Goal: Task Accomplishment & Management: Complete application form

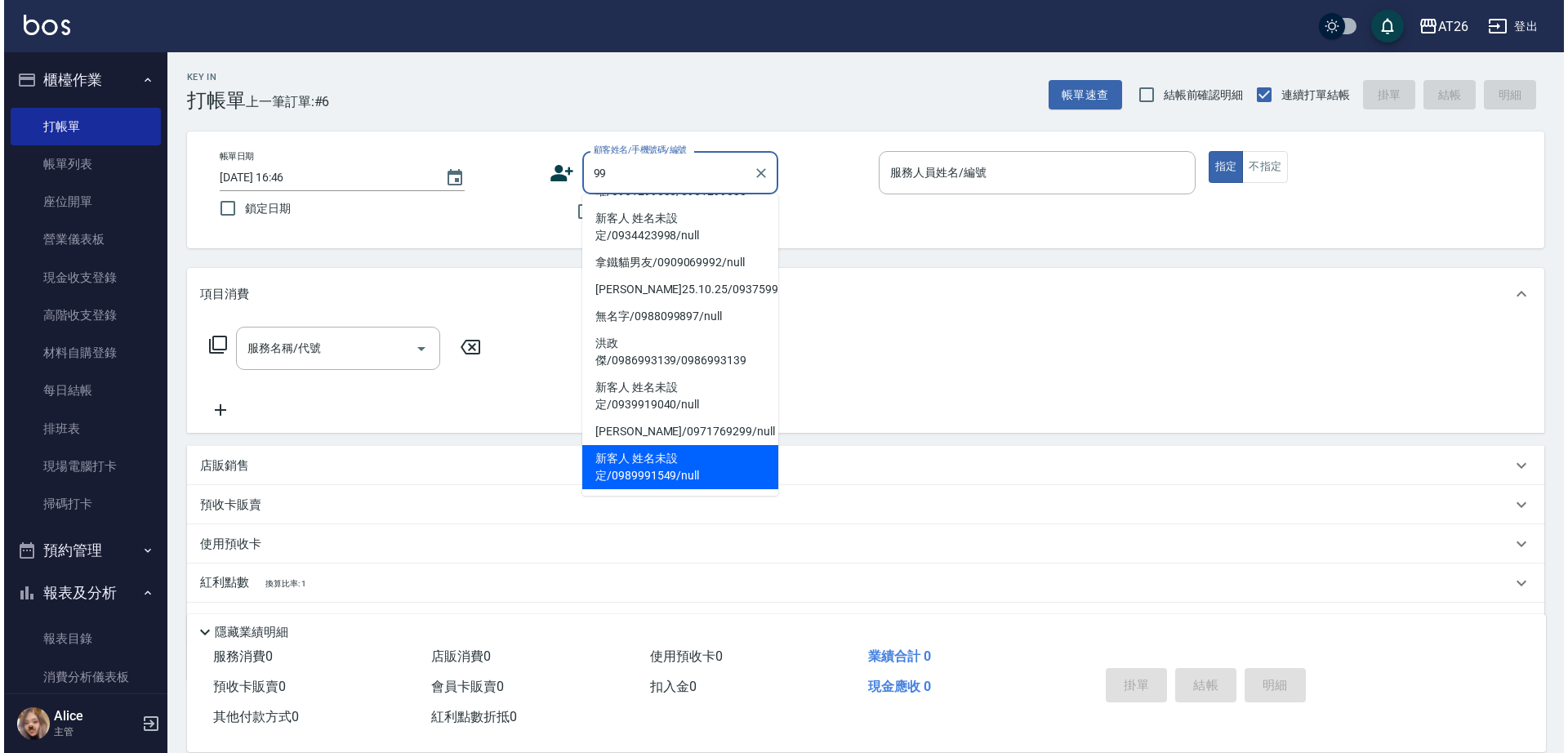
scroll to position [7, 0]
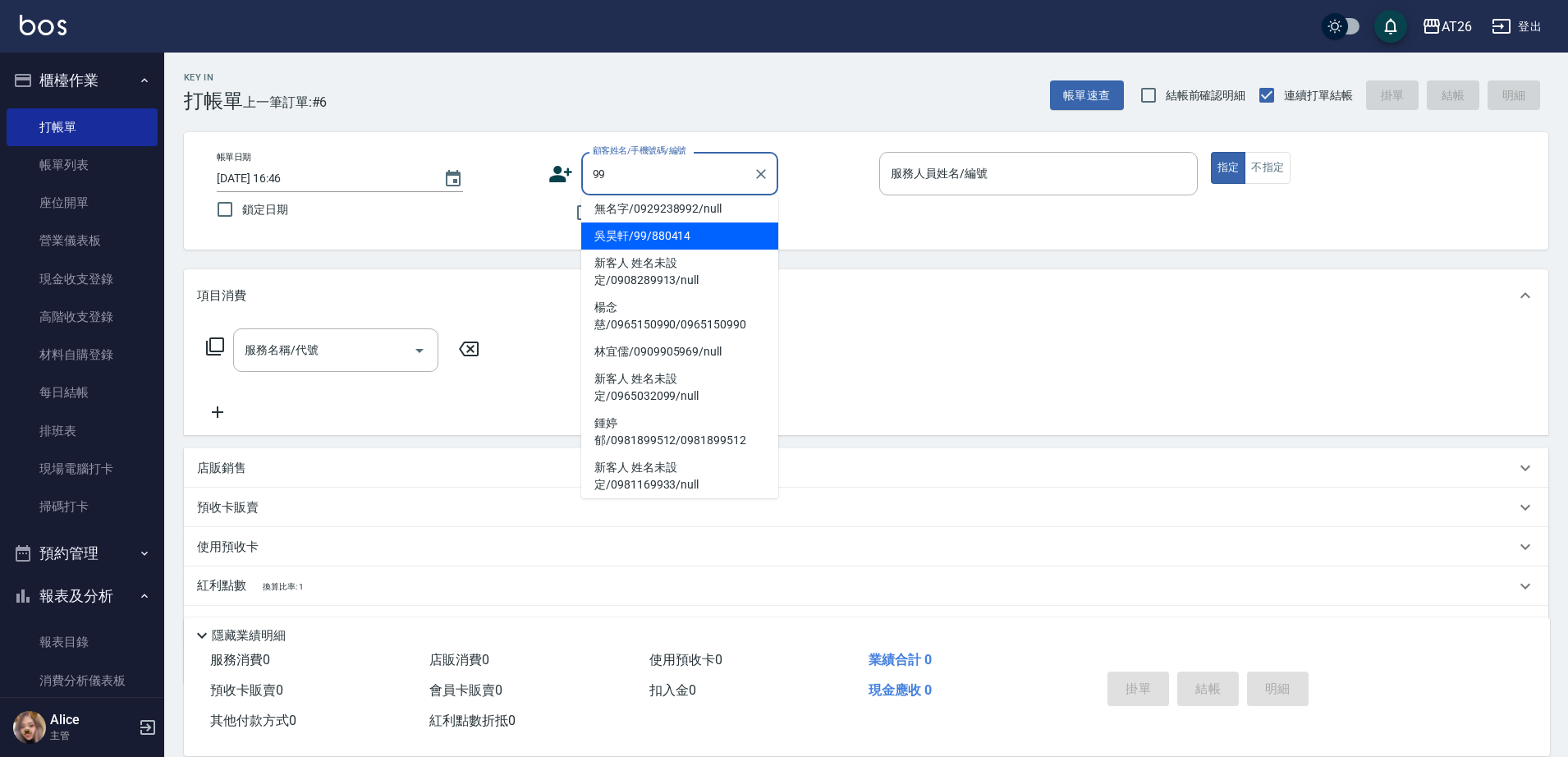
type input "吳昊軒/99/880414"
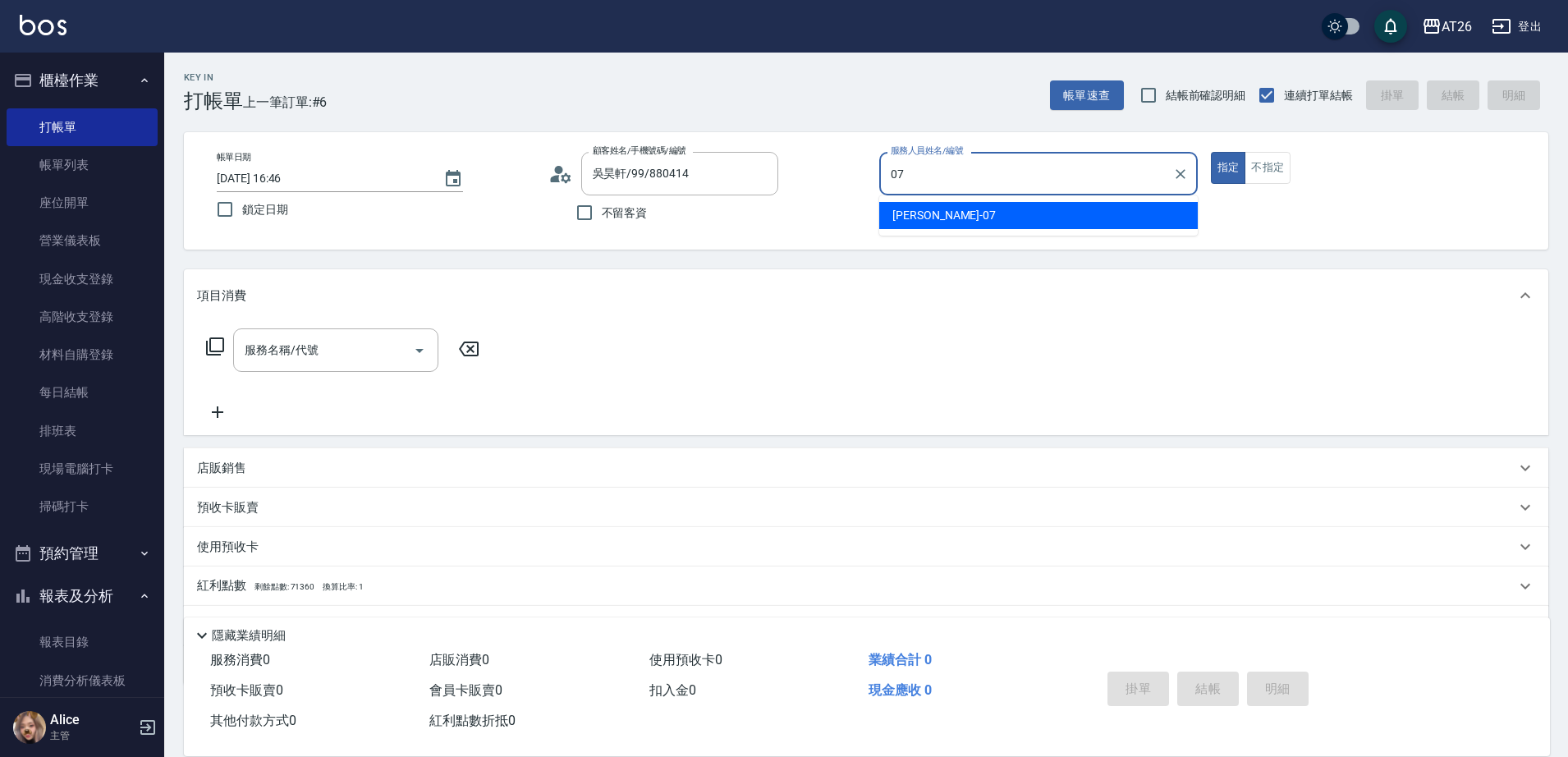
type input "07"
type button "true"
type input "[PERSON_NAME]-07"
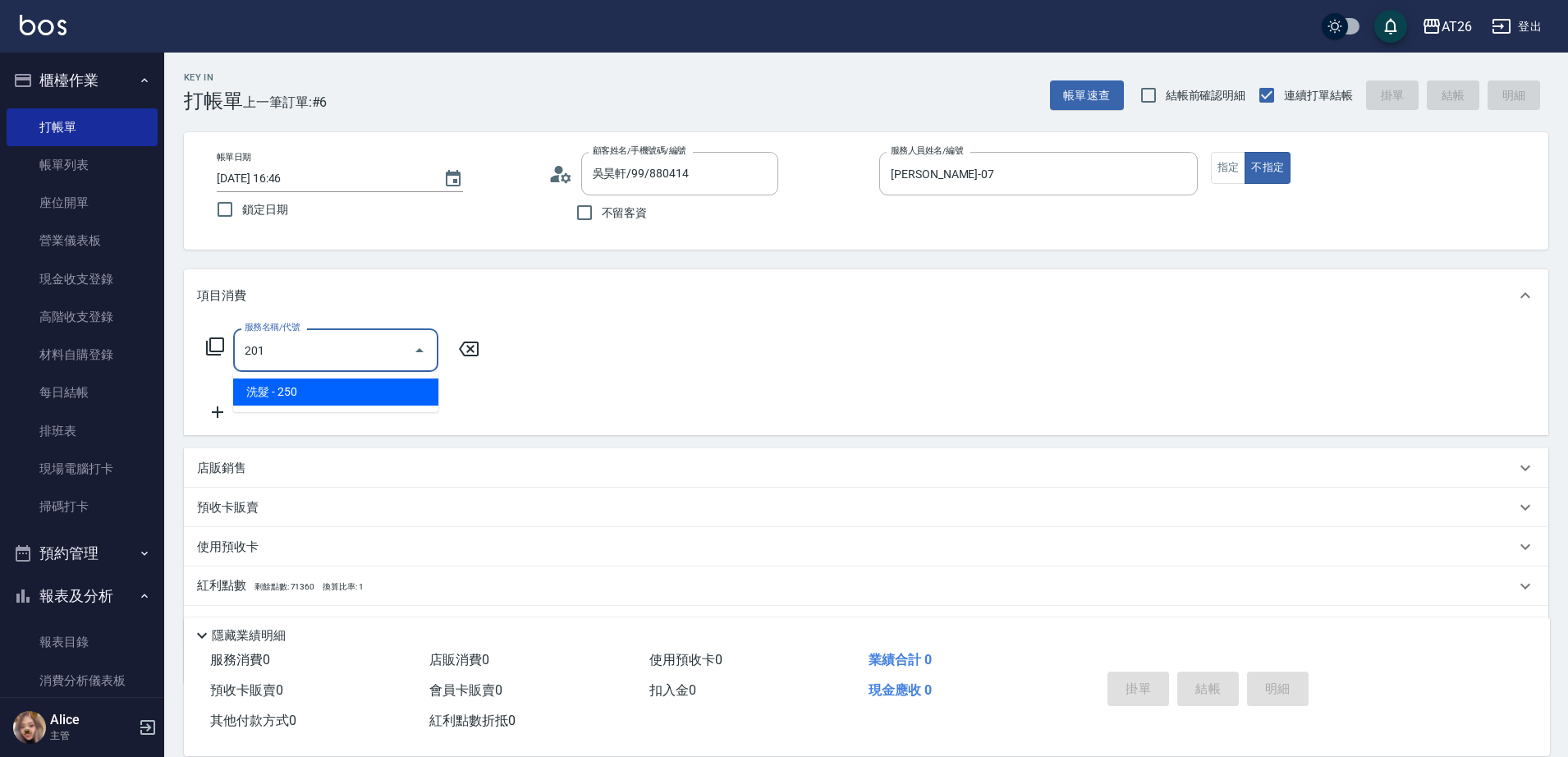
type input "洗髮(201)"
type input "20"
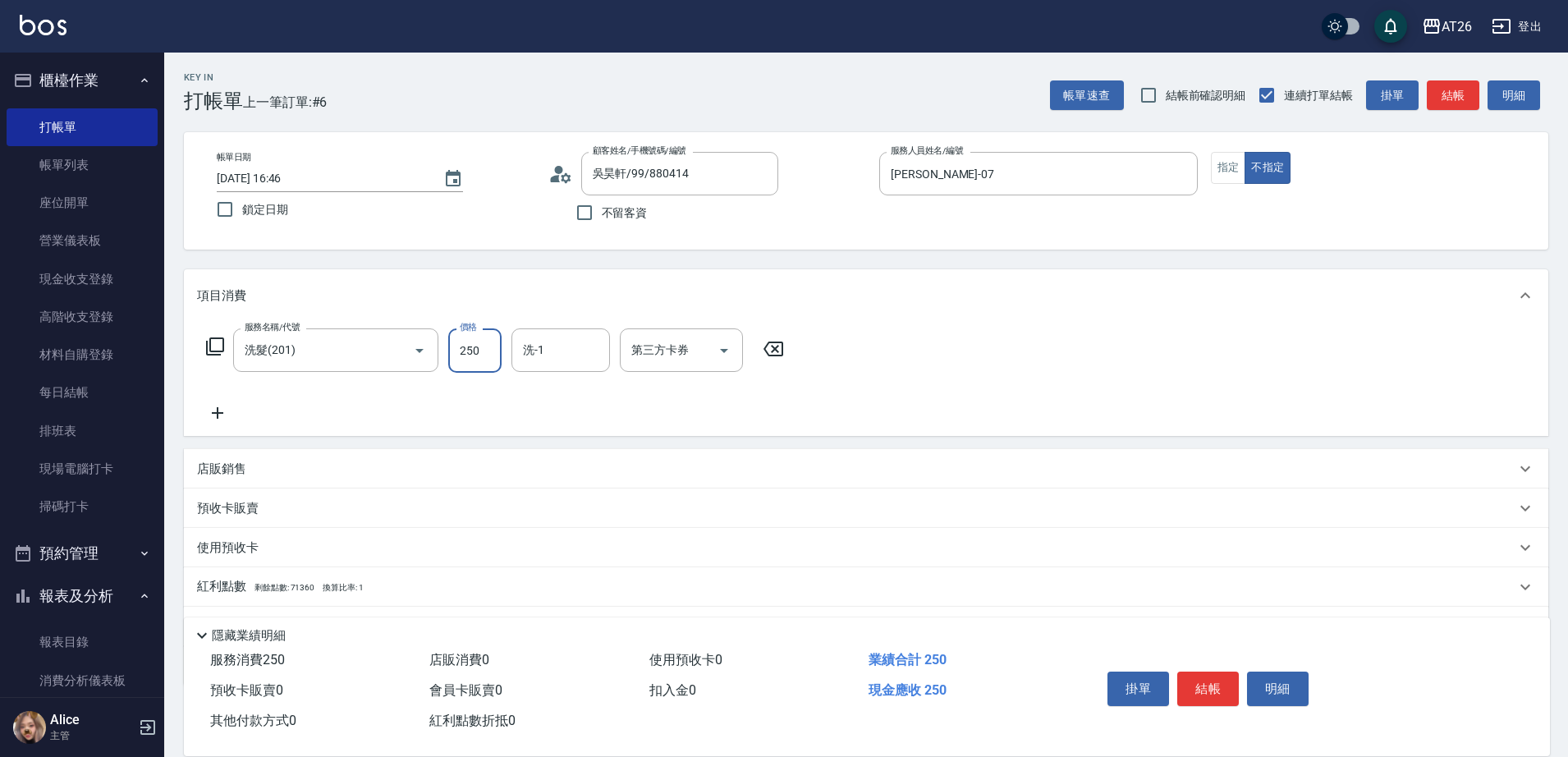
type input "7"
type input "0"
type input "700"
type input "70"
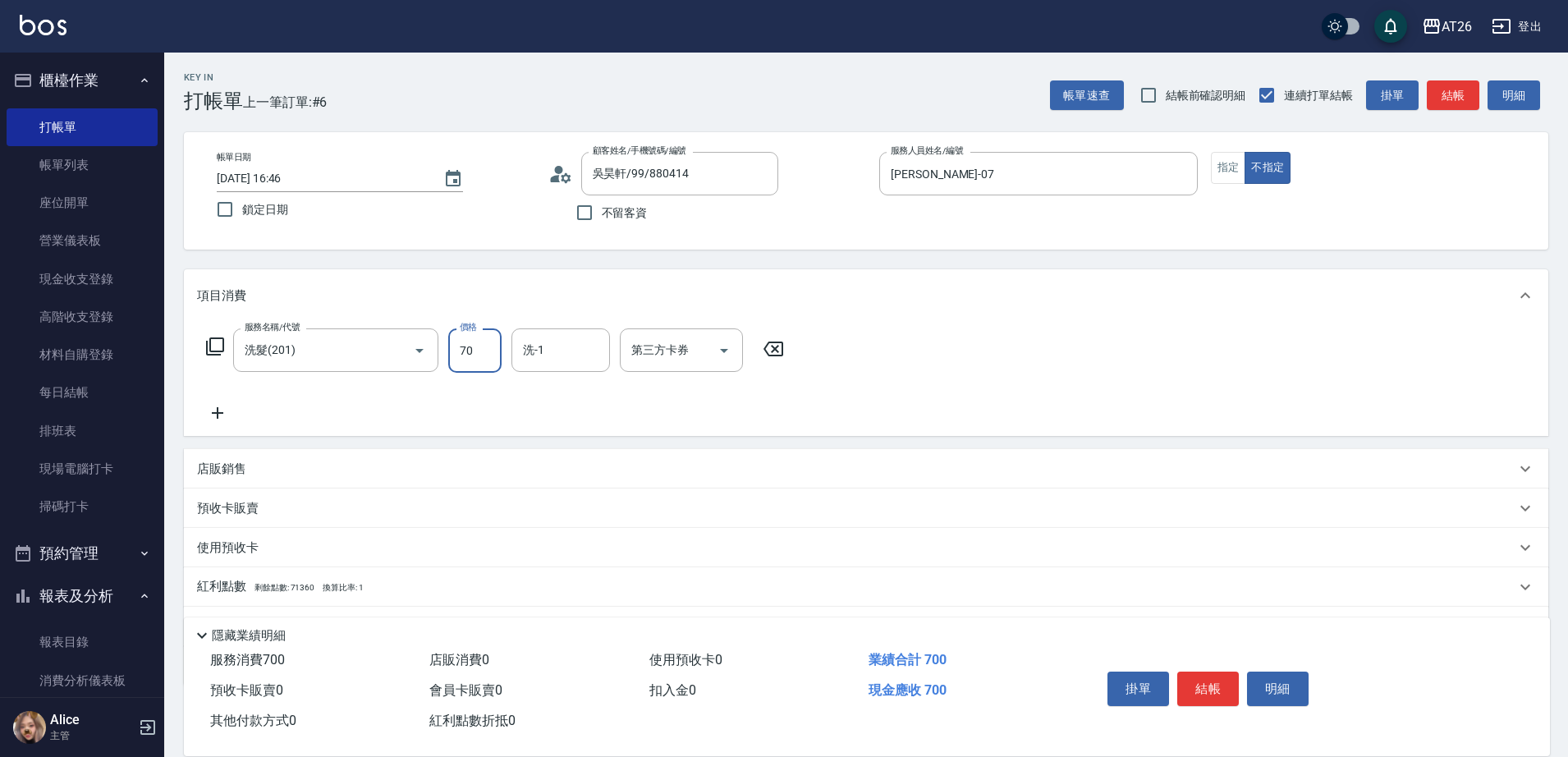
type input "0"
type input "[PERSON_NAME]-44"
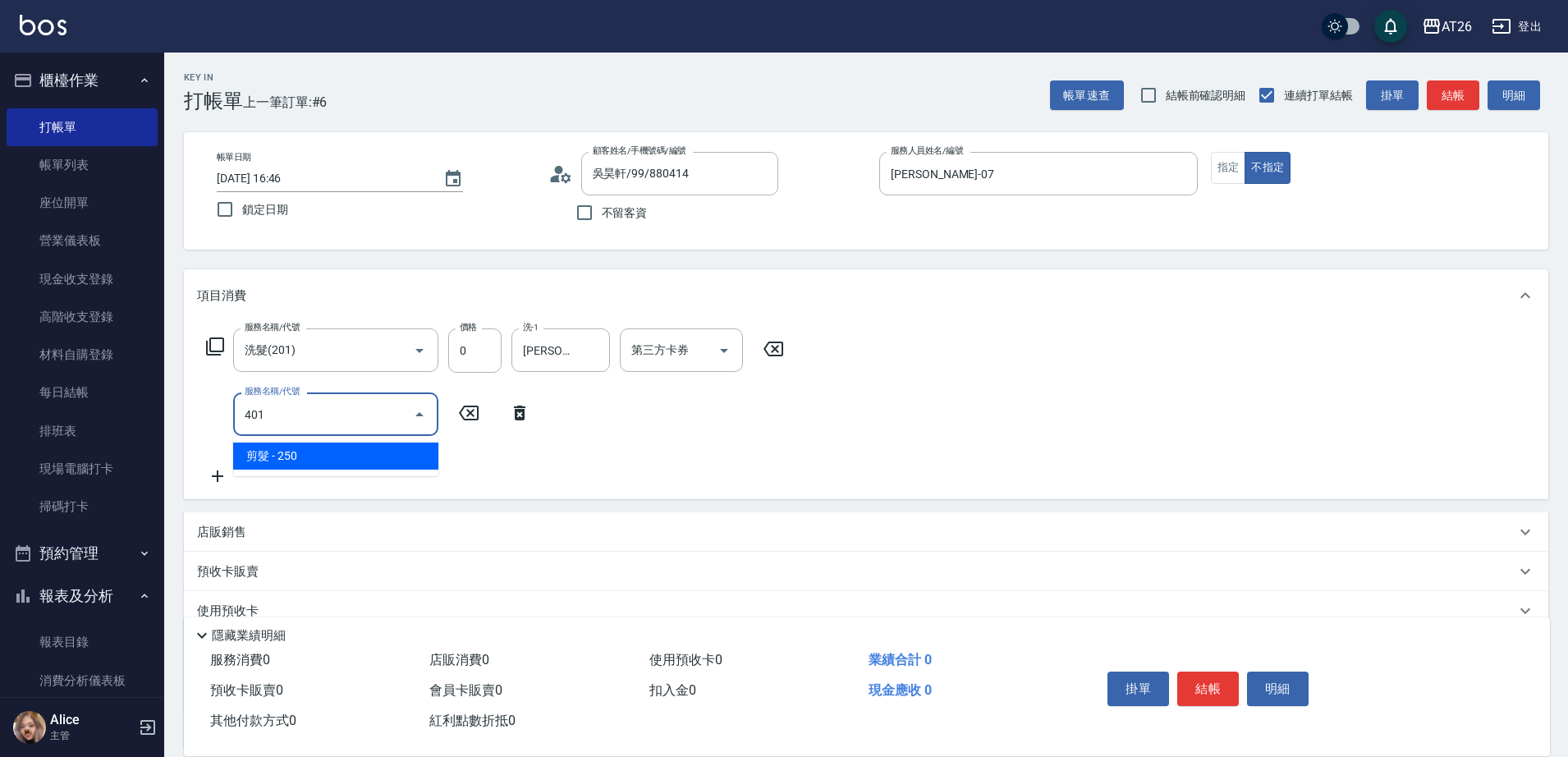
type input "401"
type input "20"
type input "剪髮(401)"
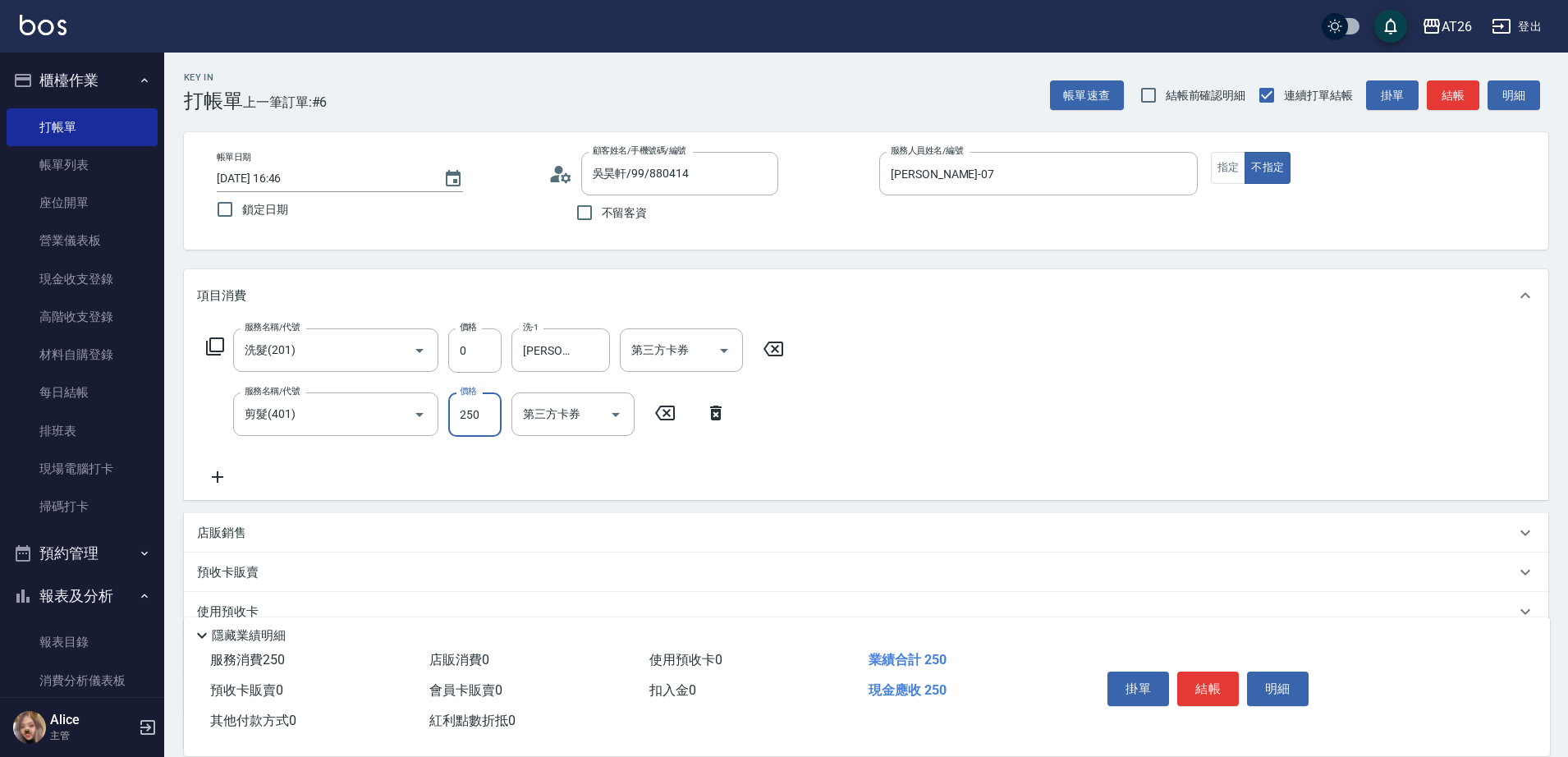
type input "7"
type input "0"
type input "700"
type input "70"
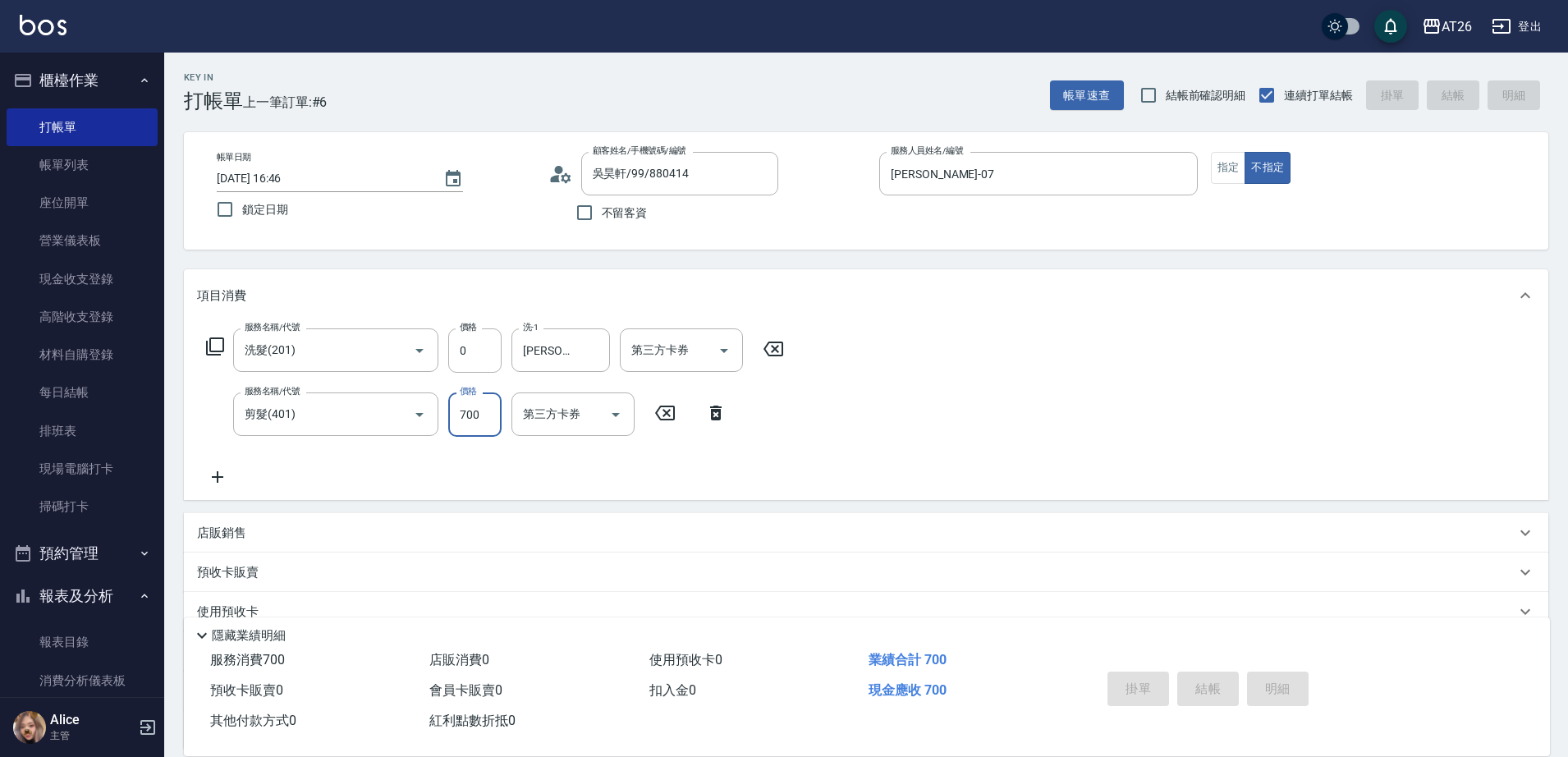
type input "2025/09/06 18:54"
type input "0"
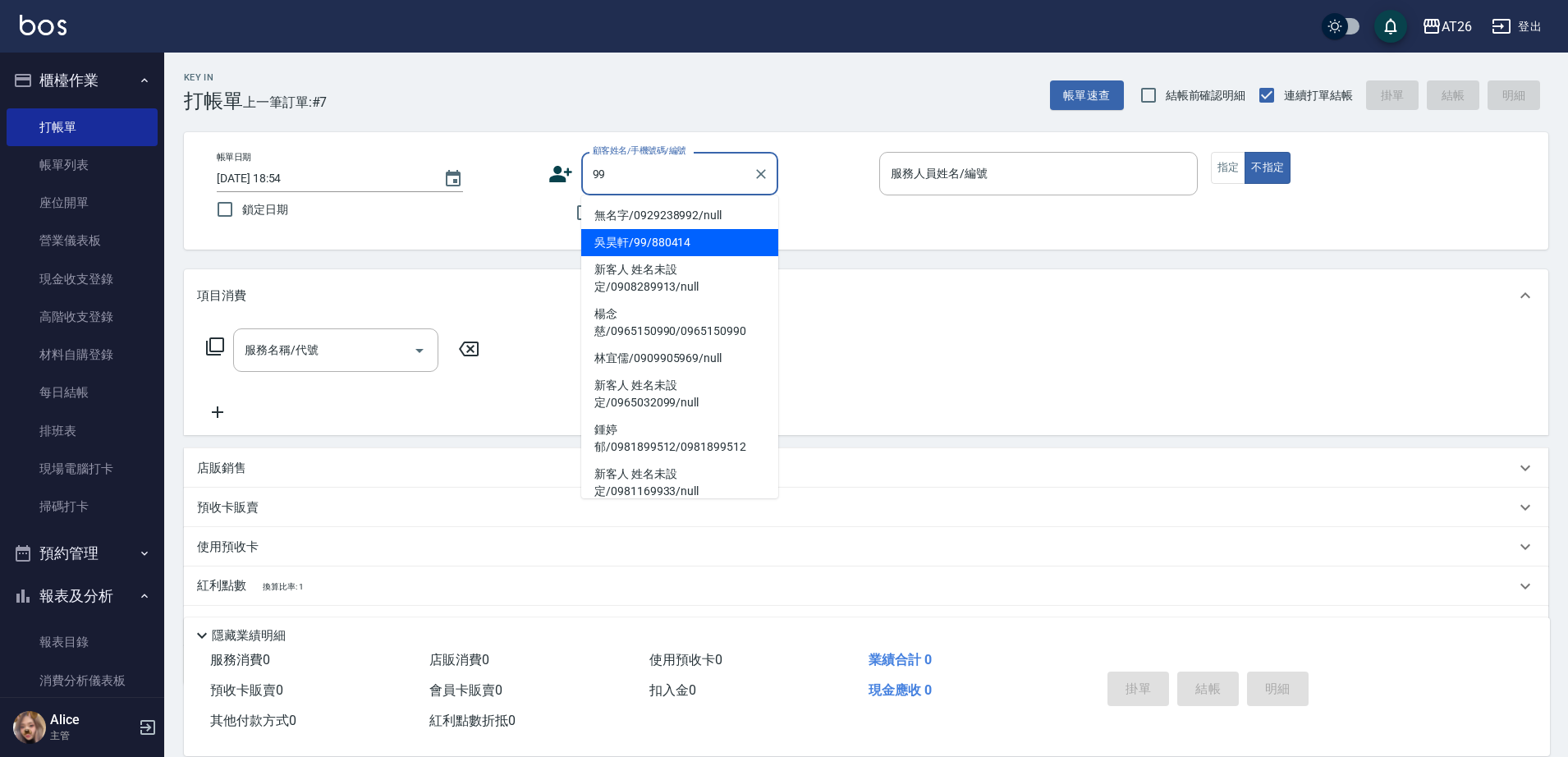
type input "吳昊軒/99/880414"
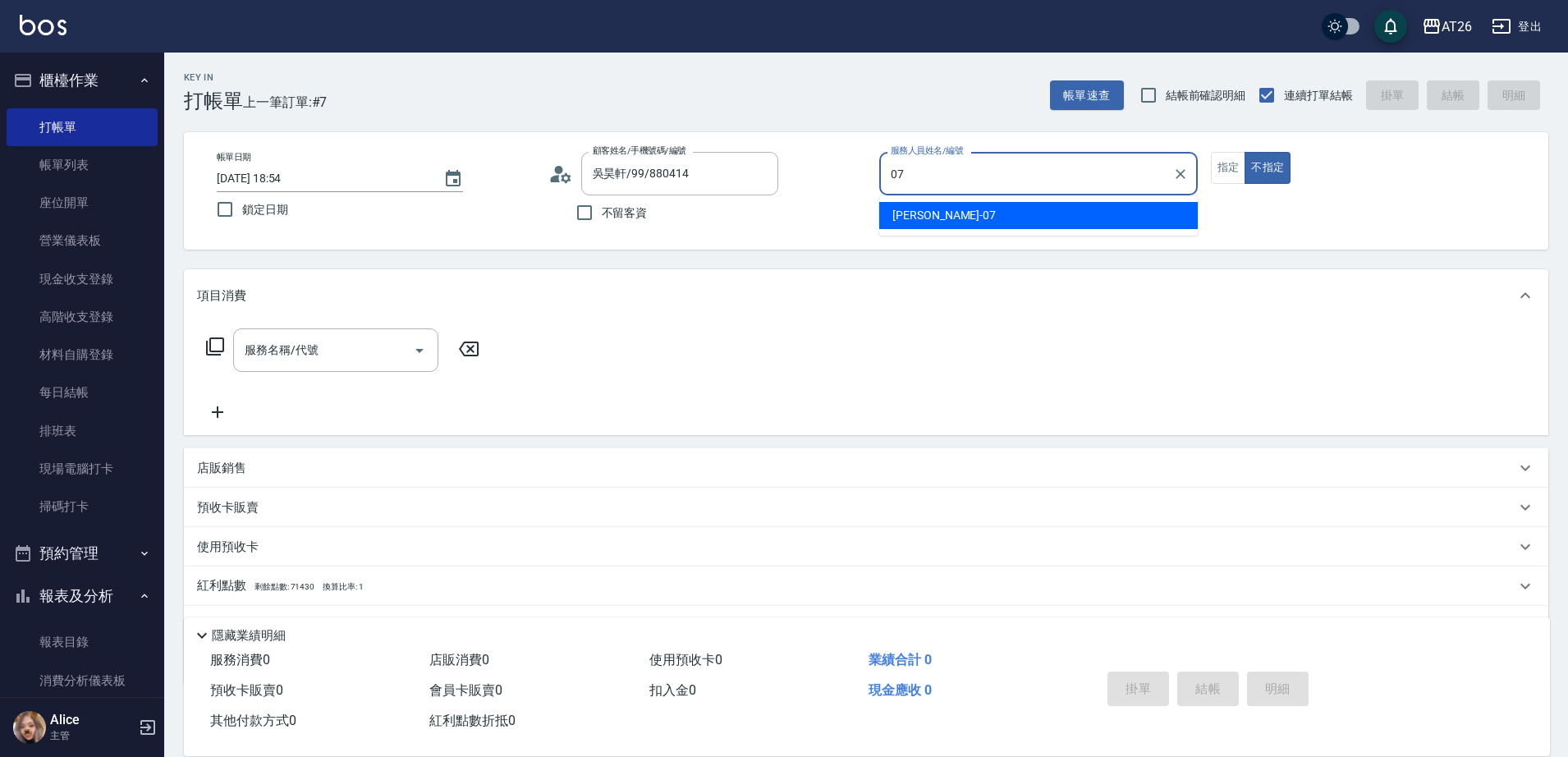
type input "ADAM-07"
type button "false"
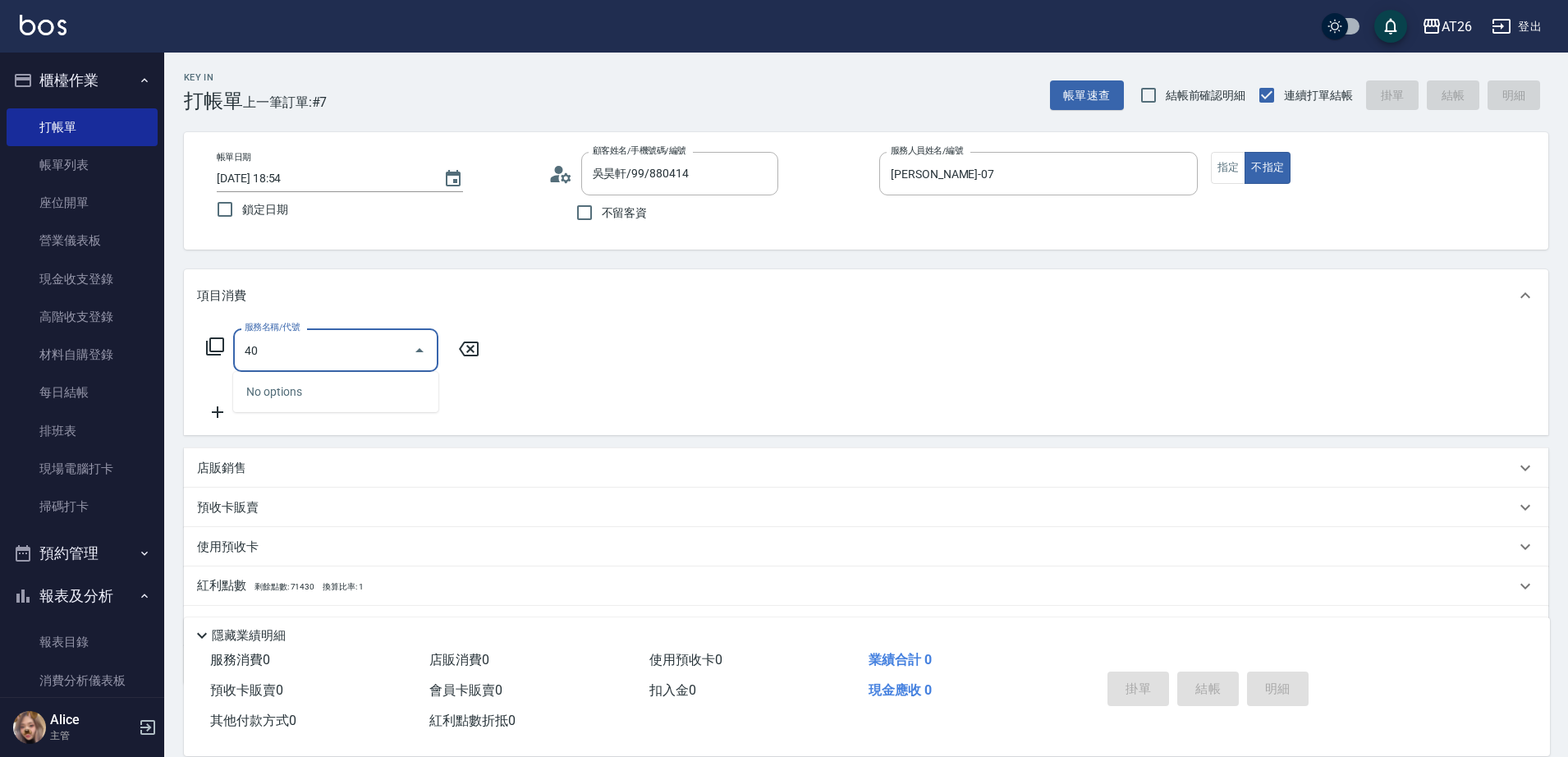
type input "401"
type input "20"
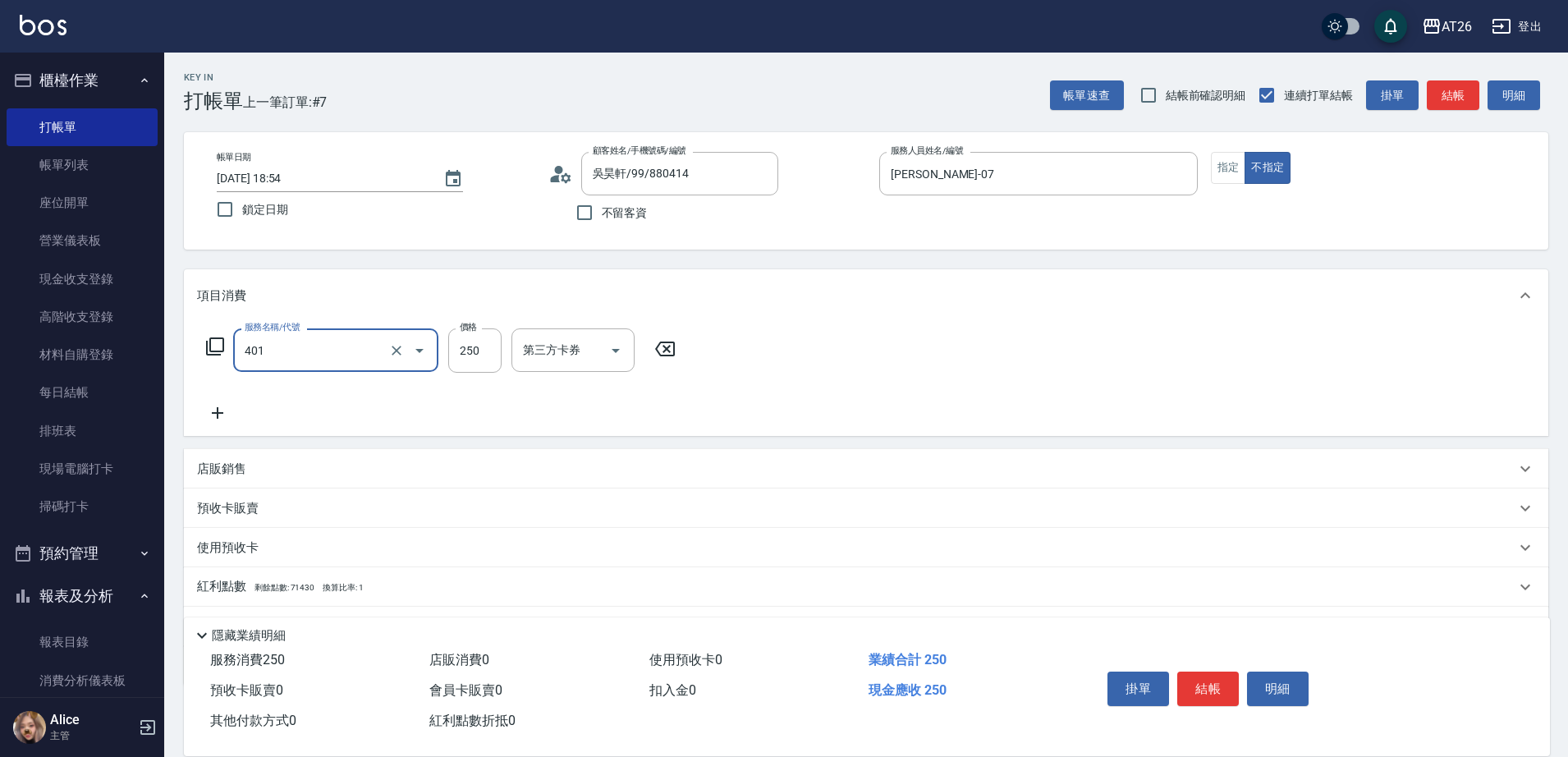
type input "剪髮(401)"
type input "7"
type input "0"
type input "700"
type input "70"
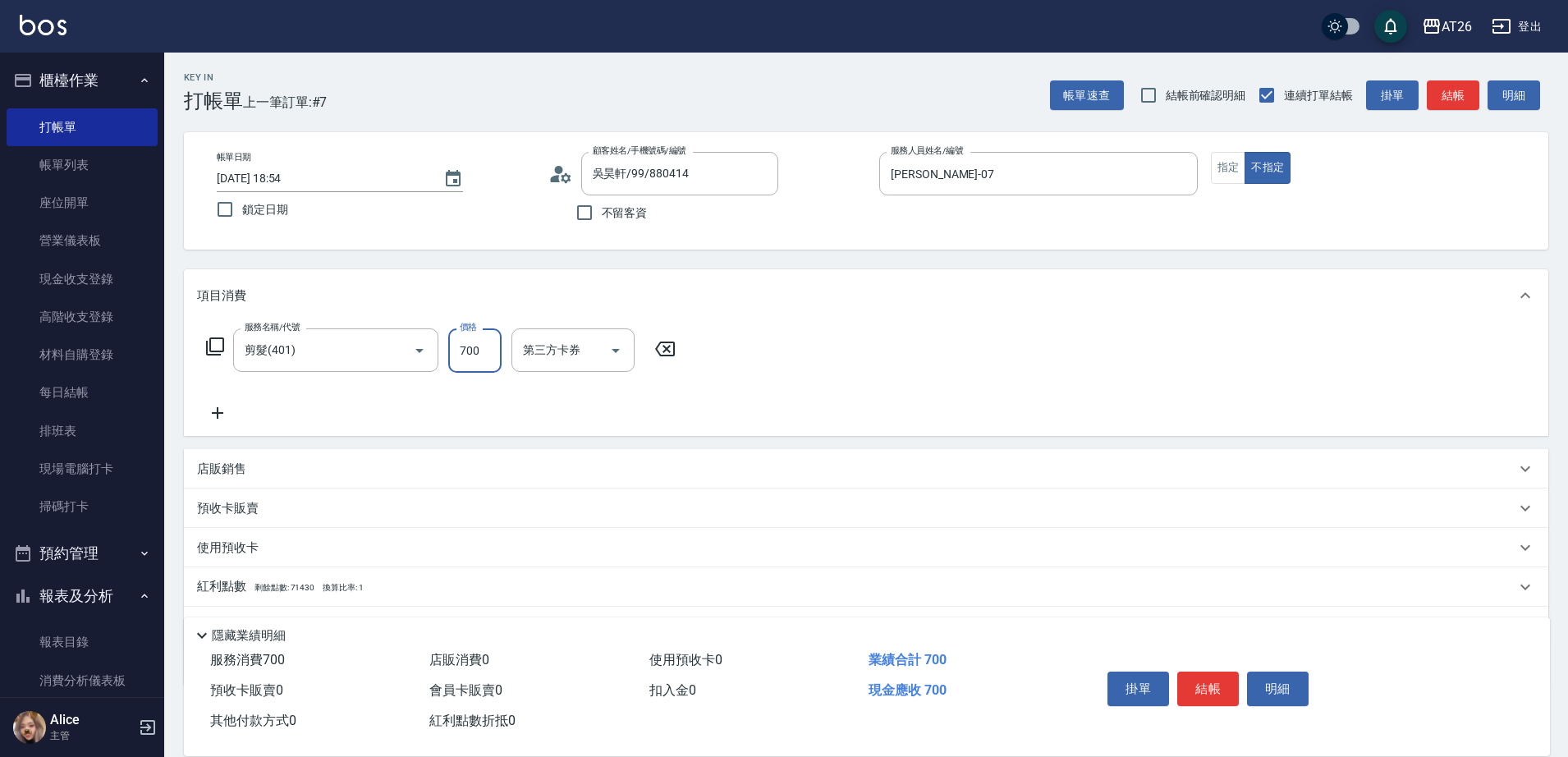
type input "700"
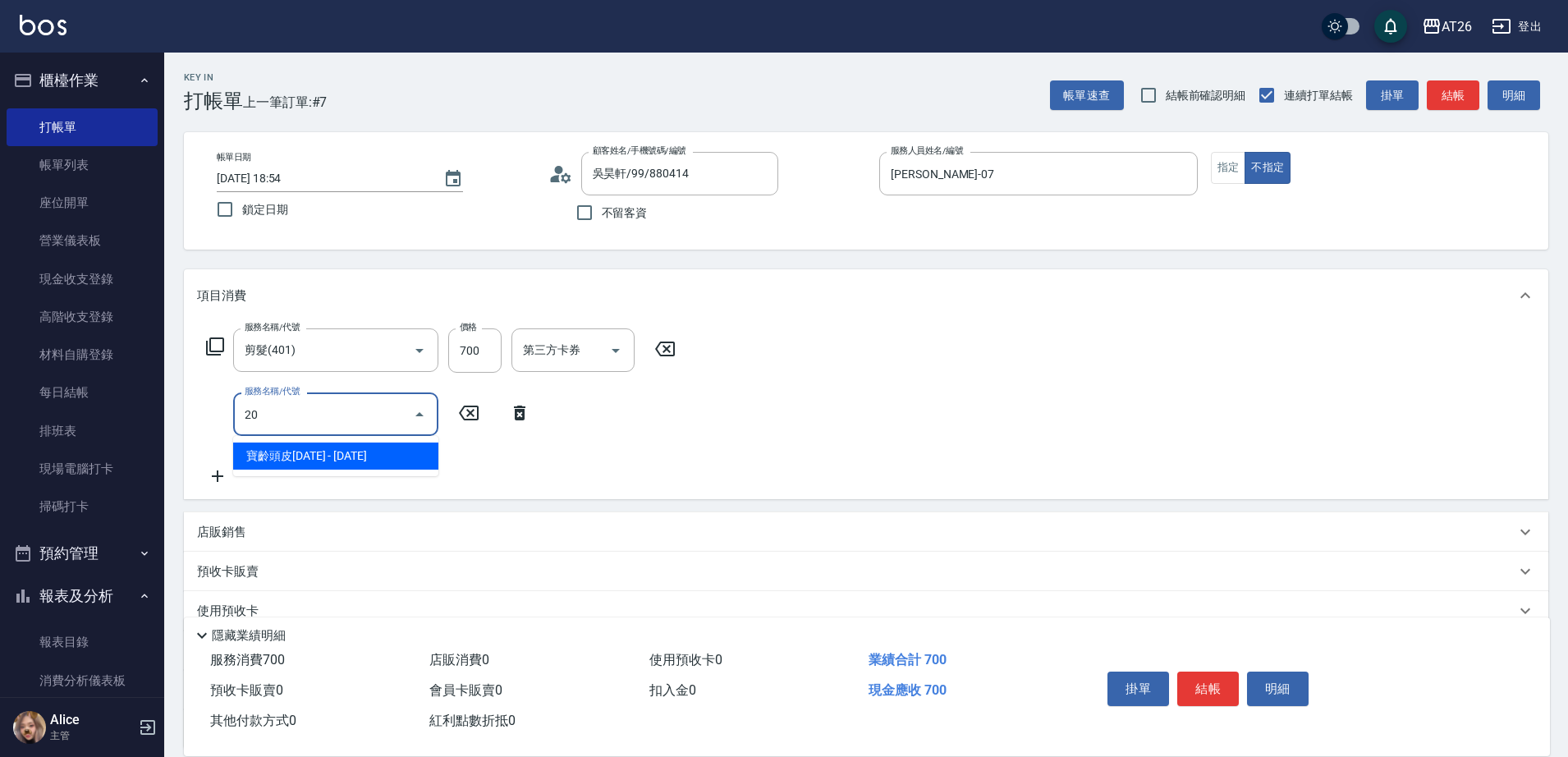
type input "201"
type input "90"
type input "洗髮(201)"
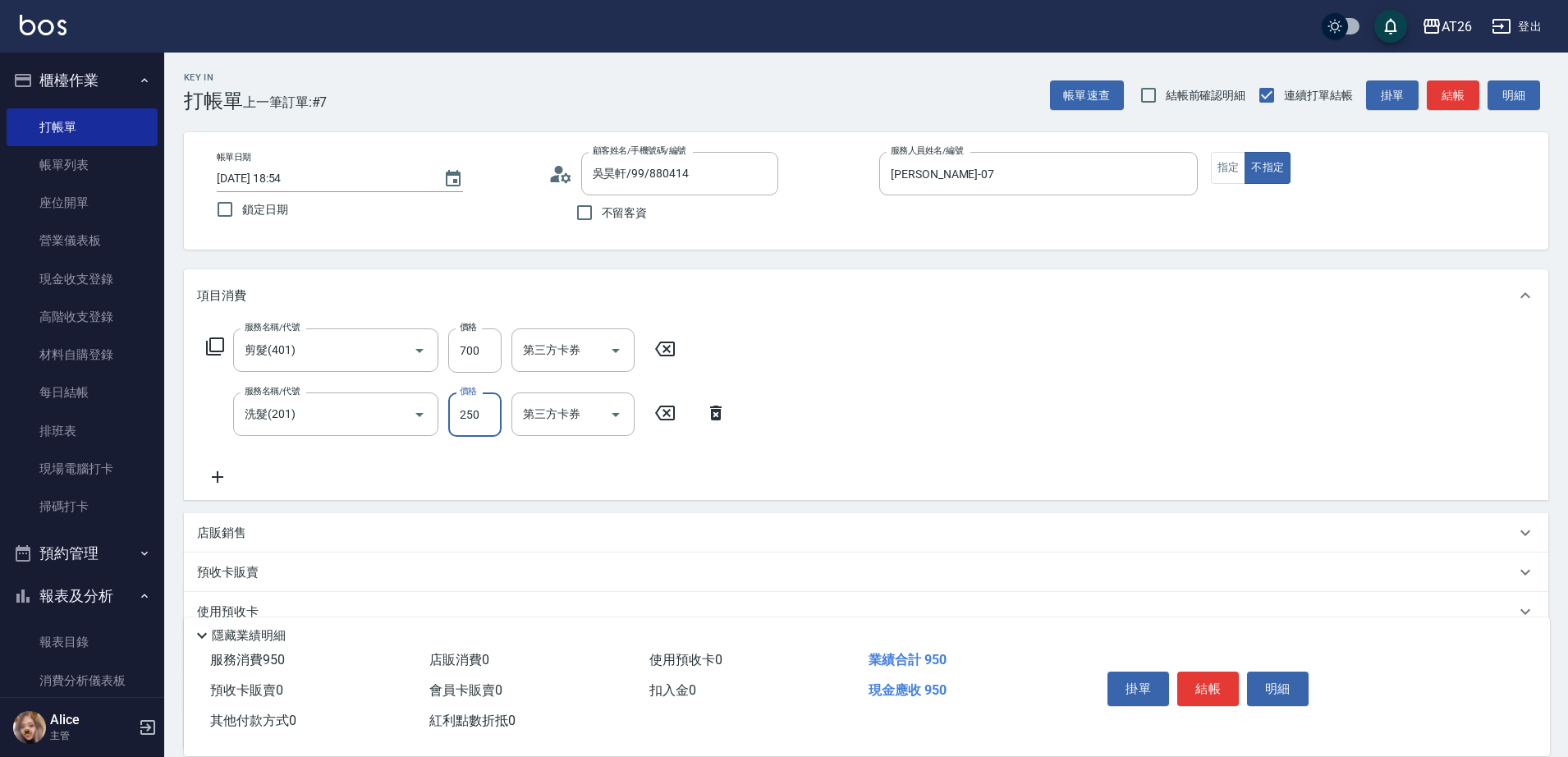
type input "0"
type input "70"
type input "0"
type input "祐希-44"
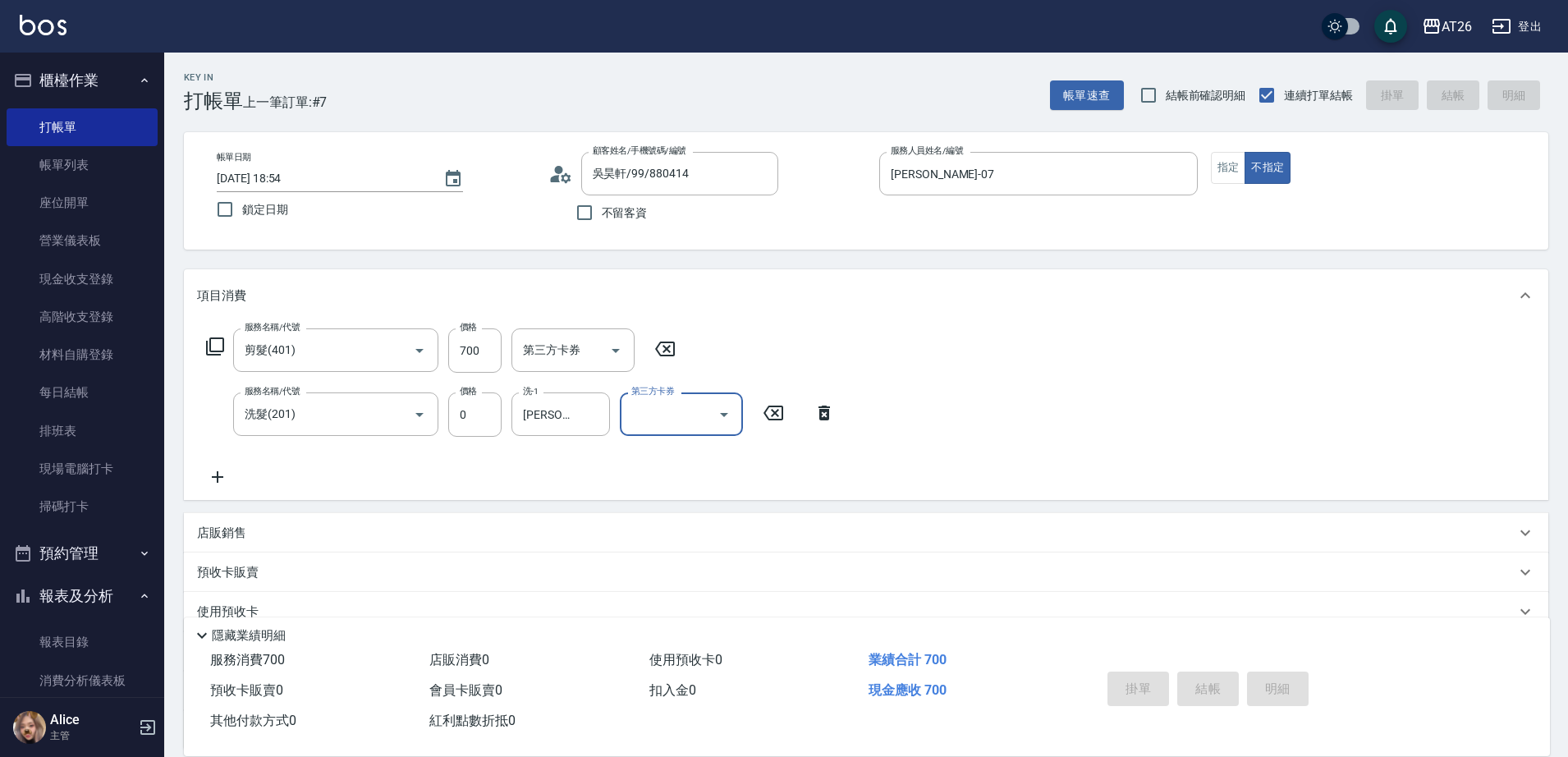
type input "2025/09/06 18:55"
type input "0"
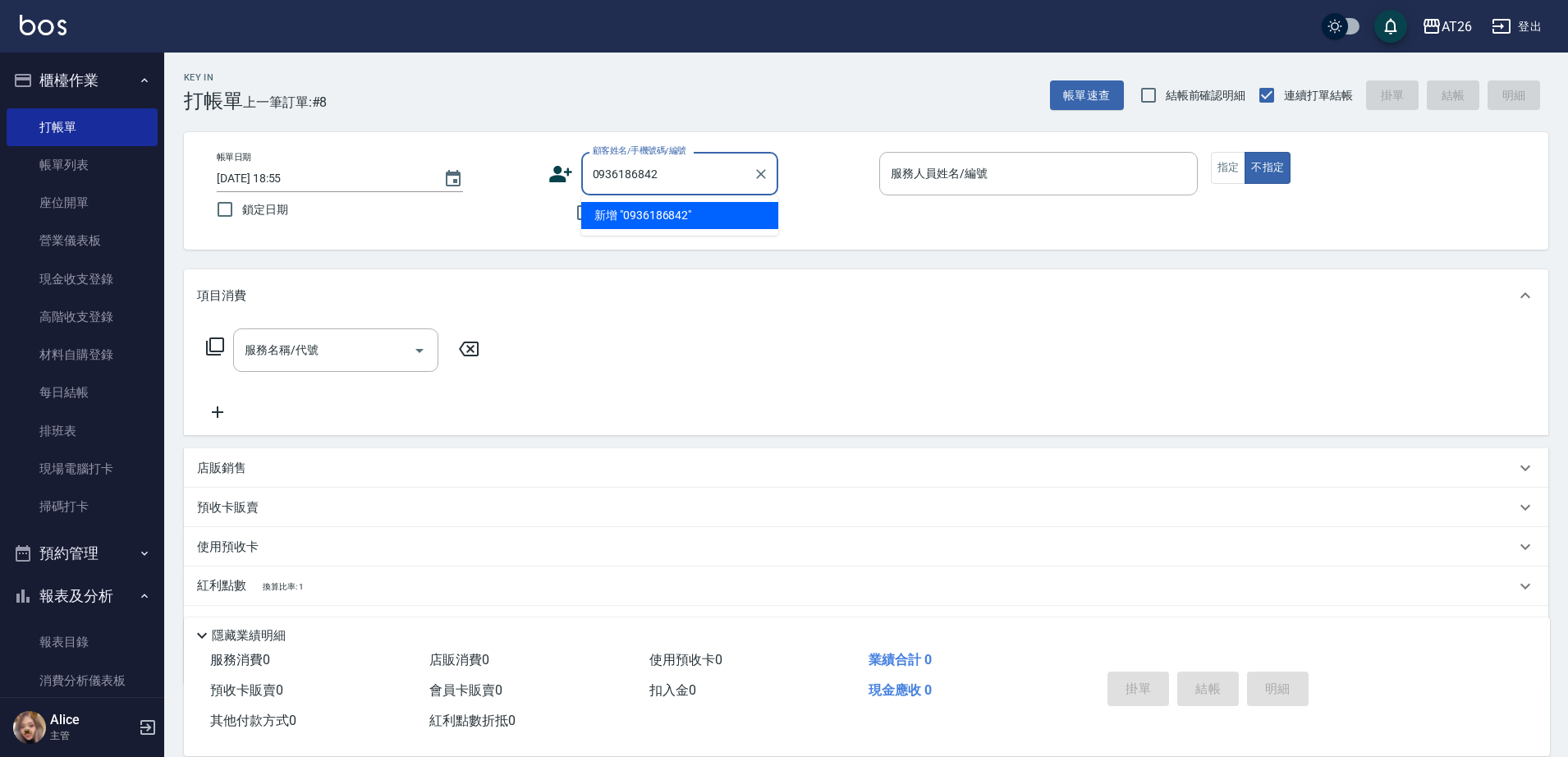
type input "0936186842"
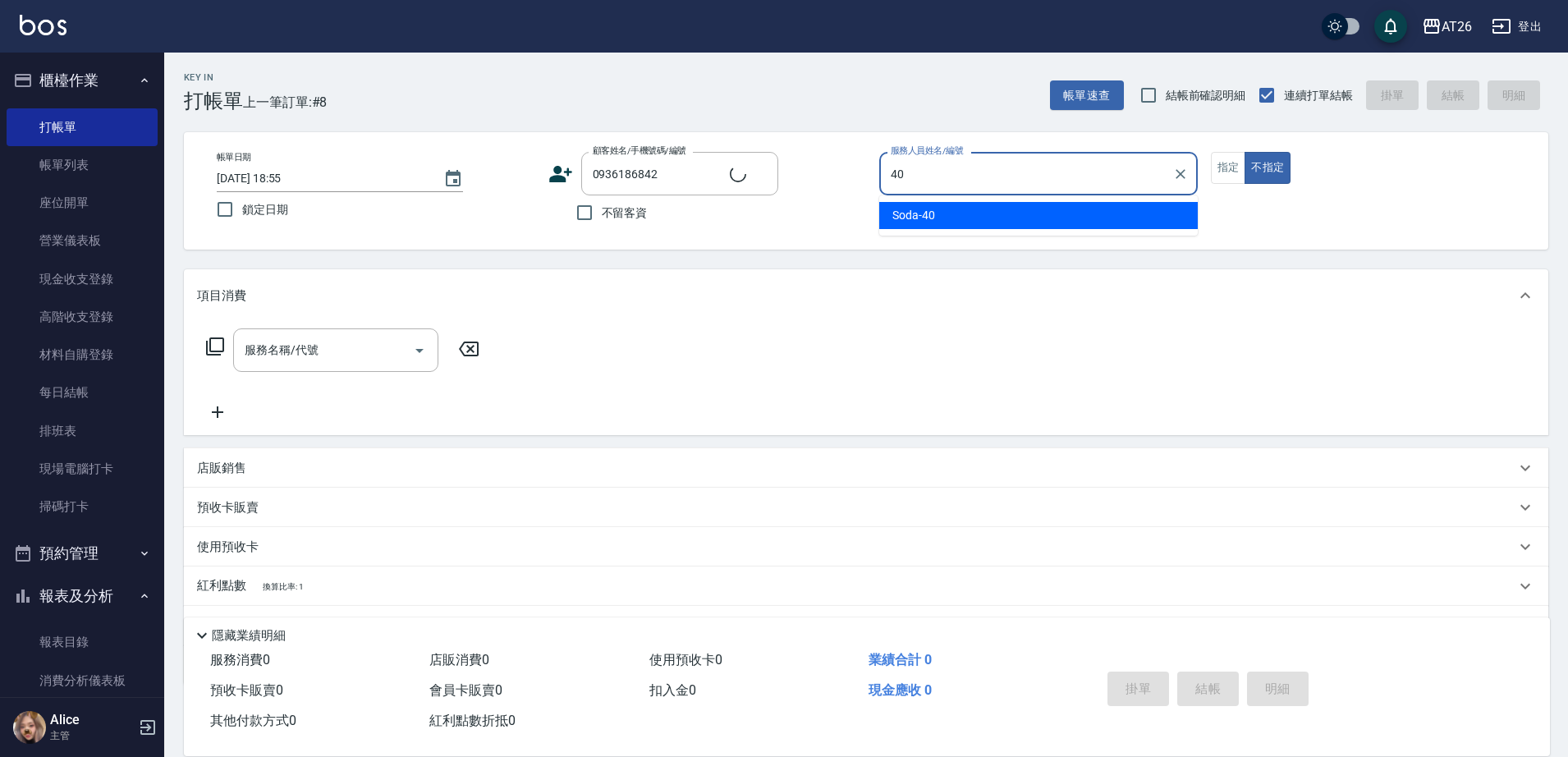
type input "Soda-40"
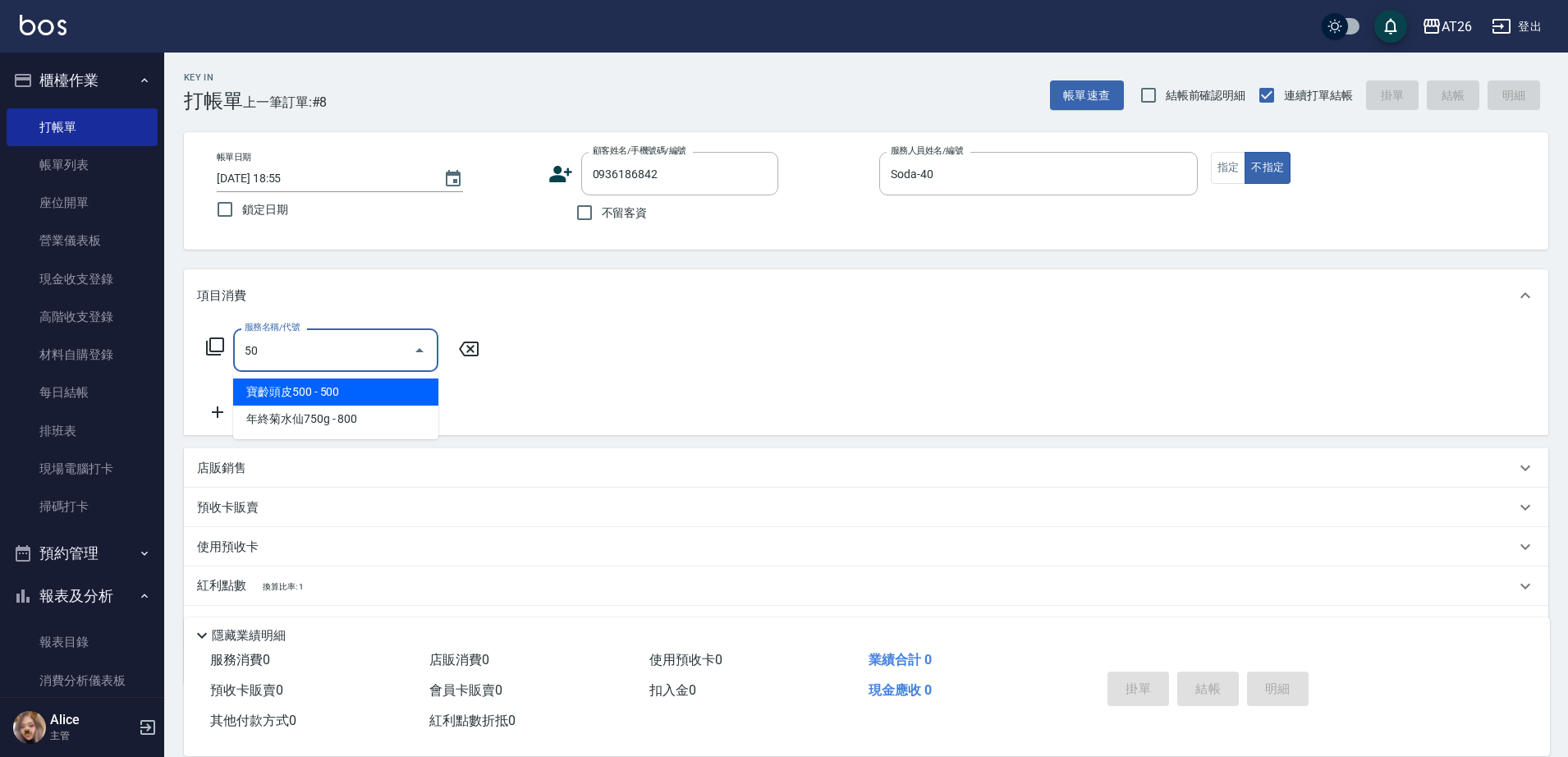
type input "501"
type input "120"
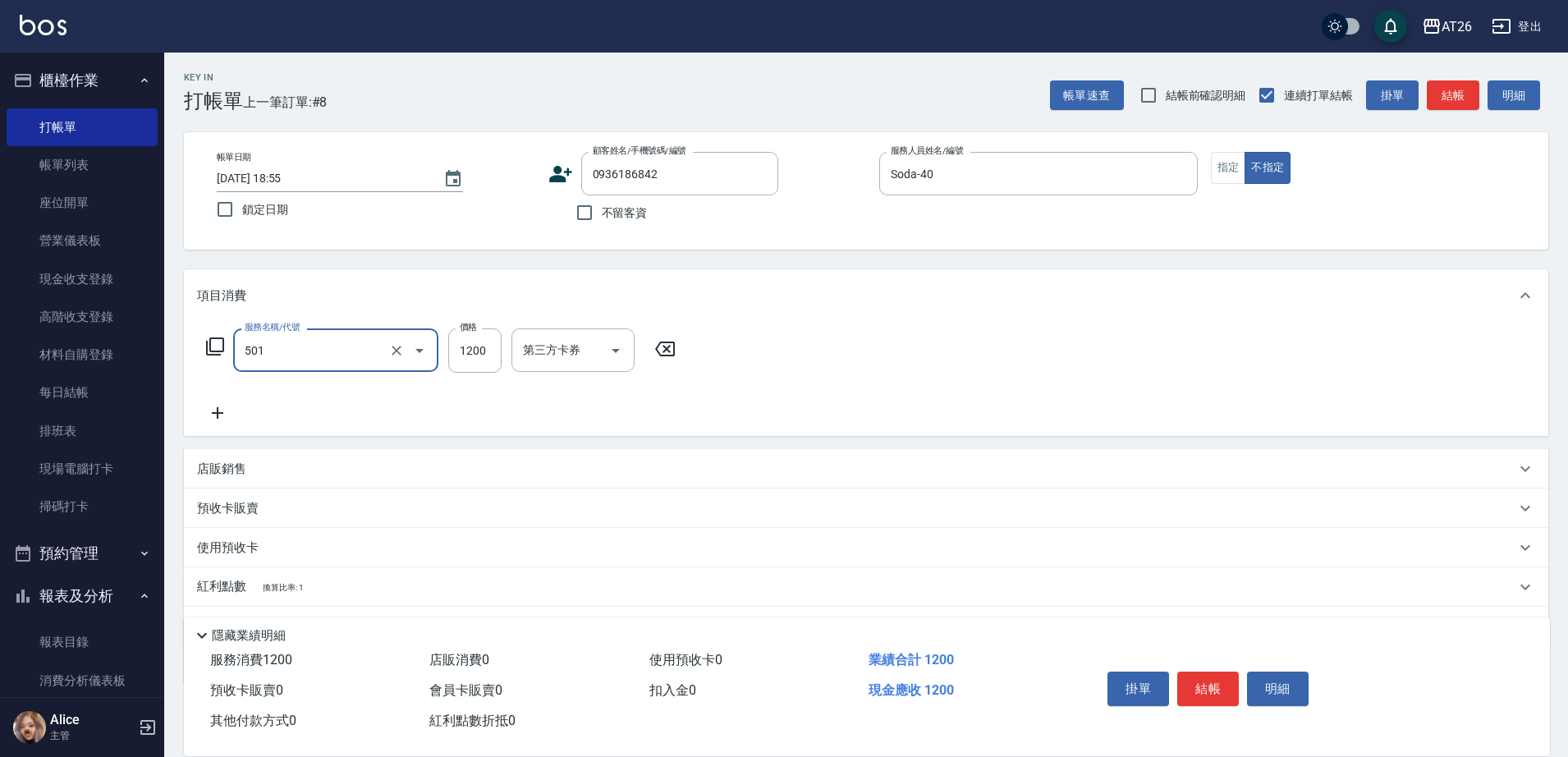
type input "染髮(501)"
type input "2"
type input "0"
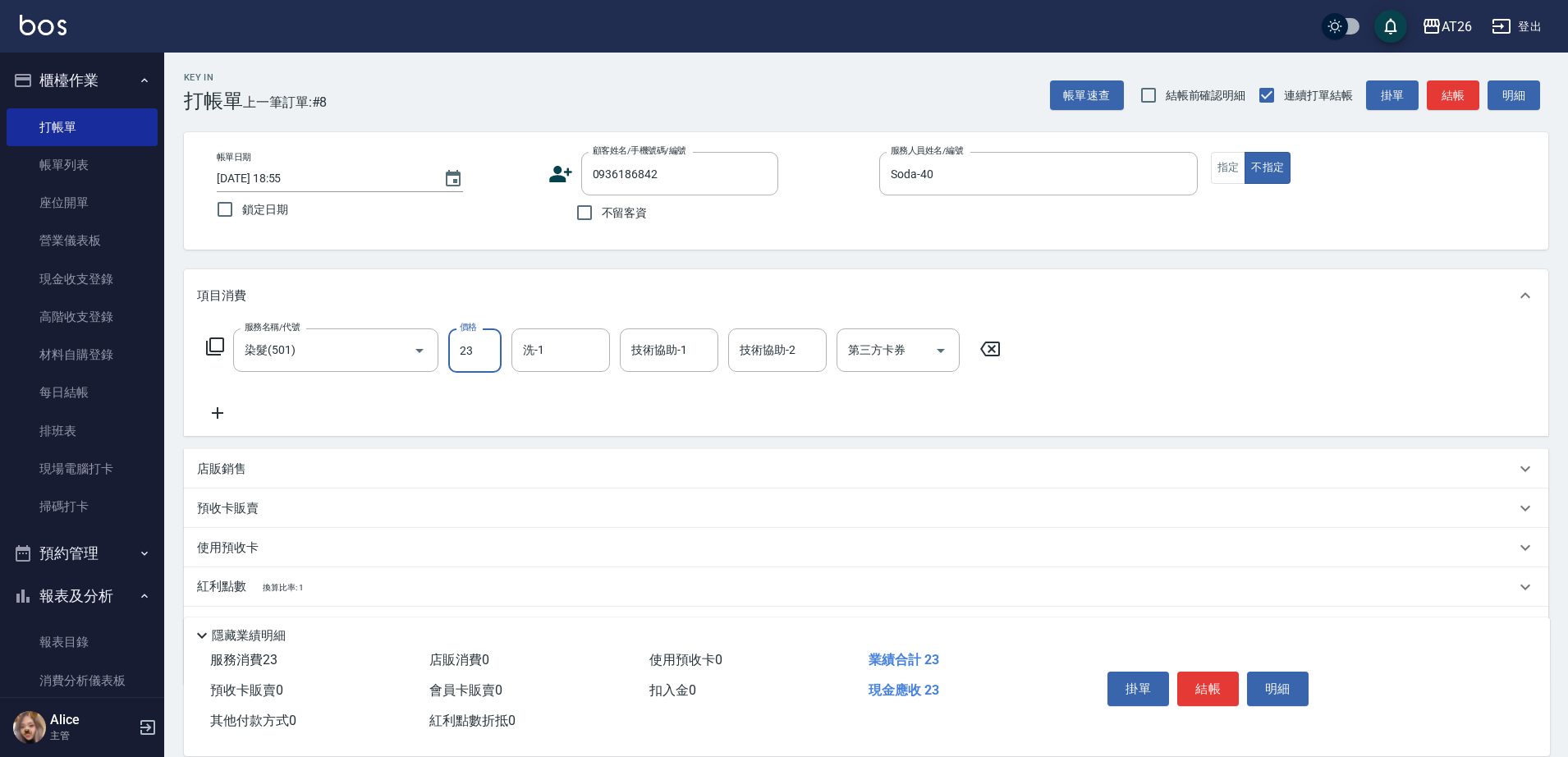
type input "238"
type input "20"
type input "2380"
type input "230"
type input "2380"
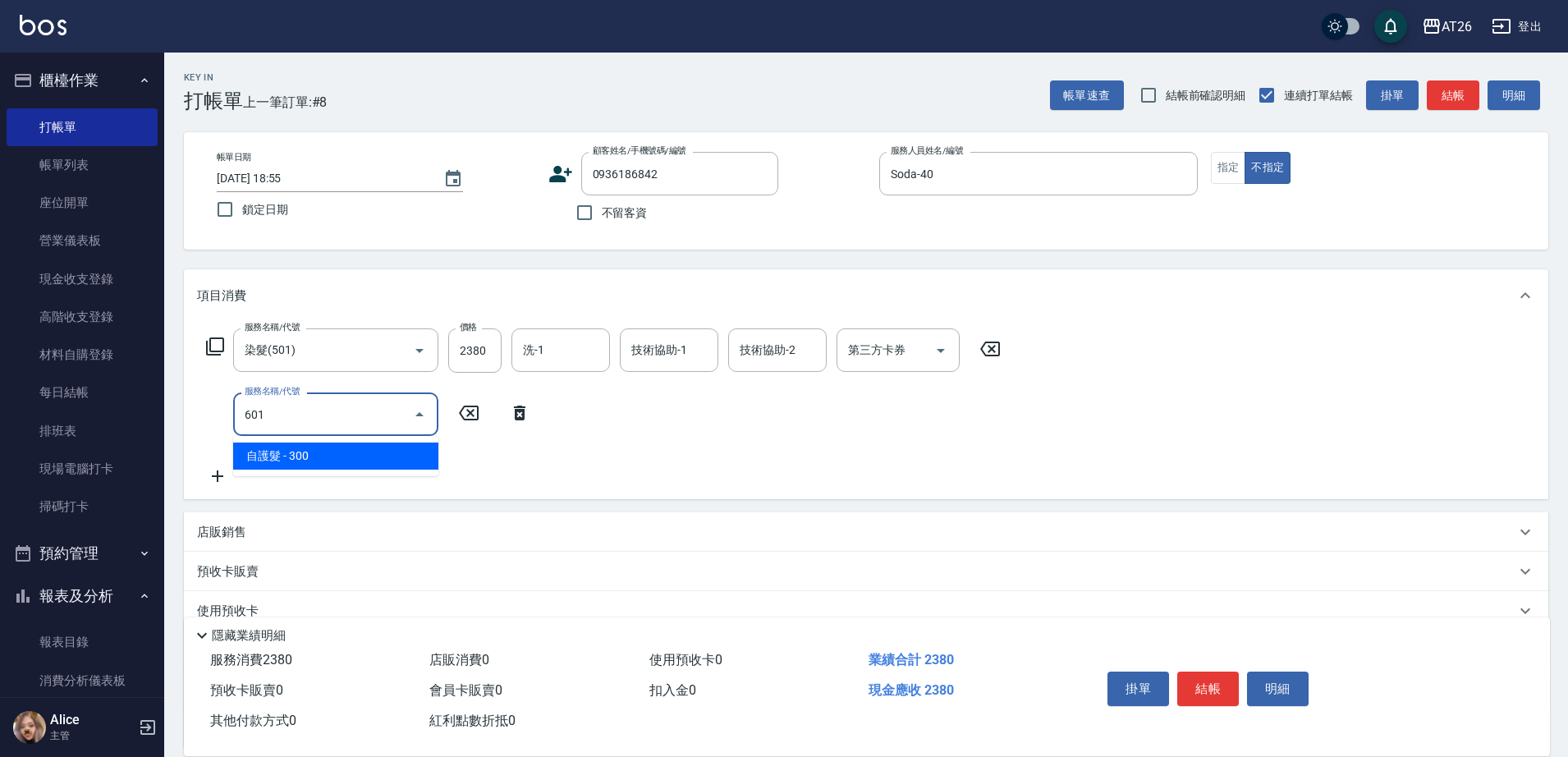
type input "601"
type input "260"
type input "自護髮(601)"
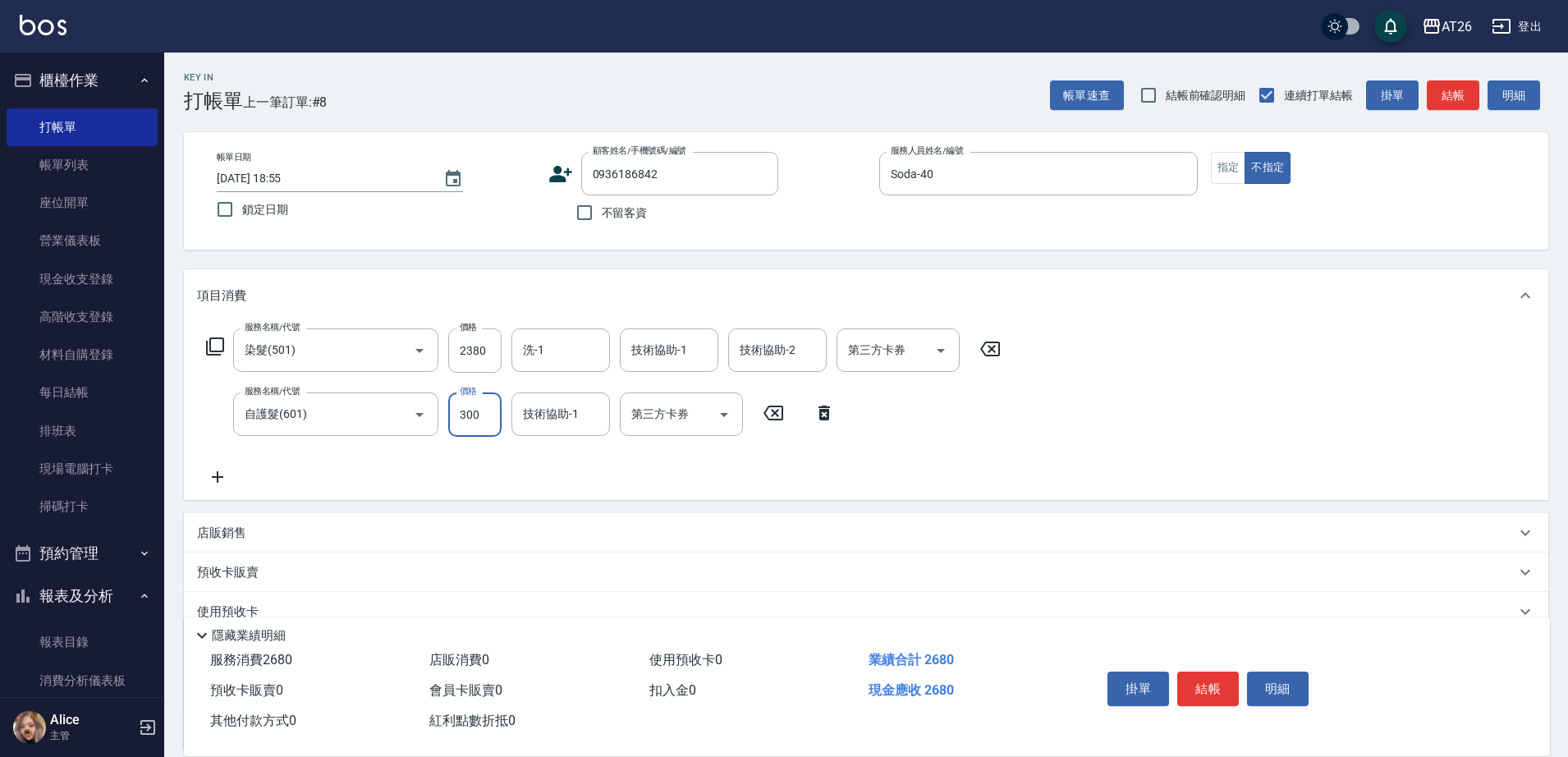
type input "1"
type input "230"
type input "150"
type input "250"
type input "1500"
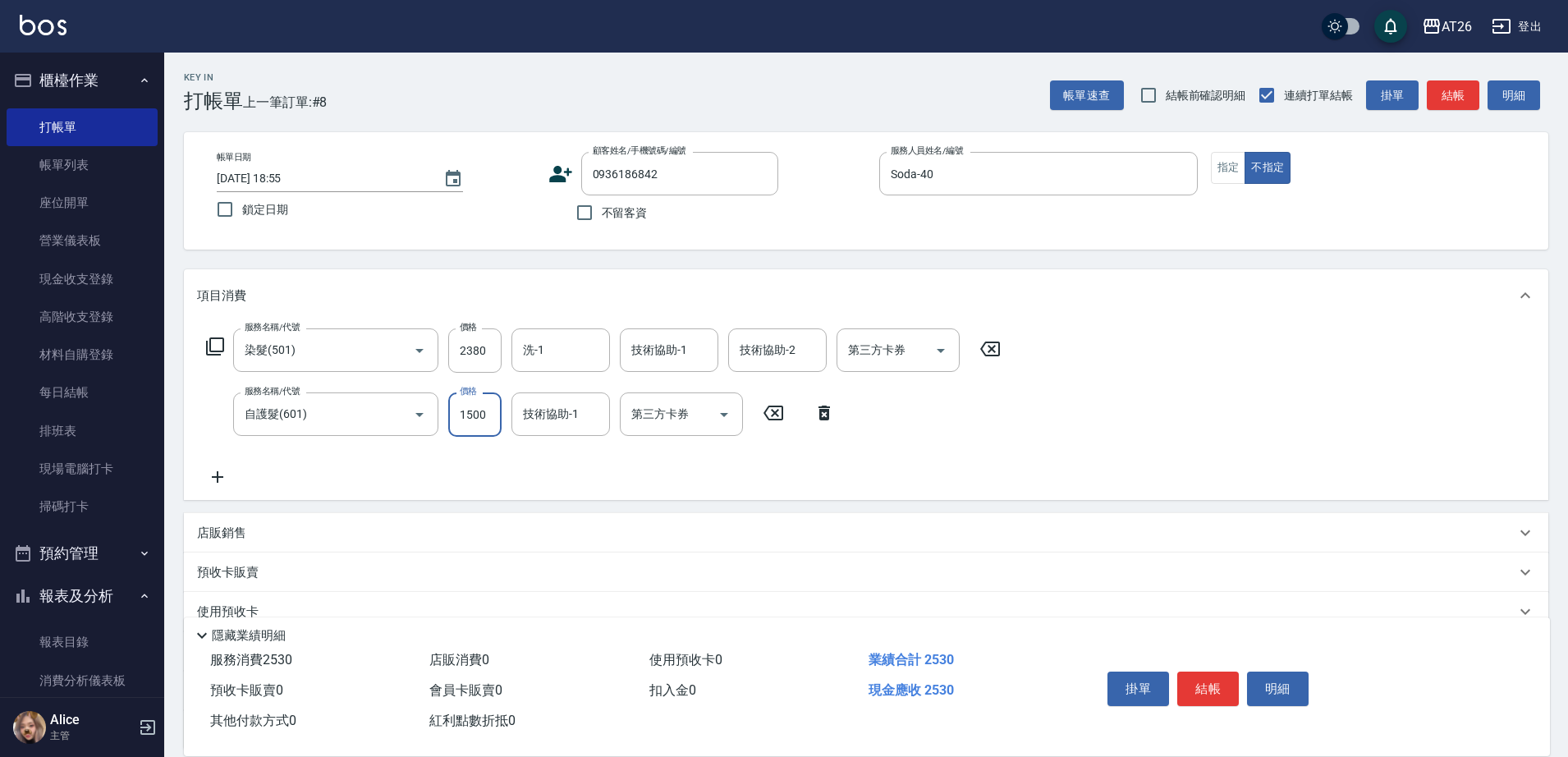
type input "380"
type input "1500"
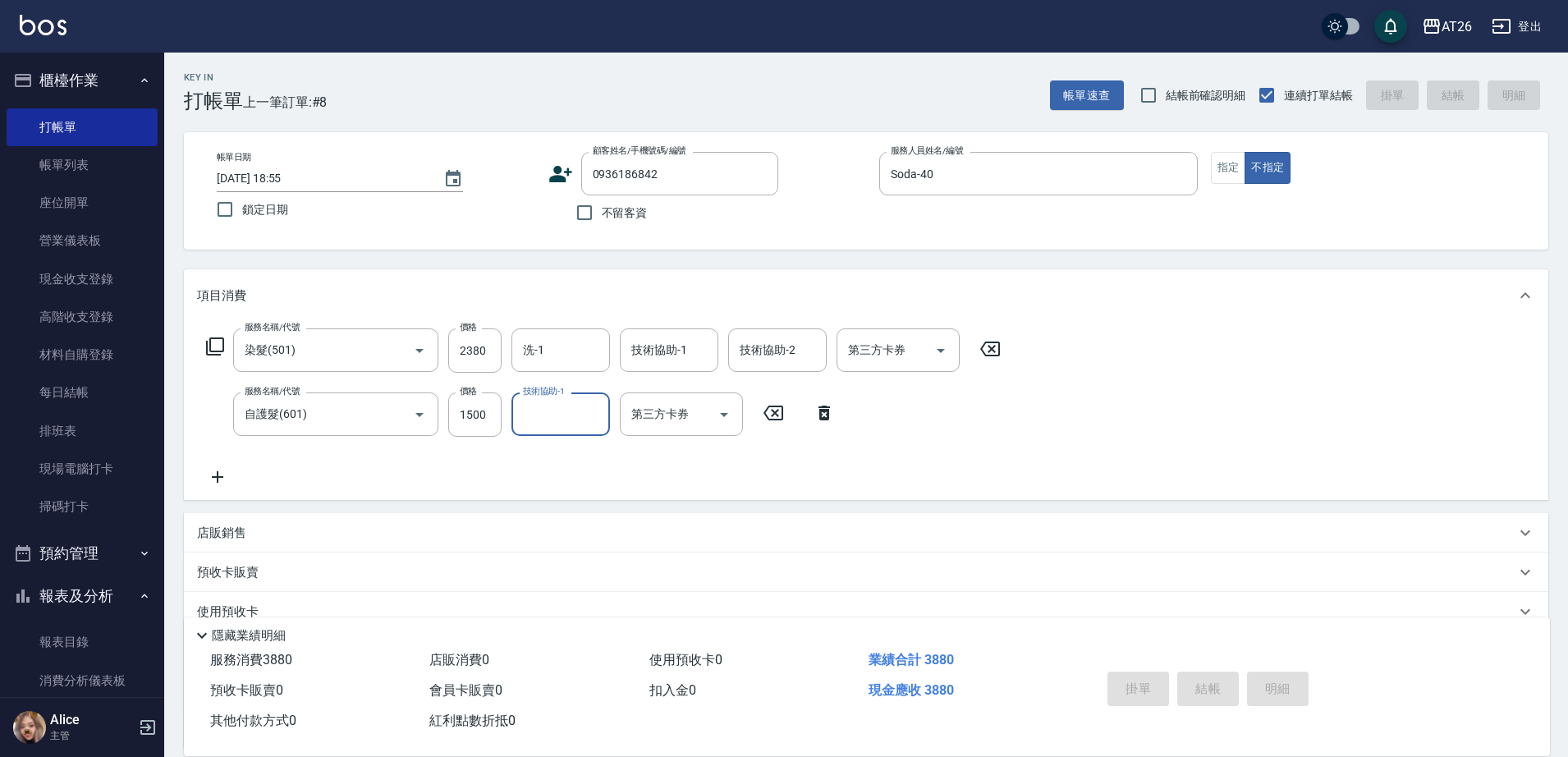
type input "2025/09/06 18:56"
type input "0"
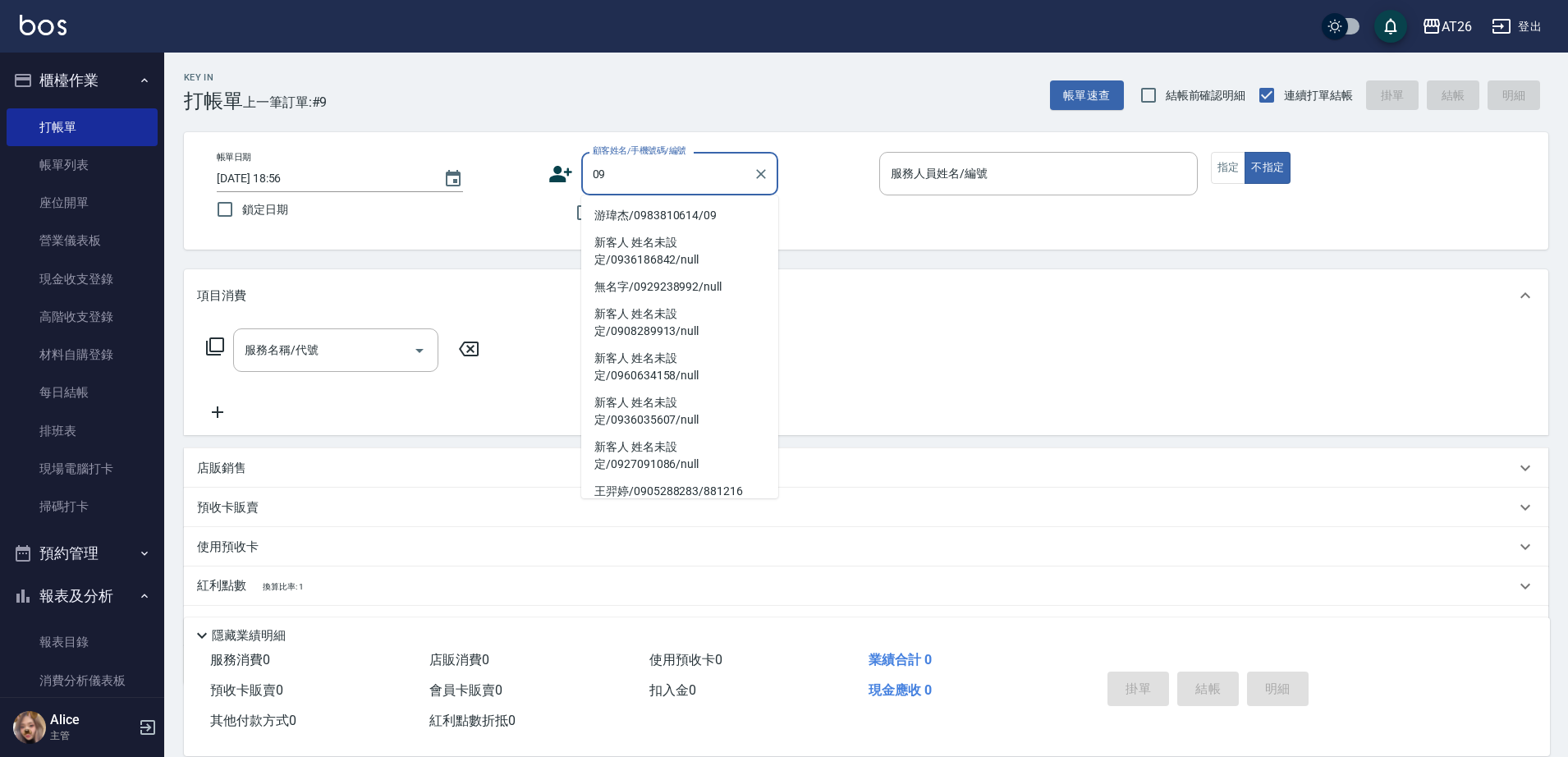
type input "0"
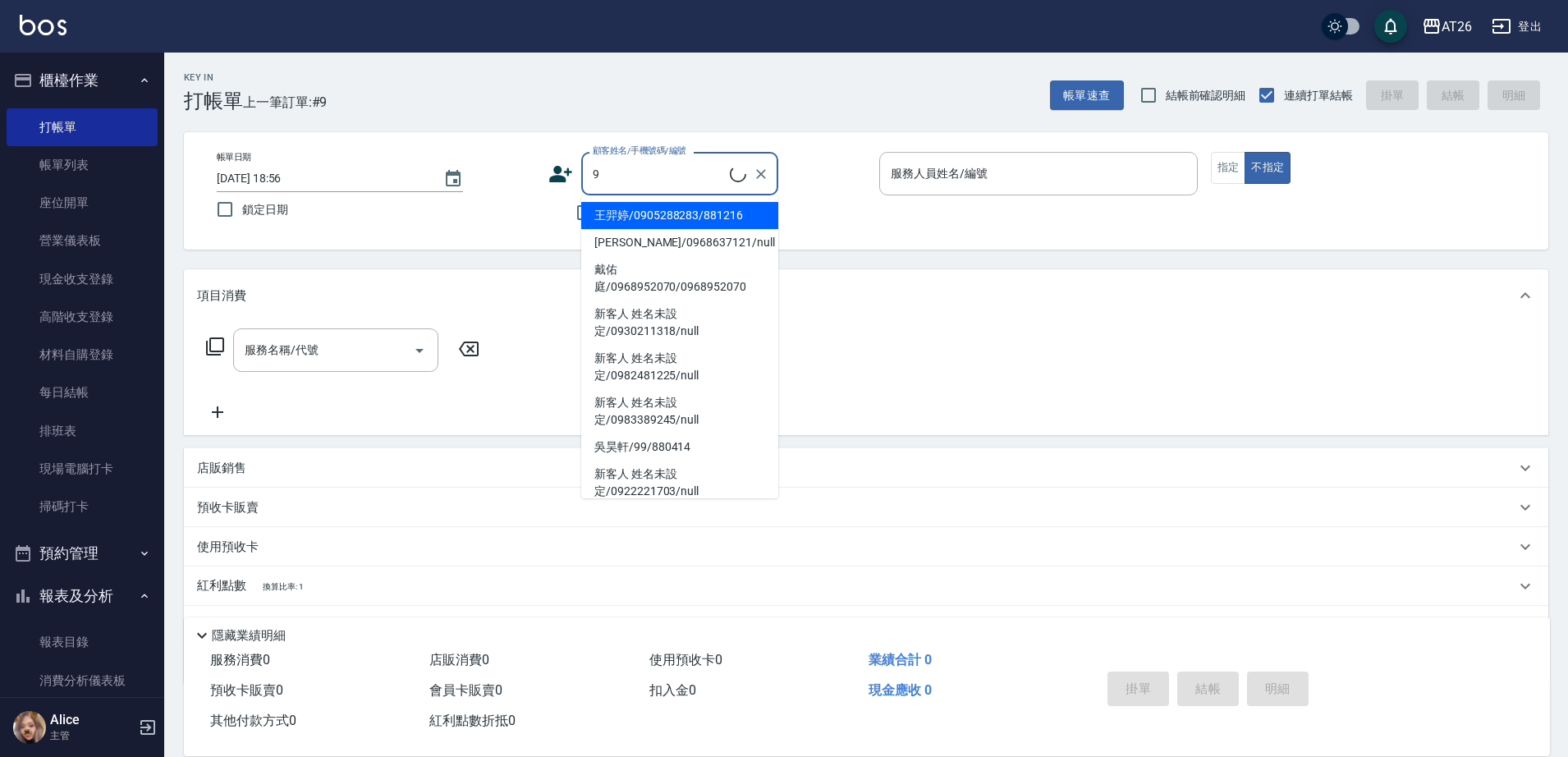
type input "99"
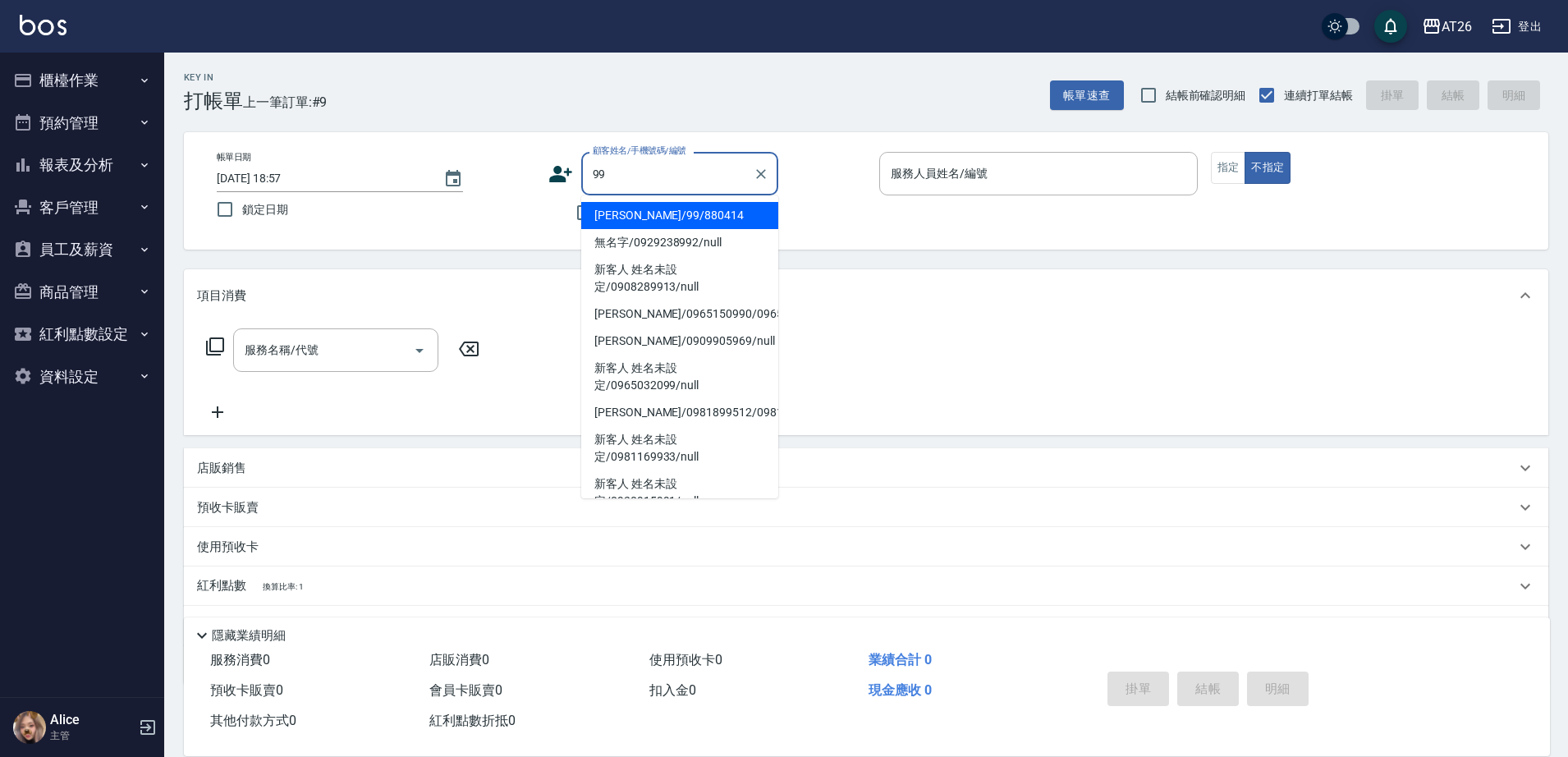
type input "吳昊軒/99/880414"
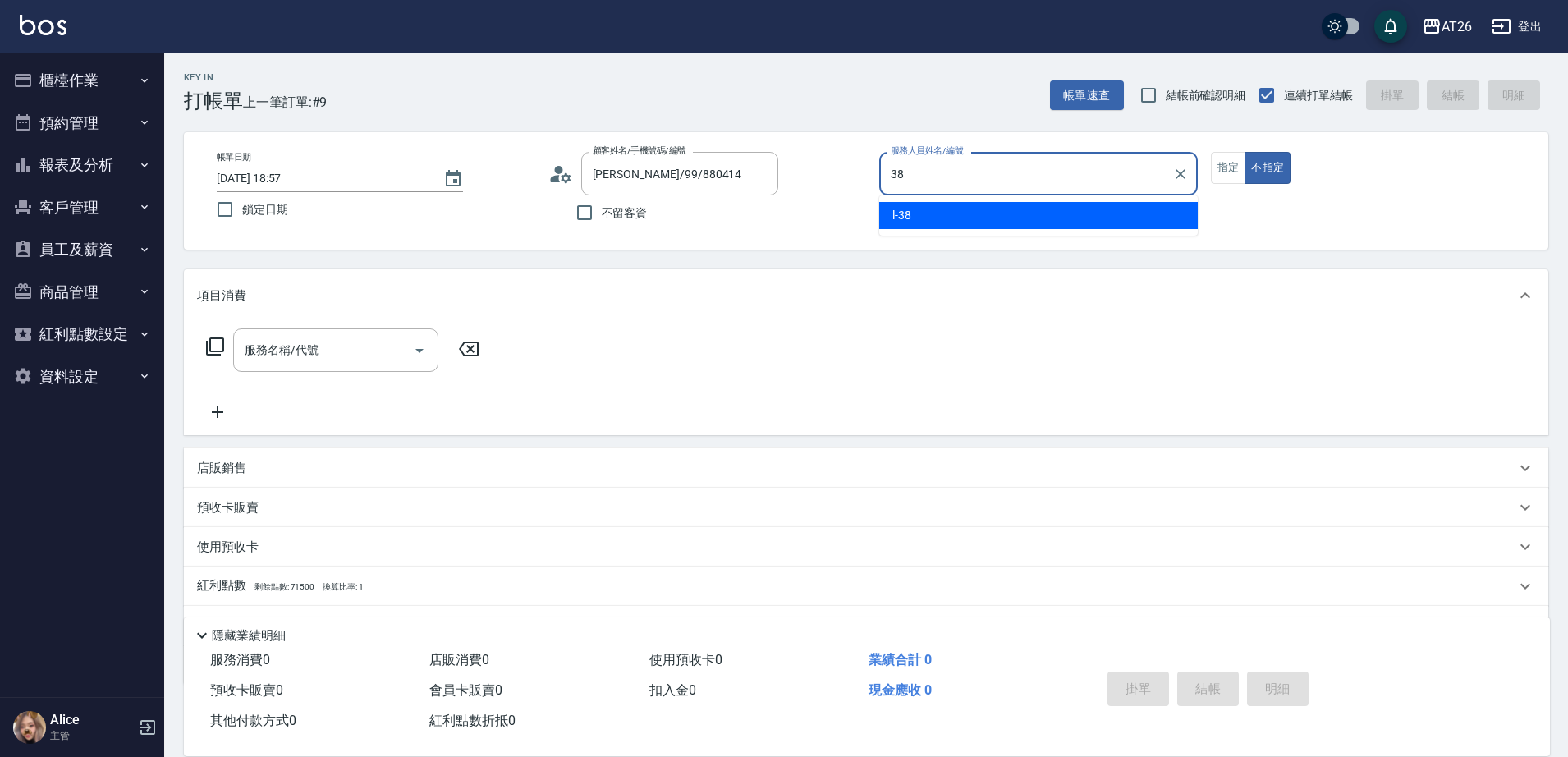
type input "38"
type button "false"
type input "l-38"
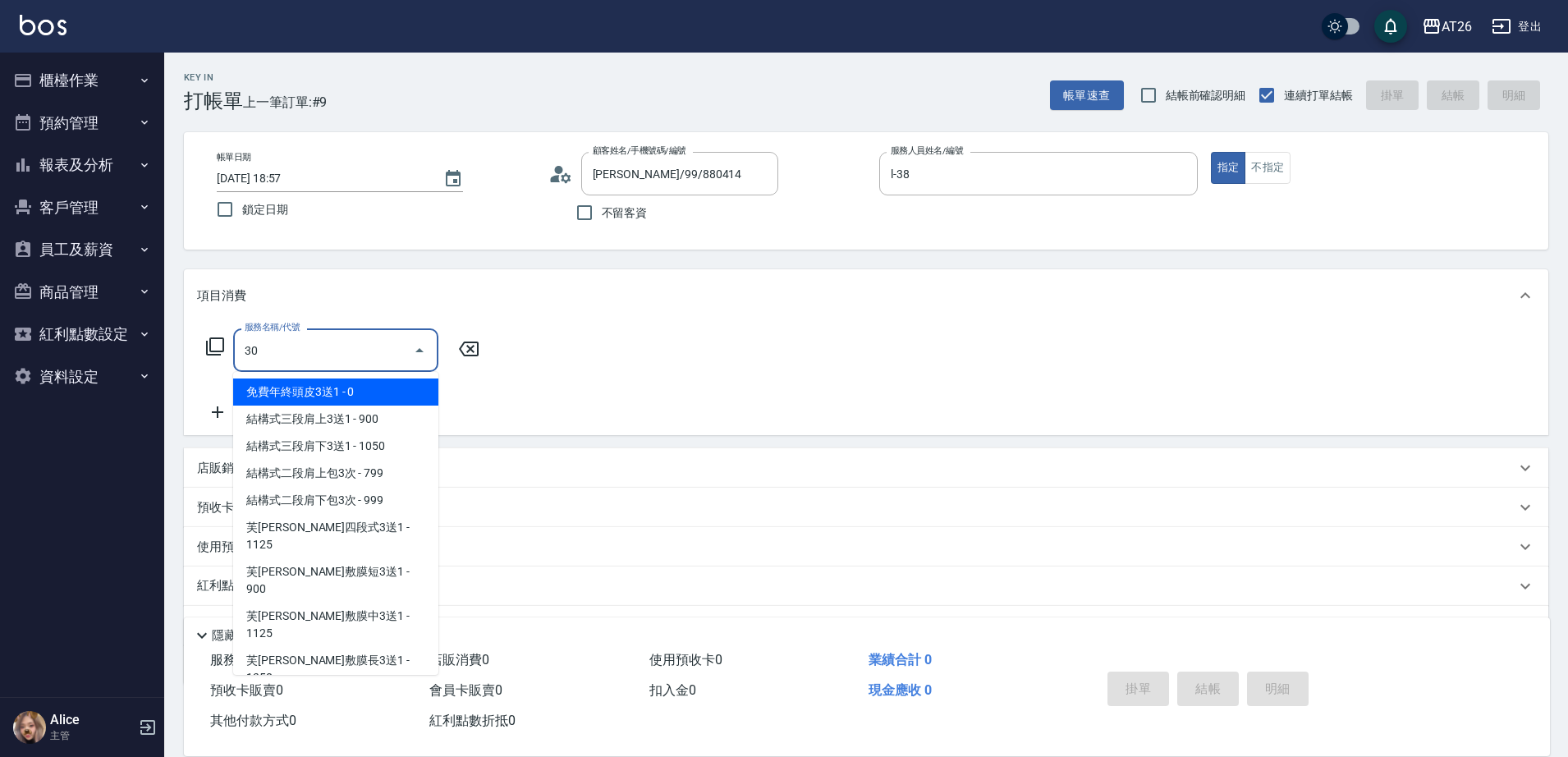
type input "301"
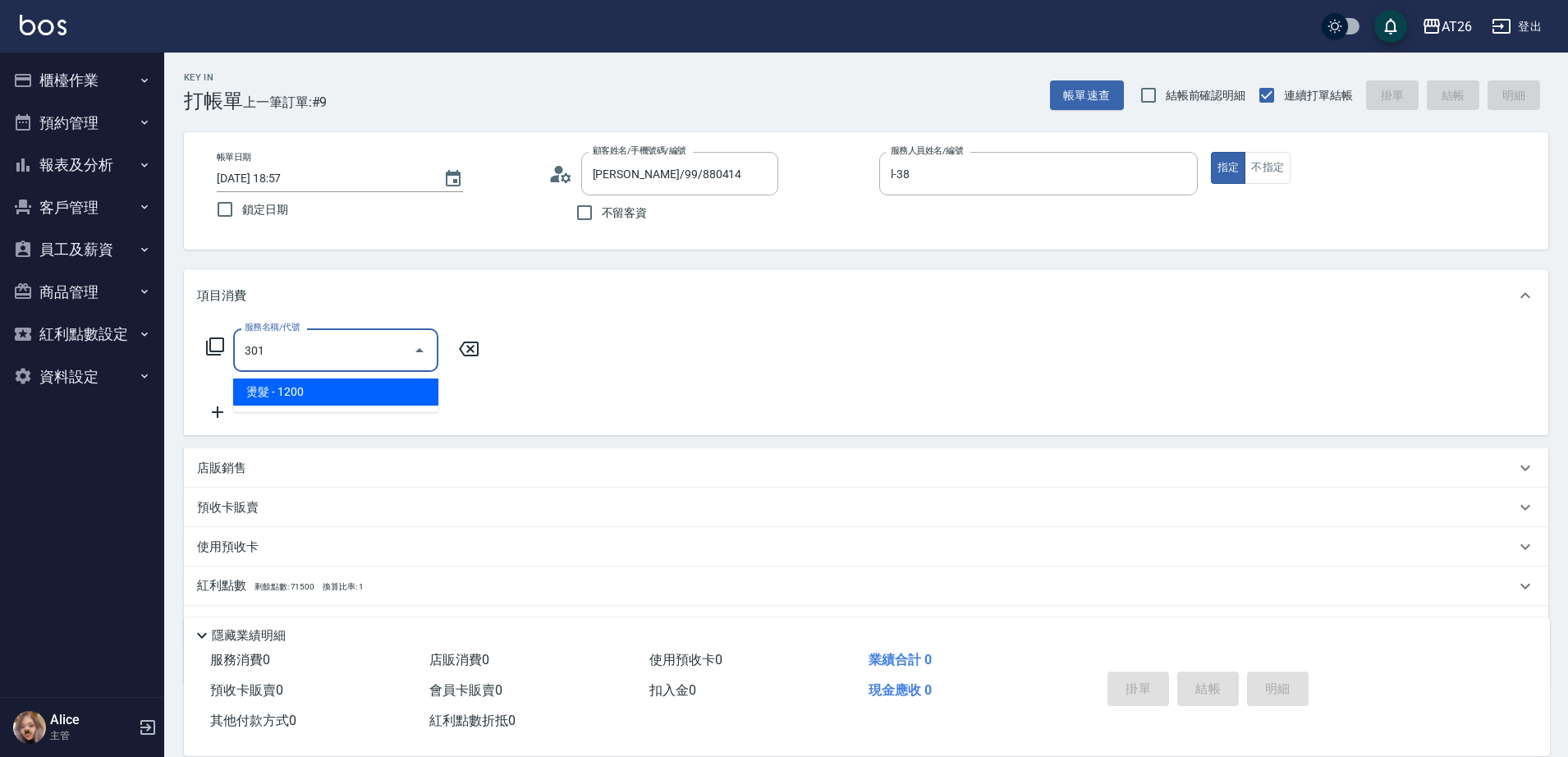
type input "120"
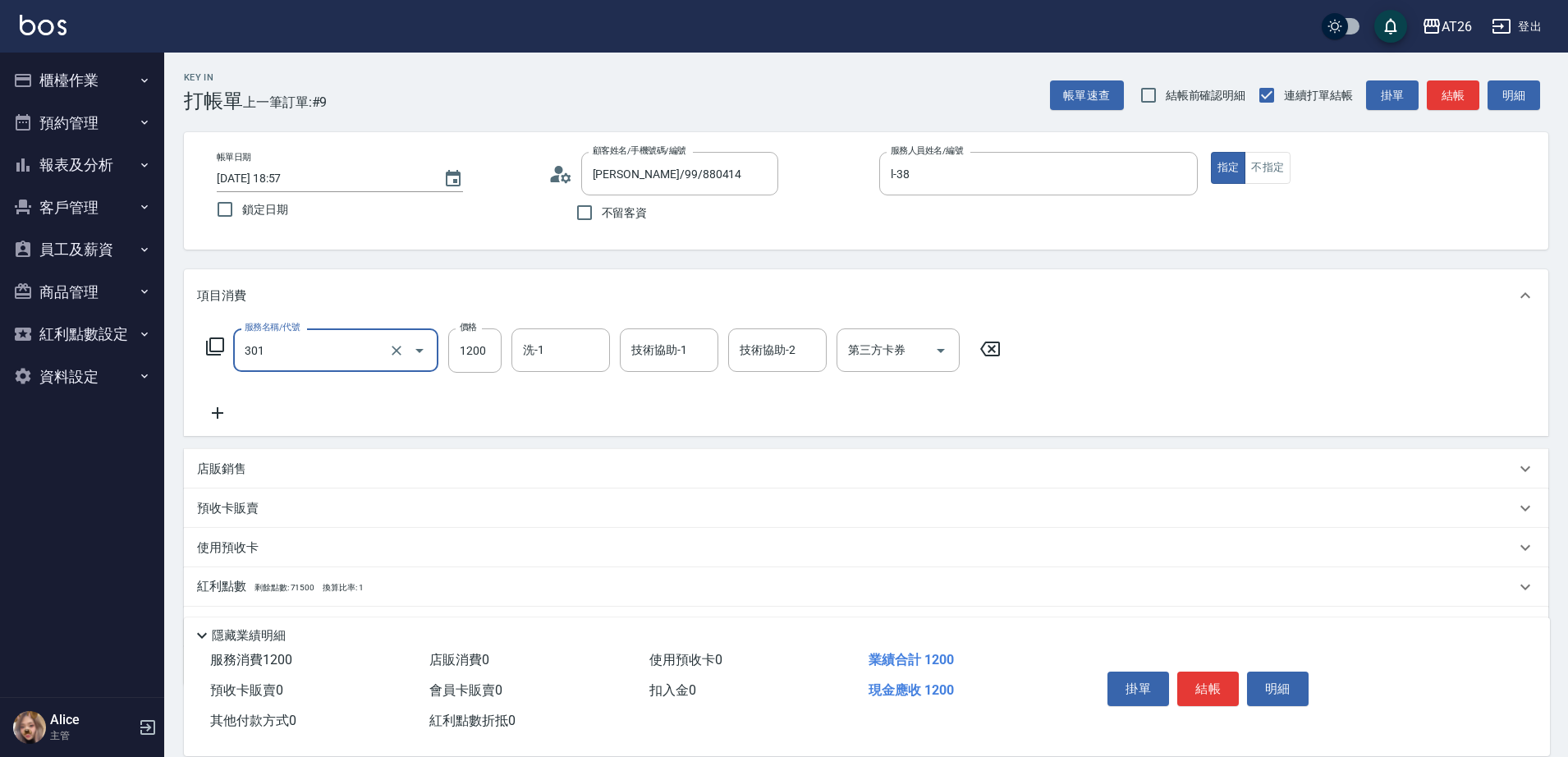
type input "燙髮(301)"
type input "1"
type input "0"
type input "100"
type input "10"
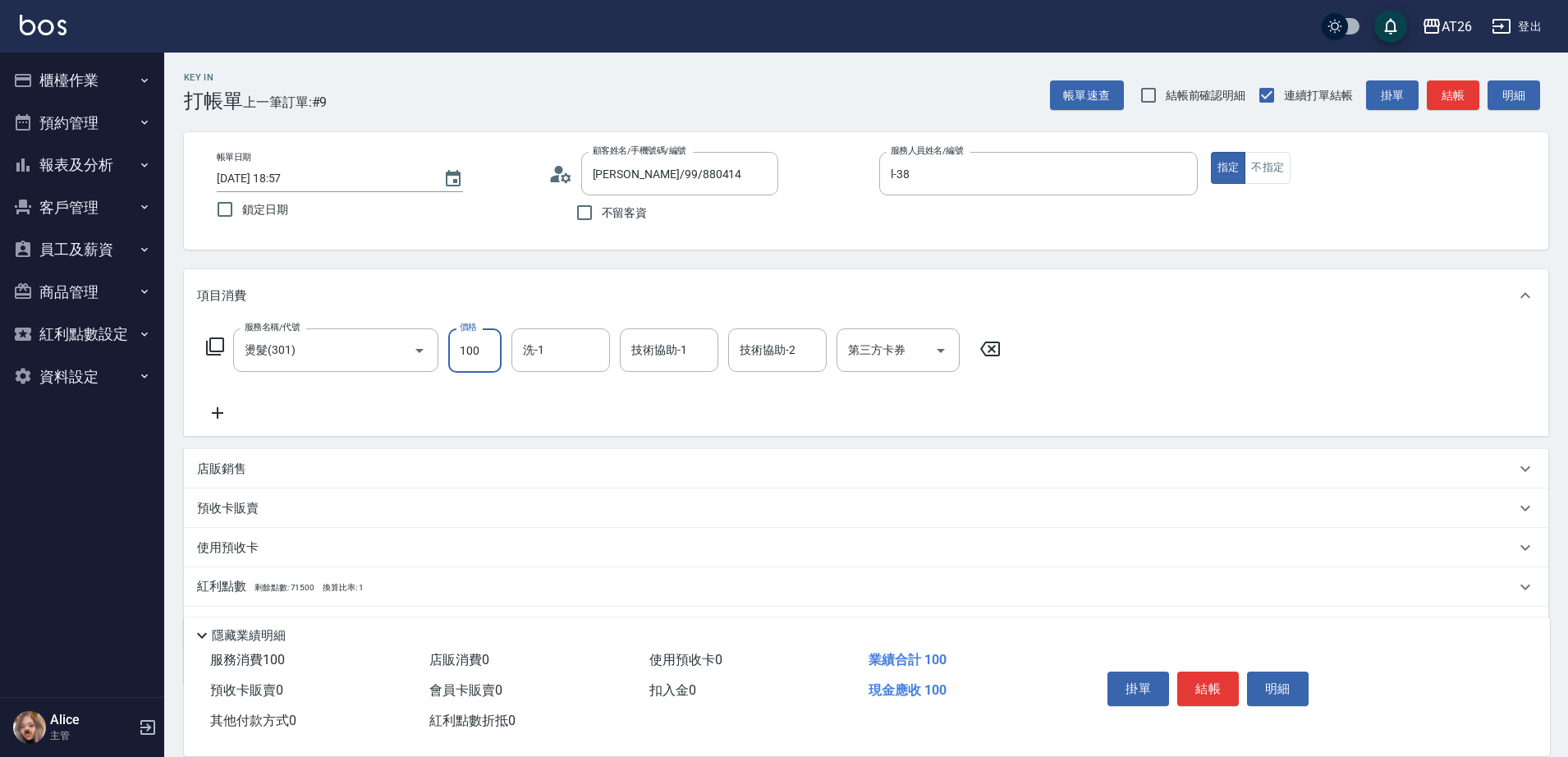
type input "1000"
type input "100"
type input "1000"
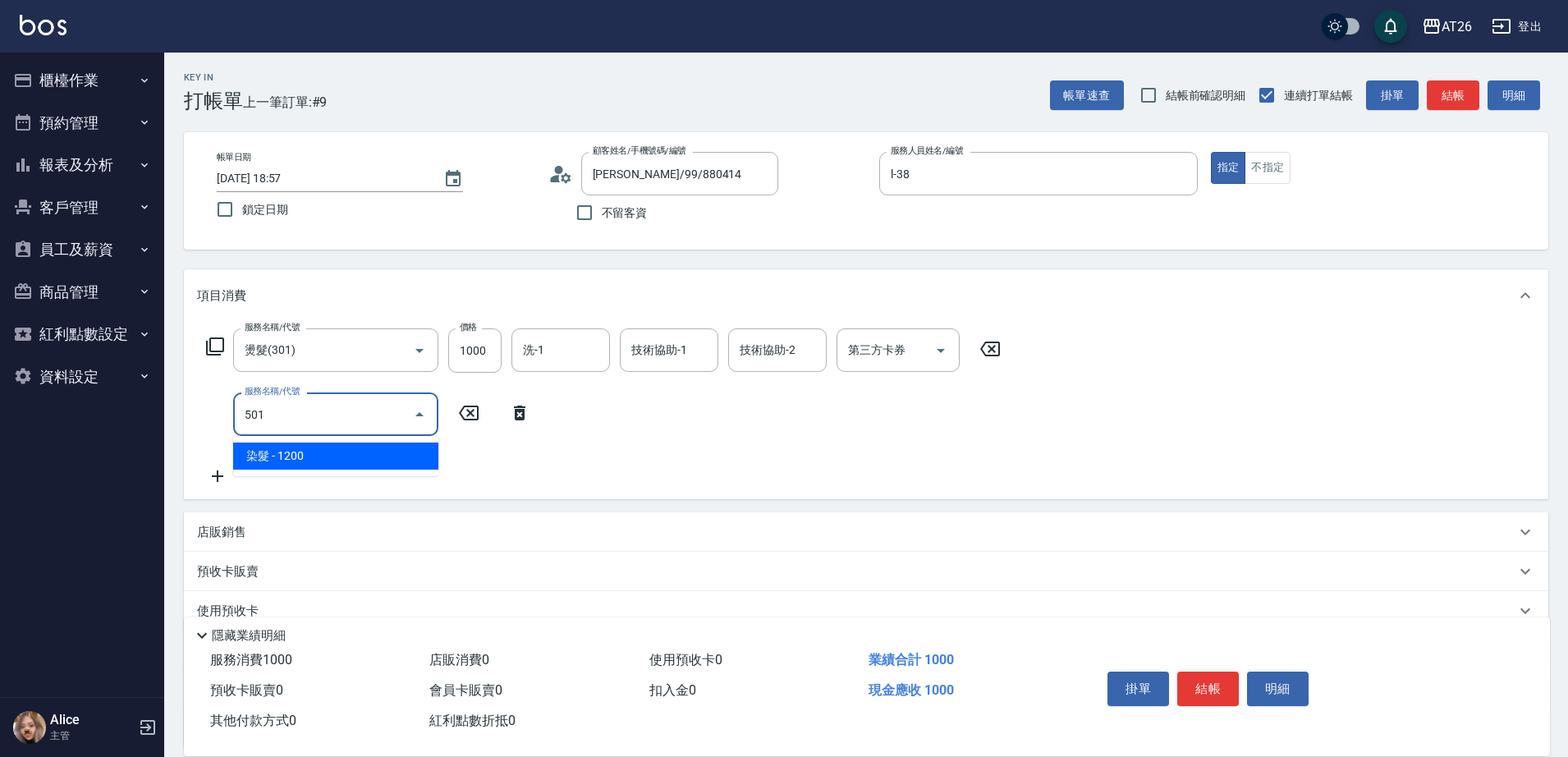
type input "501"
type input "220"
type input "染髮(501)"
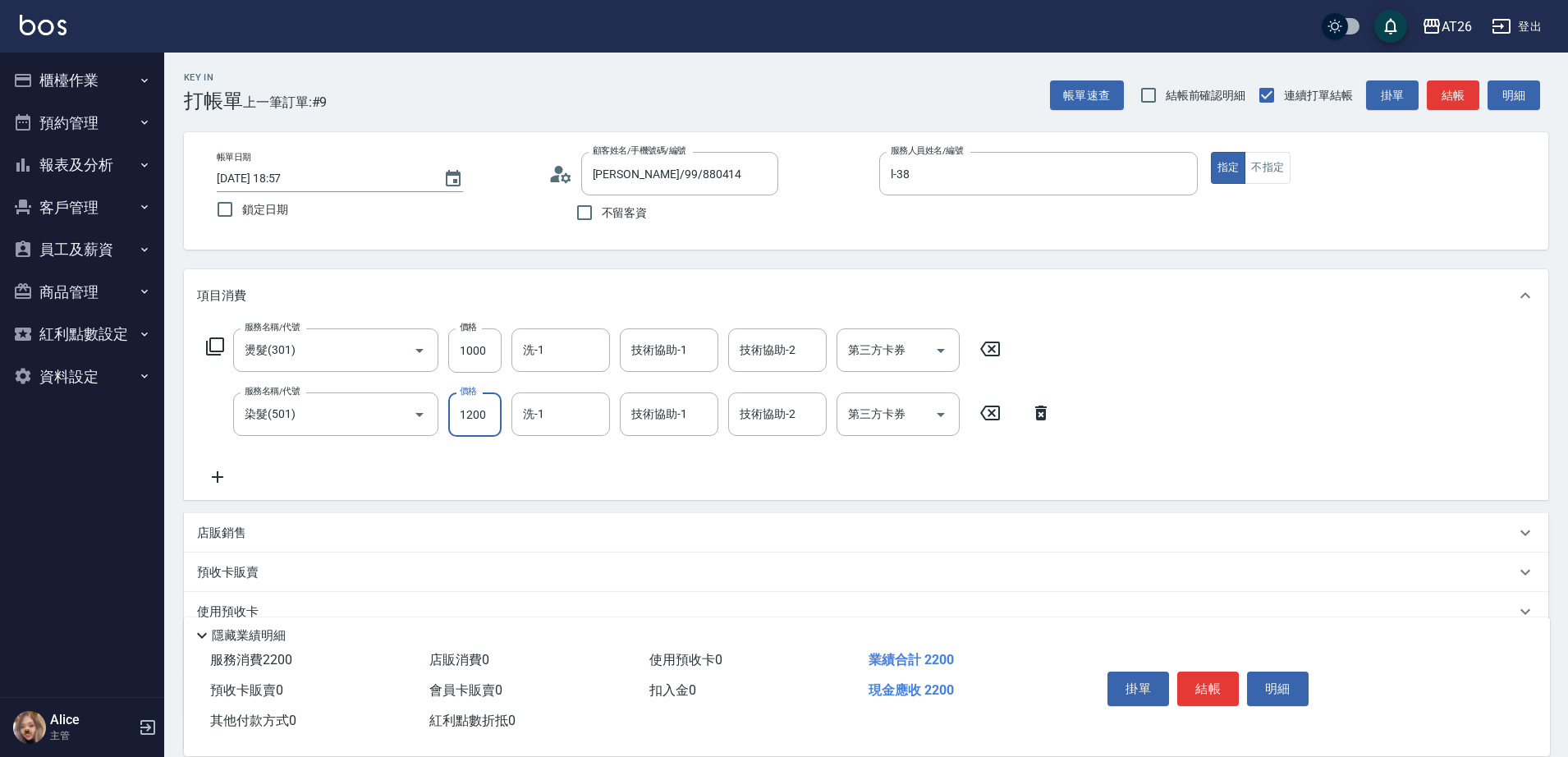
type input "1"
type input "100"
type input "170"
type input "110"
type input "1700"
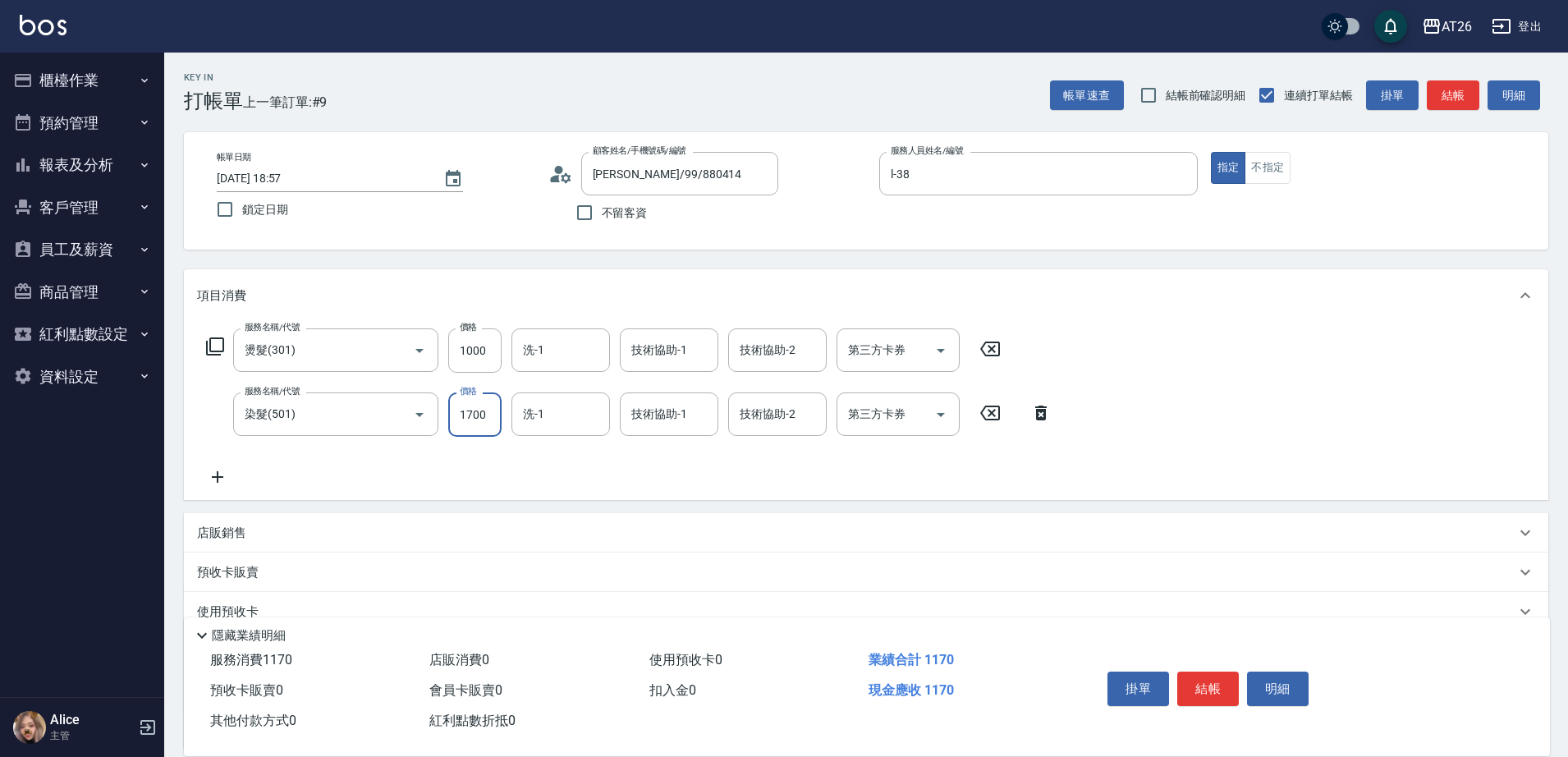
type input "270"
type input "1700"
type input "Tammy-47"
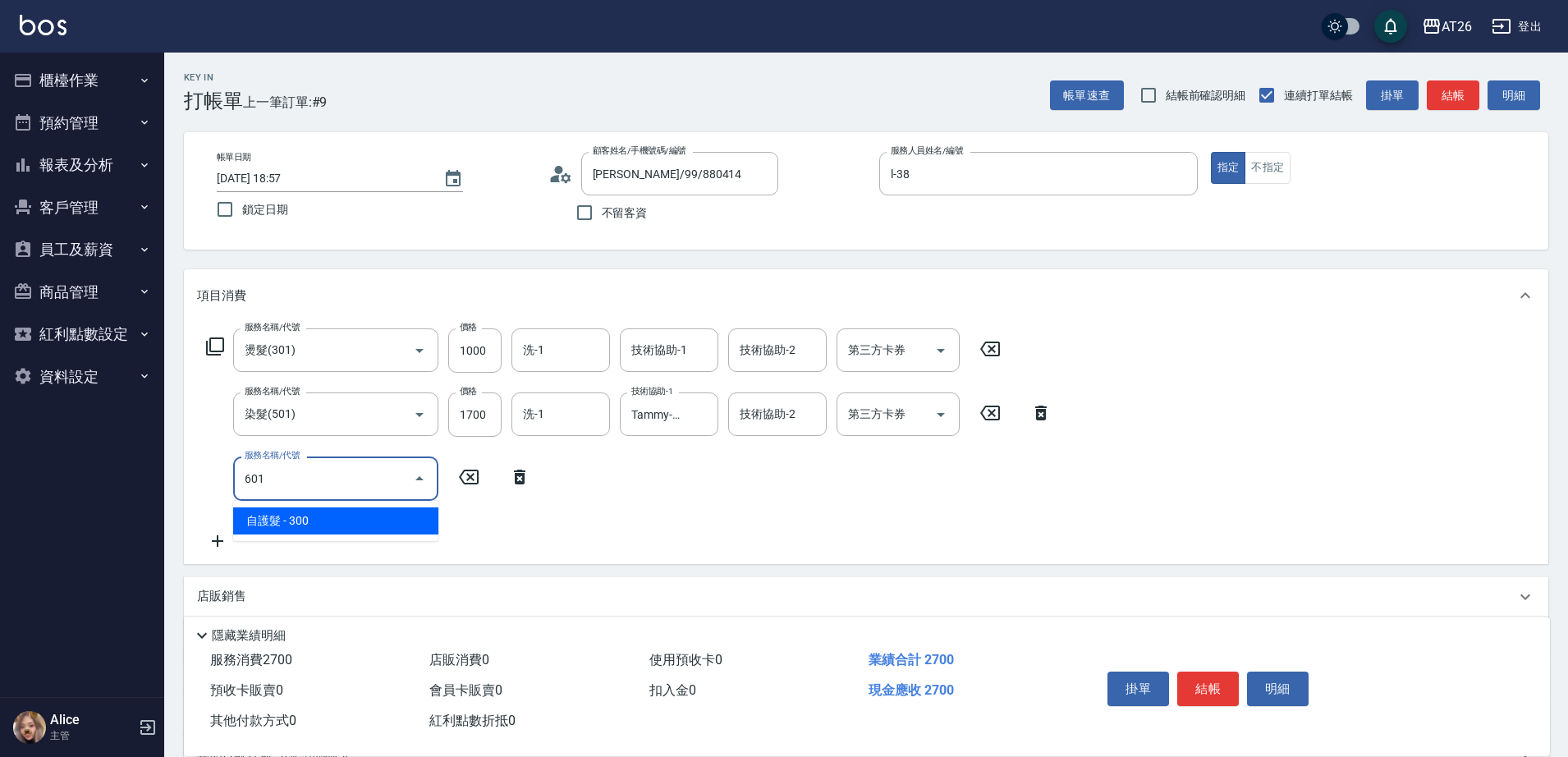
type input "601"
type input "300"
type input "自護髮(601)"
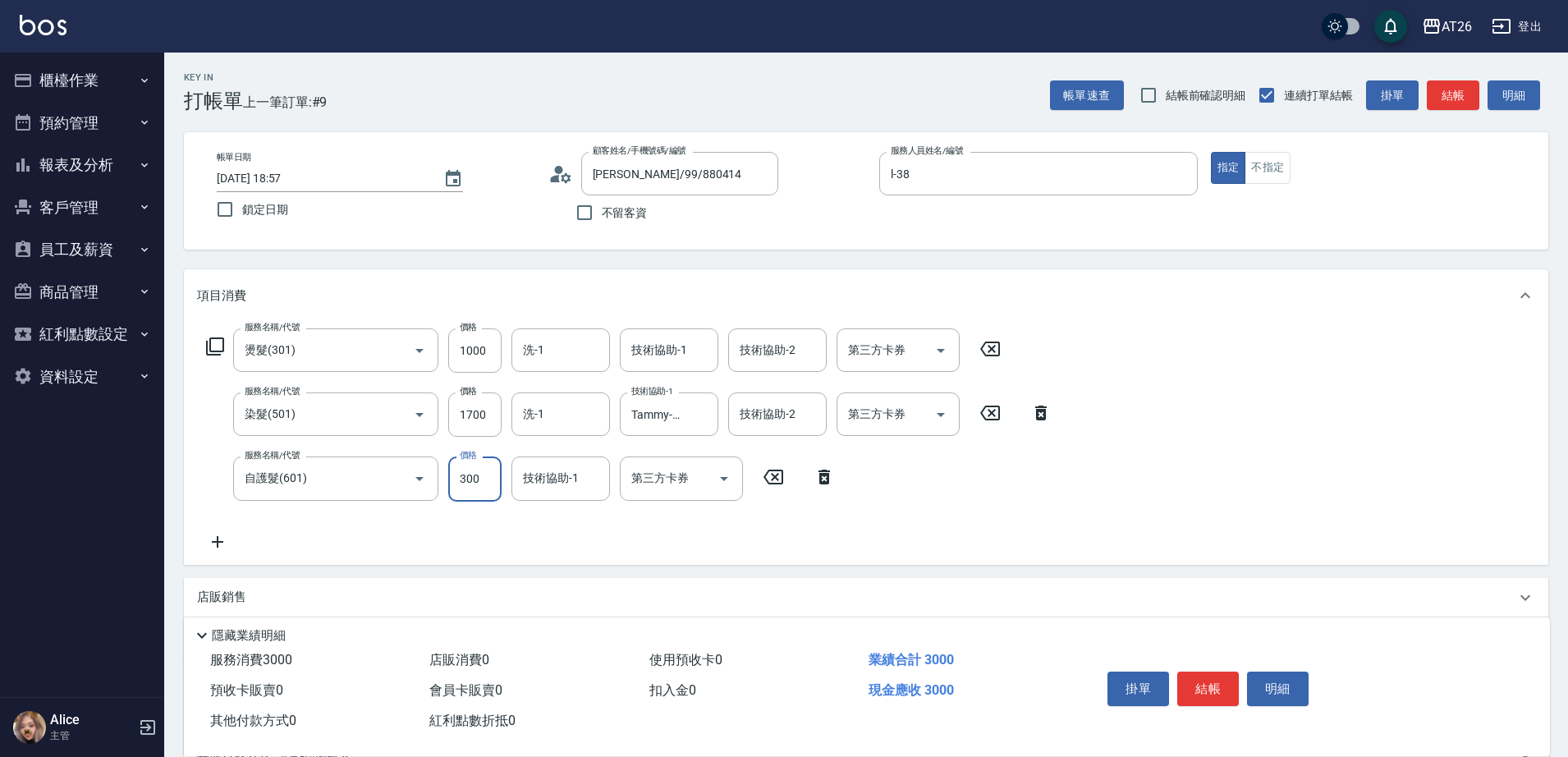
type input "1"
type input "270"
type input "160"
type input "430"
type input "1600"
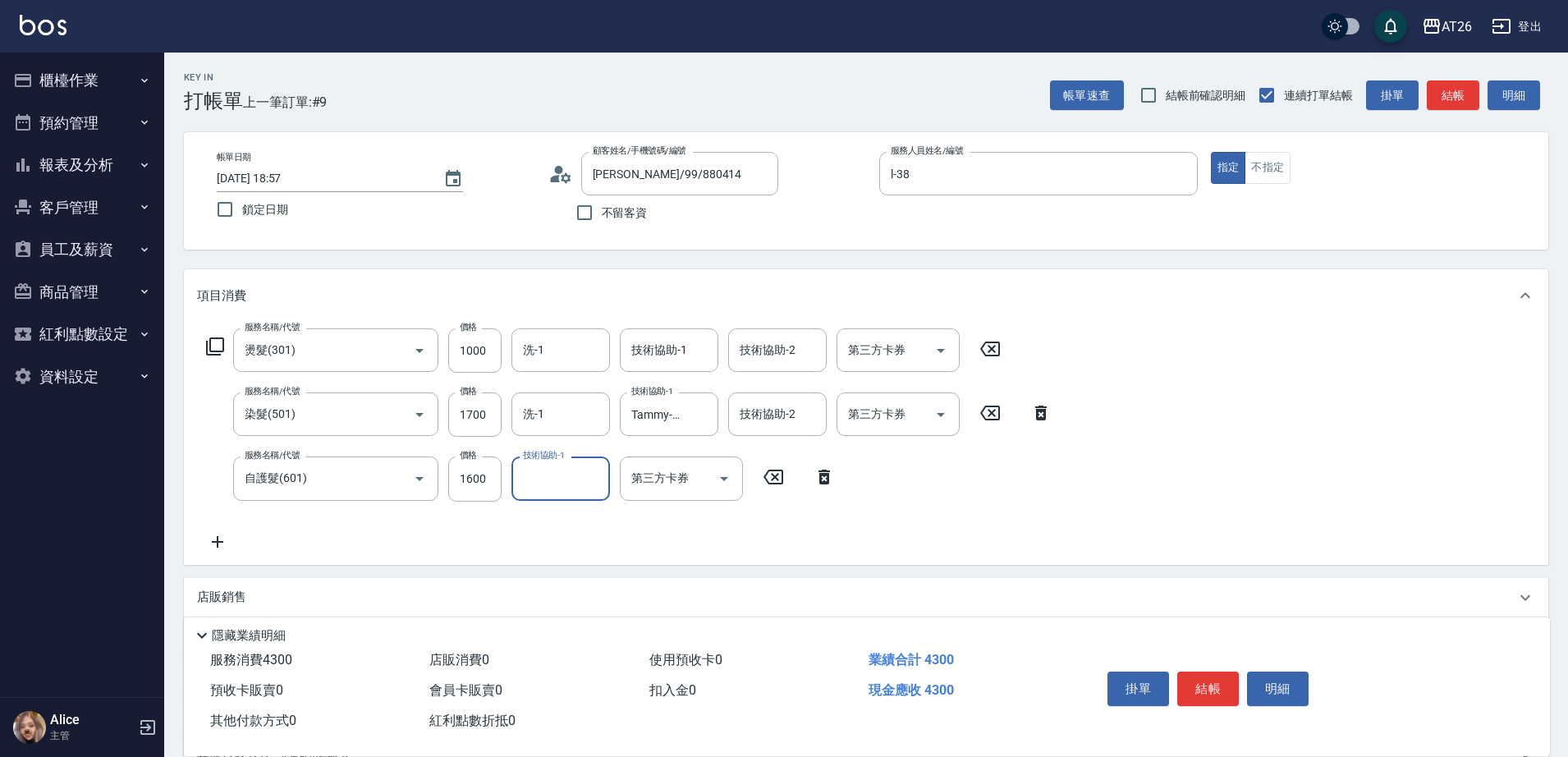
click at [434, 255] on div "Key In 打帳單 上一筆訂單:#9 帳單速查 結帳前確認明細 連續打單結帳 掛單 結帳 明細 帳單日期 2025/09/06 18:57 鎖定日期 顧客姓…" at bounding box center [866, 513] width 1403 height 920
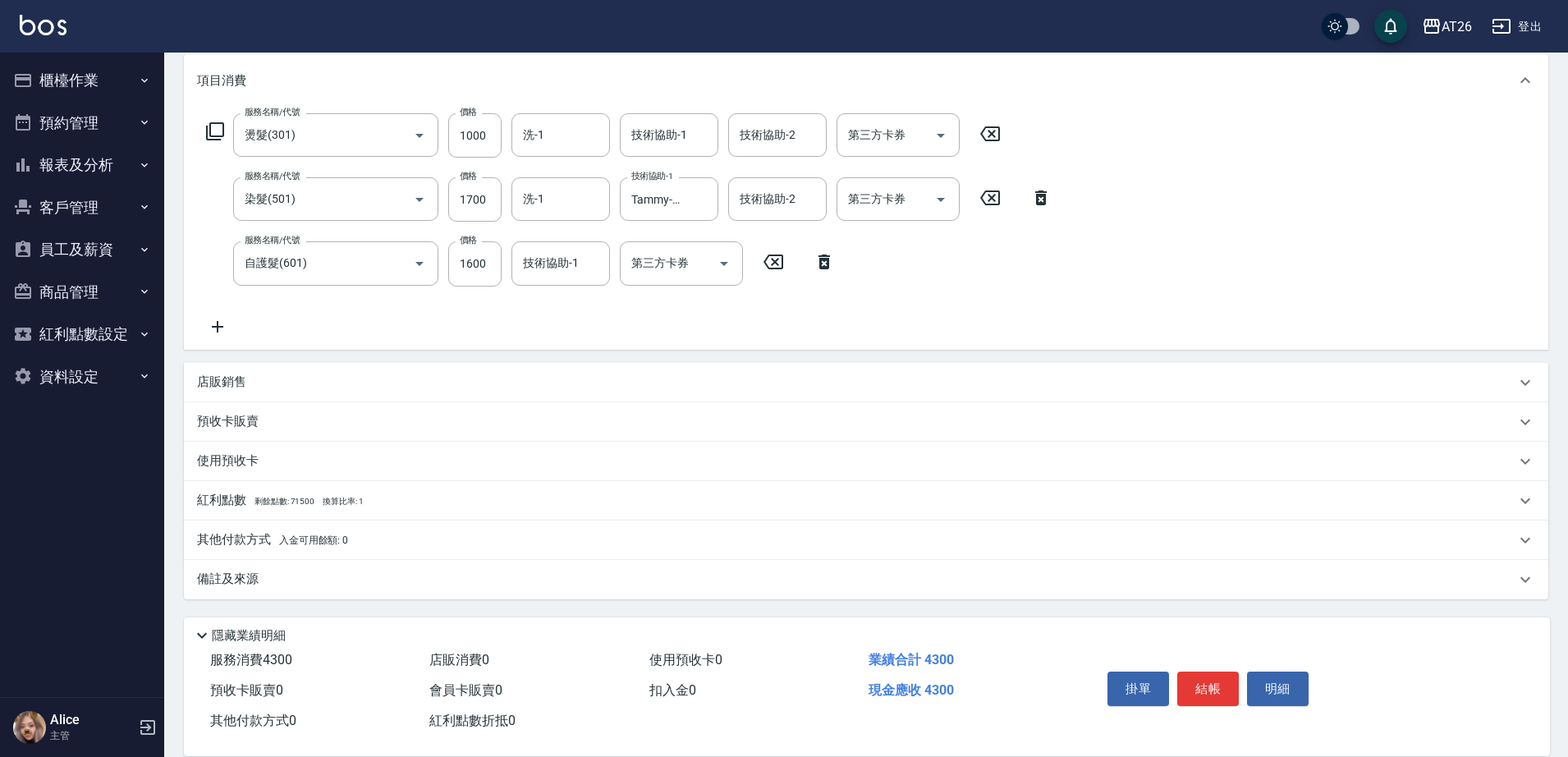
click at [294, 529] on div "其他付款方式 入金可用餘額: 0" at bounding box center [866, 540] width 1365 height 40
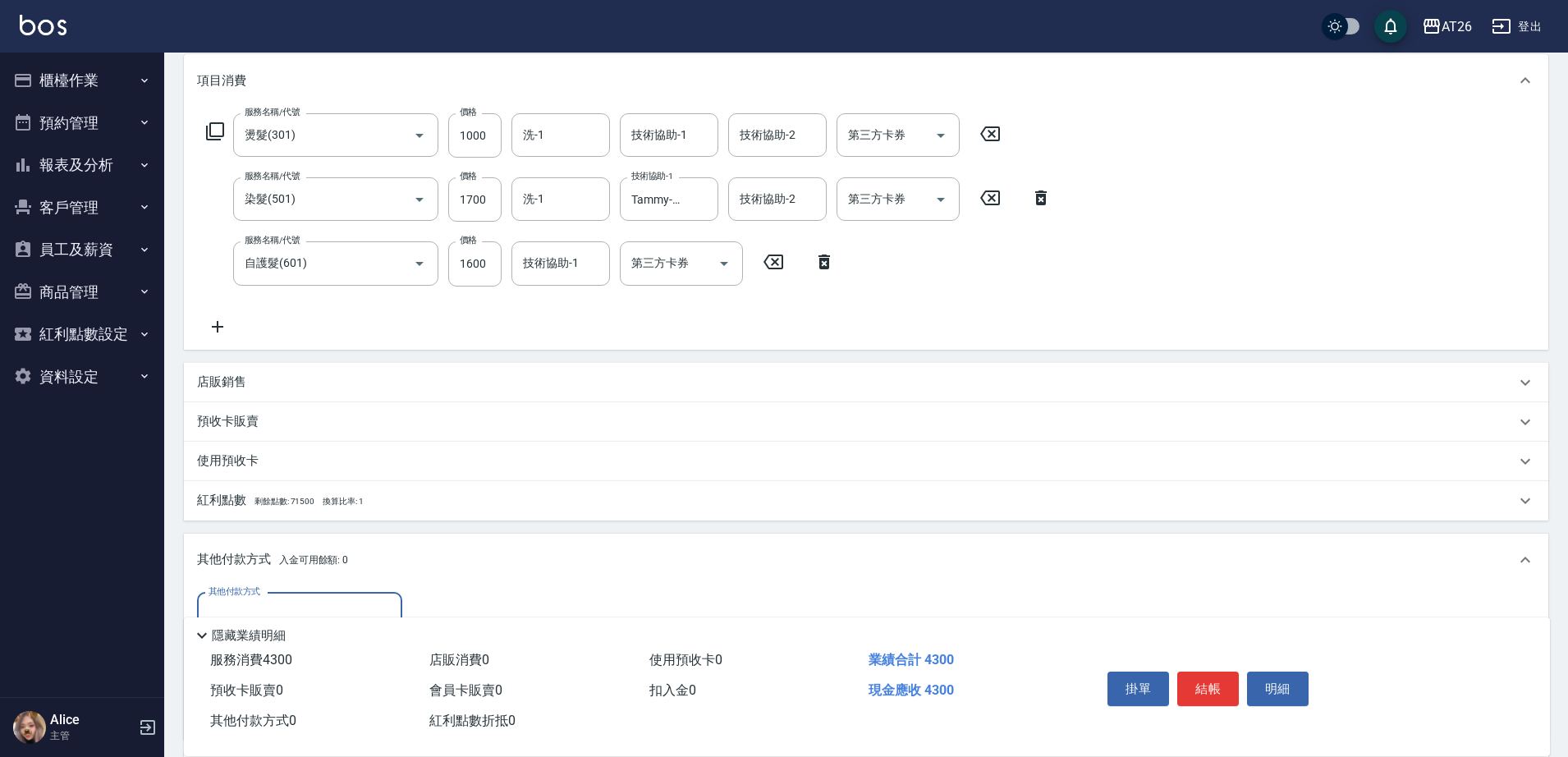
scroll to position [408, 0]
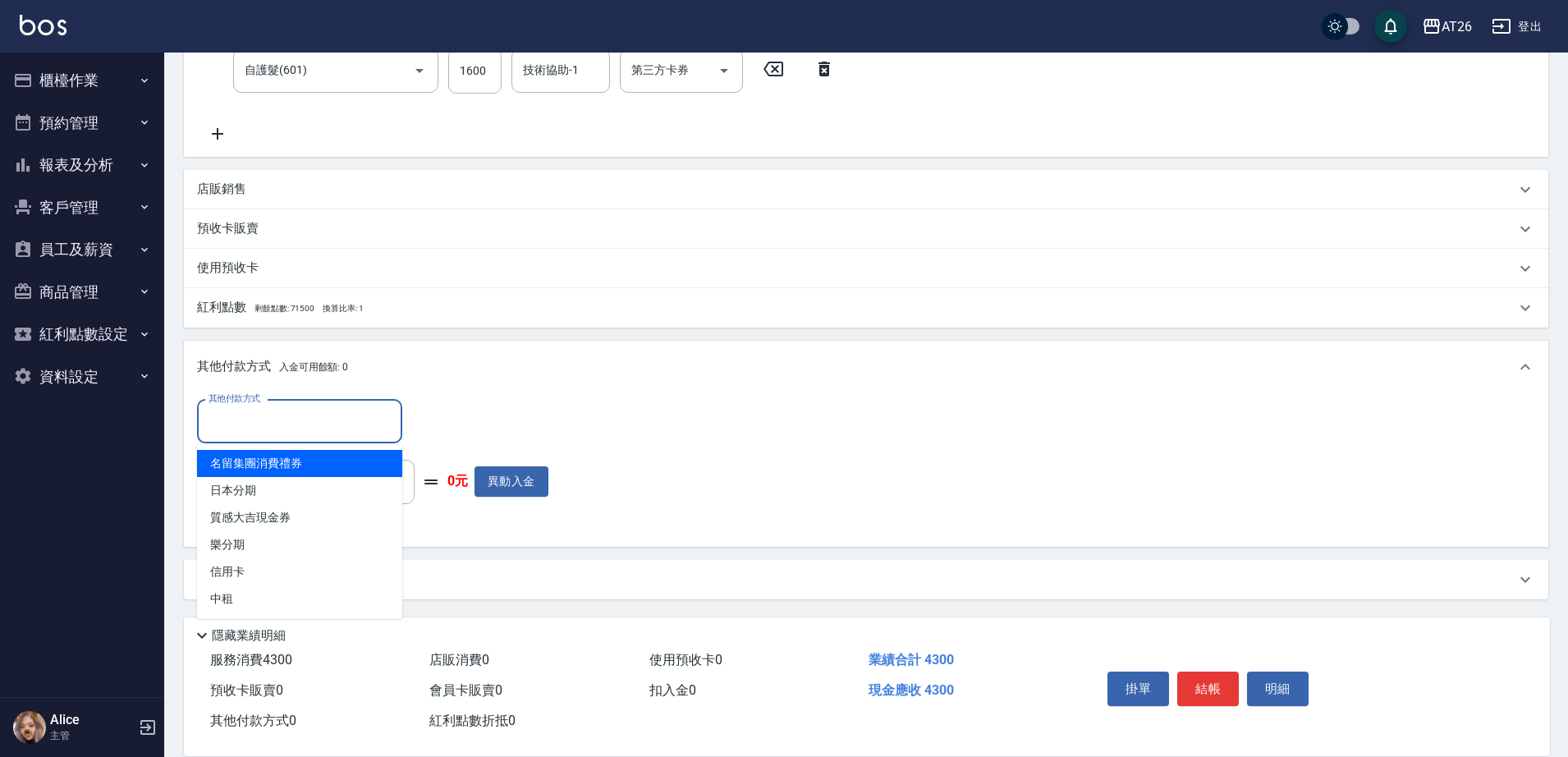
click at [291, 409] on input "其他付款方式" at bounding box center [300, 421] width 190 height 29
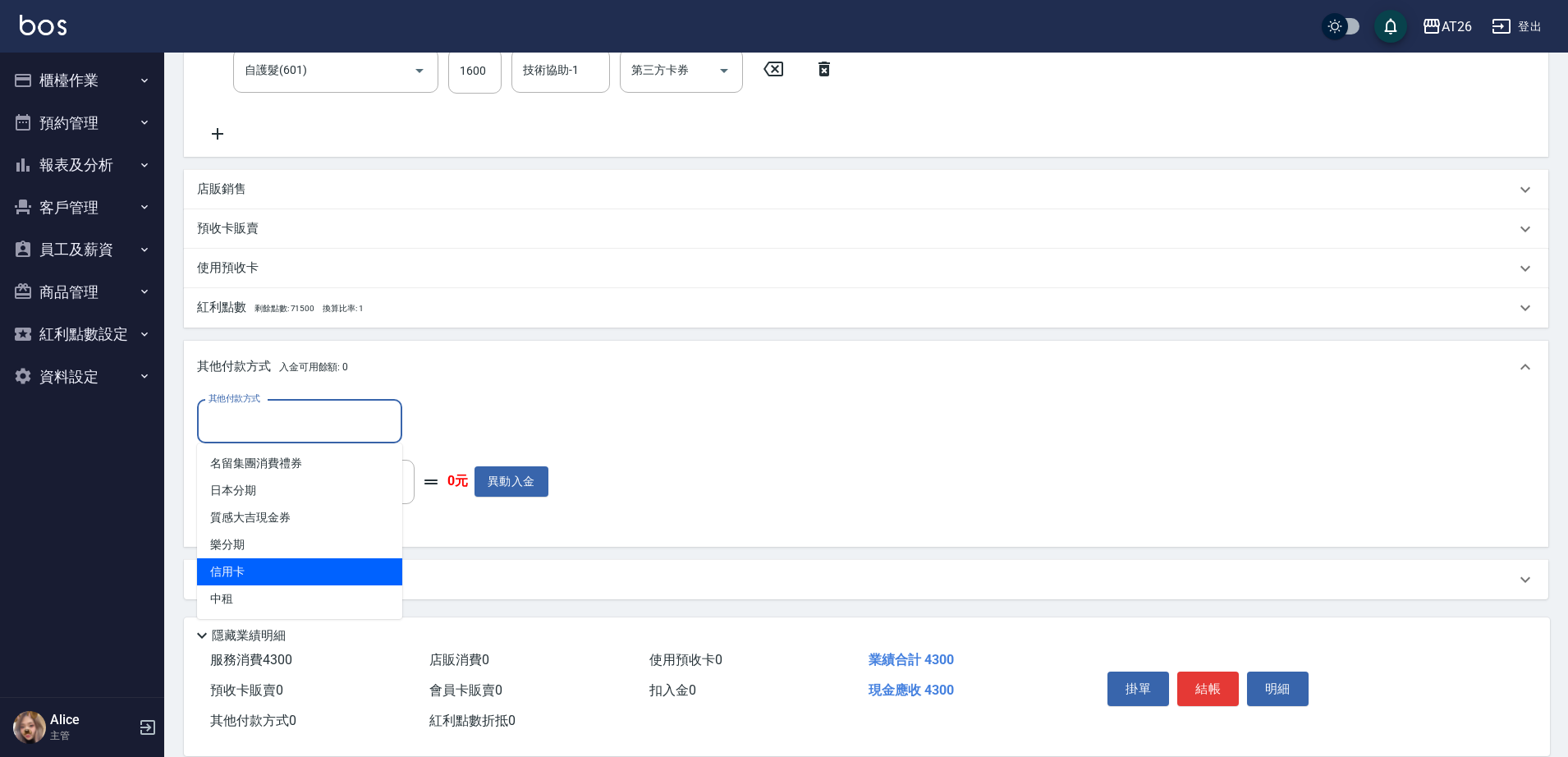
click at [255, 564] on span "信用卡" at bounding box center [300, 572] width 205 height 27
type input "信用卡"
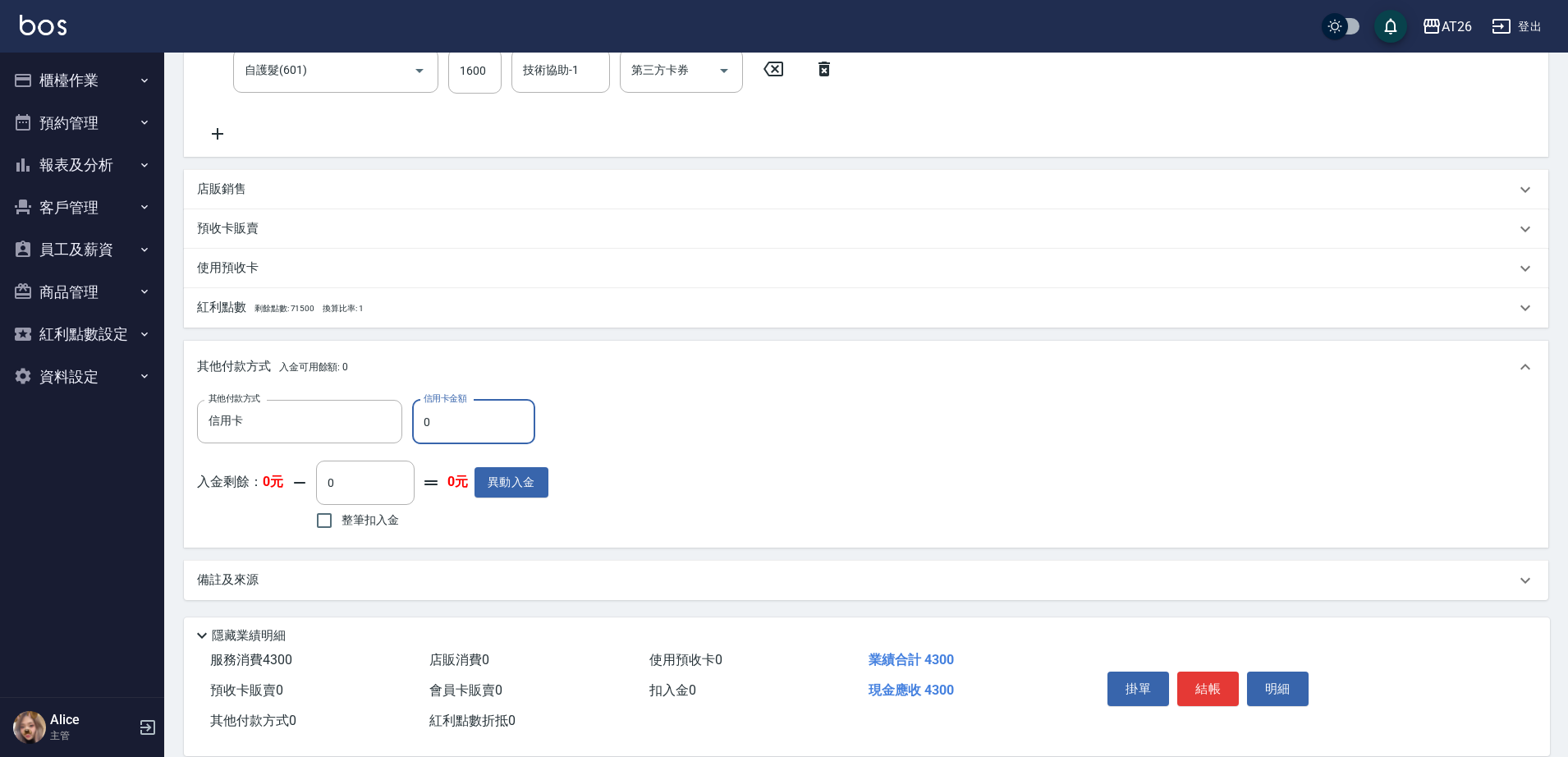
click at [476, 414] on input "0" at bounding box center [474, 422] width 123 height 44
type input "4"
type input "420"
type input "430"
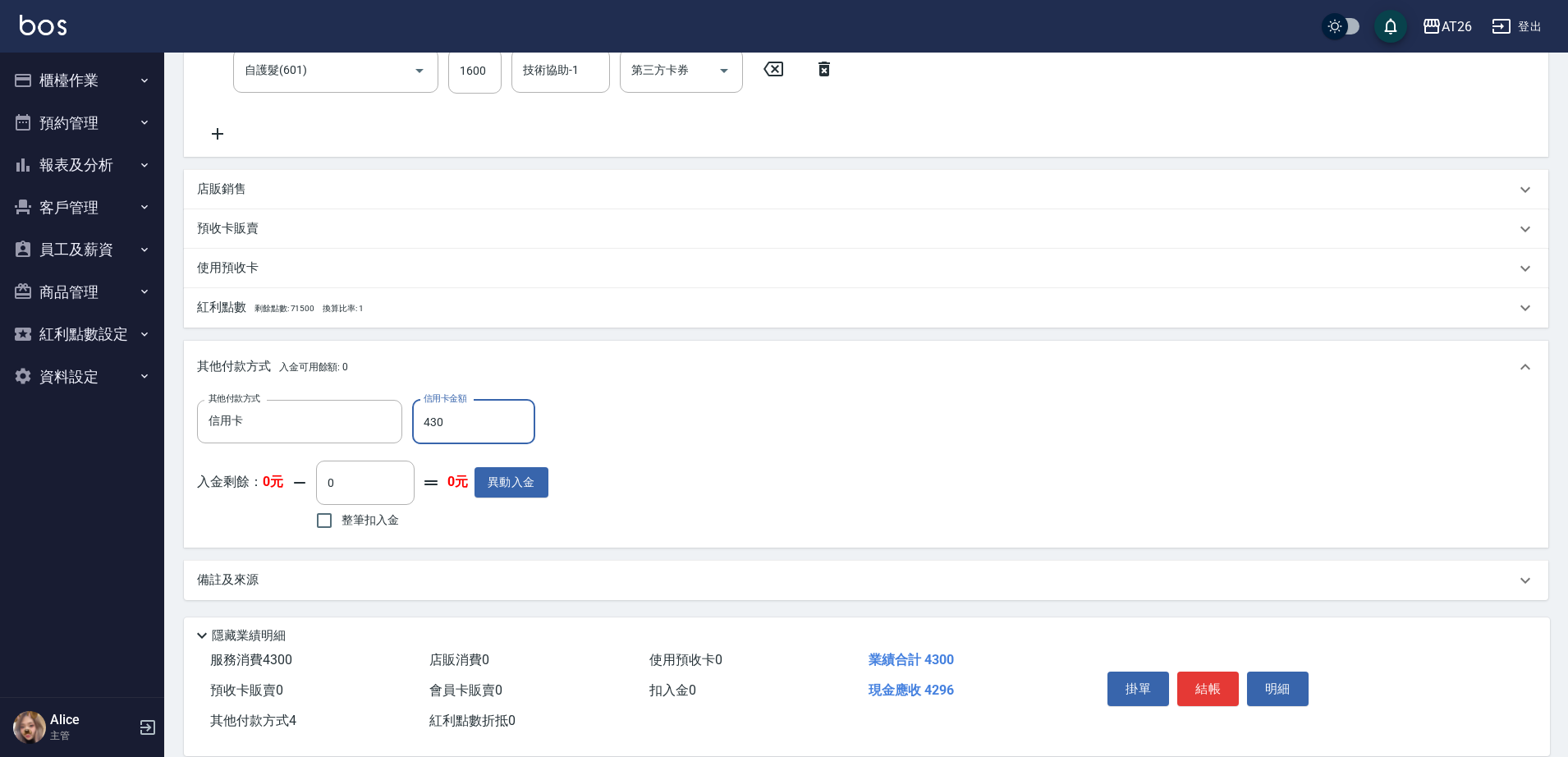
type input "380"
type input "4300"
type input "0"
type input "2025/09/06 18:58"
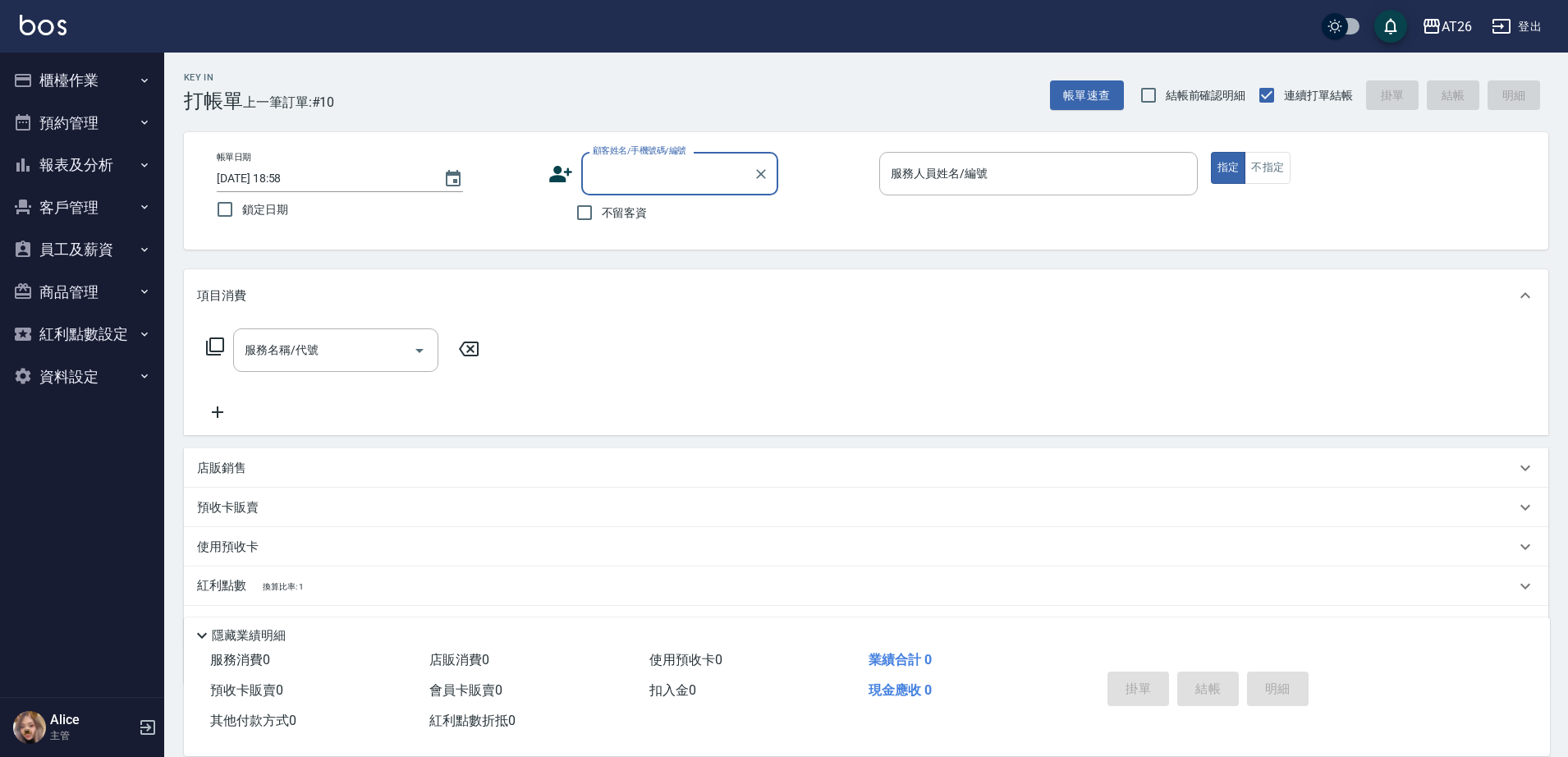
click at [119, 114] on button "預約管理" at bounding box center [82, 123] width 151 height 42
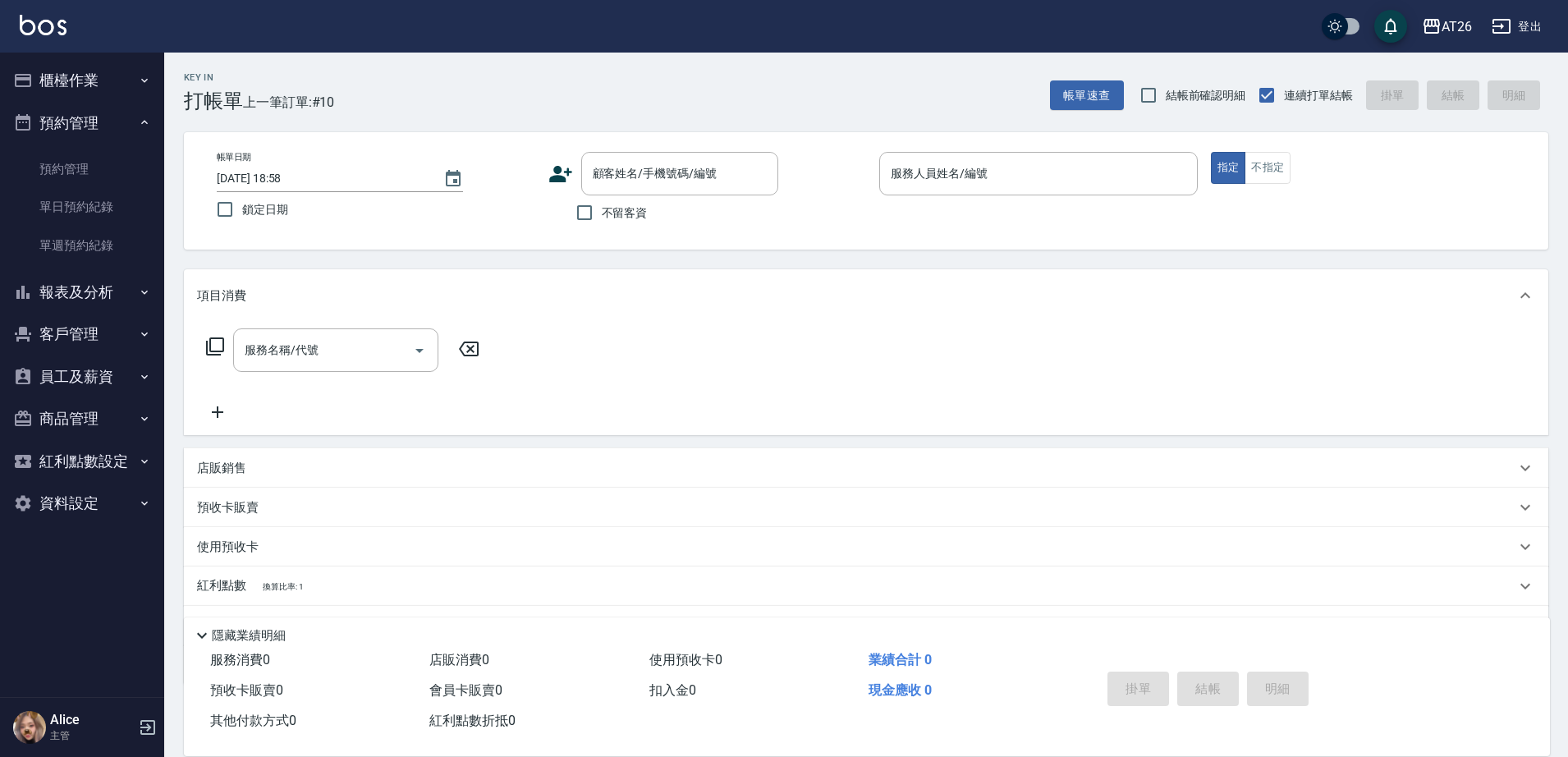
click at [123, 89] on button "櫃檯作業" at bounding box center [82, 80] width 151 height 42
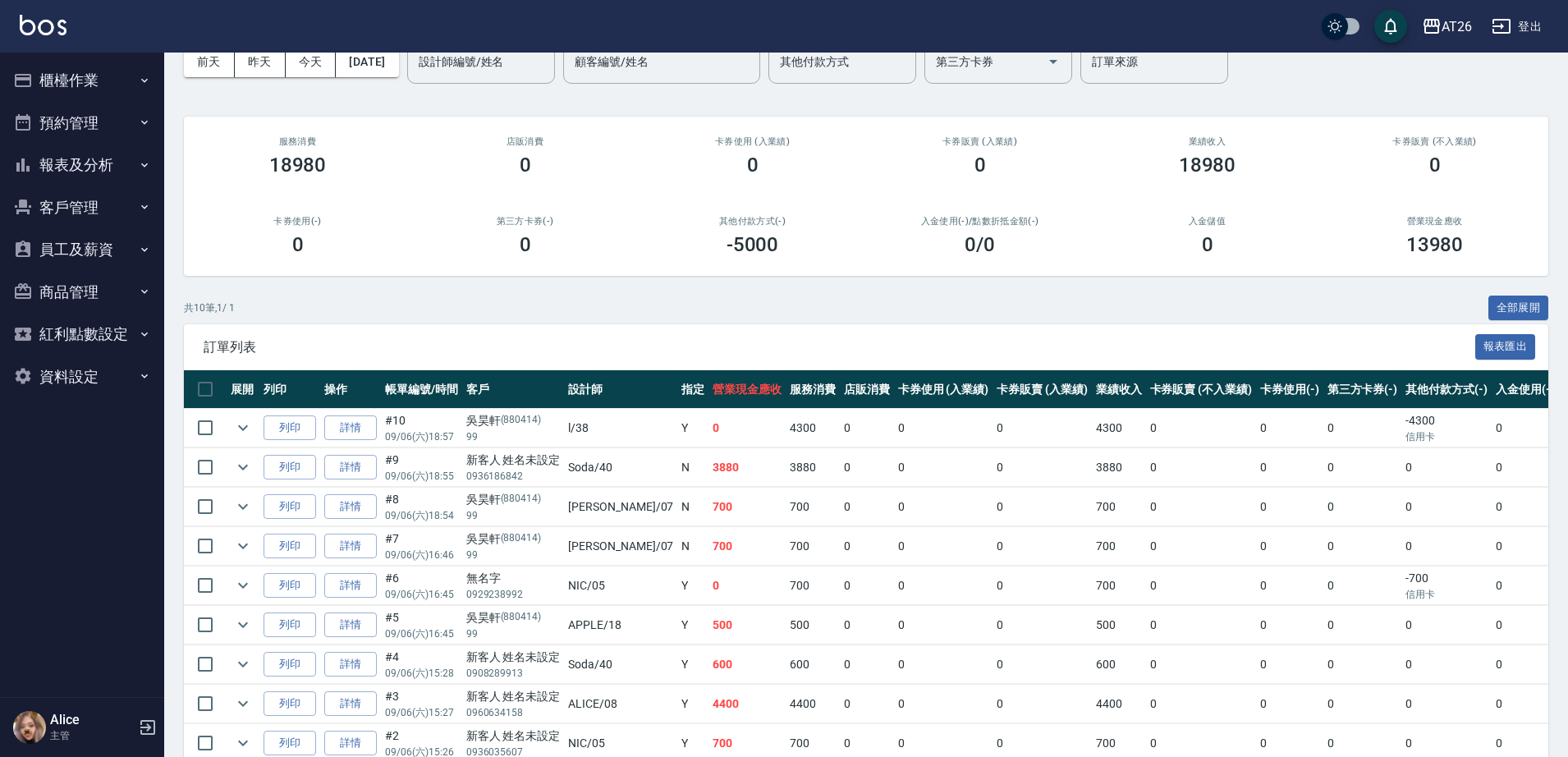
scroll to position [211, 0]
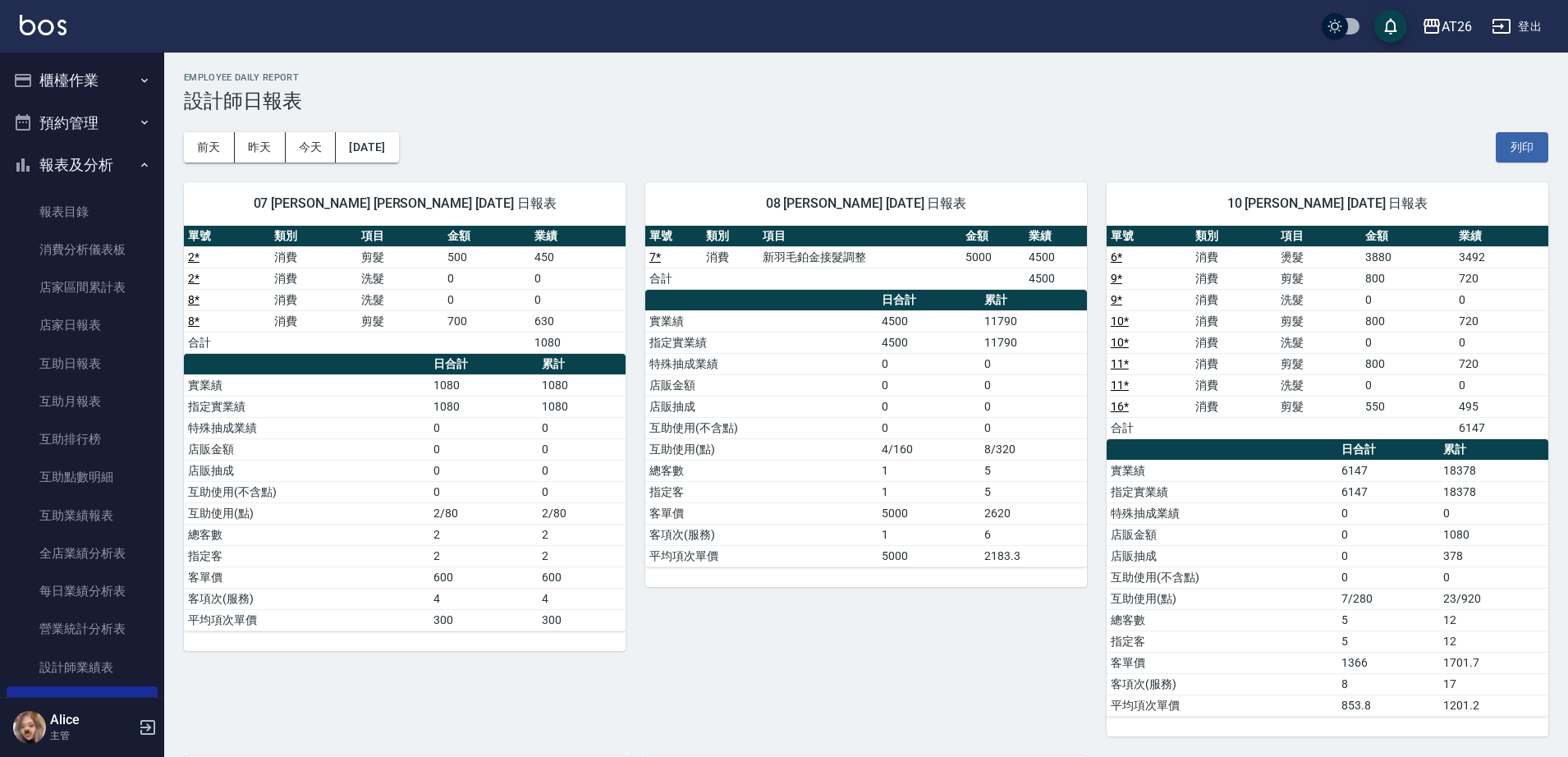
click at [61, 87] on button "櫃檯作業" at bounding box center [82, 80] width 151 height 42
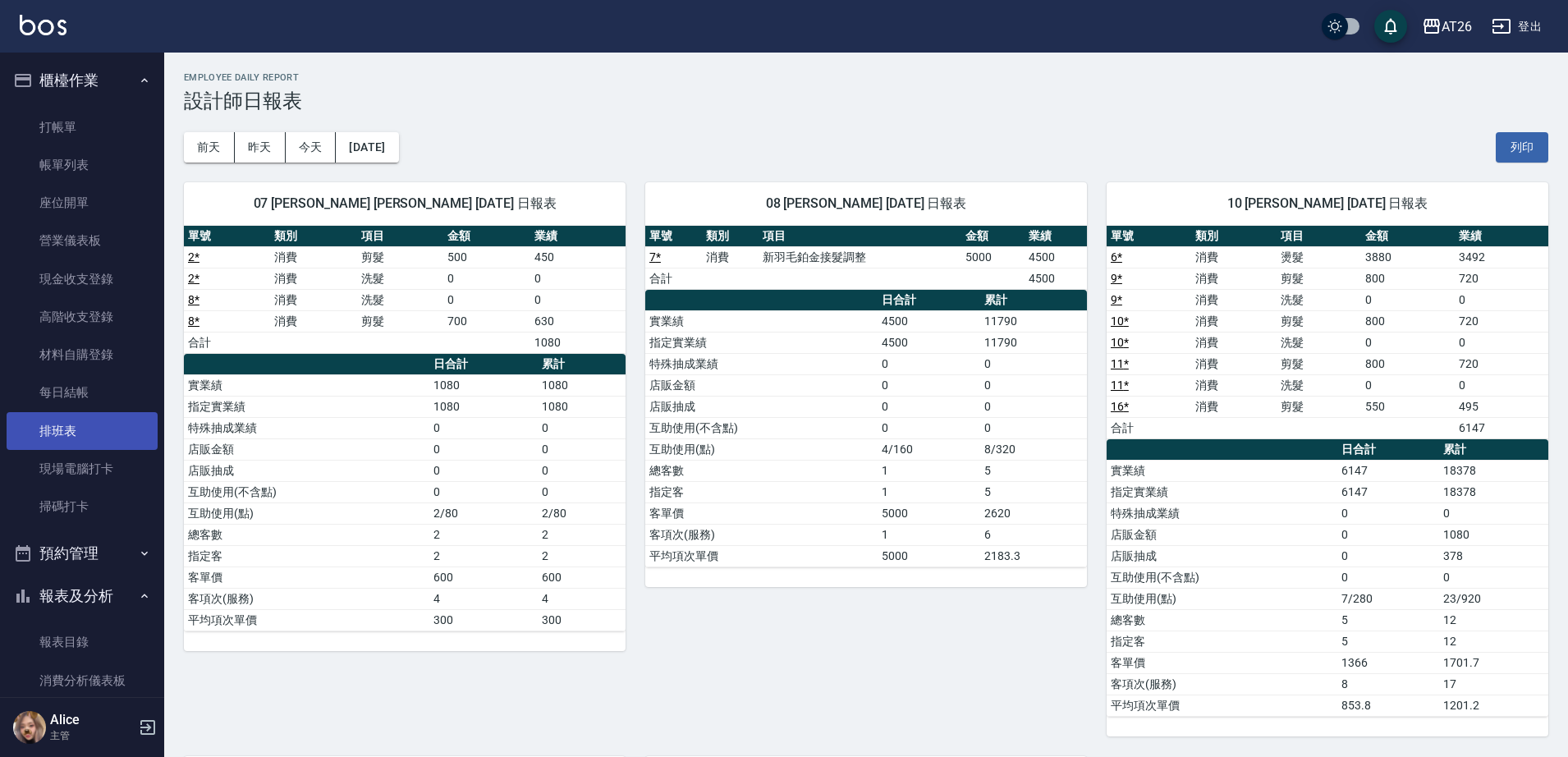
click at [97, 437] on link "排班表" at bounding box center [82, 431] width 151 height 38
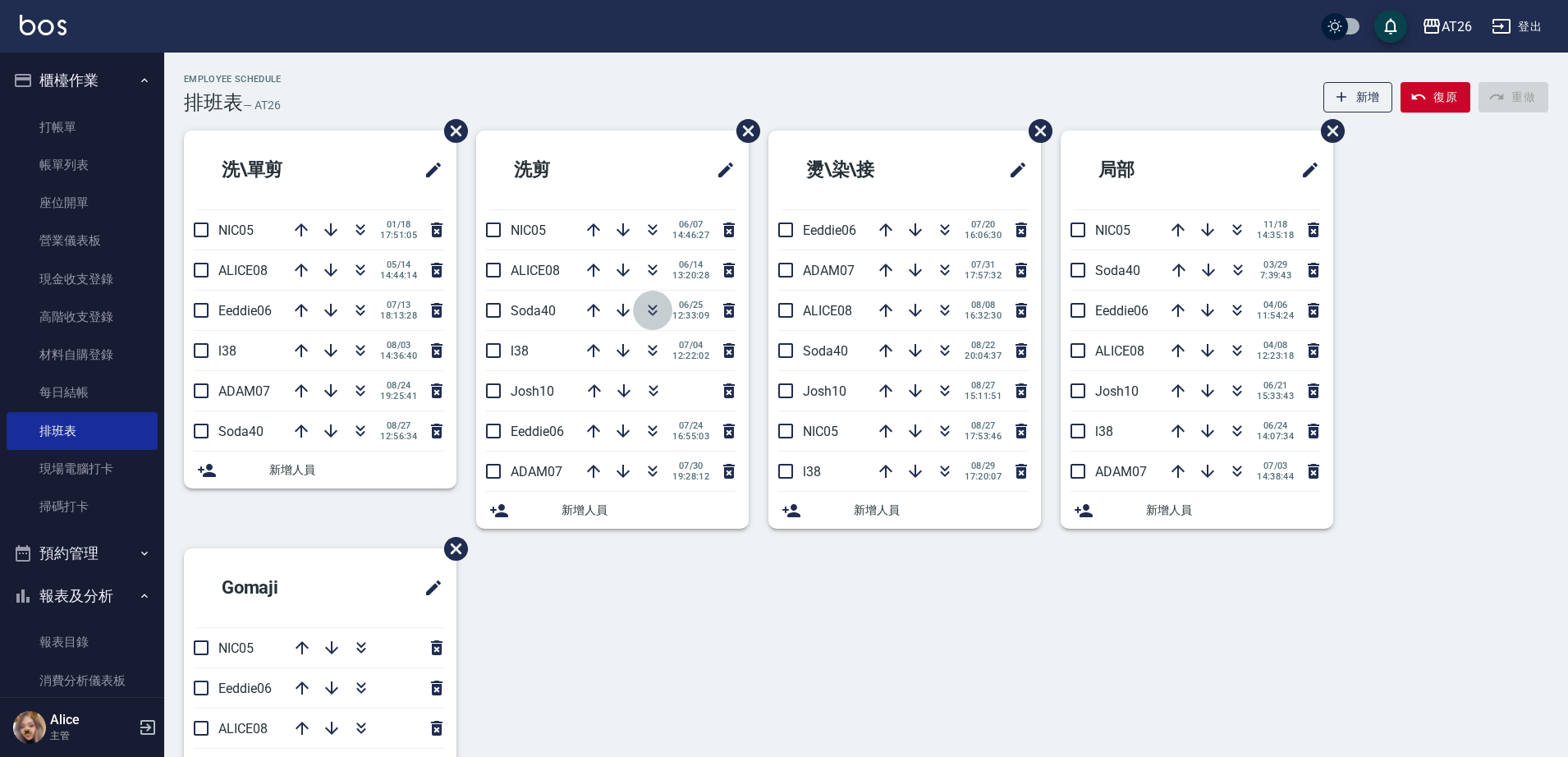
click at [656, 301] on icon "button" at bounding box center [652, 310] width 20 height 20
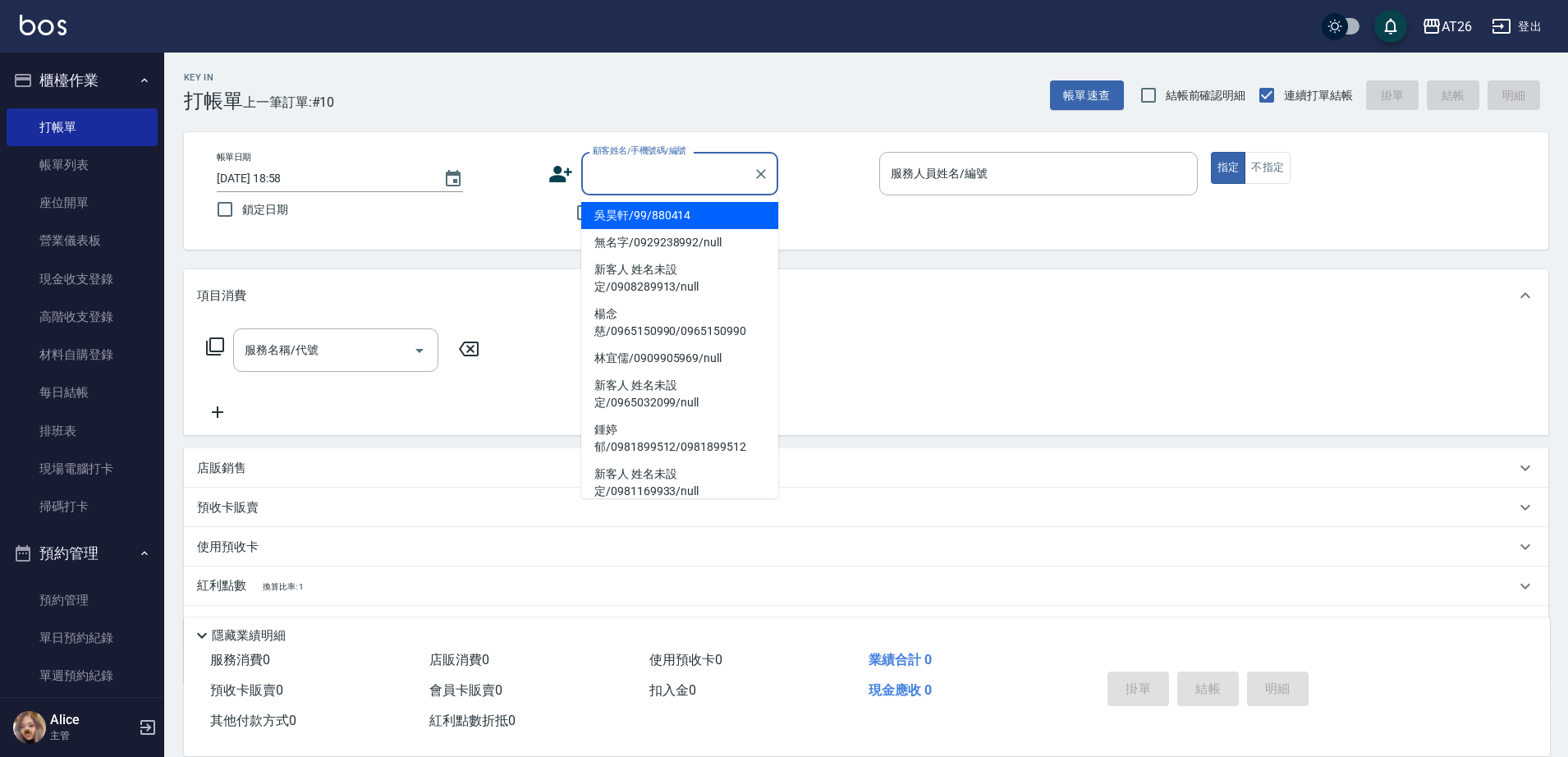
click at [688, 187] on input "顧客姓名/手機號碼/編號" at bounding box center [668, 173] width 158 height 29
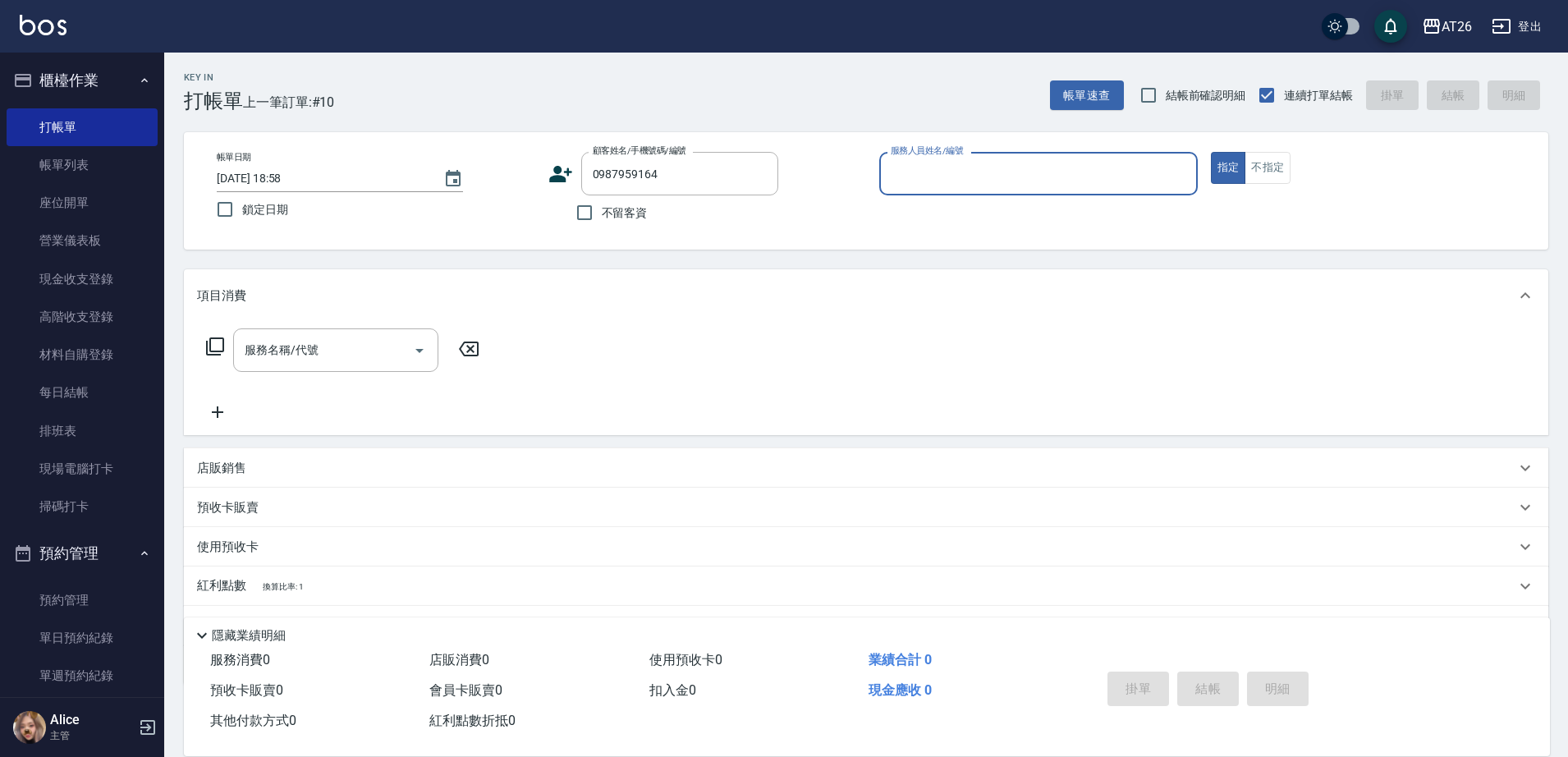
type input "0987959164"
type input "05"
type input "新客人 姓名未設定/0987959164/null"
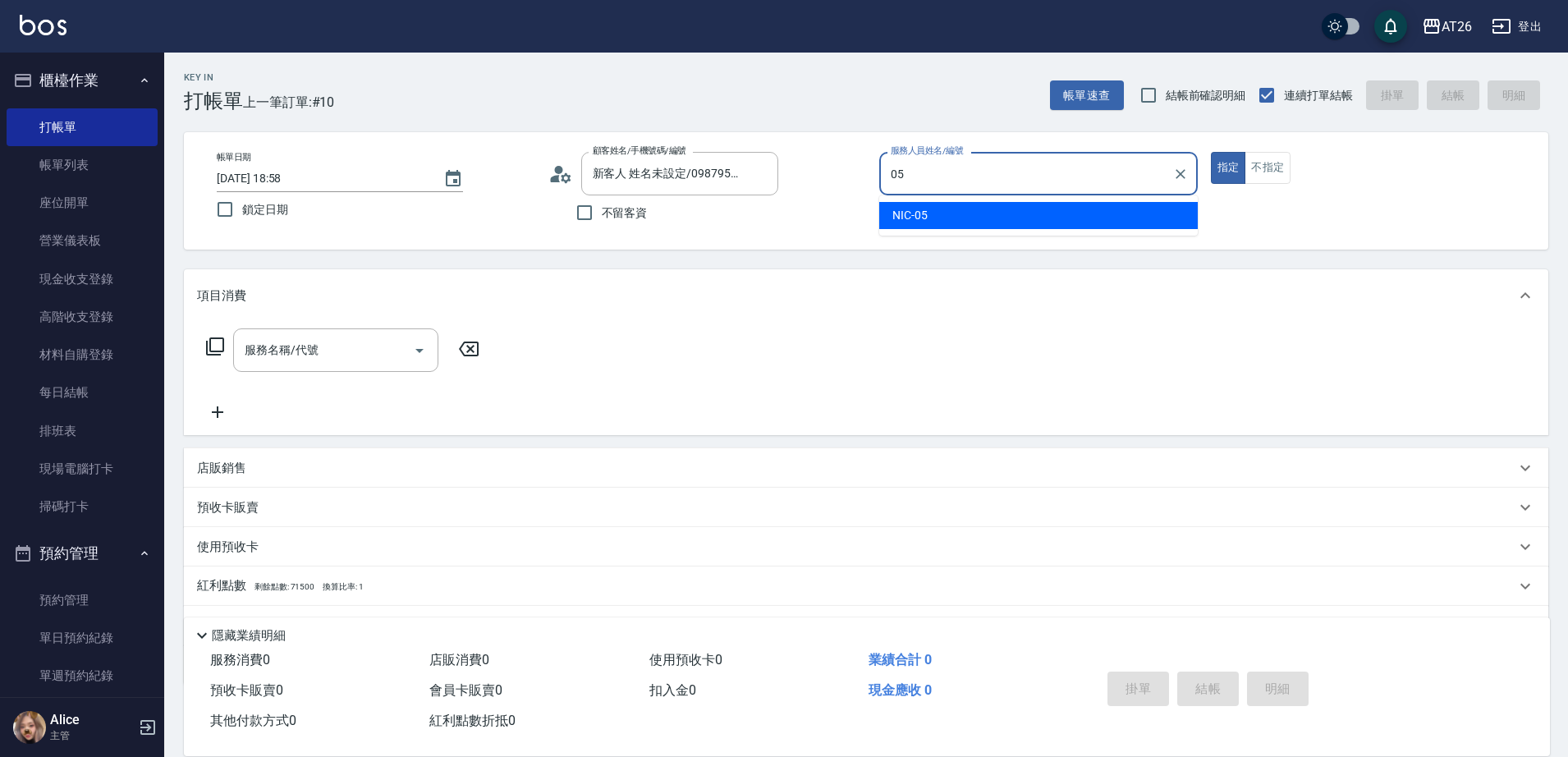
type input "NIC-05"
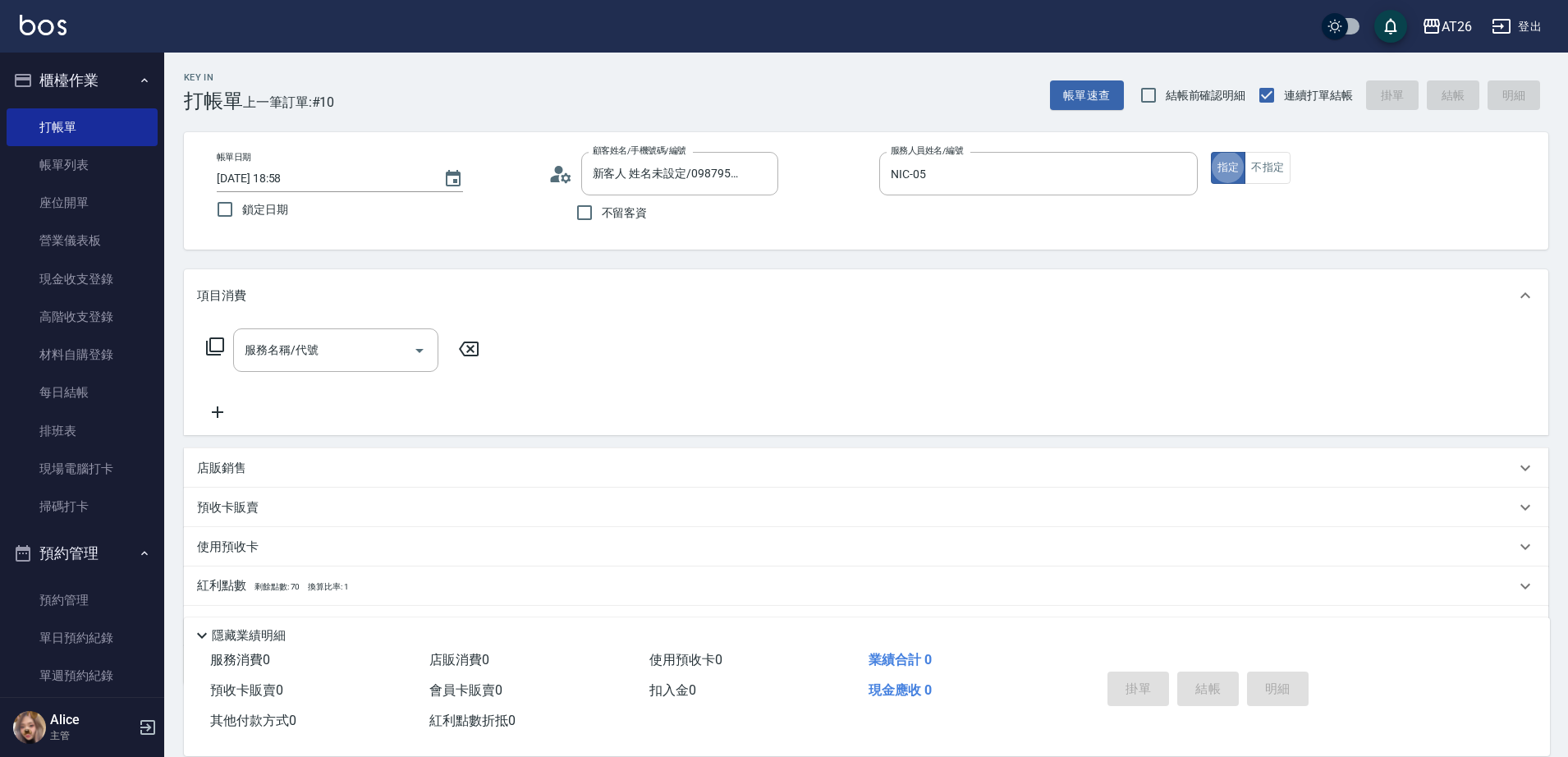
type button "true"
type input "401"
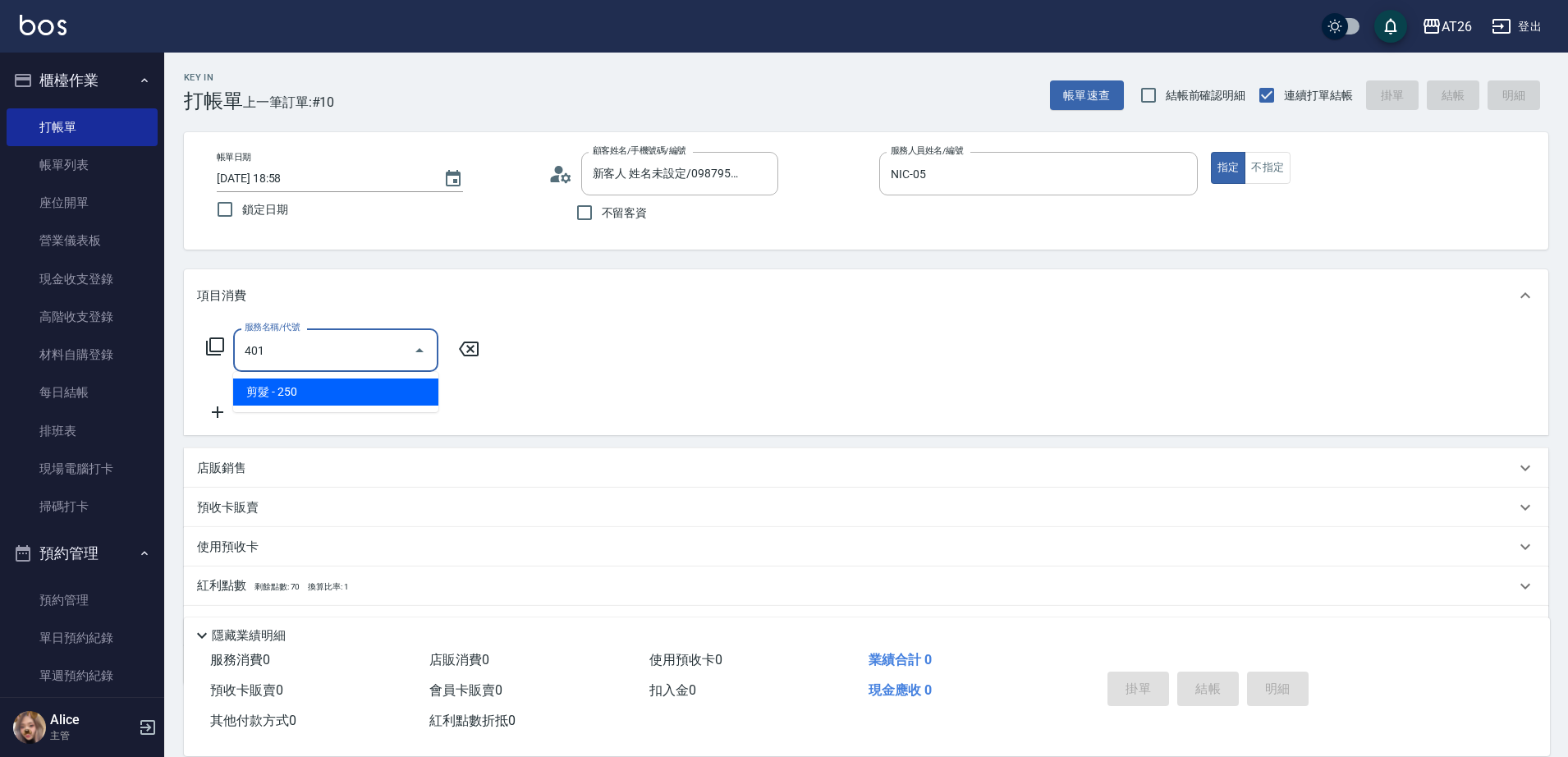
type input "20"
type input "剪髮(401)"
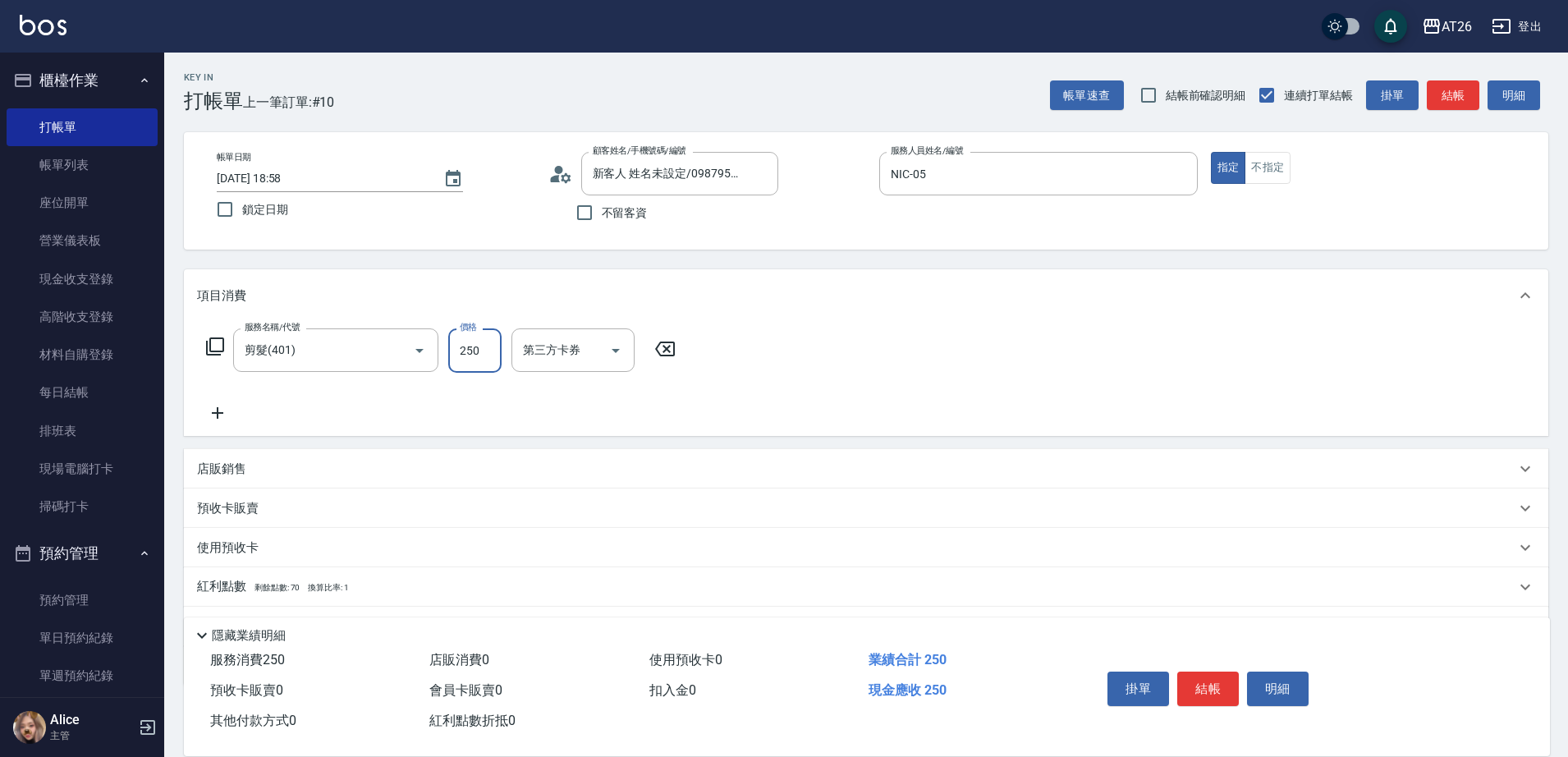
type input "5"
type input "0"
type input "770"
type input "70"
type input "77"
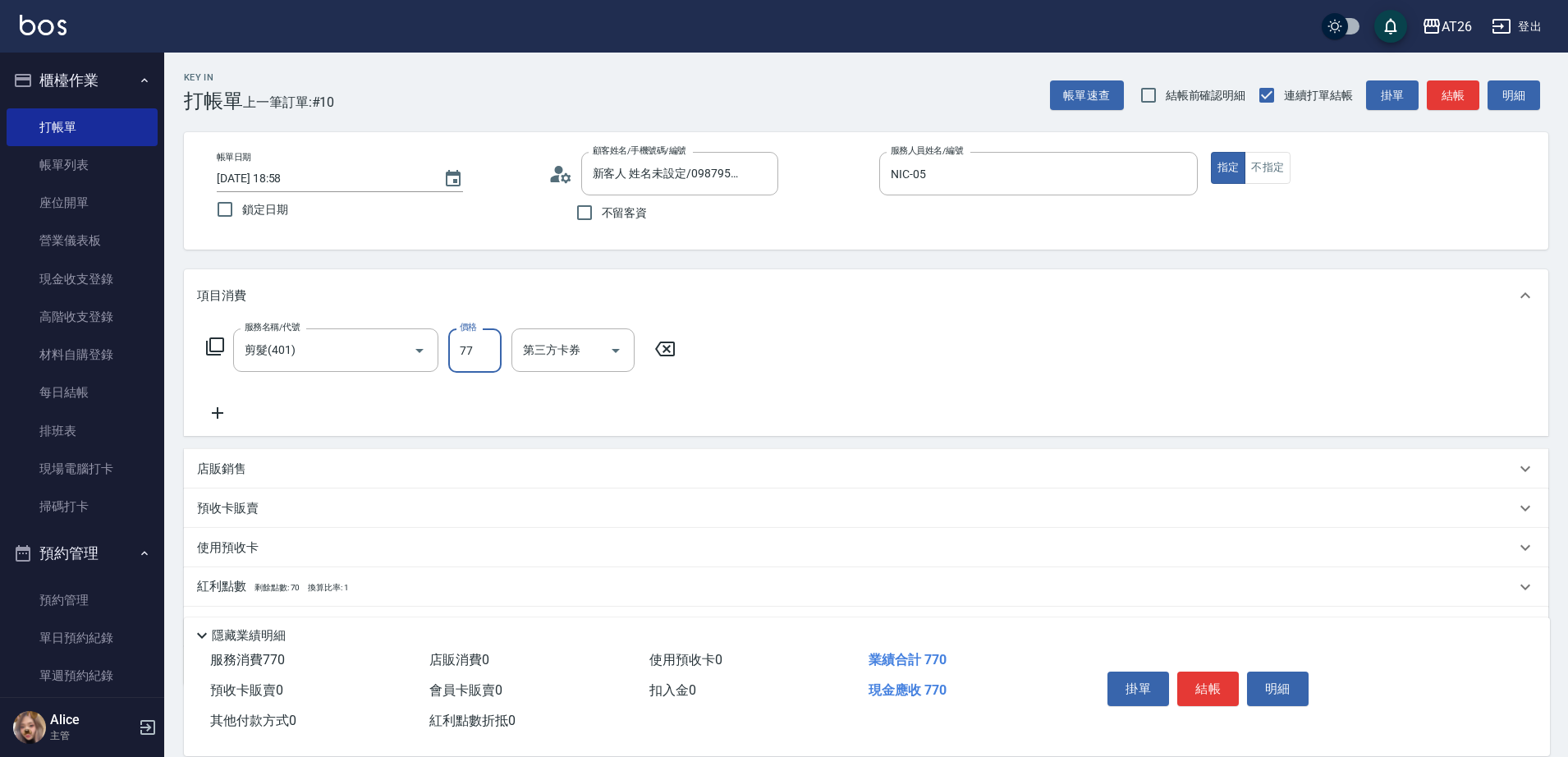
type input "0"
type input "700"
type input "70"
type input "700"
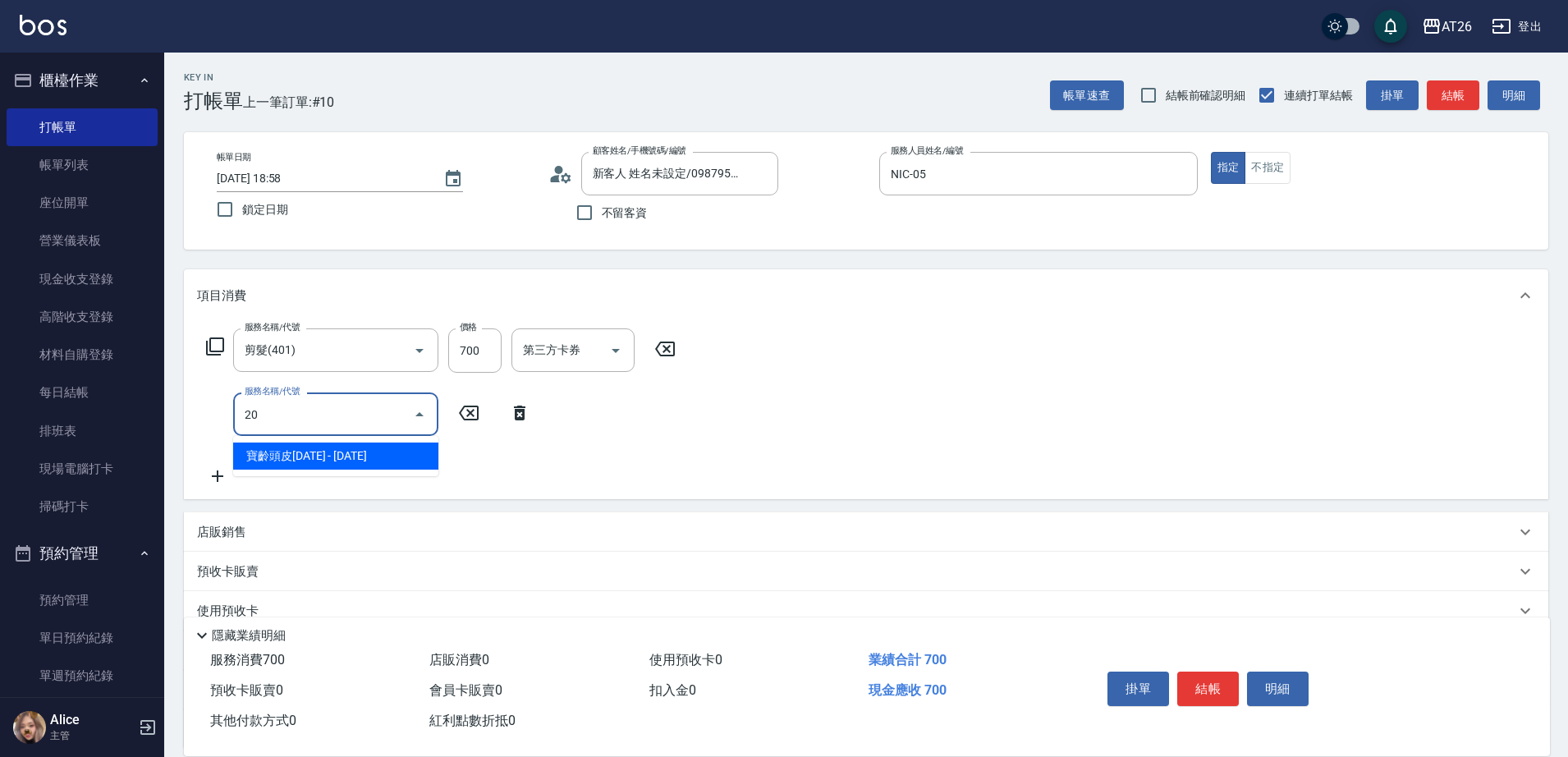
type input "201"
type input "90"
type input "洗髮(201)"
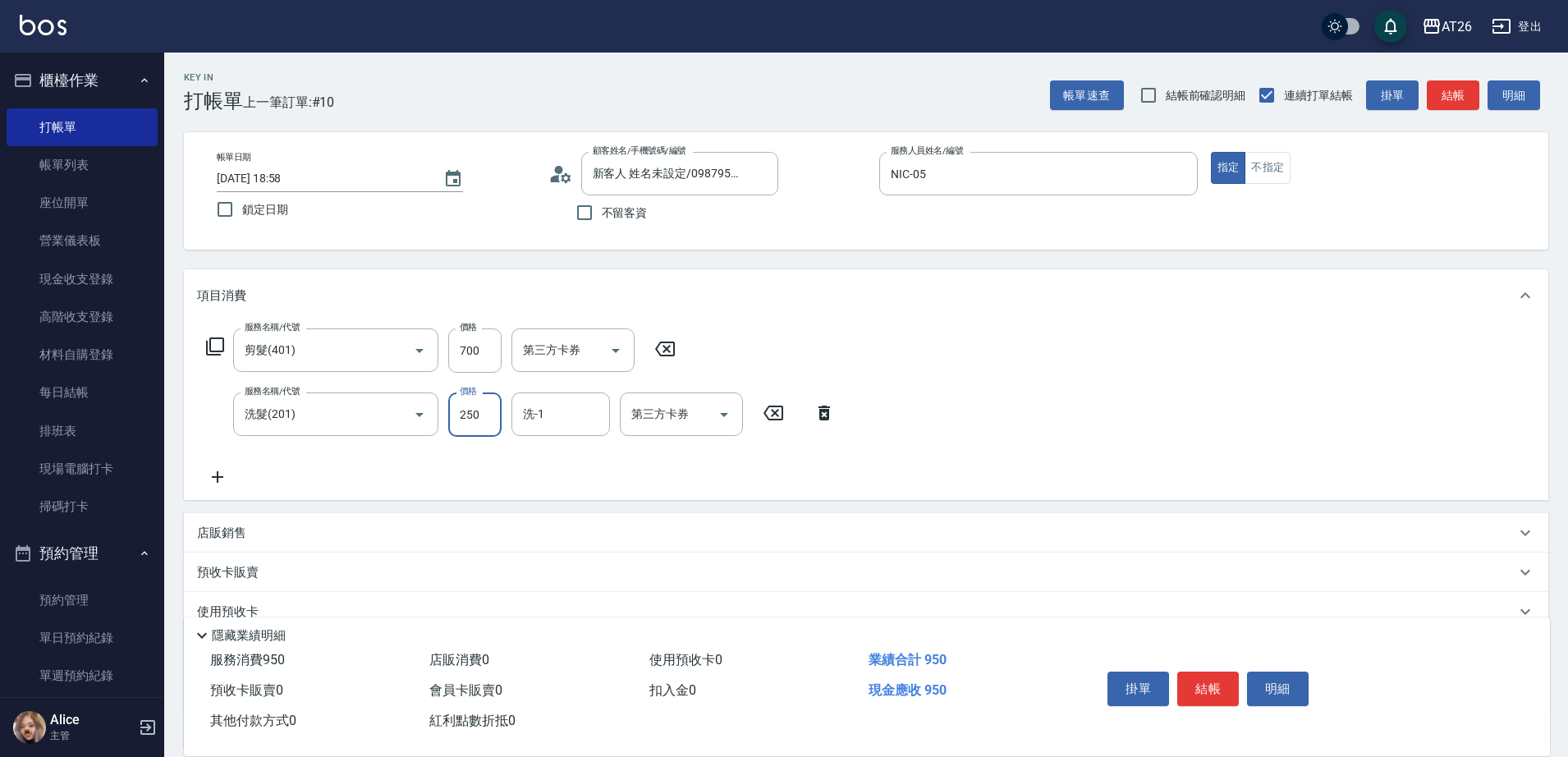
type input "0"
type input "70"
type input "0"
type input "祐希-44"
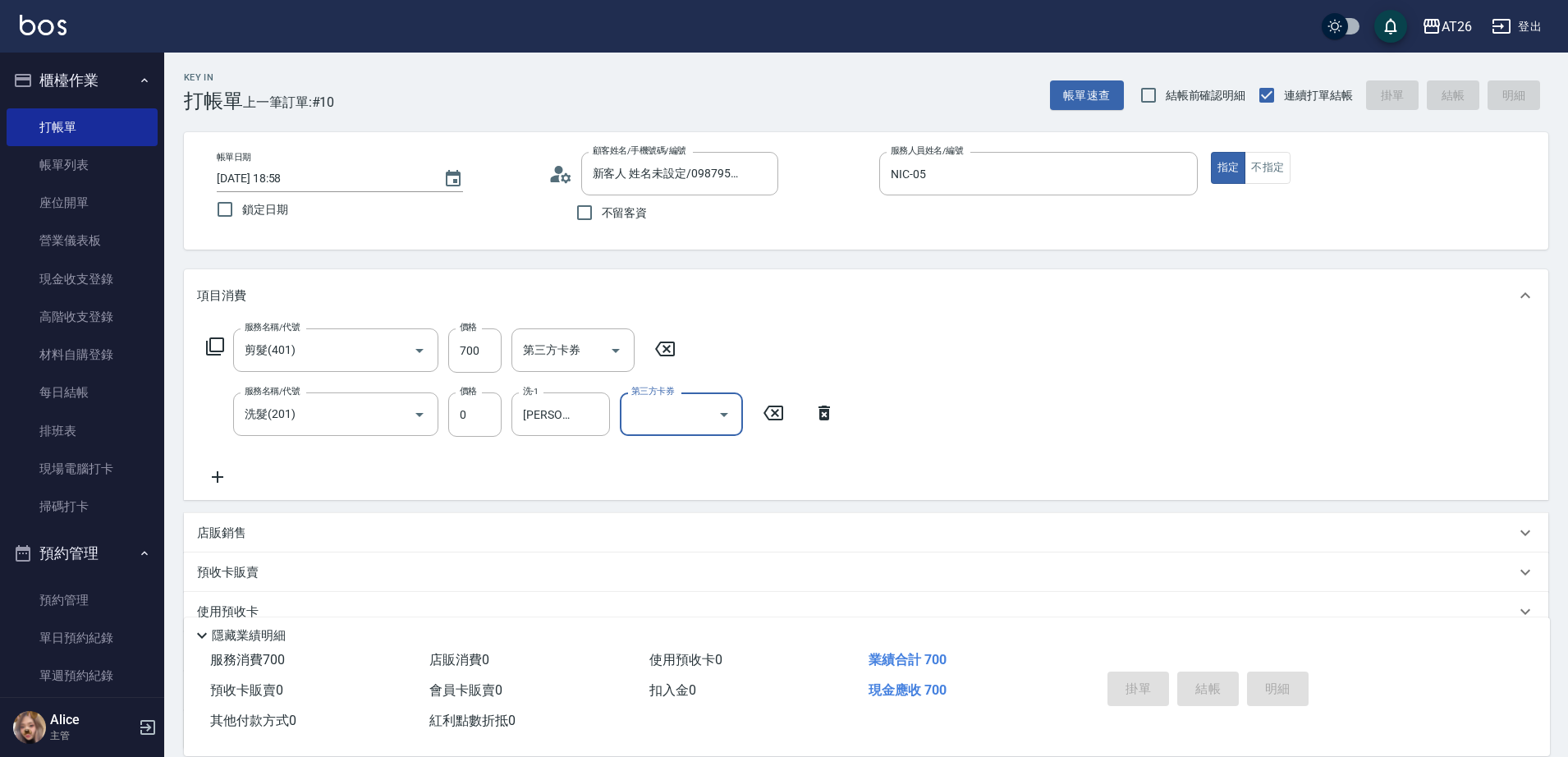
type input "2025/09/06 20:00"
type input "0"
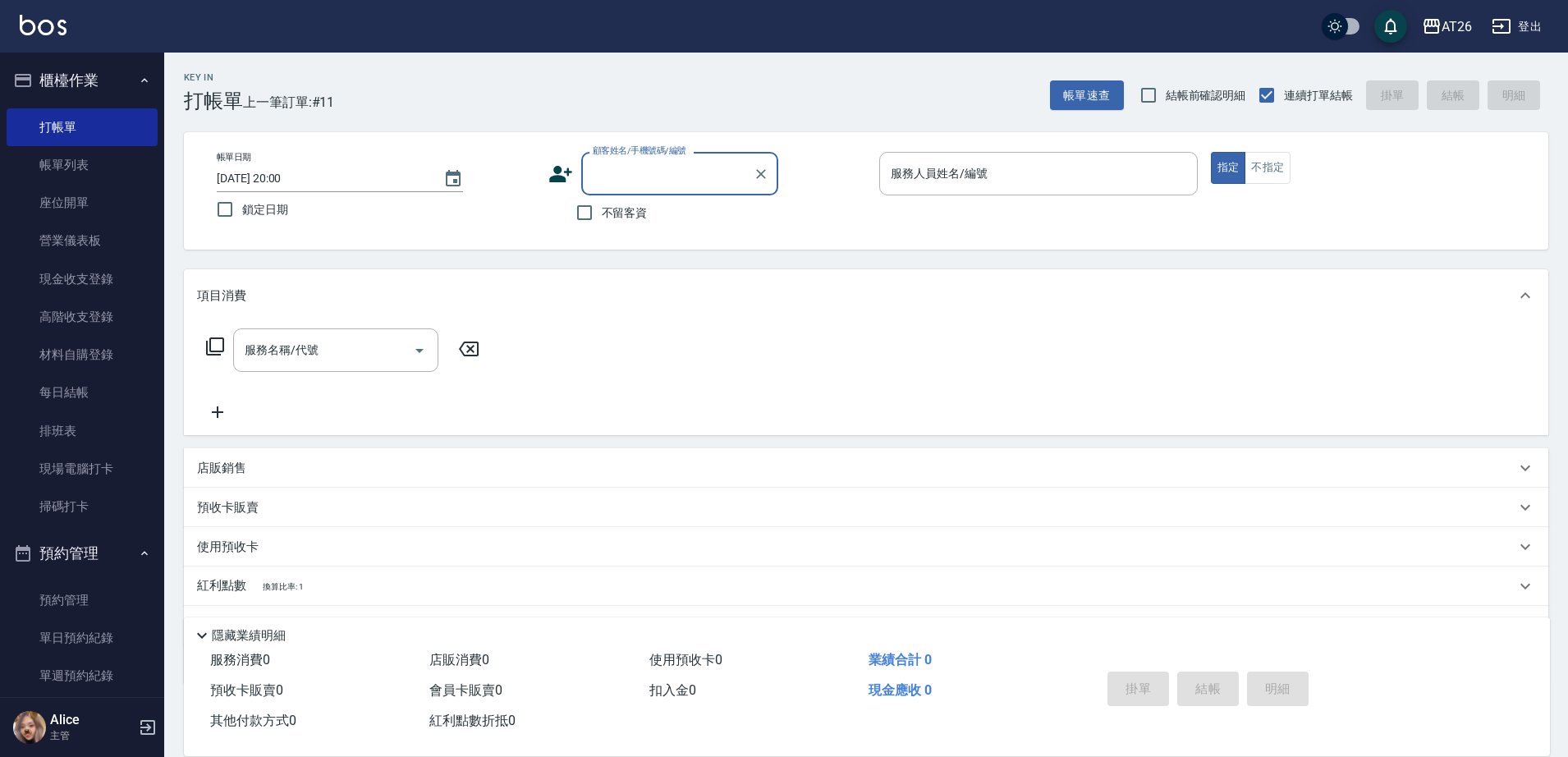
click at [712, 184] on input "顧客姓名/手機號碼/編號" at bounding box center [668, 173] width 158 height 29
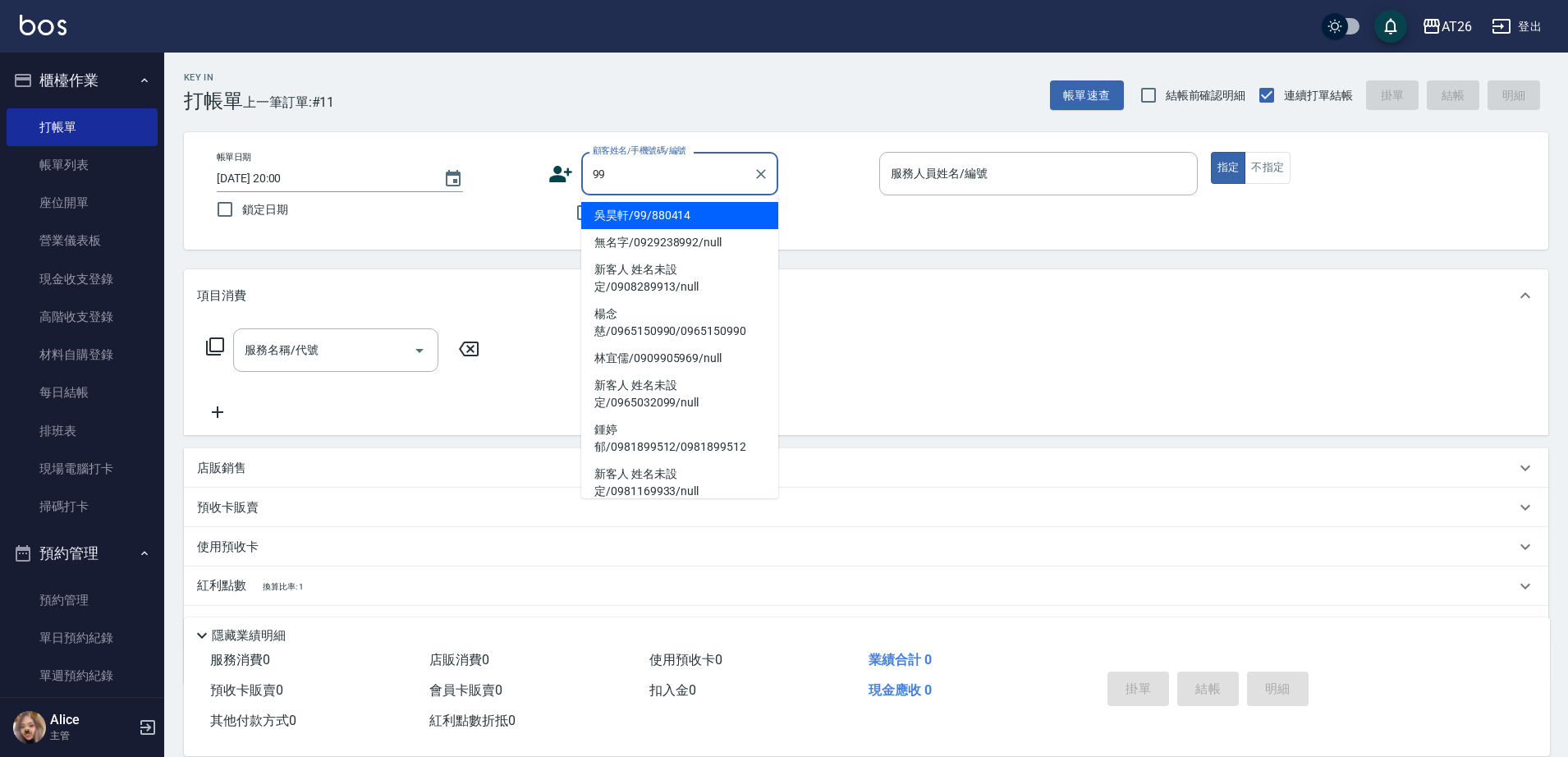
type input "吳昊軒/99/880414"
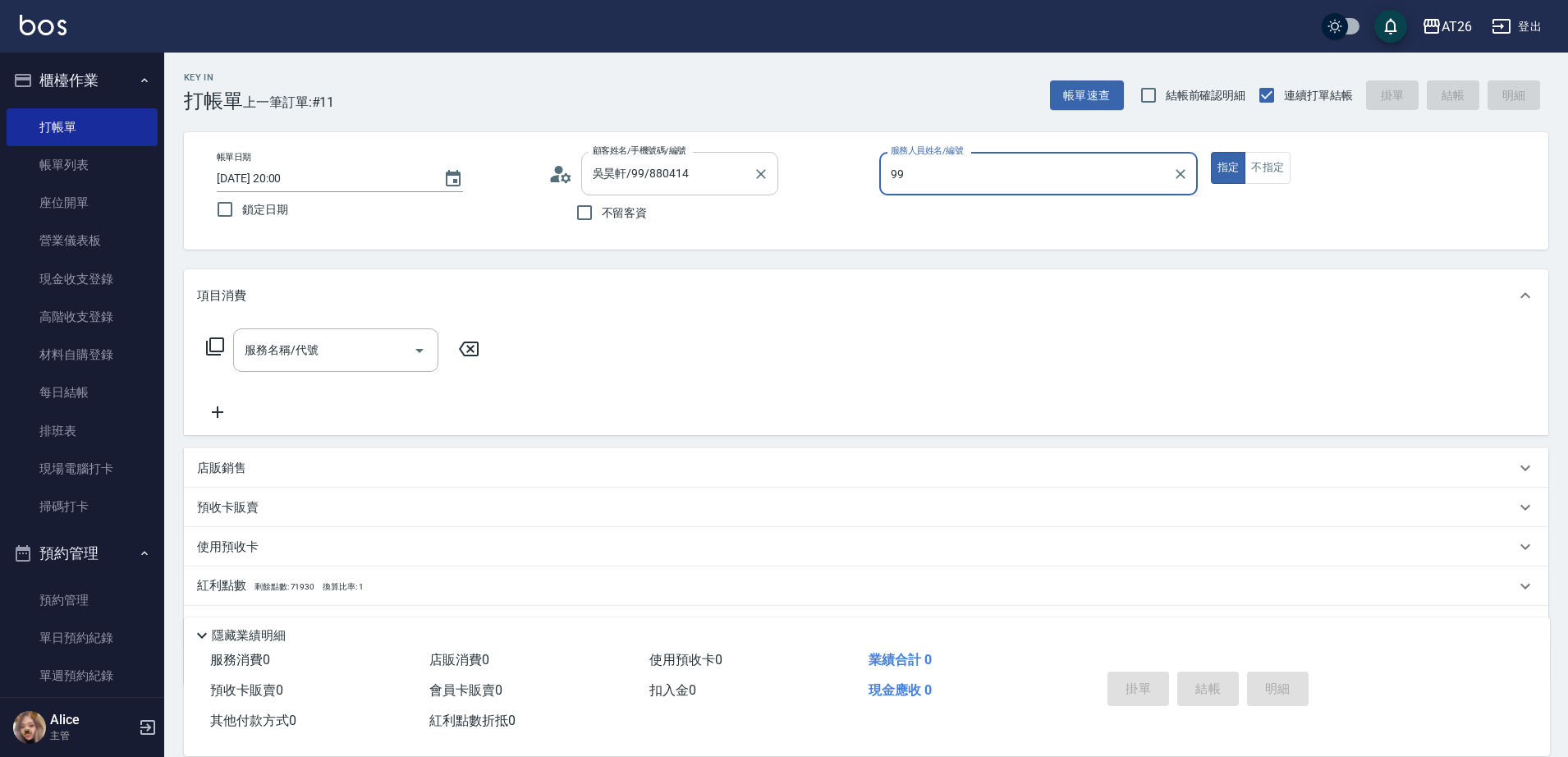
type input "9"
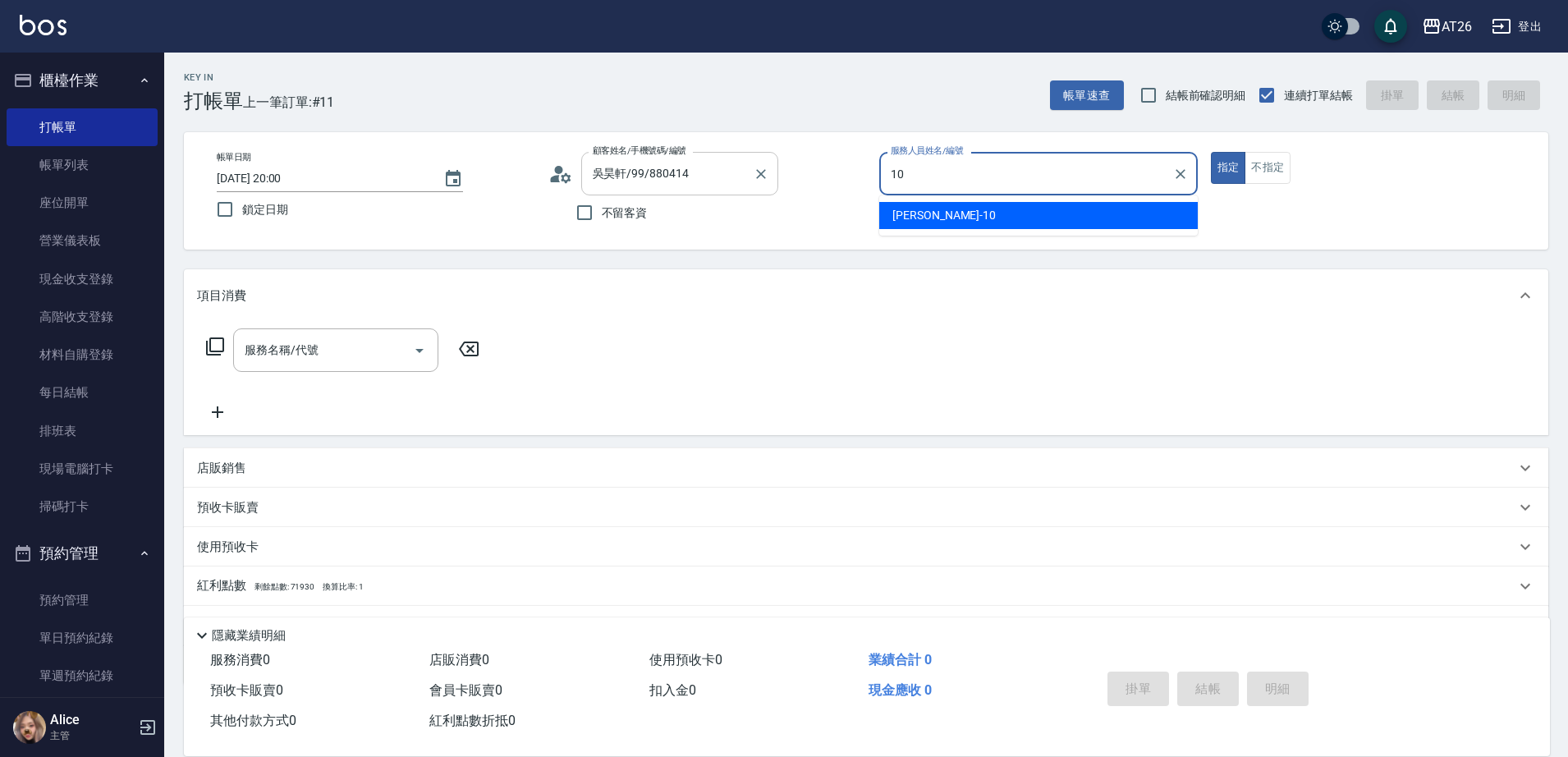
type input "1"
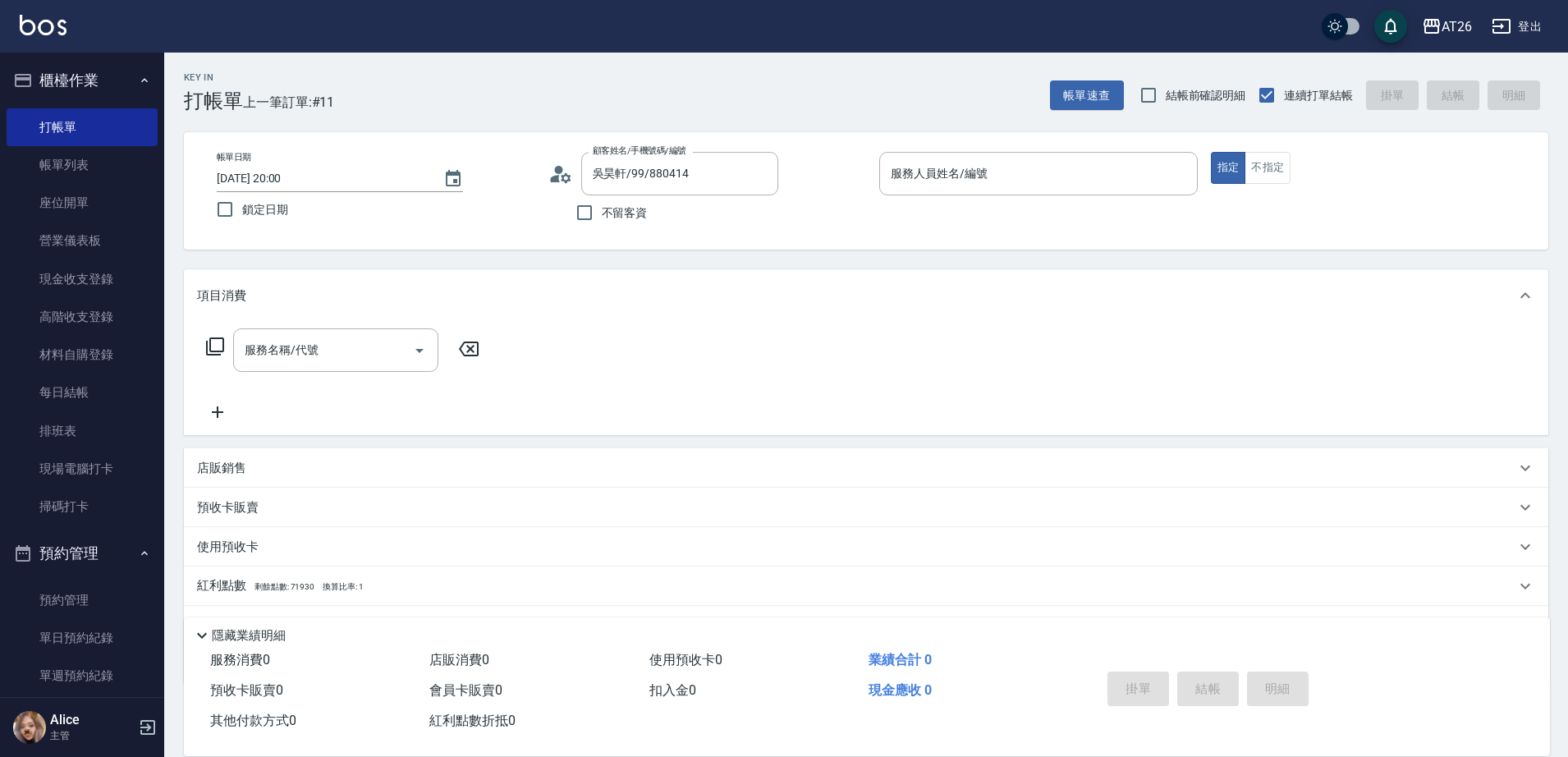
click at [901, 113] on div "Key In 打帳單 上一筆訂單:#11 帳單速查 結帳前確認明細 連續打單結帳 掛單 結帳 明細 帳單日期 2025/09/06 20:00 鎖定日期 顧客…" at bounding box center [866, 448] width 1403 height 790
click at [688, 169] on input "顧客姓名/手機號碼/編號" at bounding box center [659, 173] width 141 height 29
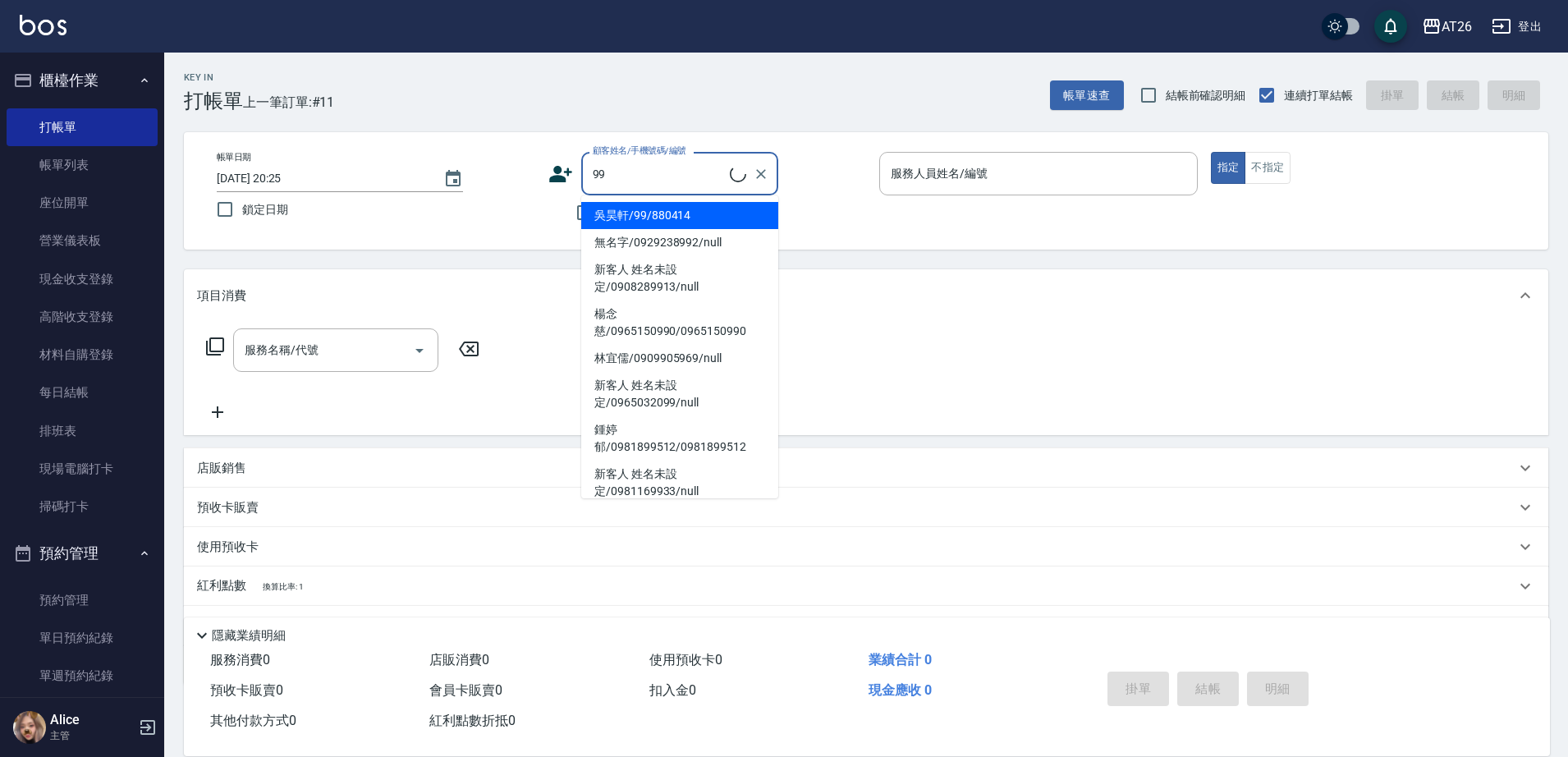
type input "吳昊軒/99/880414"
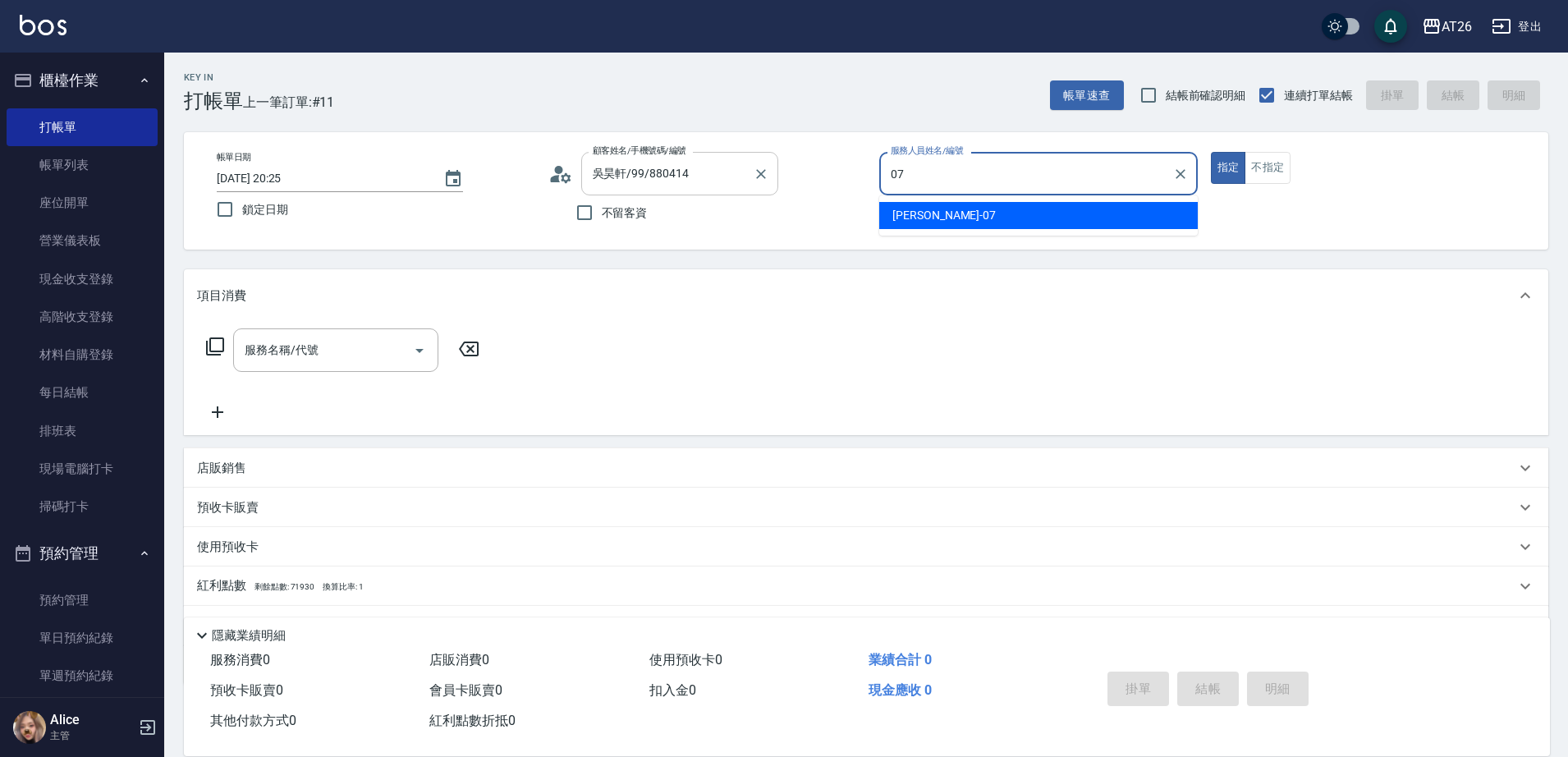
type input "ADAM-07"
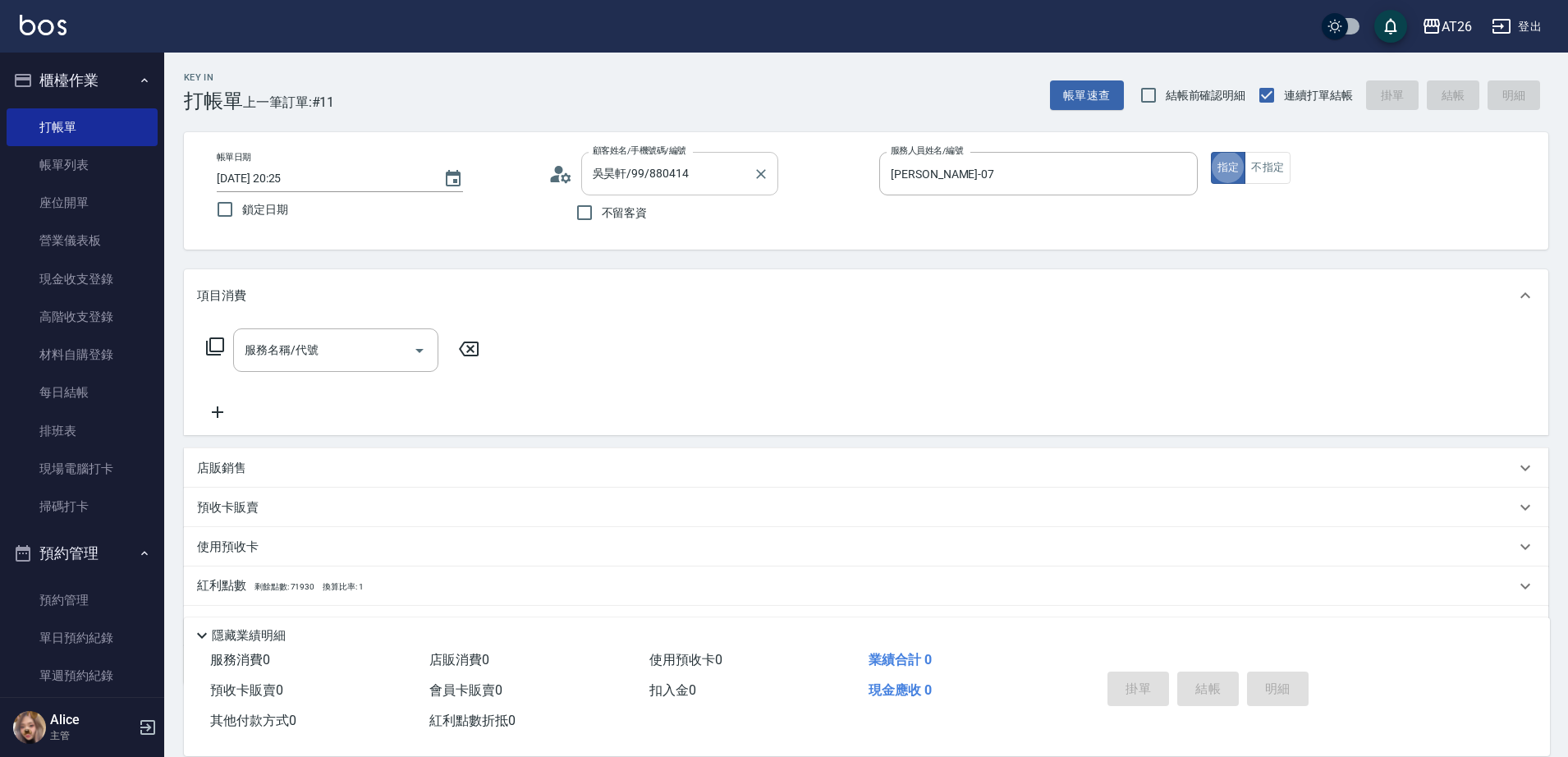
type button "true"
type input "401"
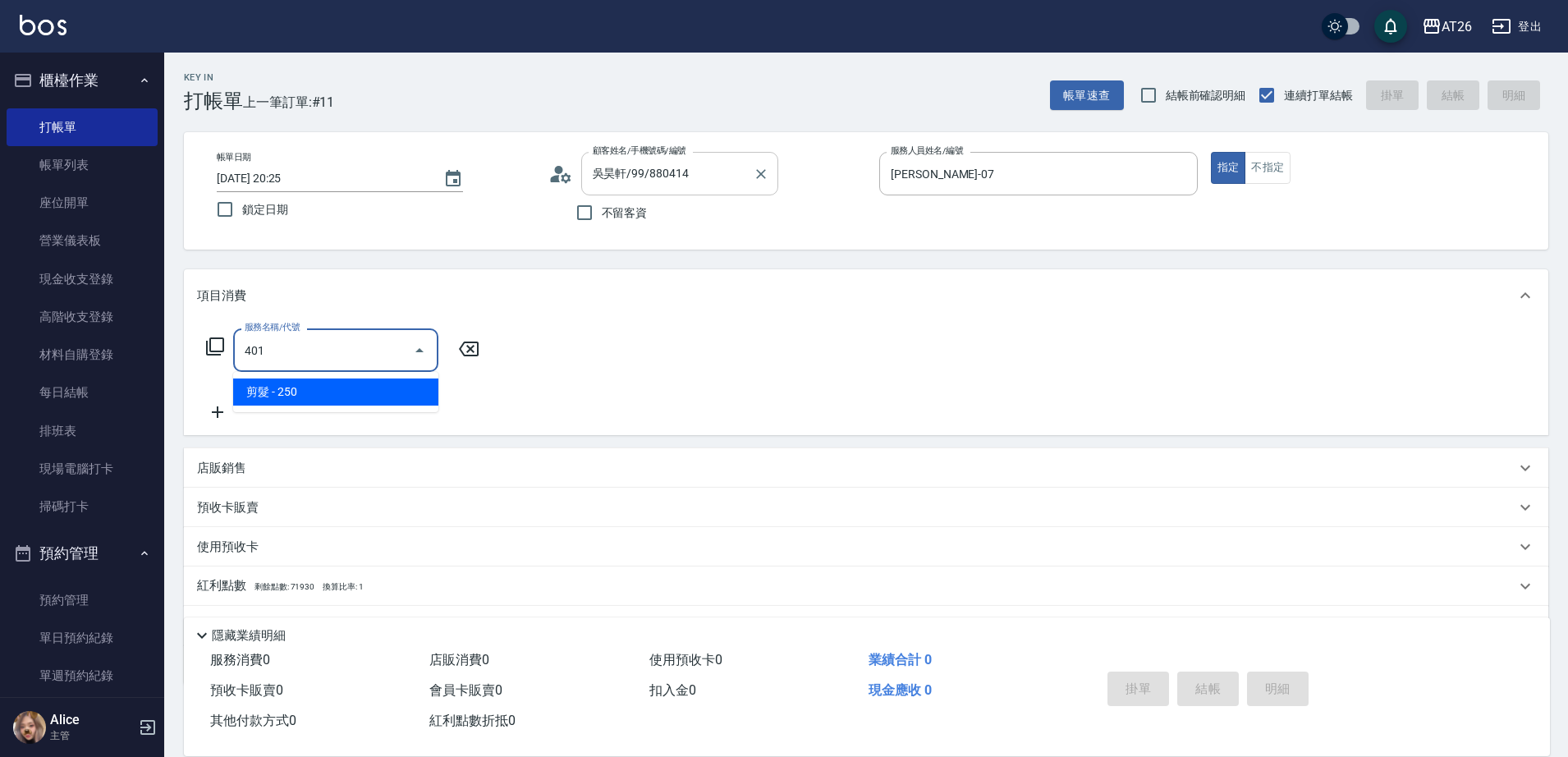
type input "20"
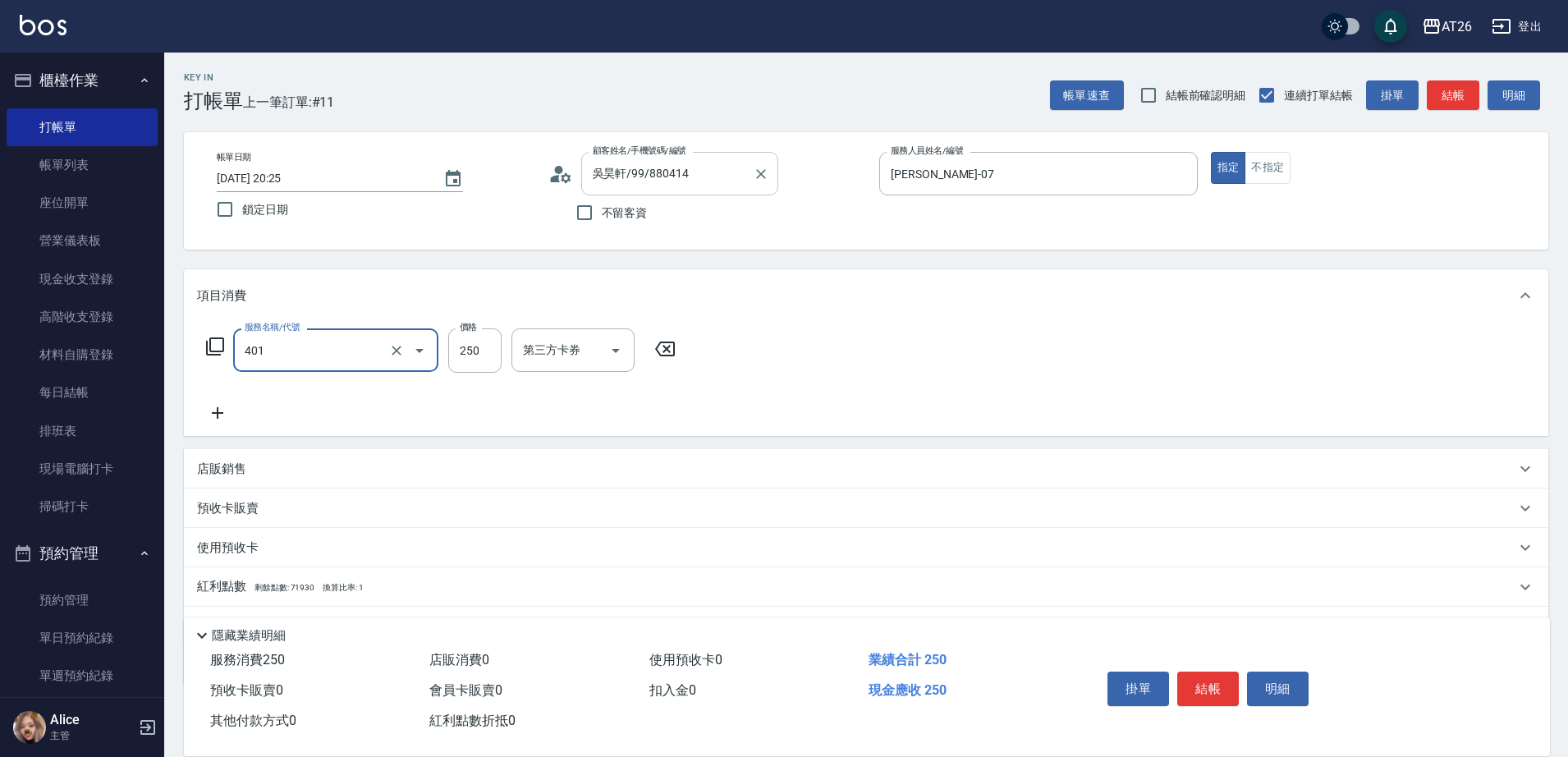
type input "剪髮(401)"
type input "7"
type input "0"
type input "700"
type input "70"
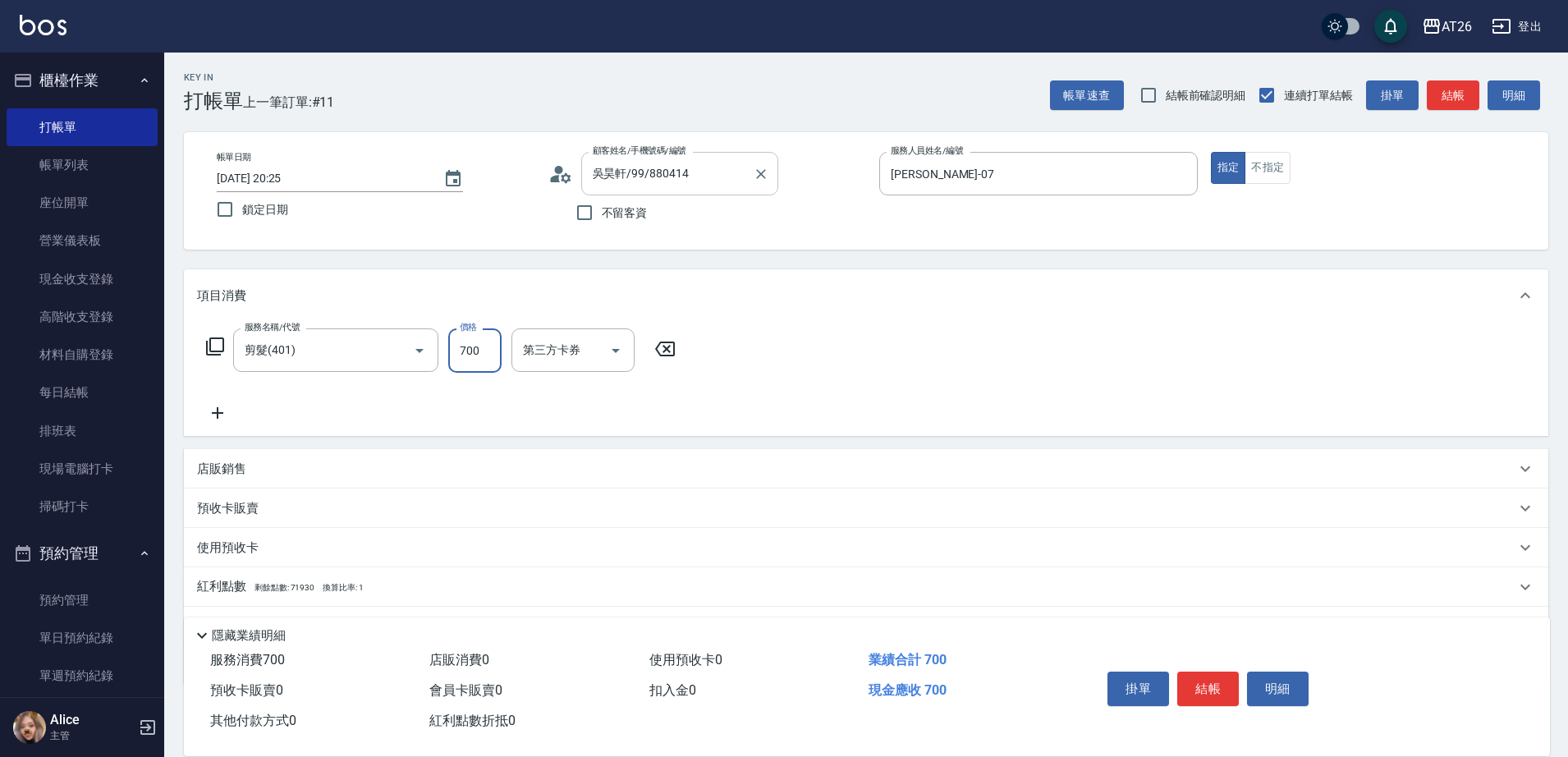
type input "700"
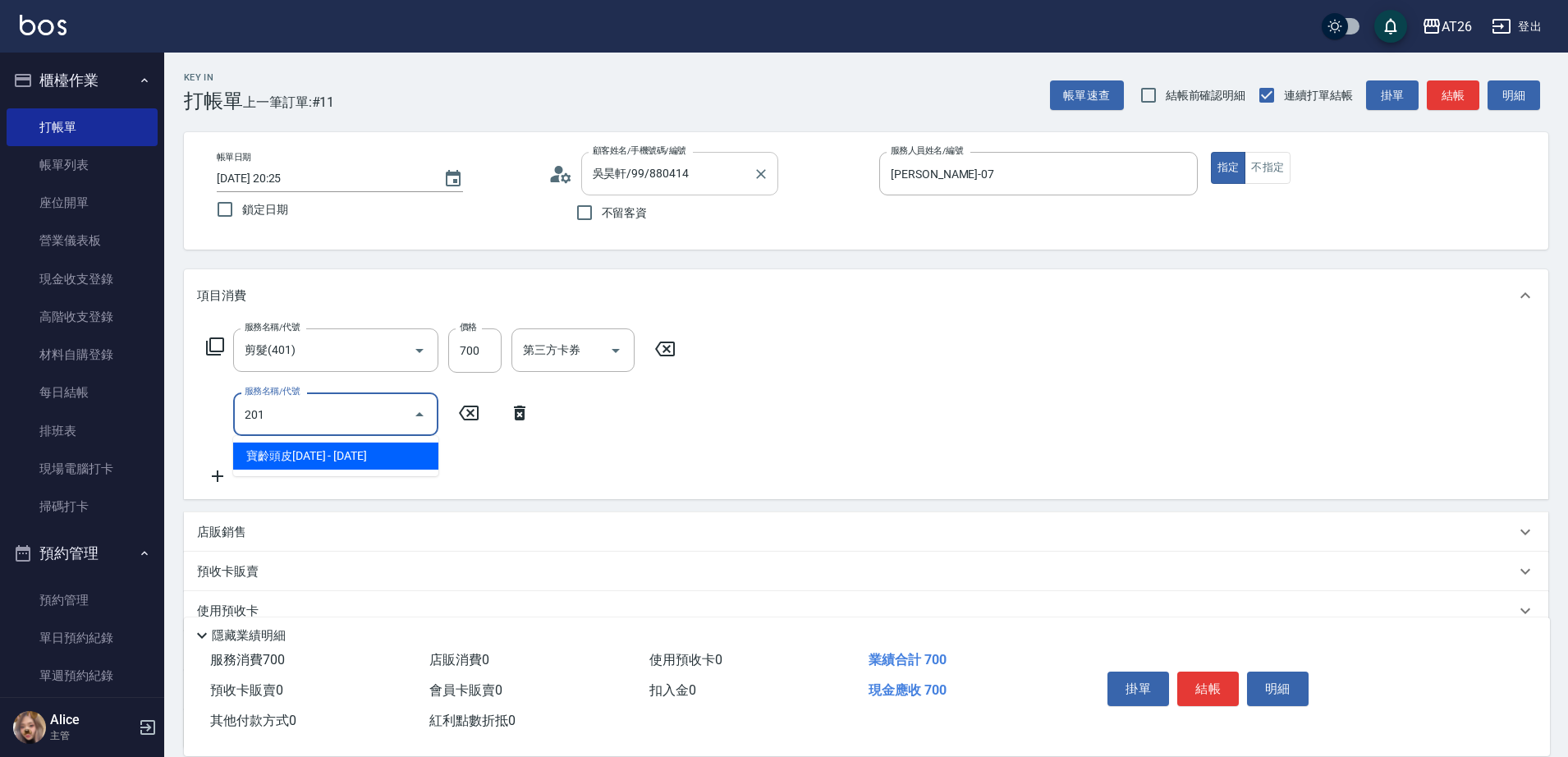
type input "201"
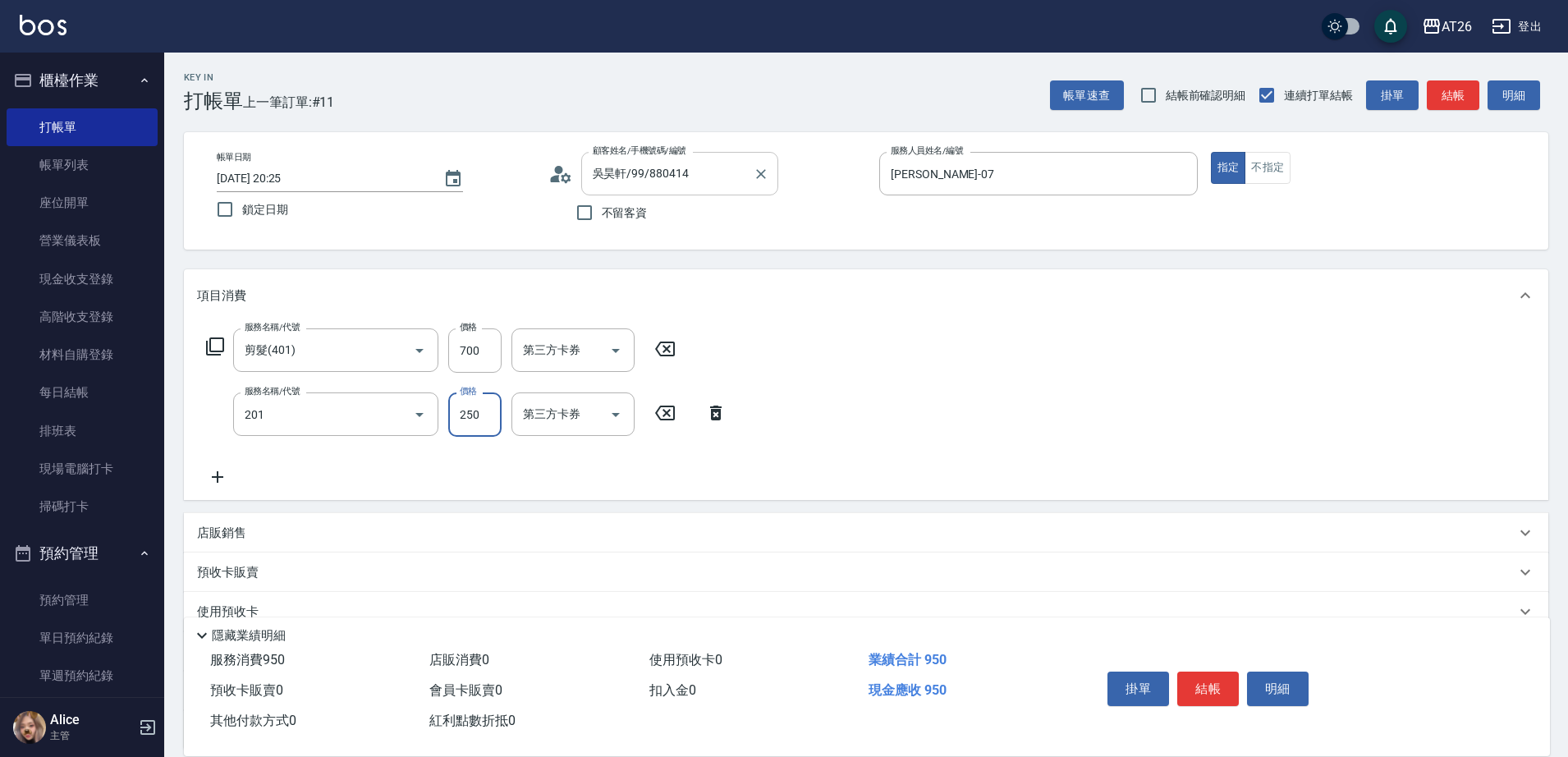
type input "90"
type input "洗髮(201)"
type input "0"
type input "70"
type input "0"
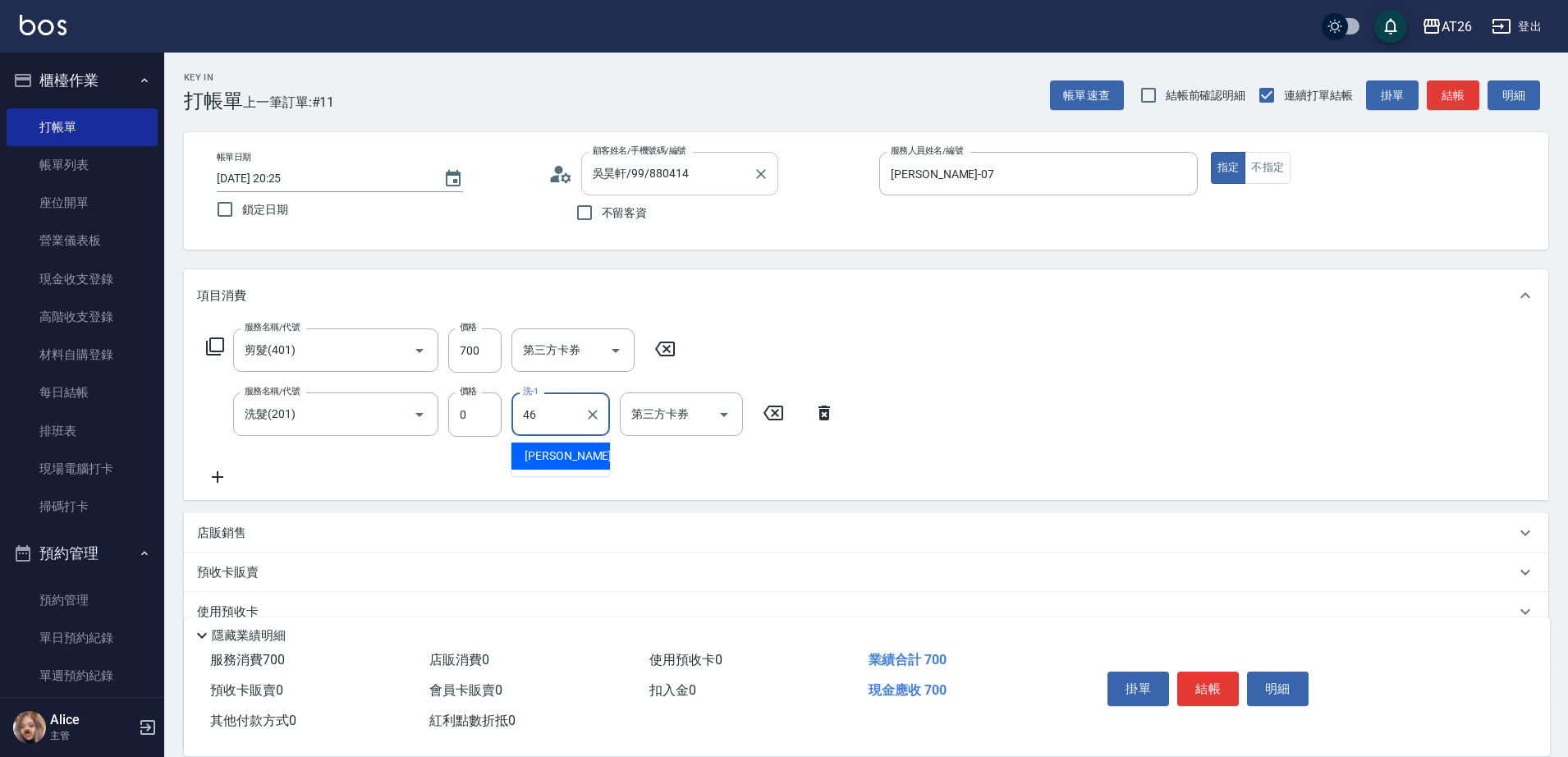
type input "[PERSON_NAME]-46"
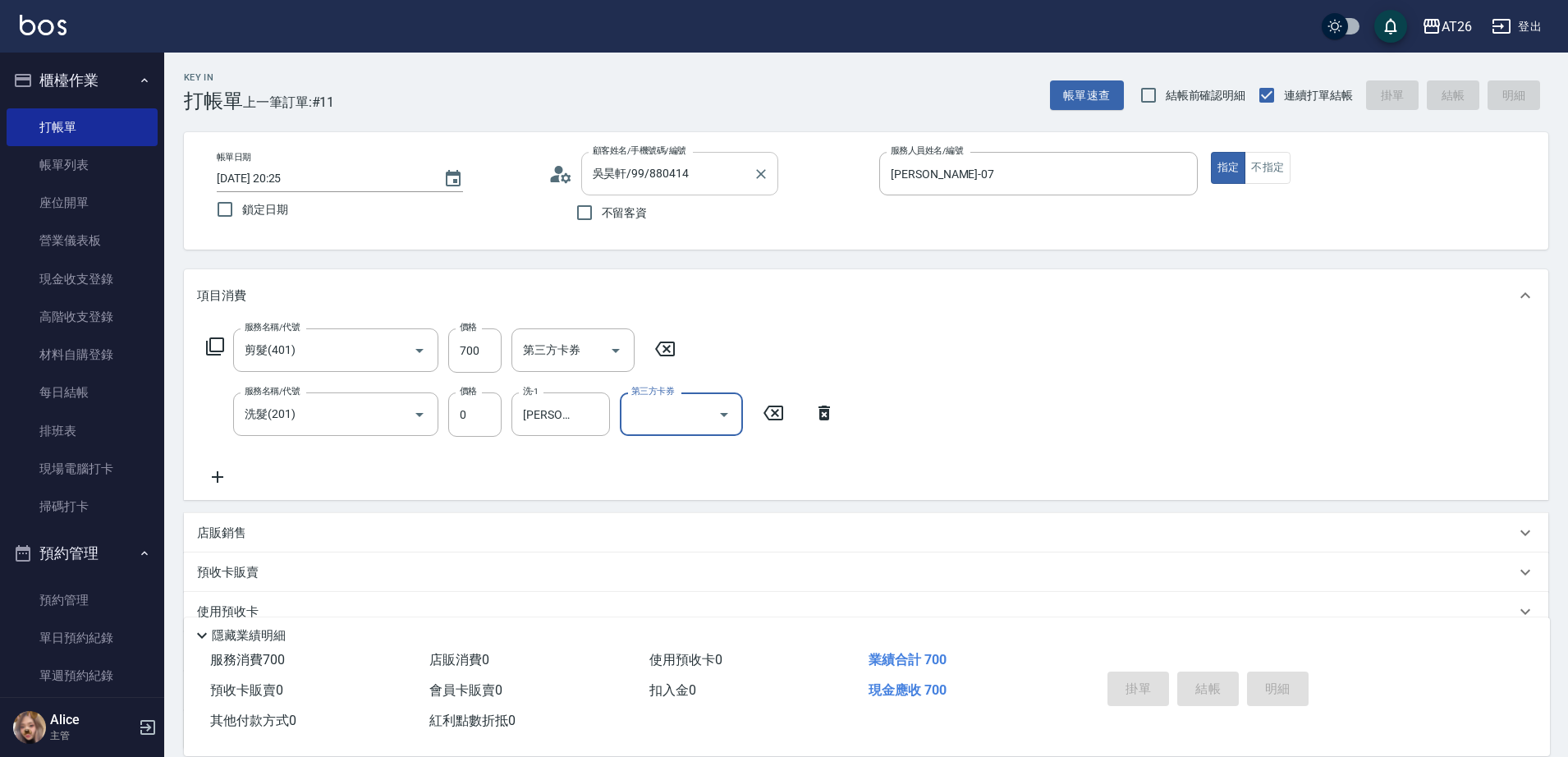
type input "0"
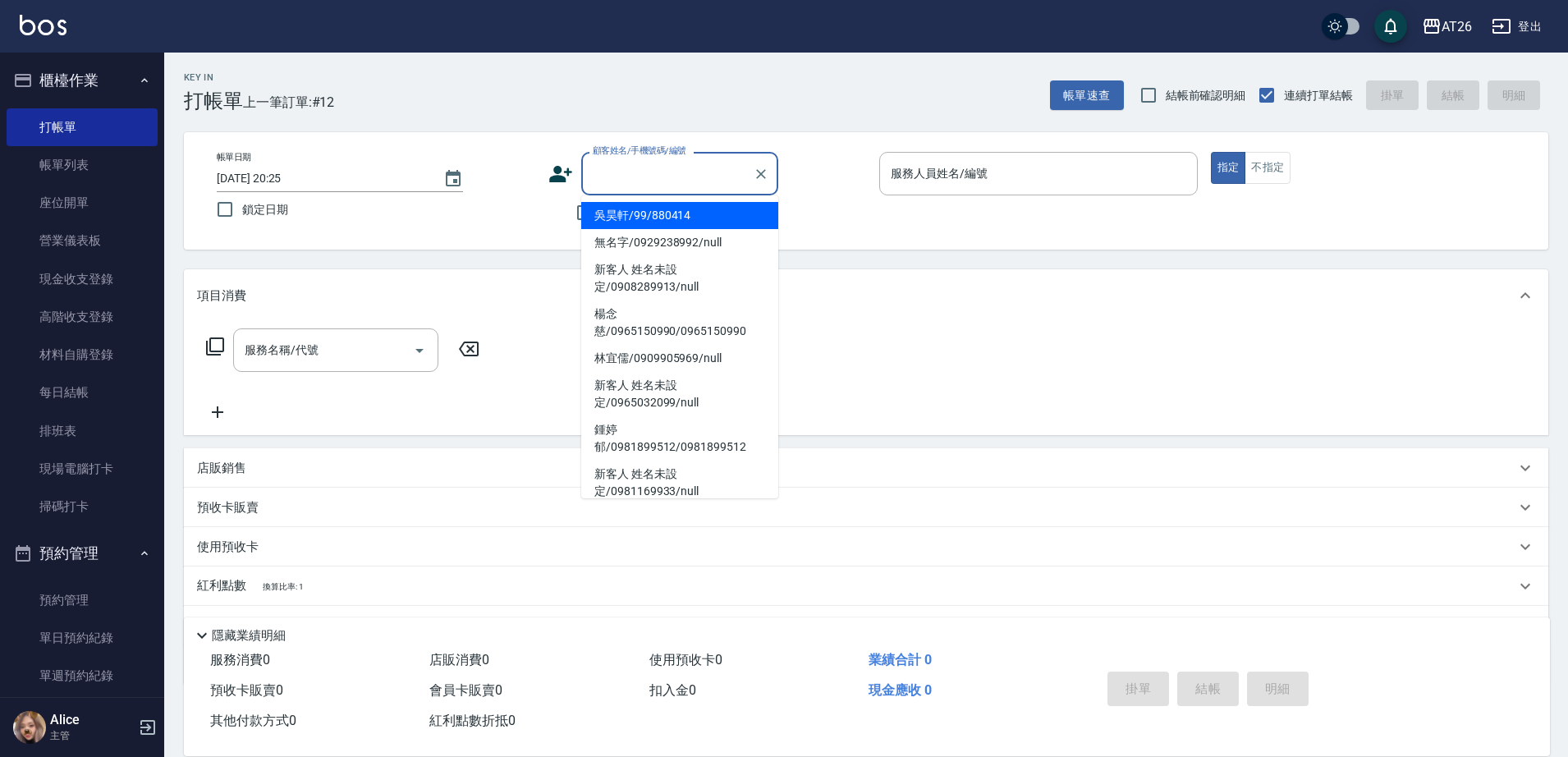
click at [654, 172] on input "顧客姓名/手機號碼/編號" at bounding box center [668, 173] width 158 height 29
type input "吳昊軒/99/880414"
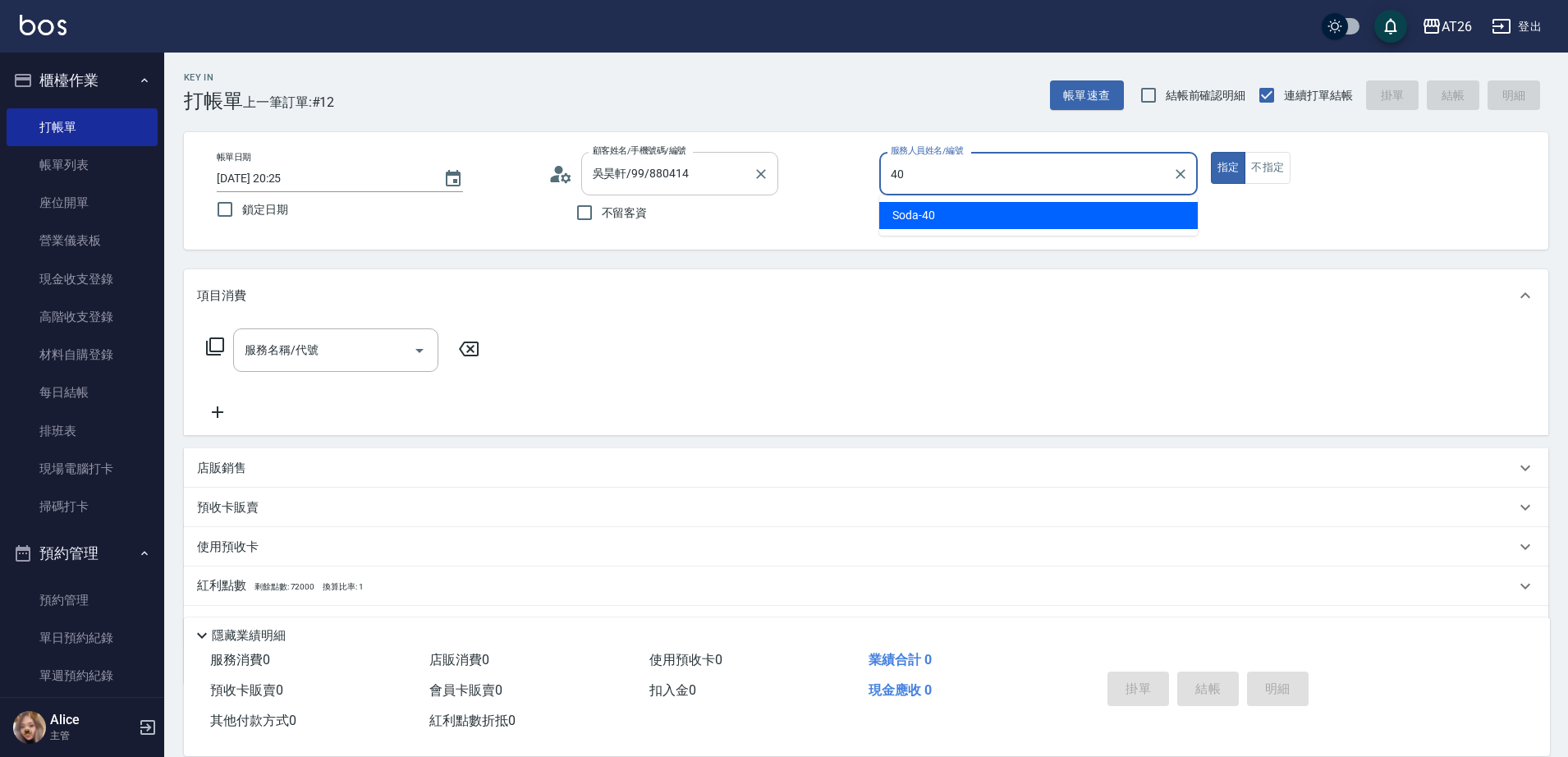
type input "Soda-40"
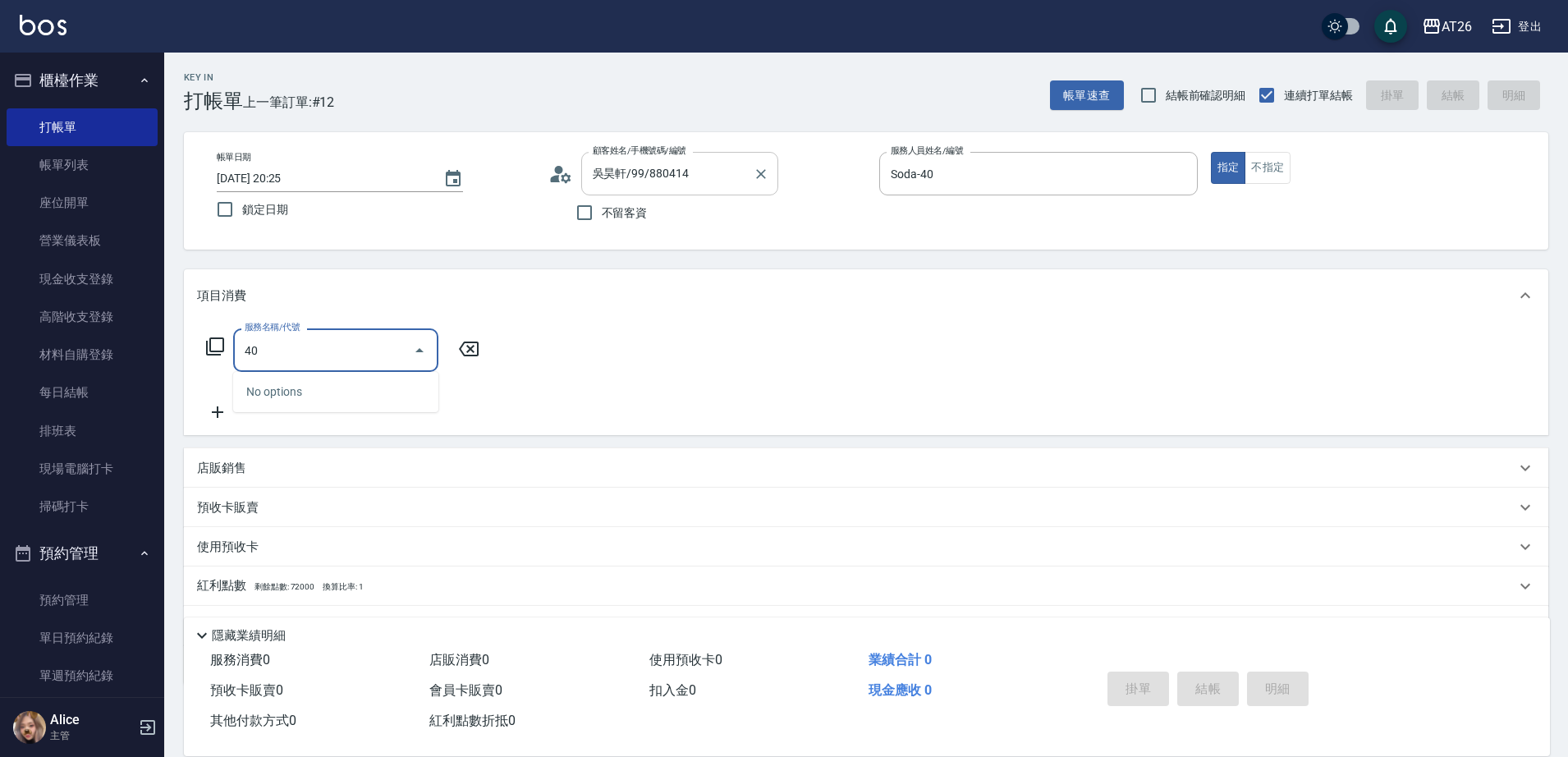
type input "401"
type input "20"
type input "剪髮(401)"
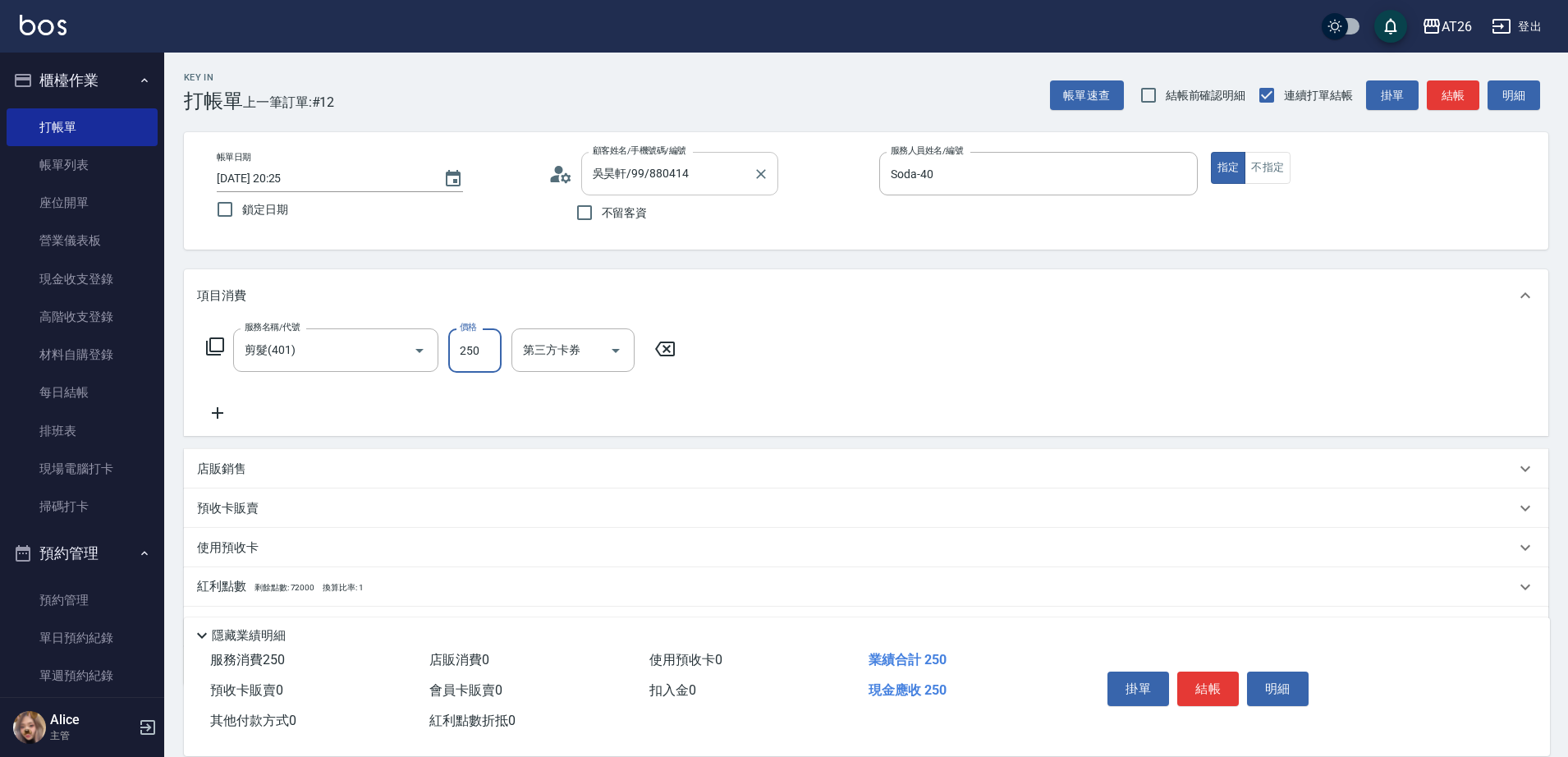
type input "7"
type input "0"
type input "700"
type input "70"
type input "700"
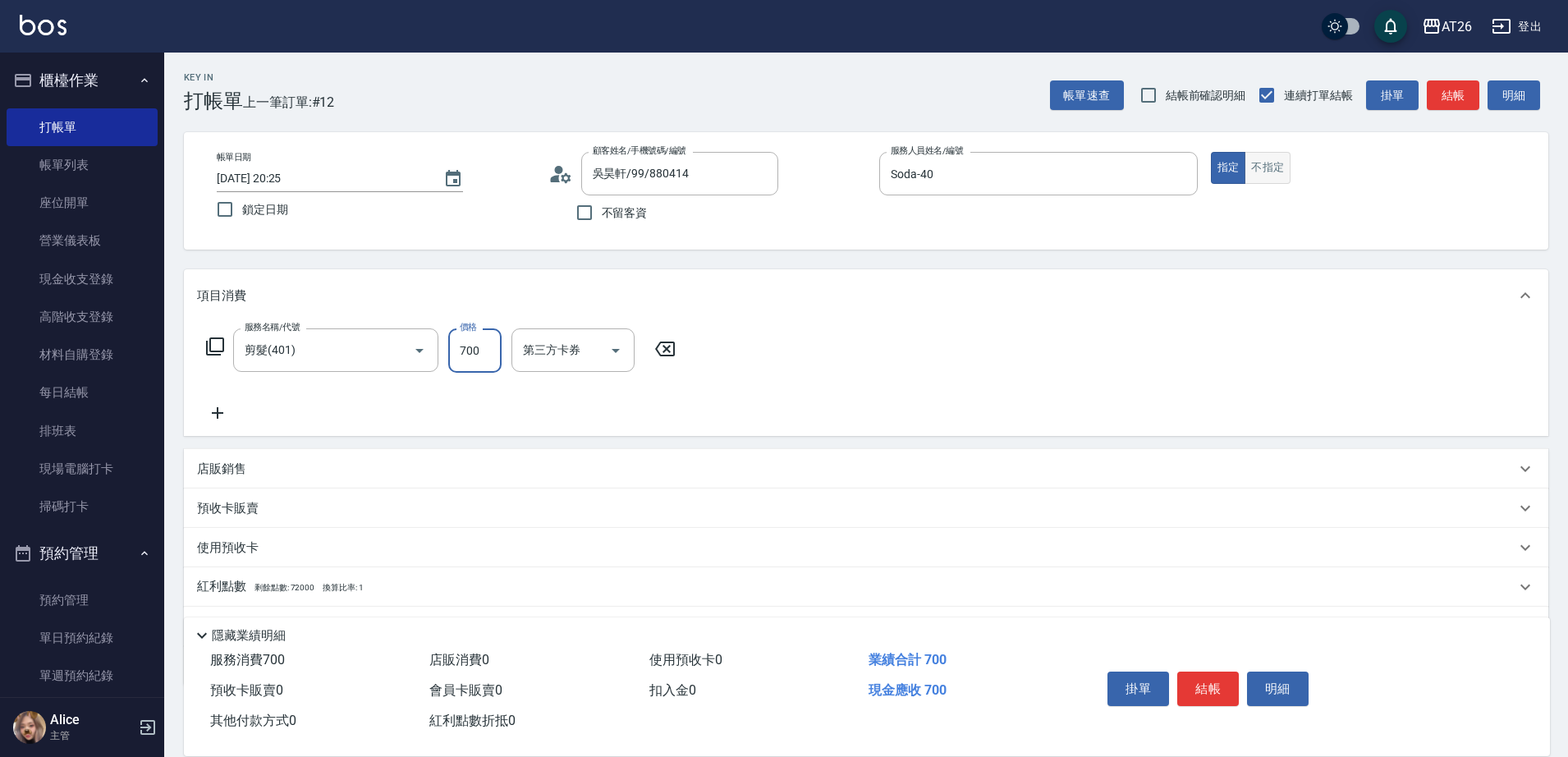
click at [1267, 167] on button "不指定" at bounding box center [1267, 167] width 46 height 32
type button "false"
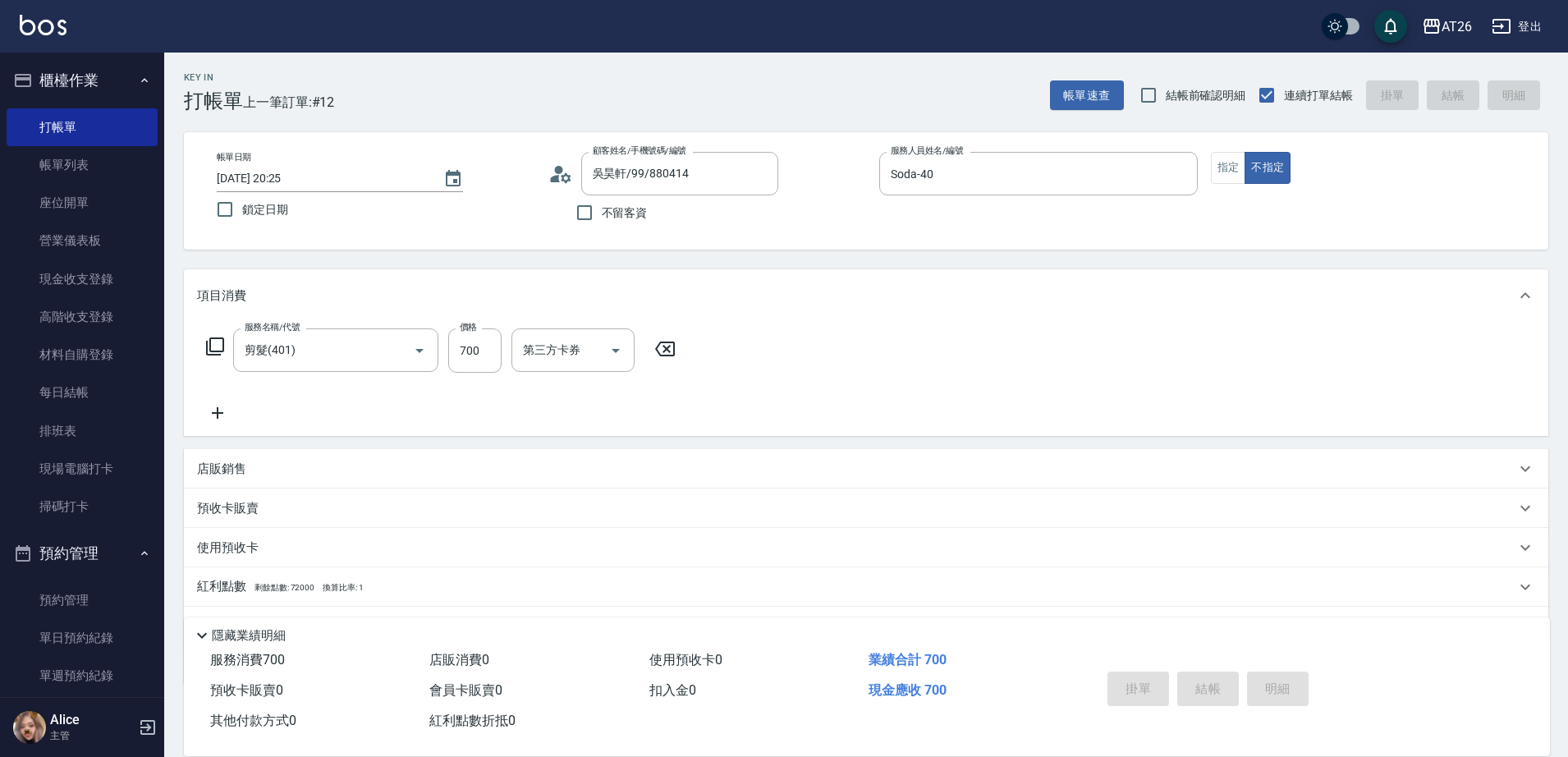
type input "2025/09/06 20:29"
type input "0"
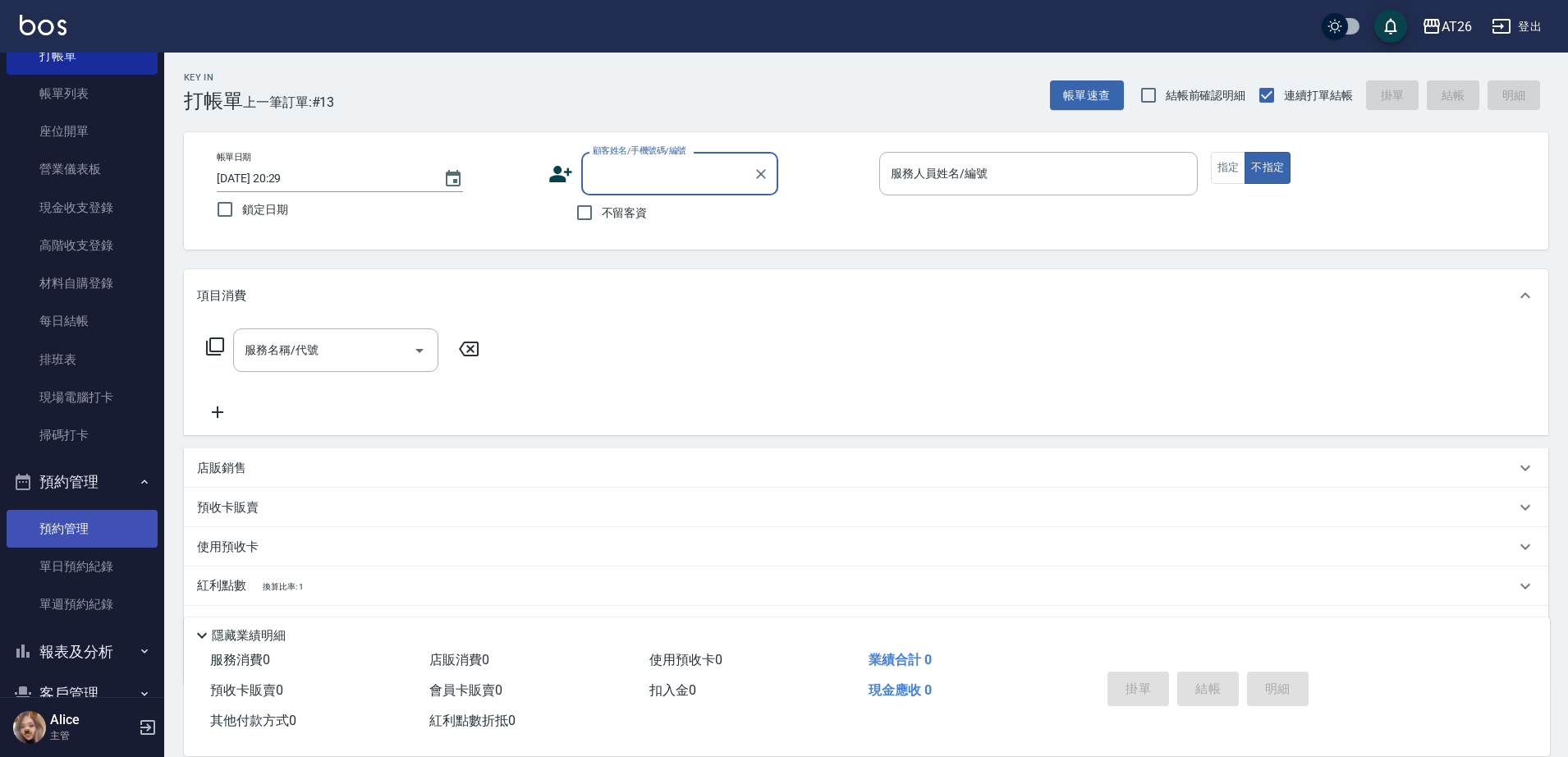
scroll to position [278, 0]
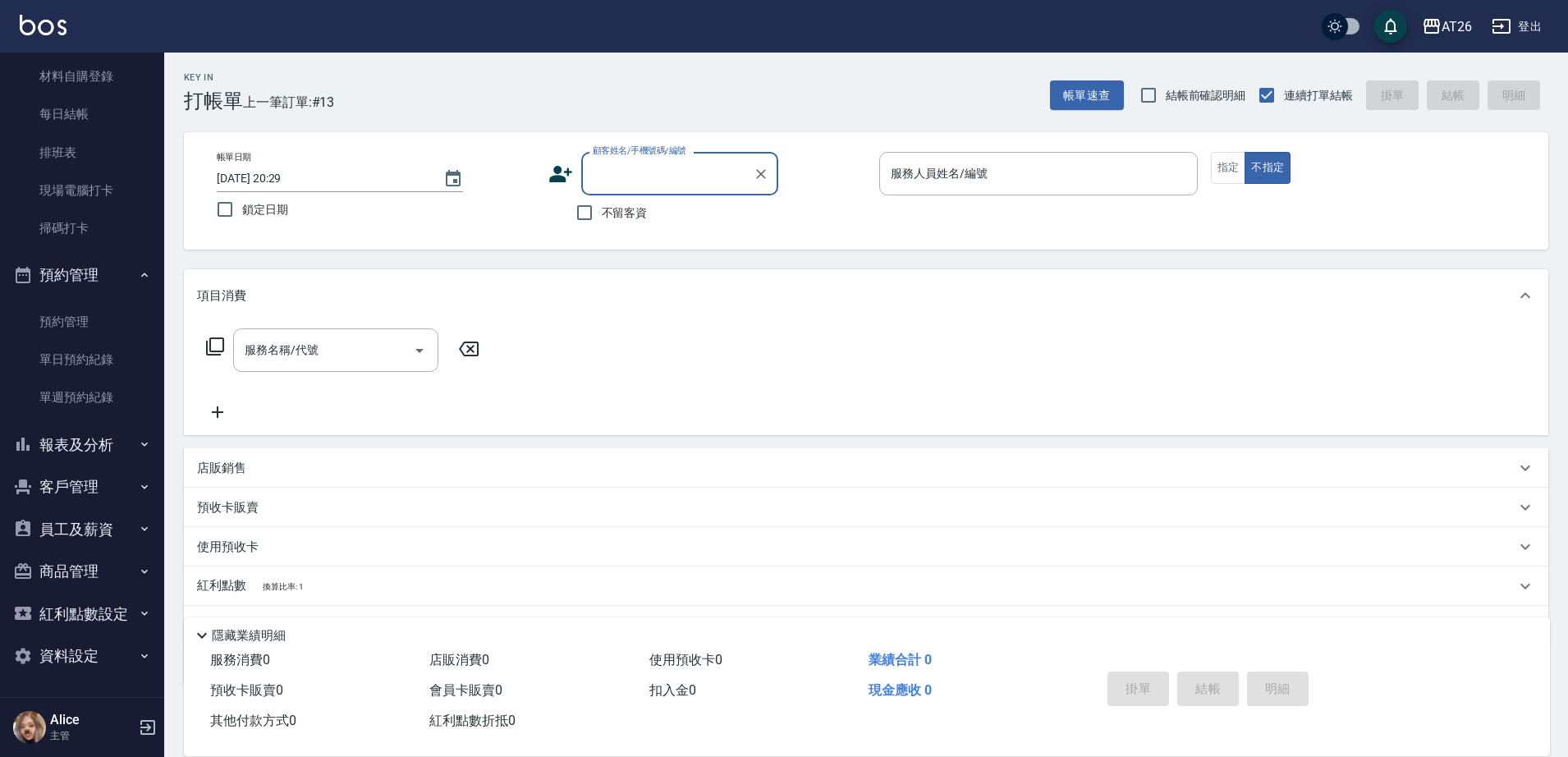
click at [103, 449] on button "報表及分析" at bounding box center [82, 444] width 151 height 42
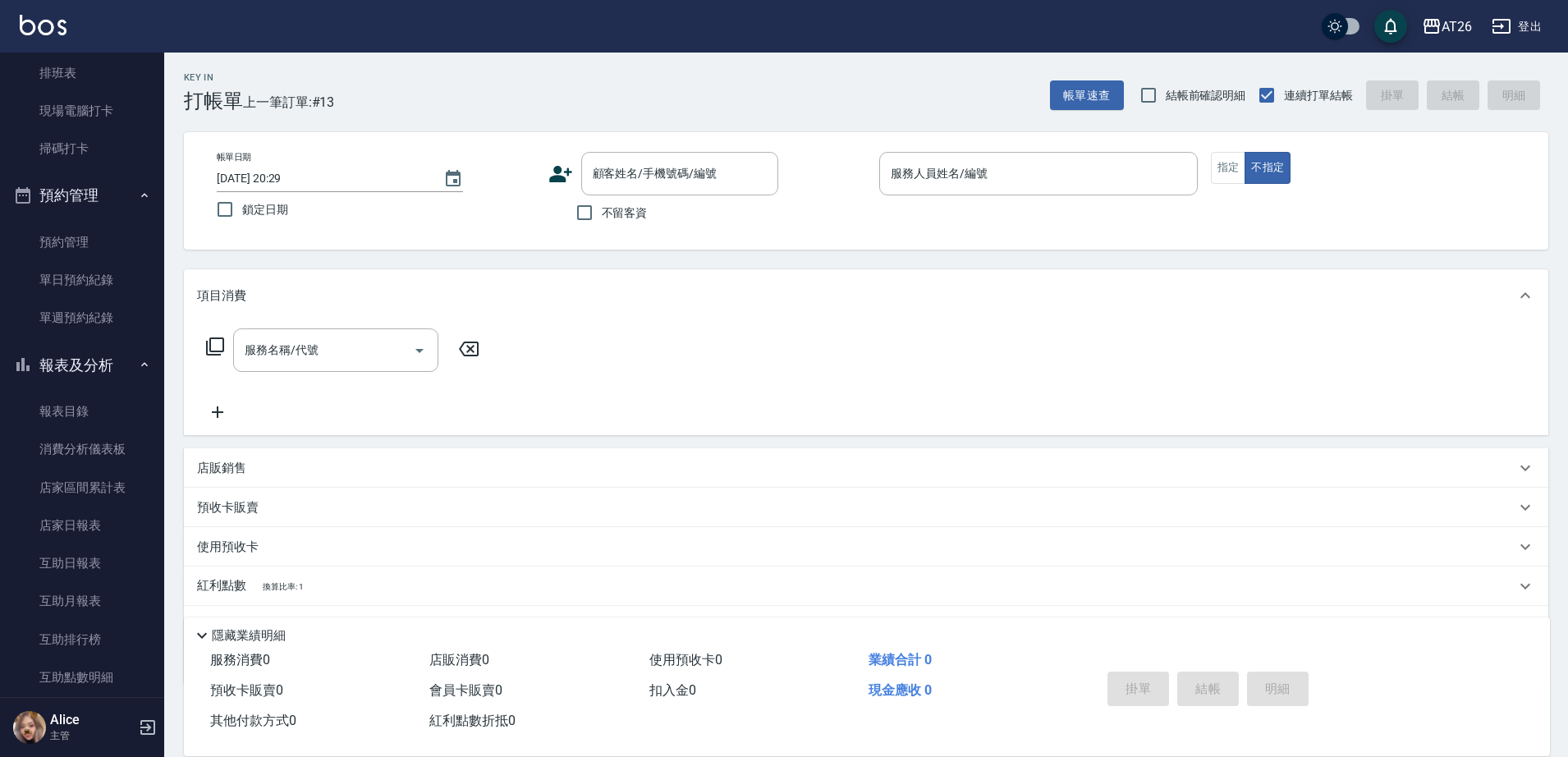
scroll to position [483, 0]
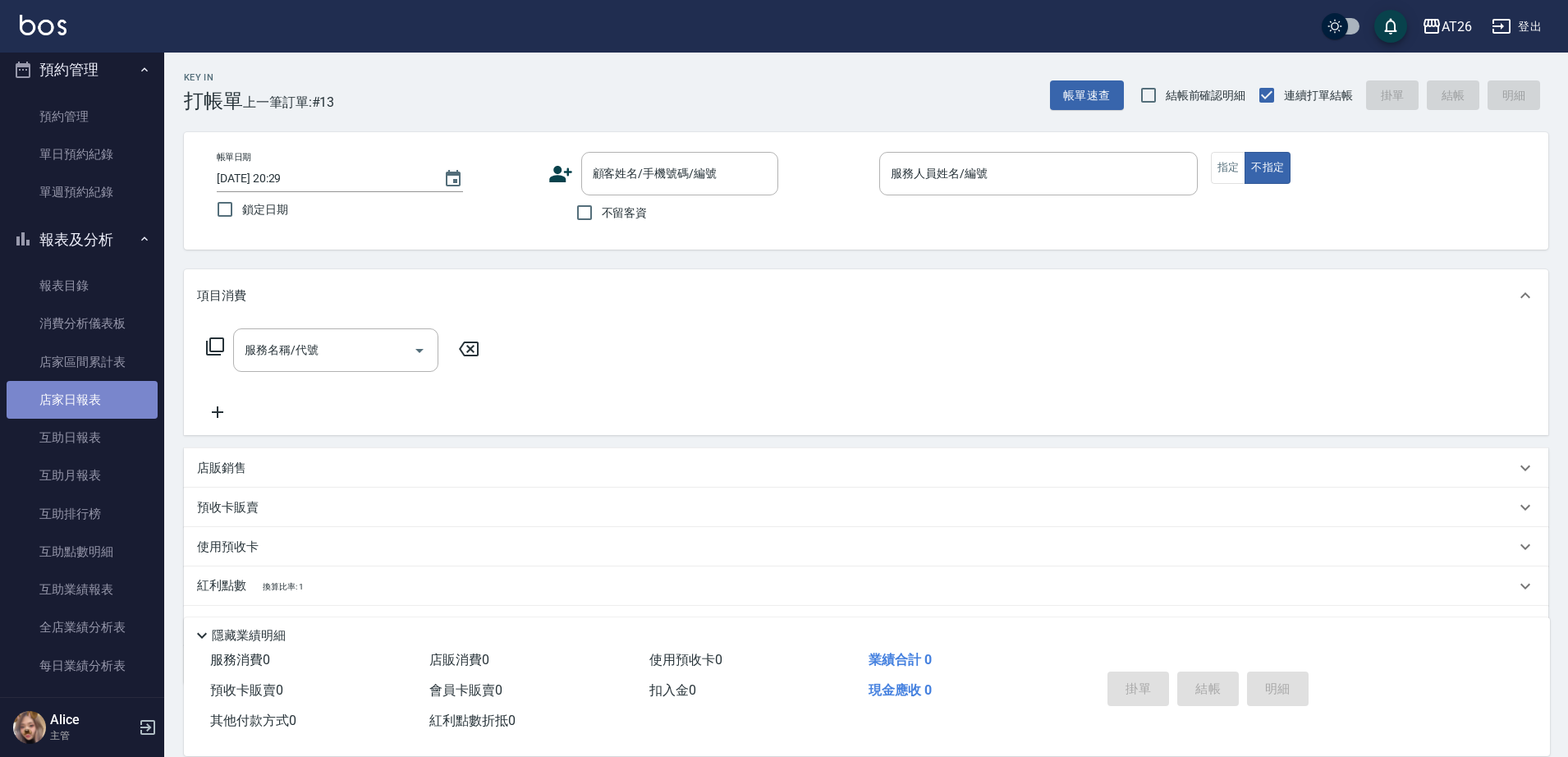
click at [89, 391] on link "店家日報表" at bounding box center [82, 400] width 151 height 38
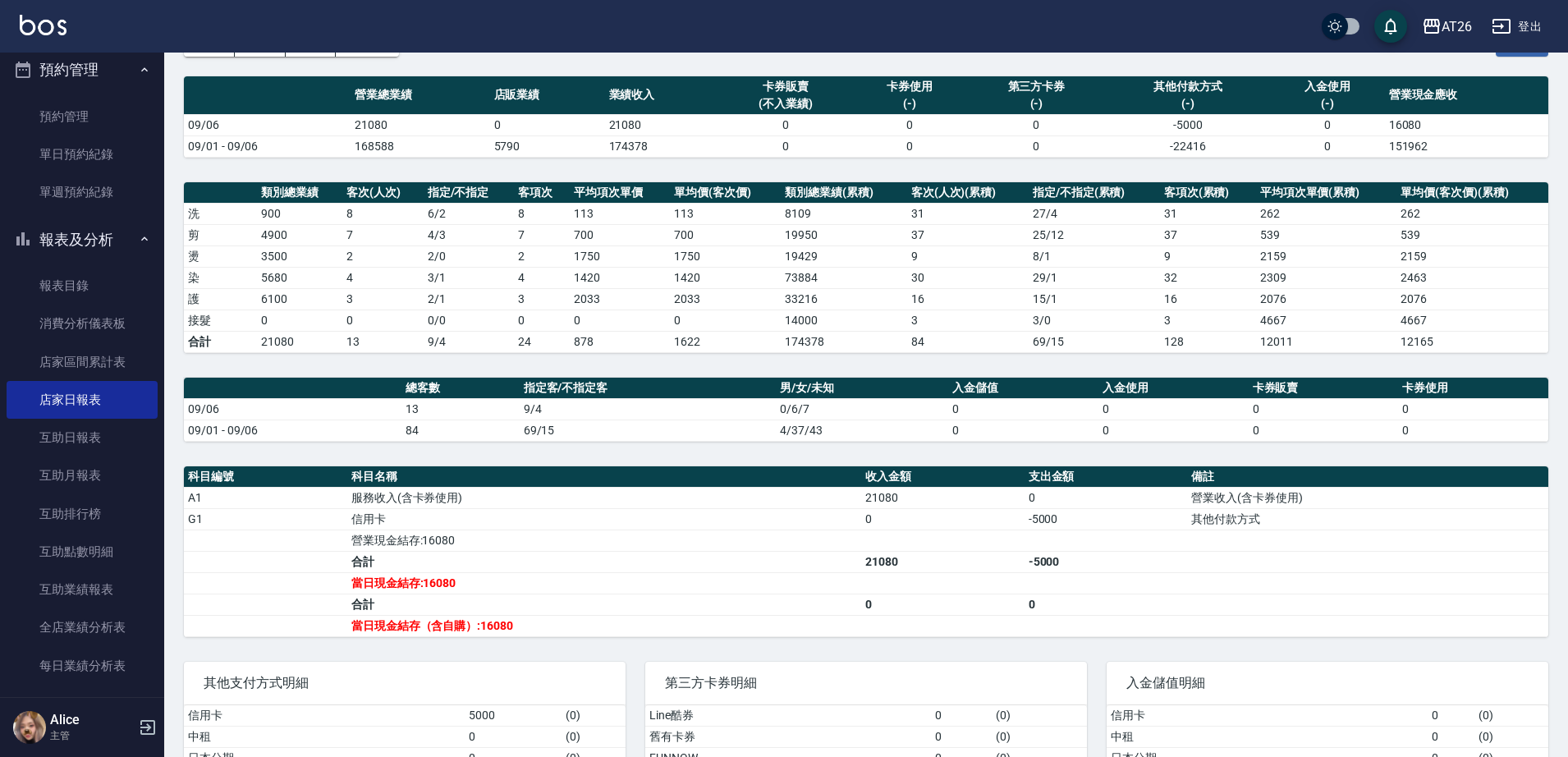
scroll to position [222, 0]
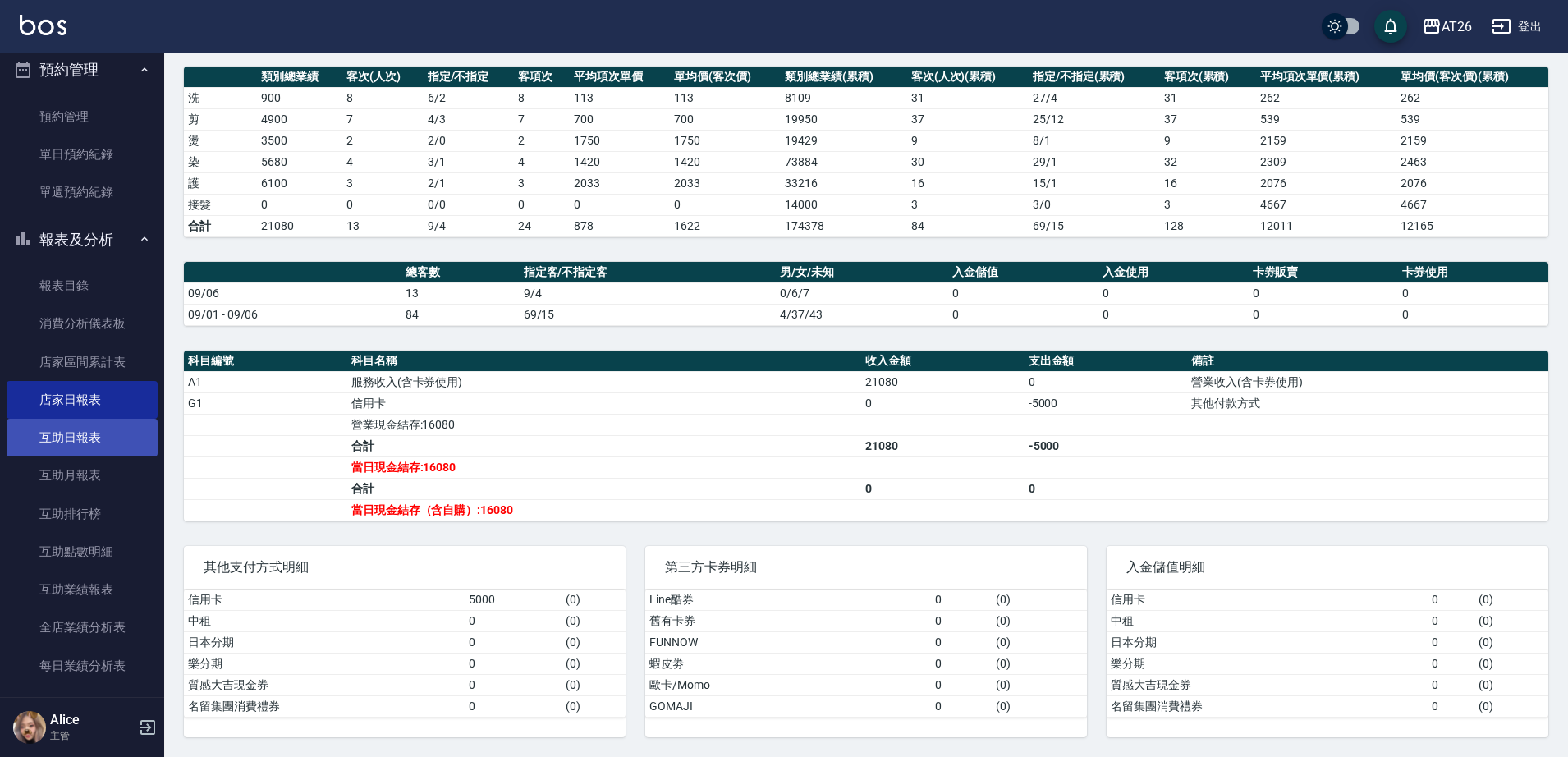
click at [105, 432] on link "互助日報表" at bounding box center [82, 437] width 151 height 38
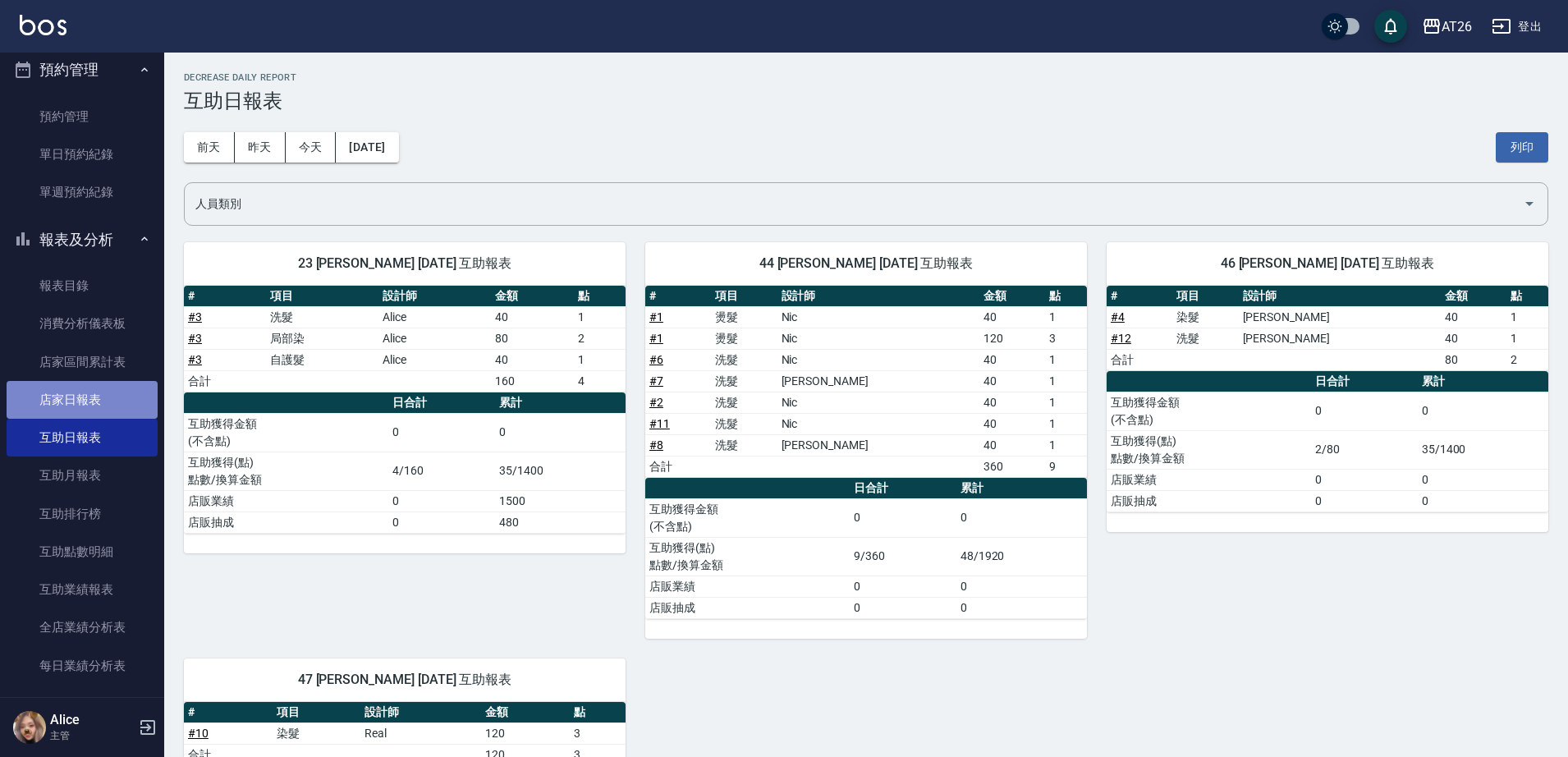
click at [96, 402] on link "店家日報表" at bounding box center [82, 400] width 151 height 38
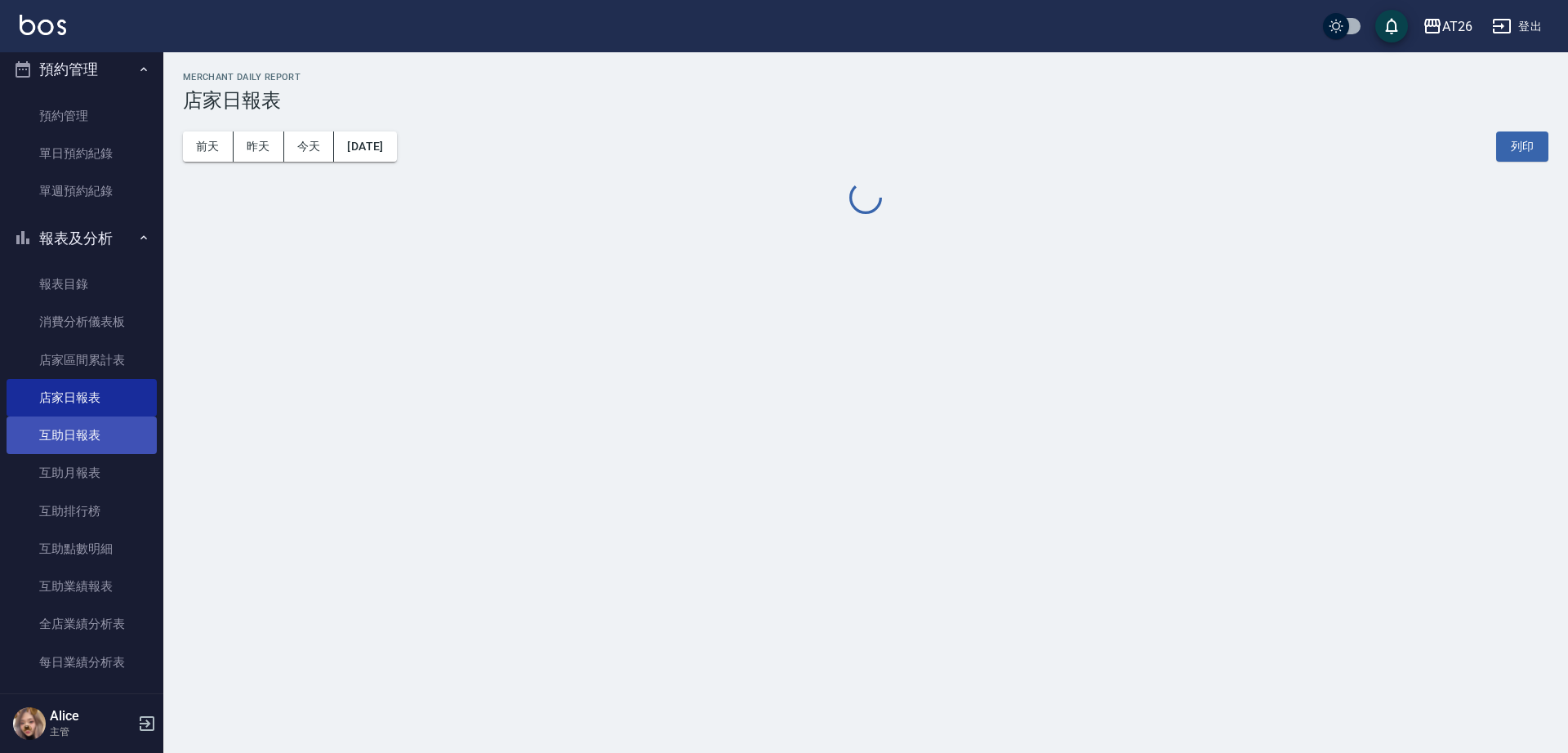
click at [94, 421] on link "互助日報表" at bounding box center [82, 435] width 150 height 38
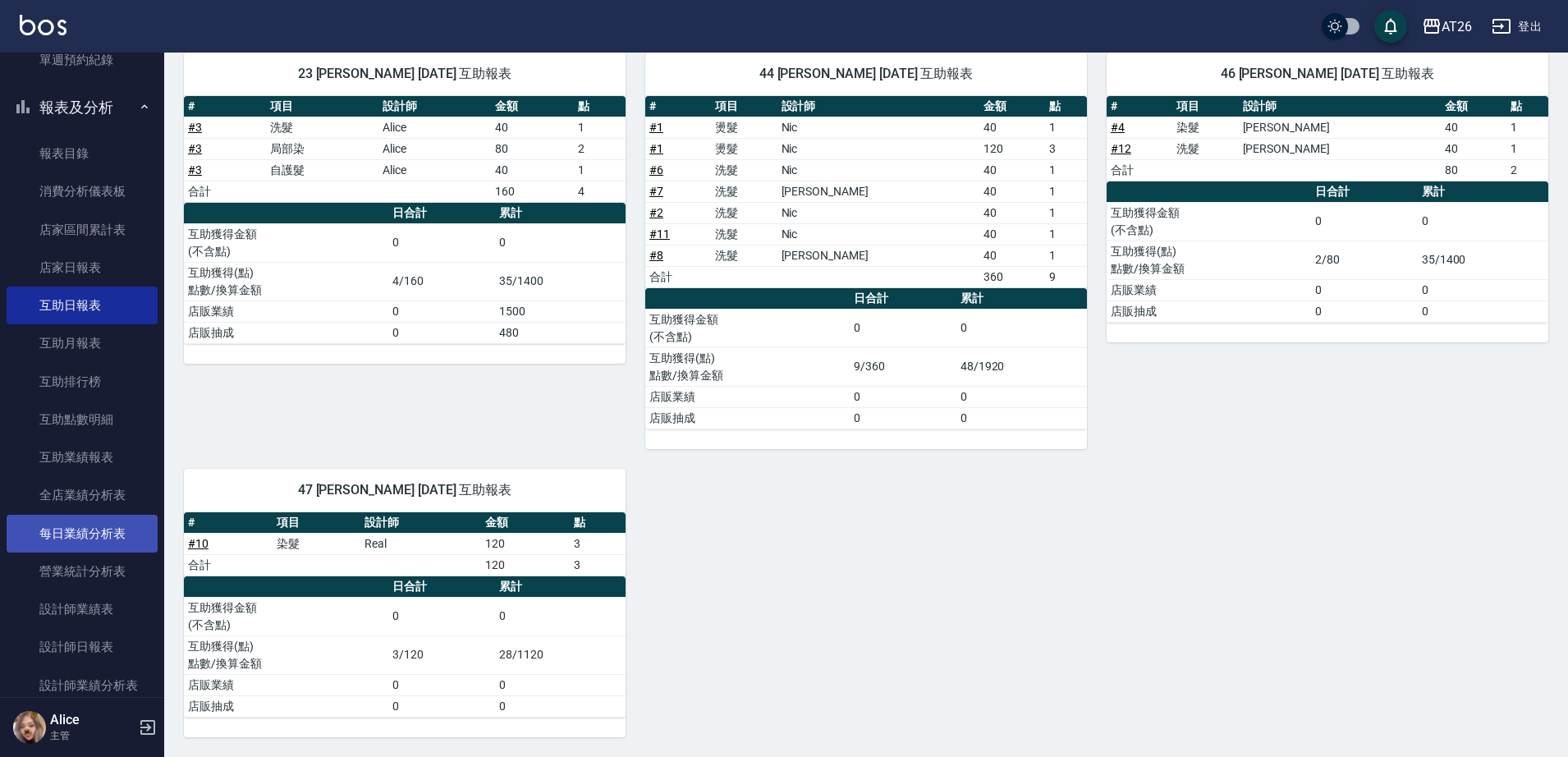
scroll to position [719, 0]
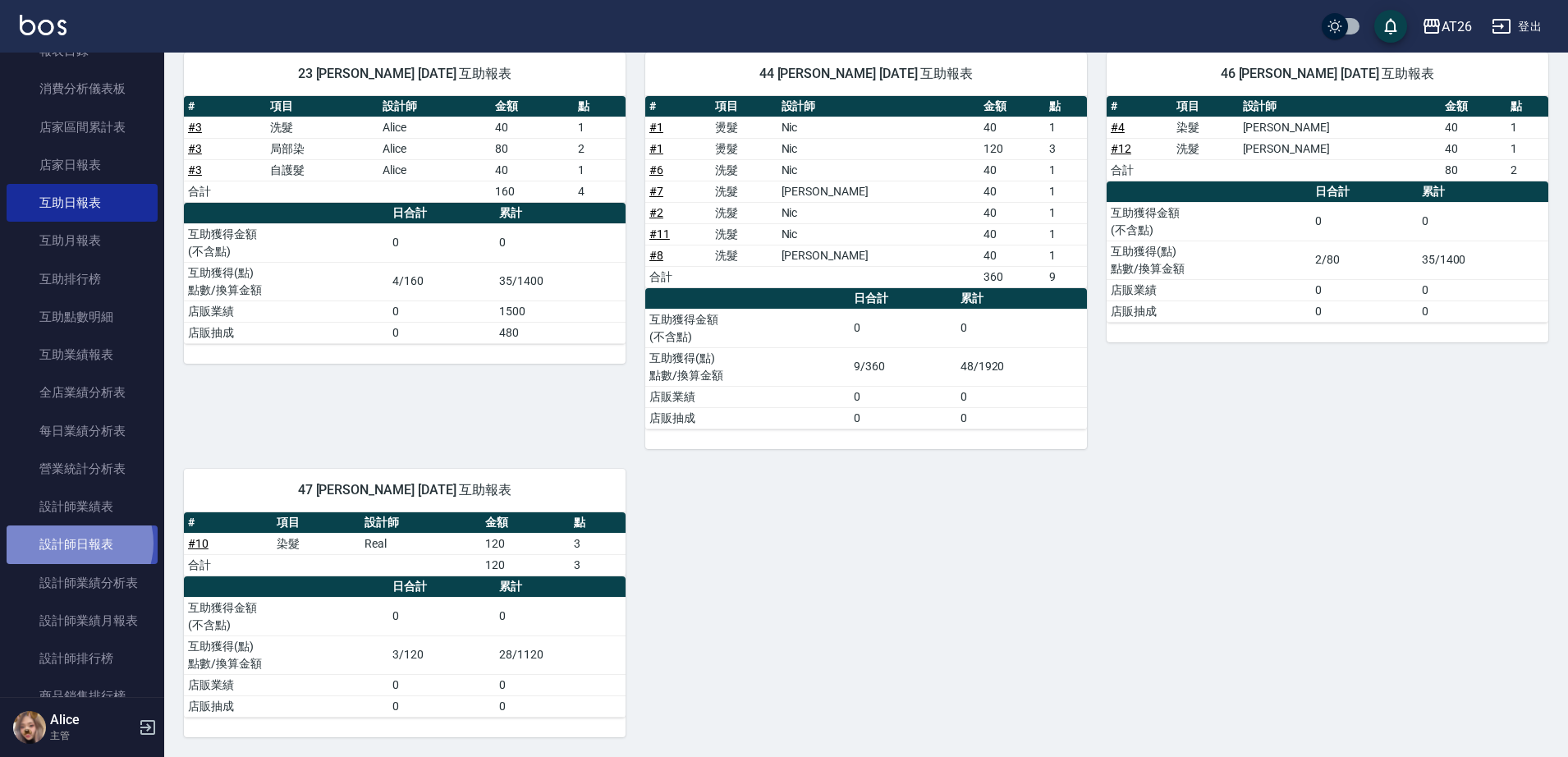
click at [74, 543] on link "設計師日報表" at bounding box center [82, 545] width 151 height 38
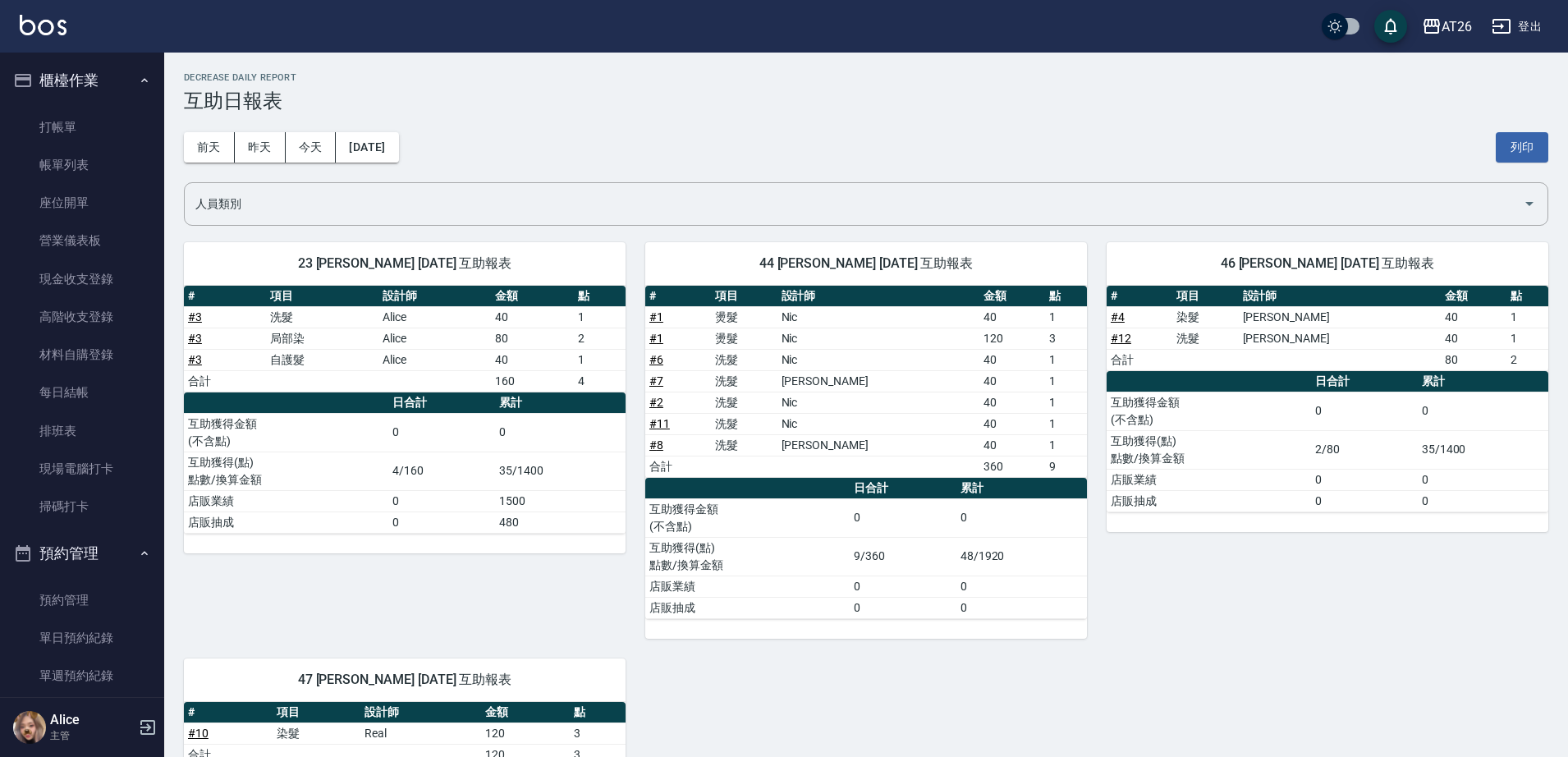
click at [657, 100] on h3 "互助日報表" at bounding box center [866, 100] width 1365 height 23
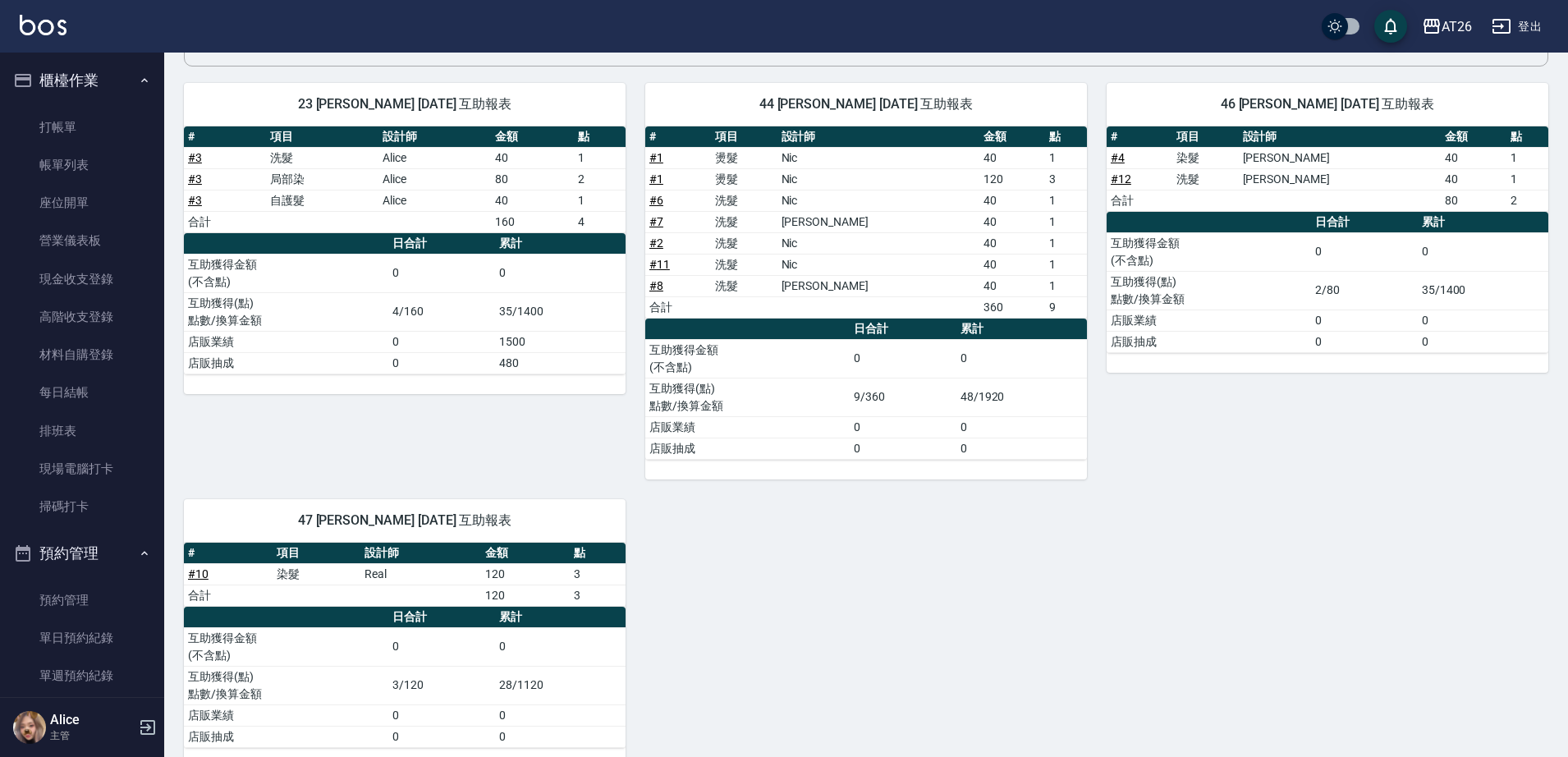
scroll to position [190, 0]
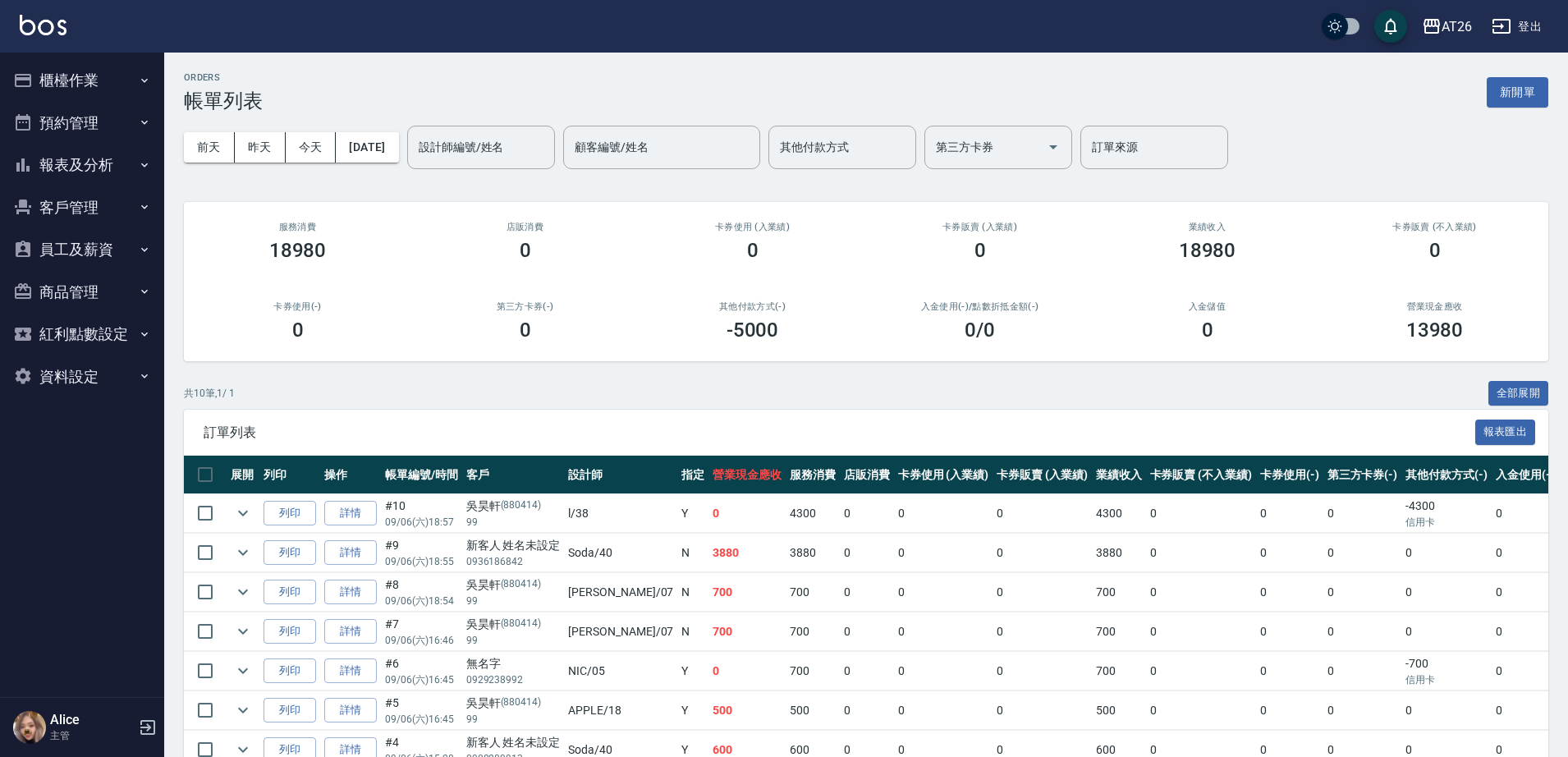
click at [99, 131] on button "預約管理" at bounding box center [82, 123] width 151 height 42
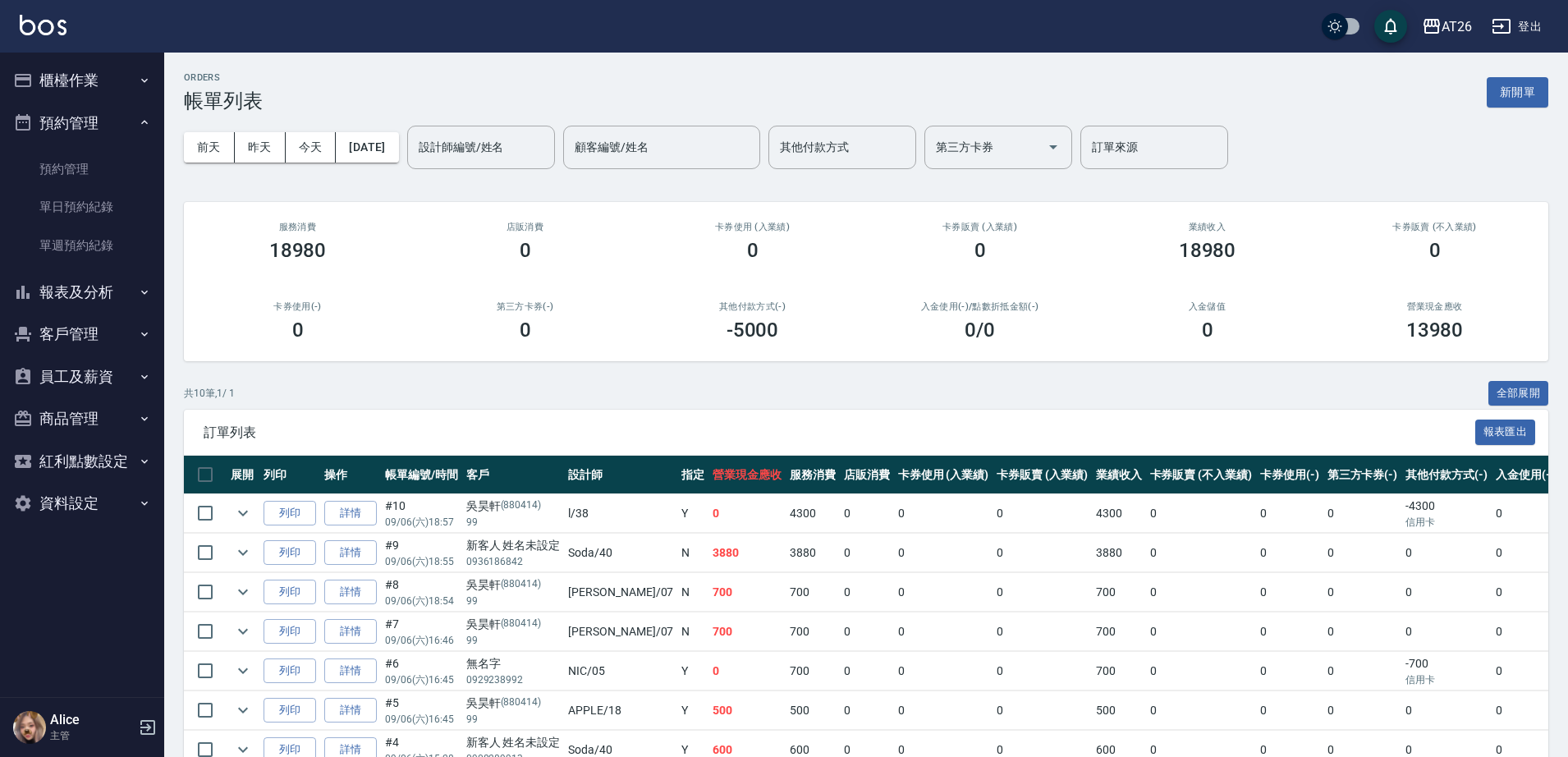
click at [99, 131] on button "預約管理" at bounding box center [82, 123] width 151 height 42
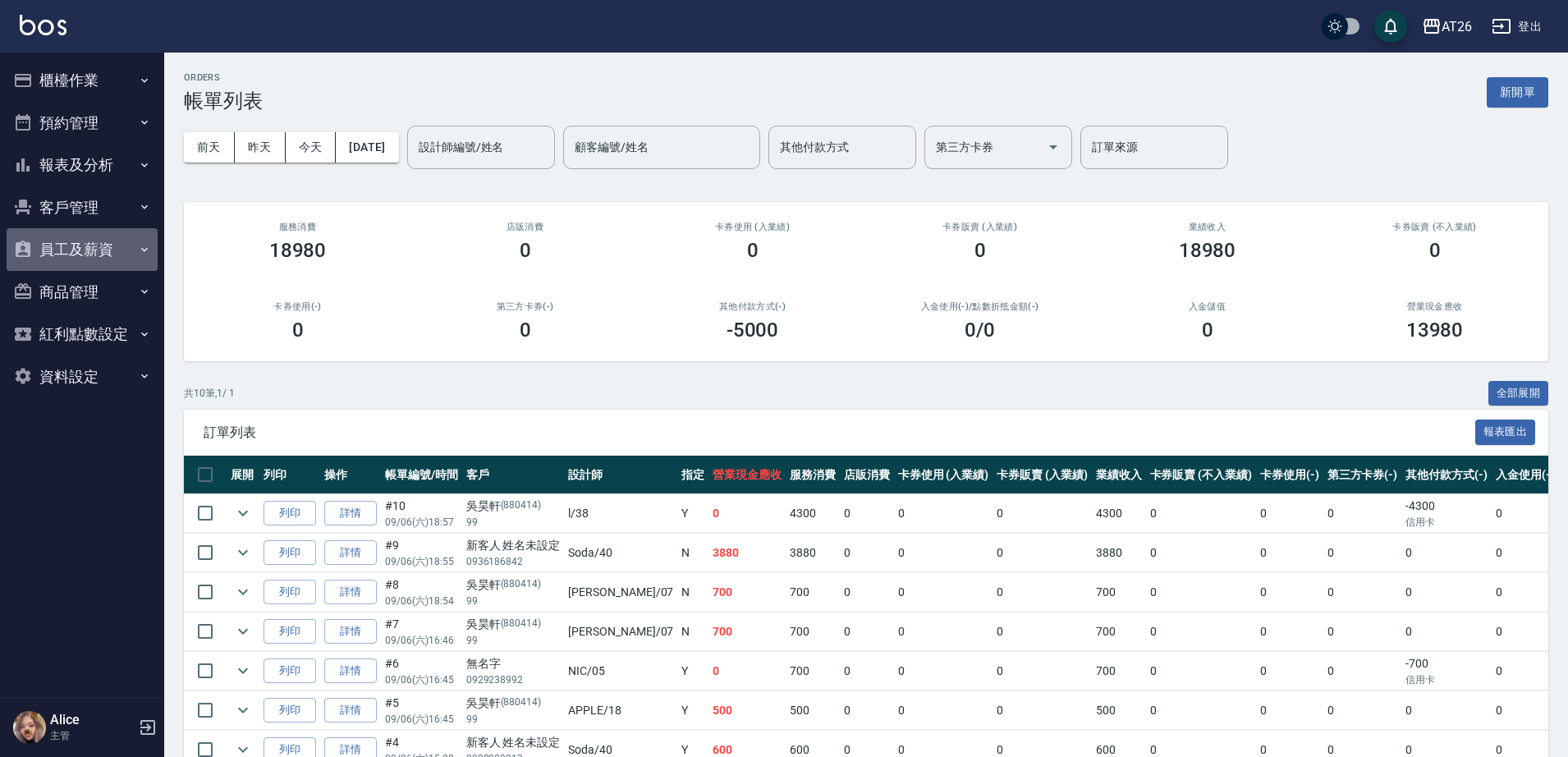
click at [92, 230] on button "員工及薪資" at bounding box center [82, 249] width 151 height 42
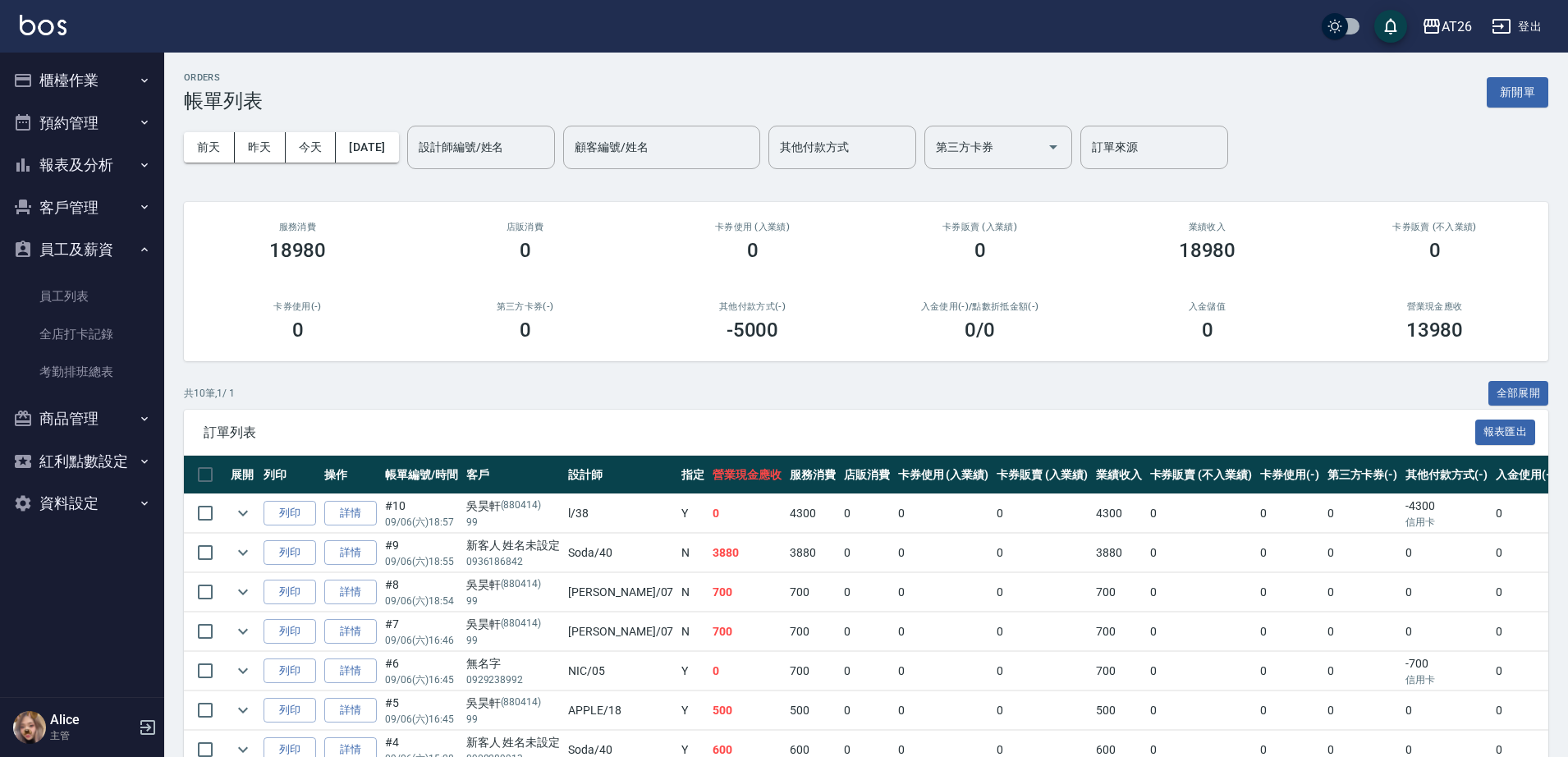
click at [110, 422] on button "商品管理" at bounding box center [82, 418] width 151 height 42
click at [78, 213] on button "客戶管理" at bounding box center [82, 207] width 151 height 42
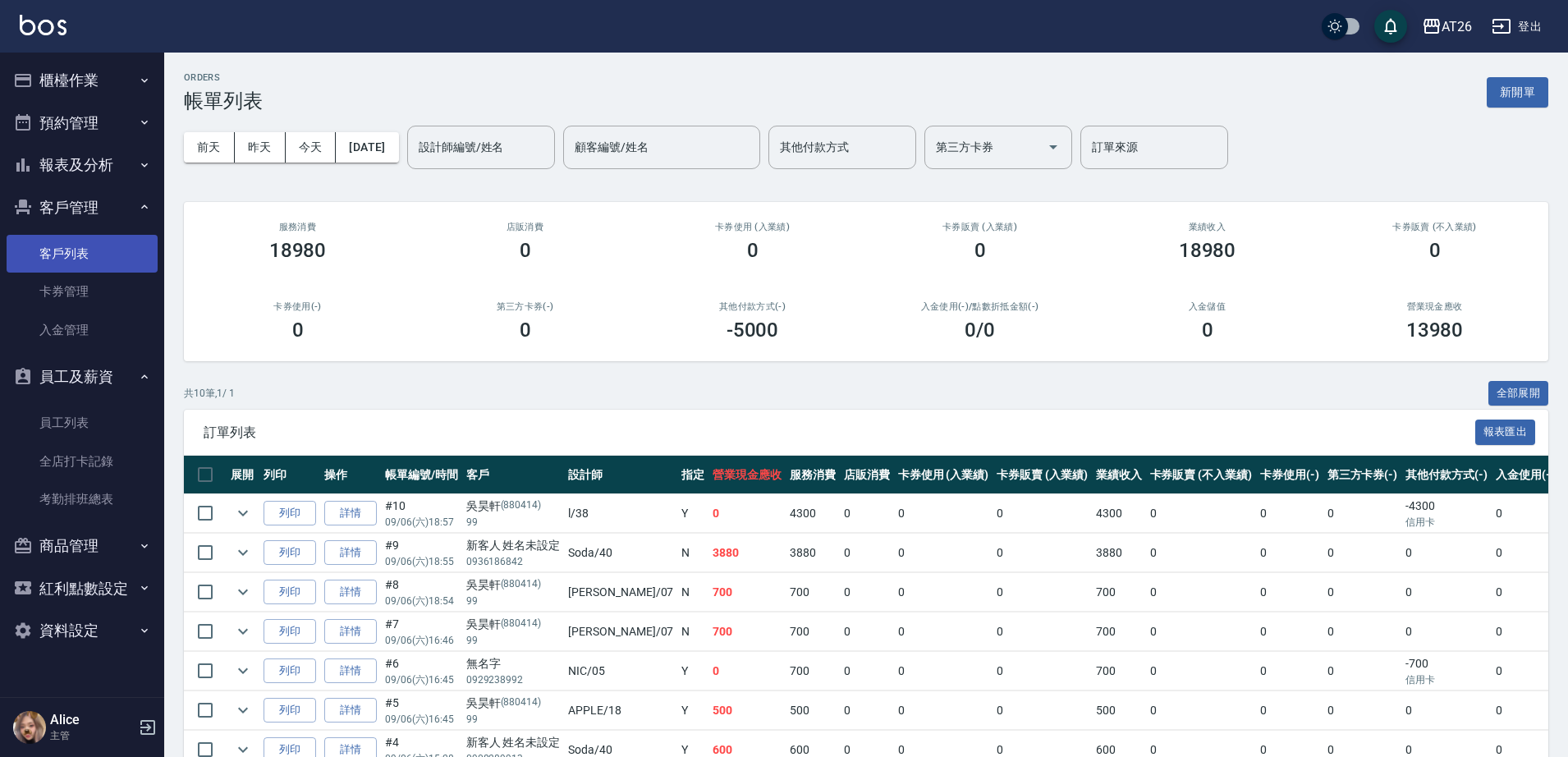
click at [79, 262] on link "客戶列表" at bounding box center [82, 254] width 151 height 38
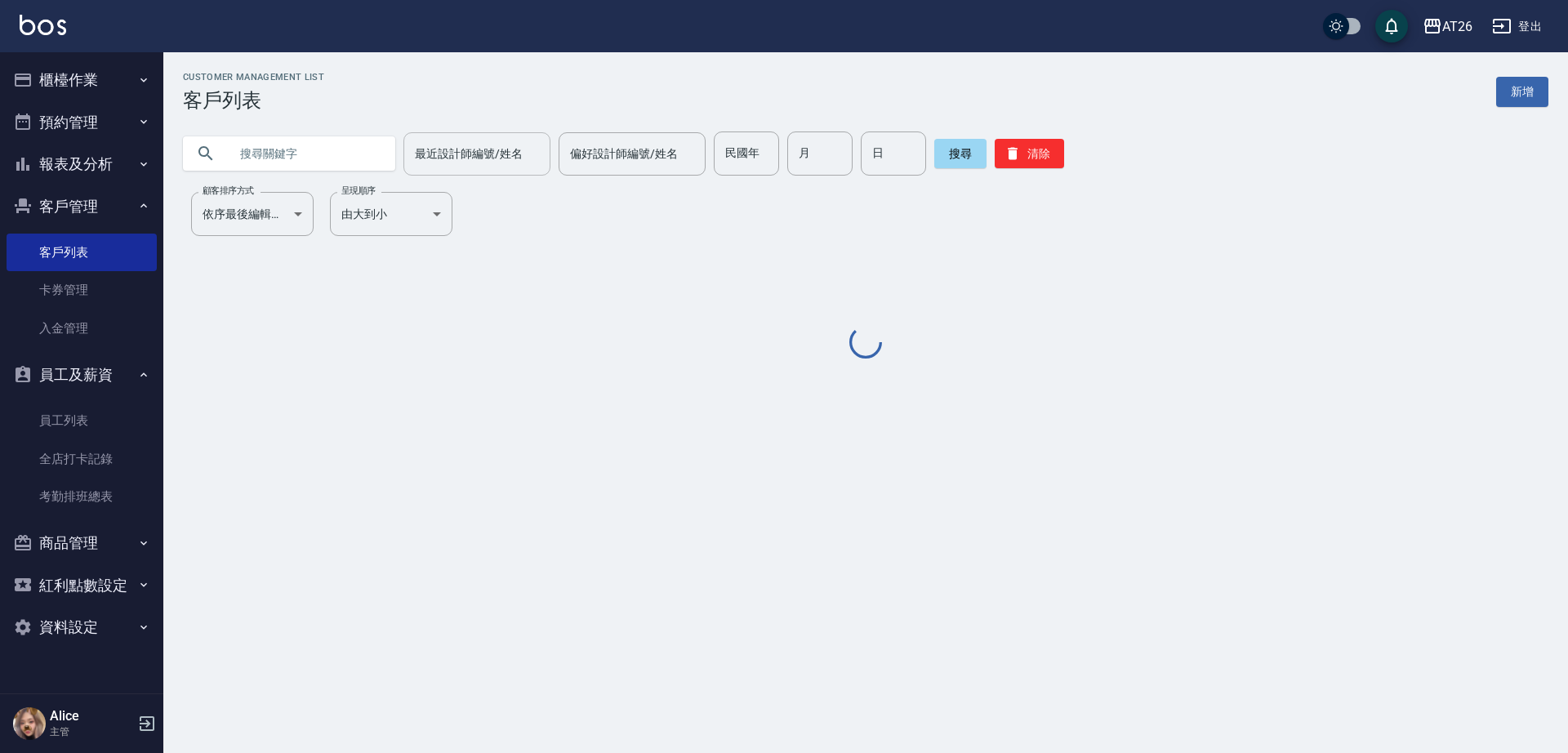
click at [470, 148] on div "最近設計師編號/姓名 最近設計師編號/姓名" at bounding box center [476, 154] width 147 height 43
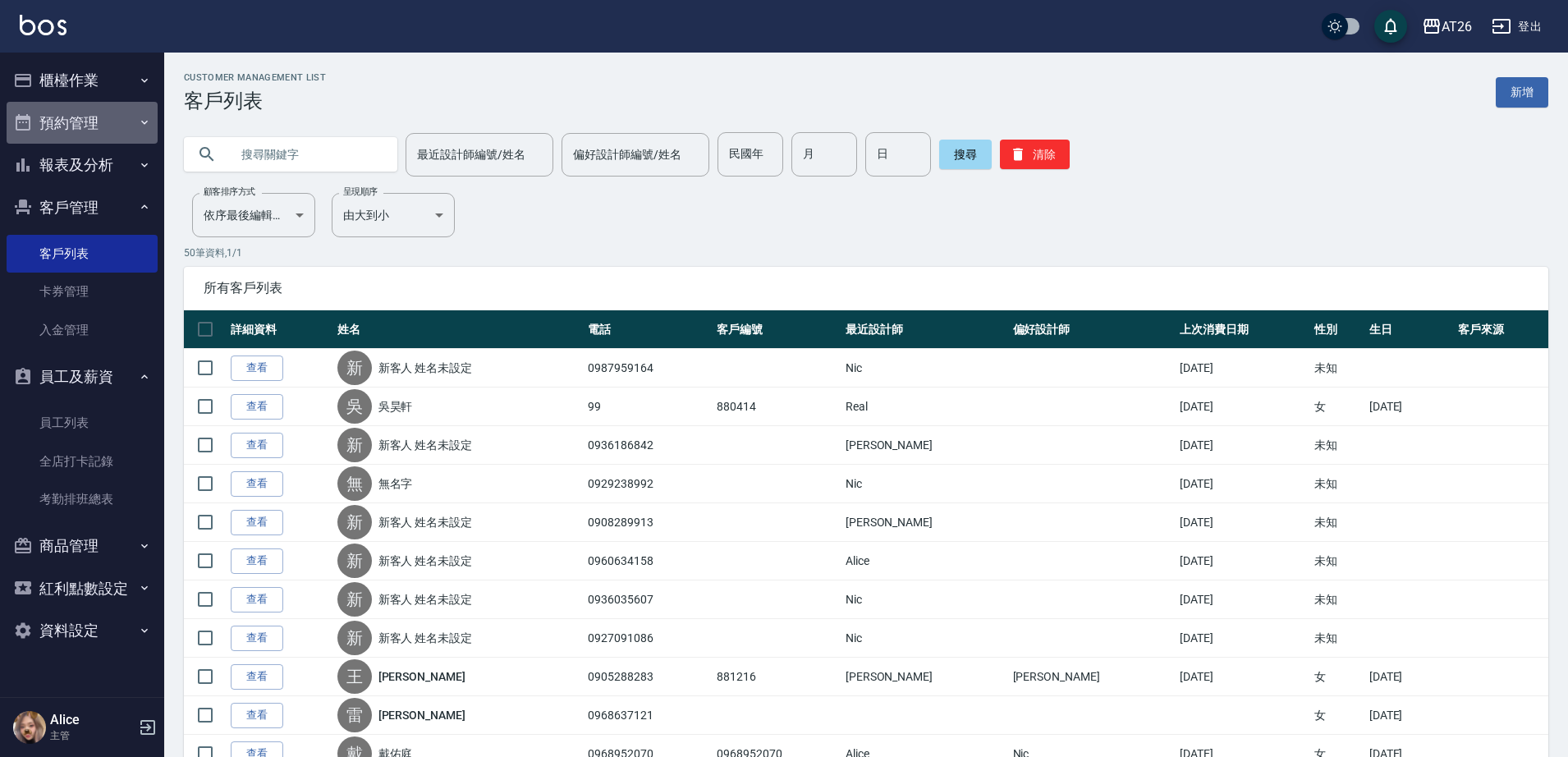
click at [87, 127] on button "預約管理" at bounding box center [82, 123] width 151 height 42
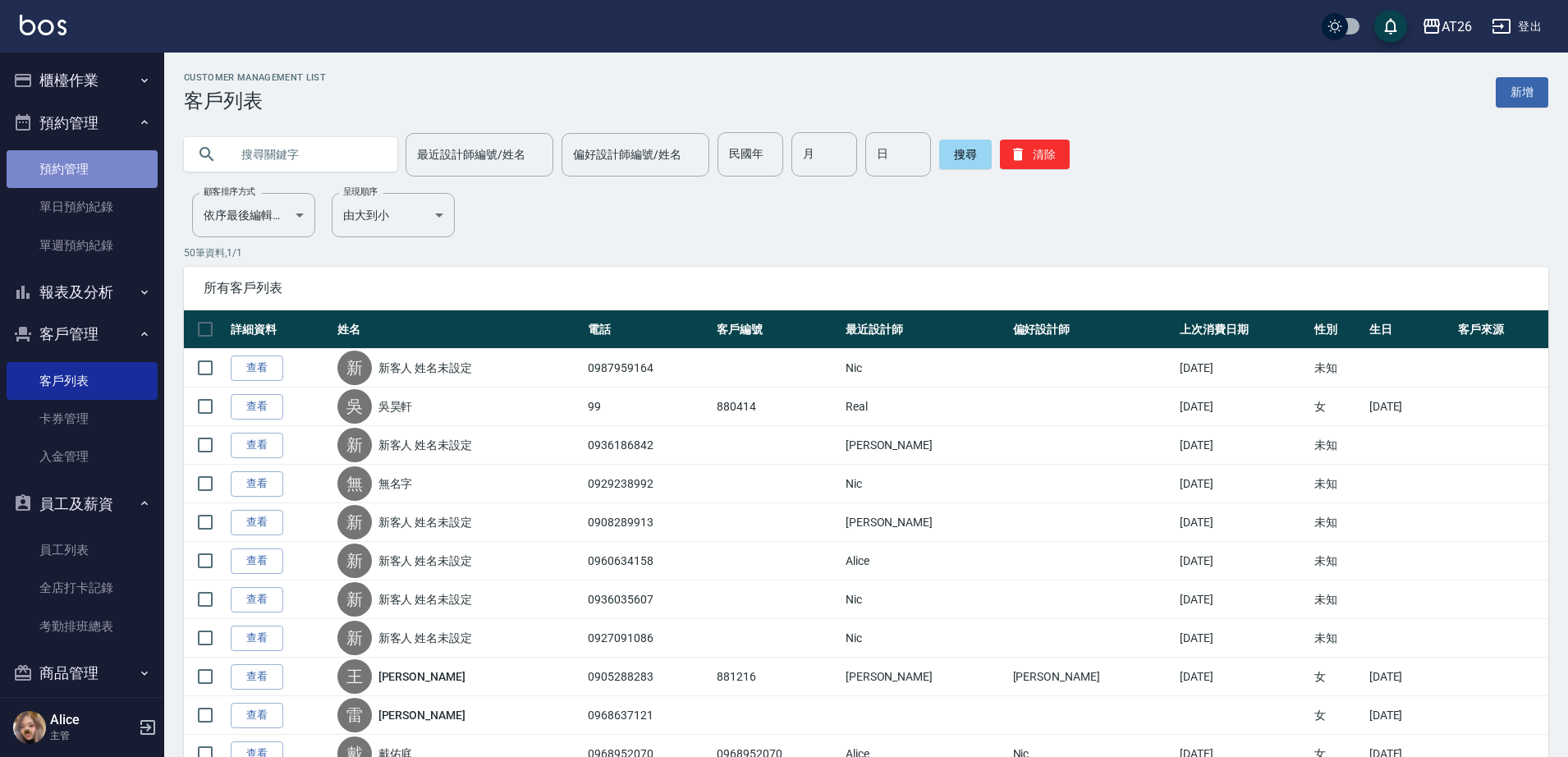
click at [87, 159] on link "預約管理" at bounding box center [82, 169] width 151 height 38
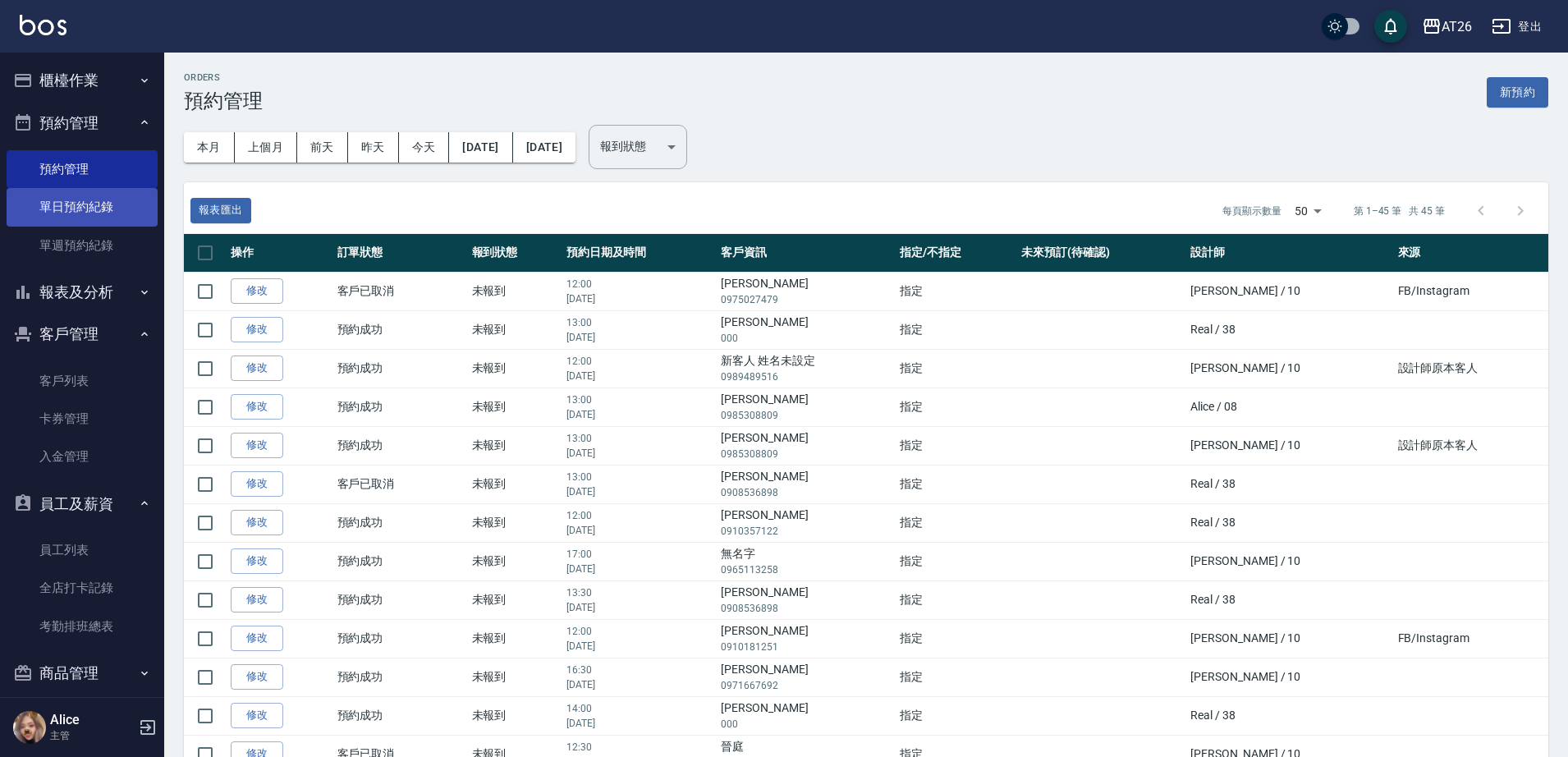
click at [74, 206] on link "單日預約紀錄" at bounding box center [82, 207] width 151 height 38
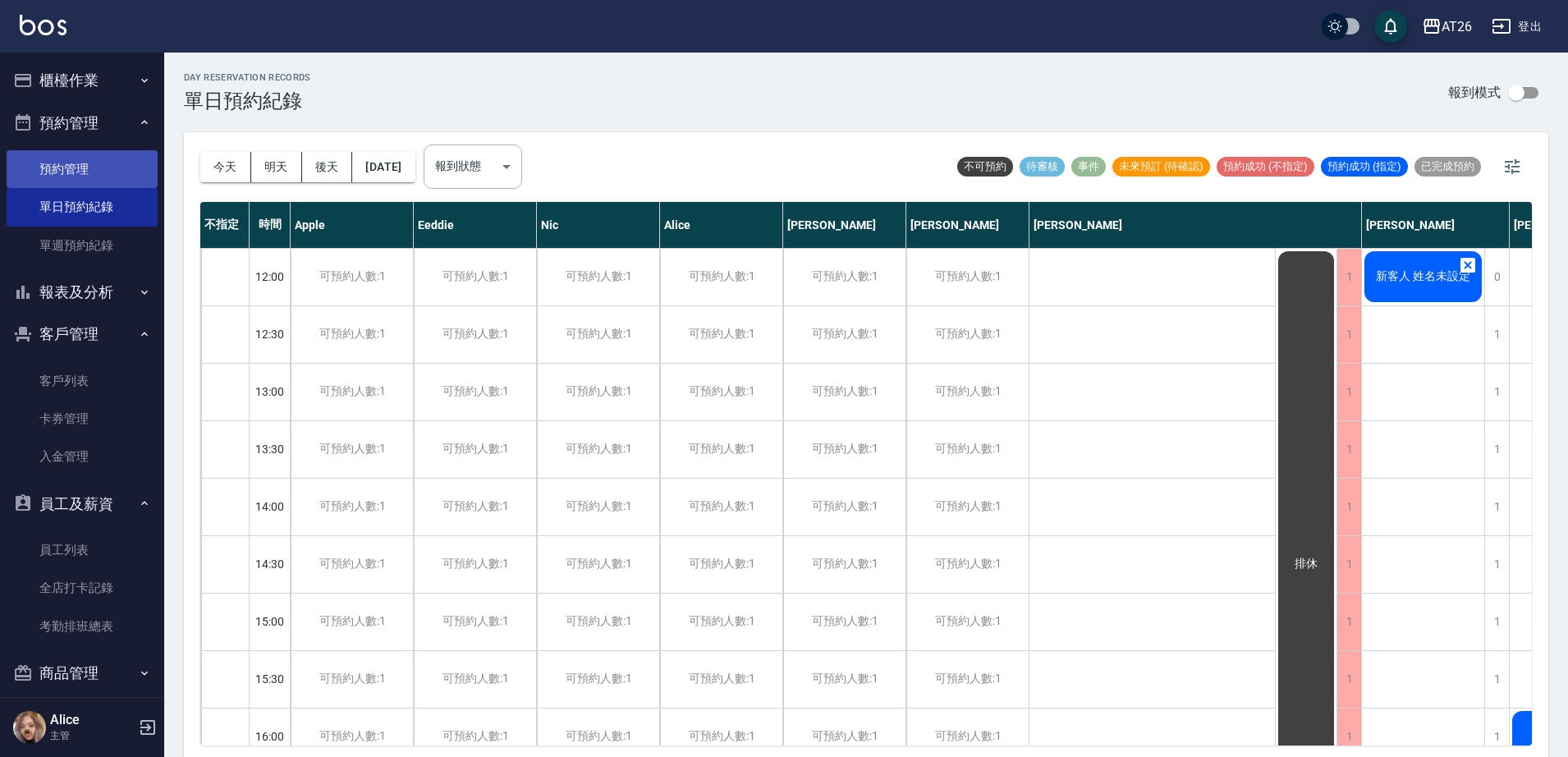
click at [88, 170] on link "預約管理" at bounding box center [82, 169] width 151 height 38
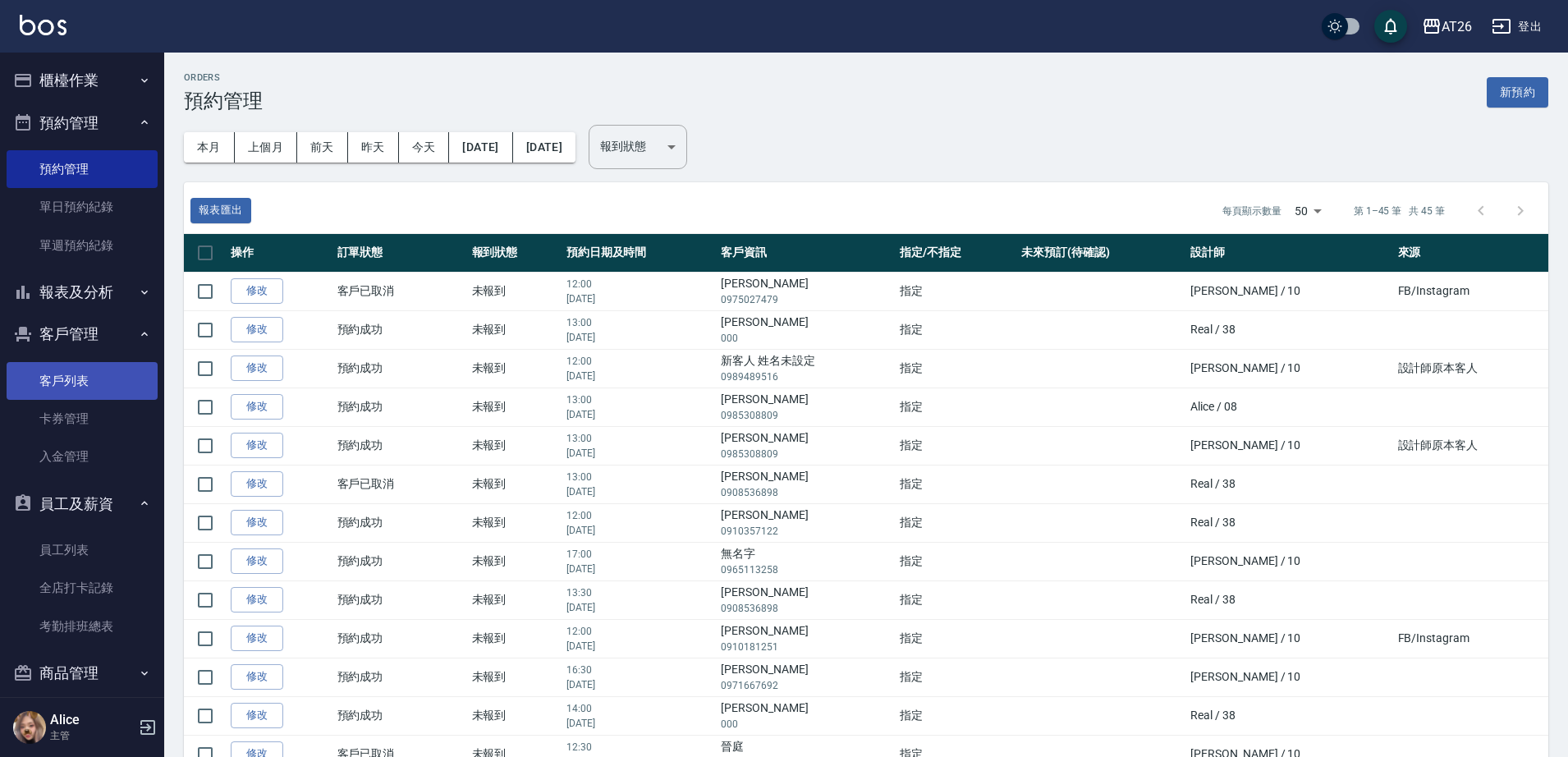
click at [86, 378] on link "客戶列表" at bounding box center [82, 381] width 151 height 38
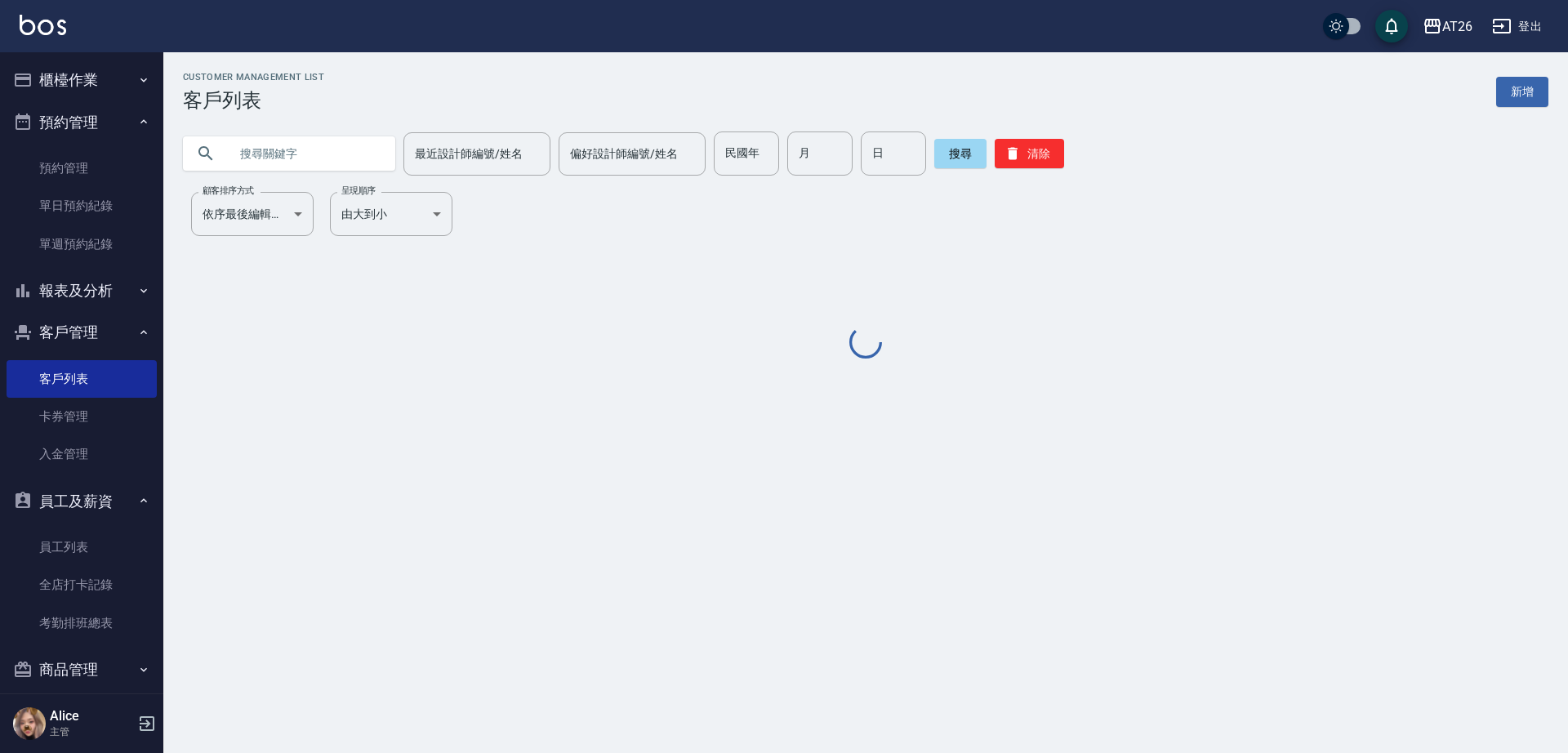
click at [290, 165] on input "text" at bounding box center [305, 153] width 153 height 44
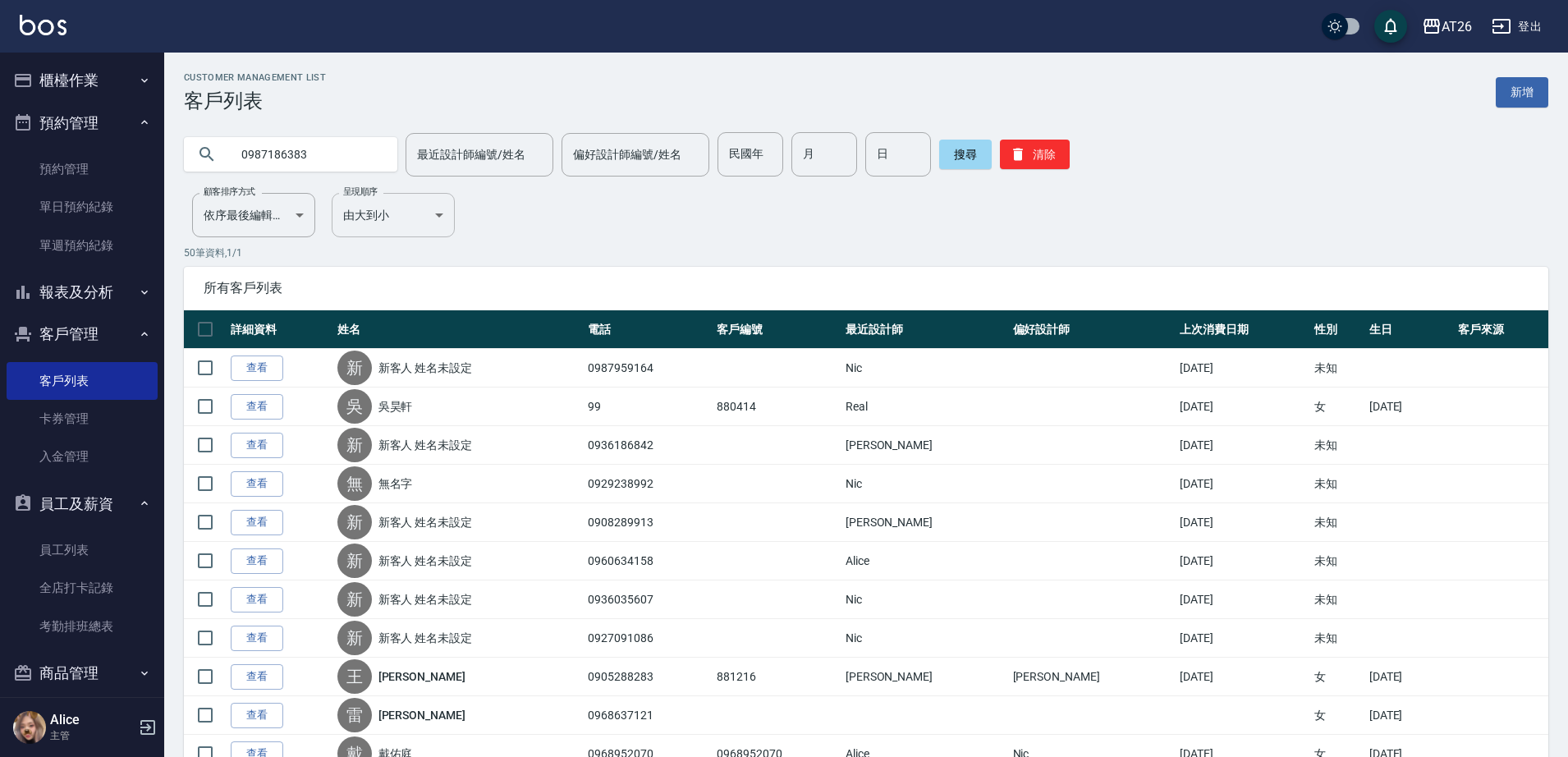
type input "0987186383"
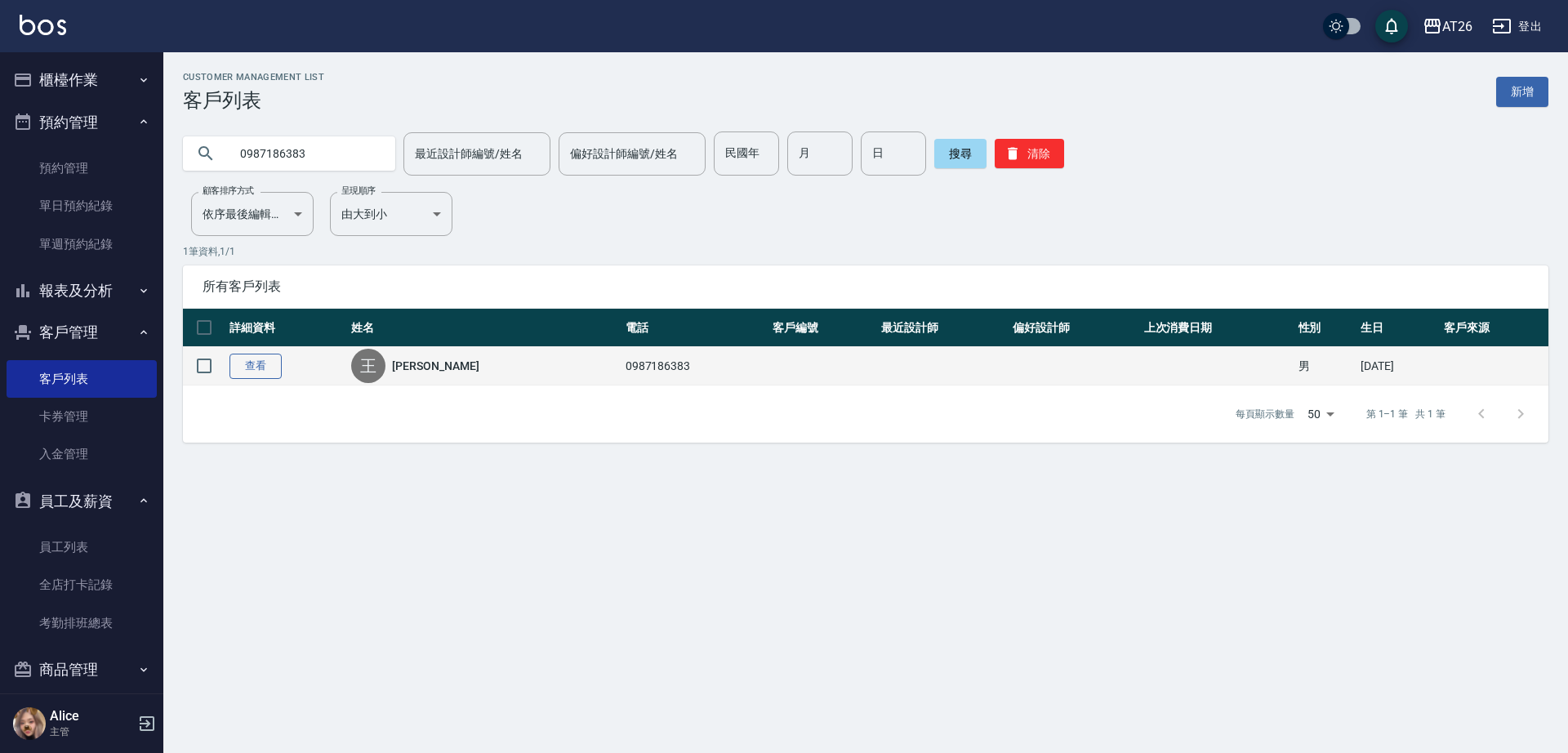
click at [259, 363] on link "查看" at bounding box center [255, 365] width 53 height 25
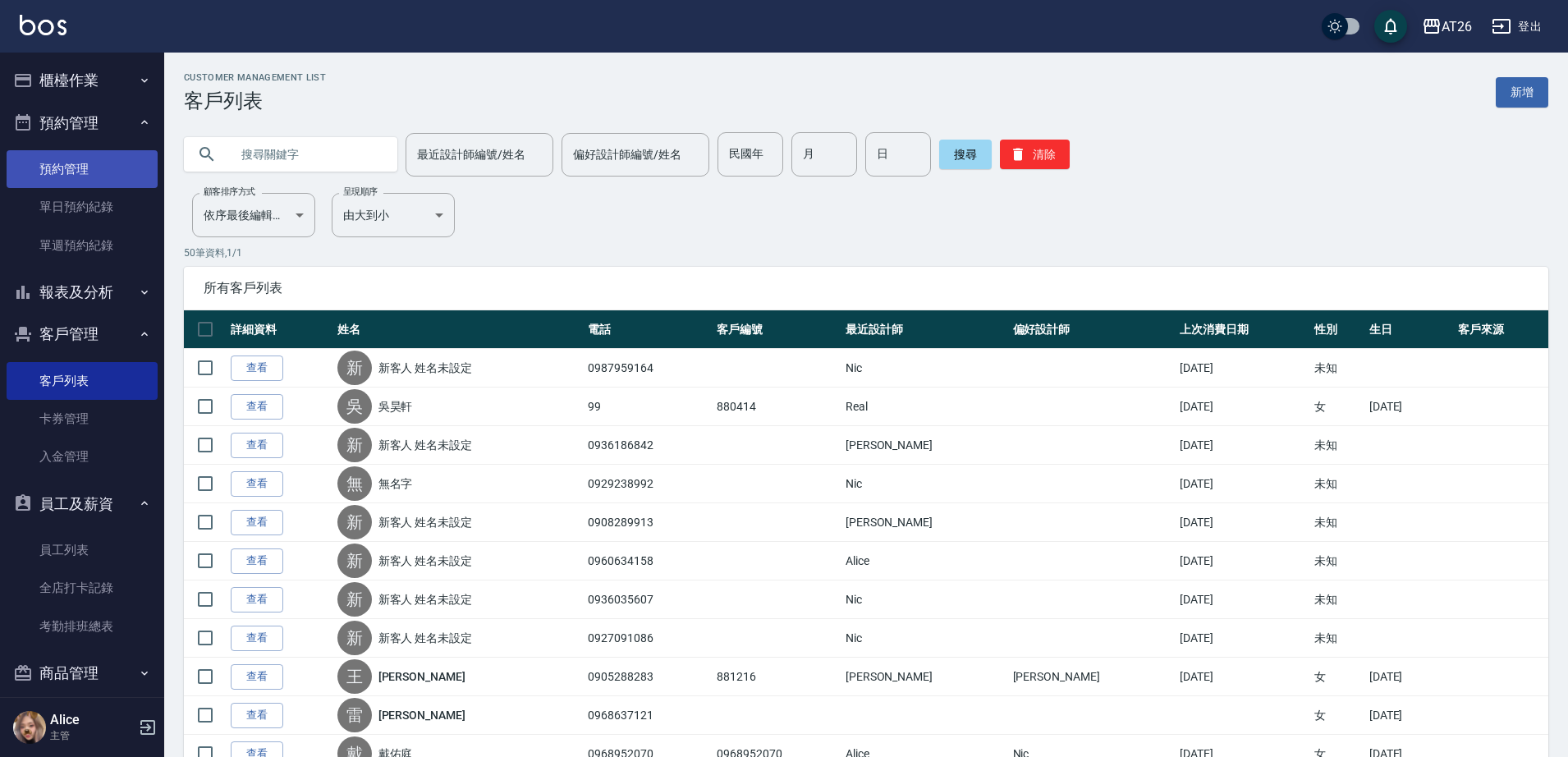
click at [87, 165] on link "預約管理" at bounding box center [82, 169] width 151 height 38
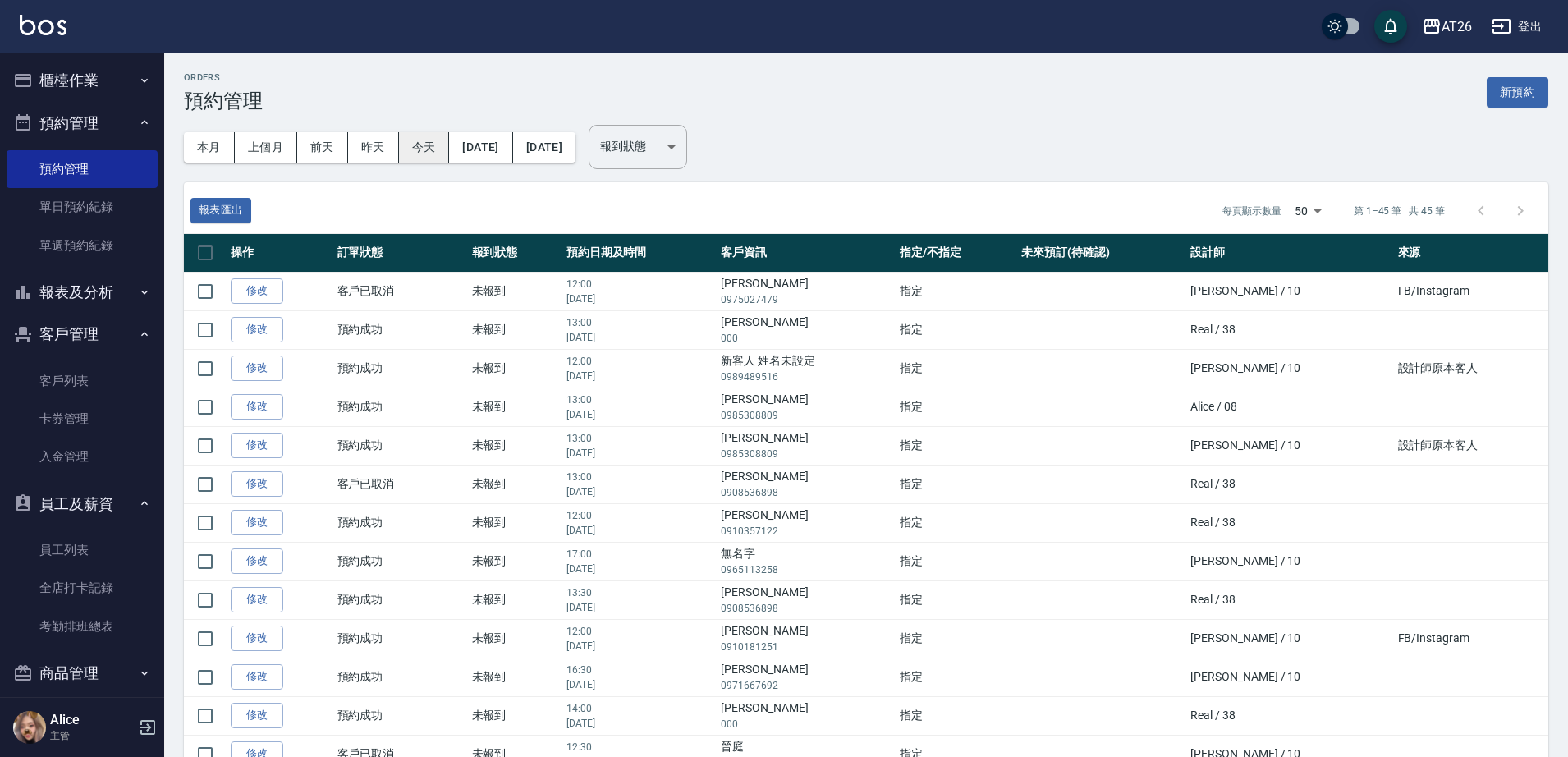
click at [425, 144] on button "今天" at bounding box center [424, 147] width 51 height 30
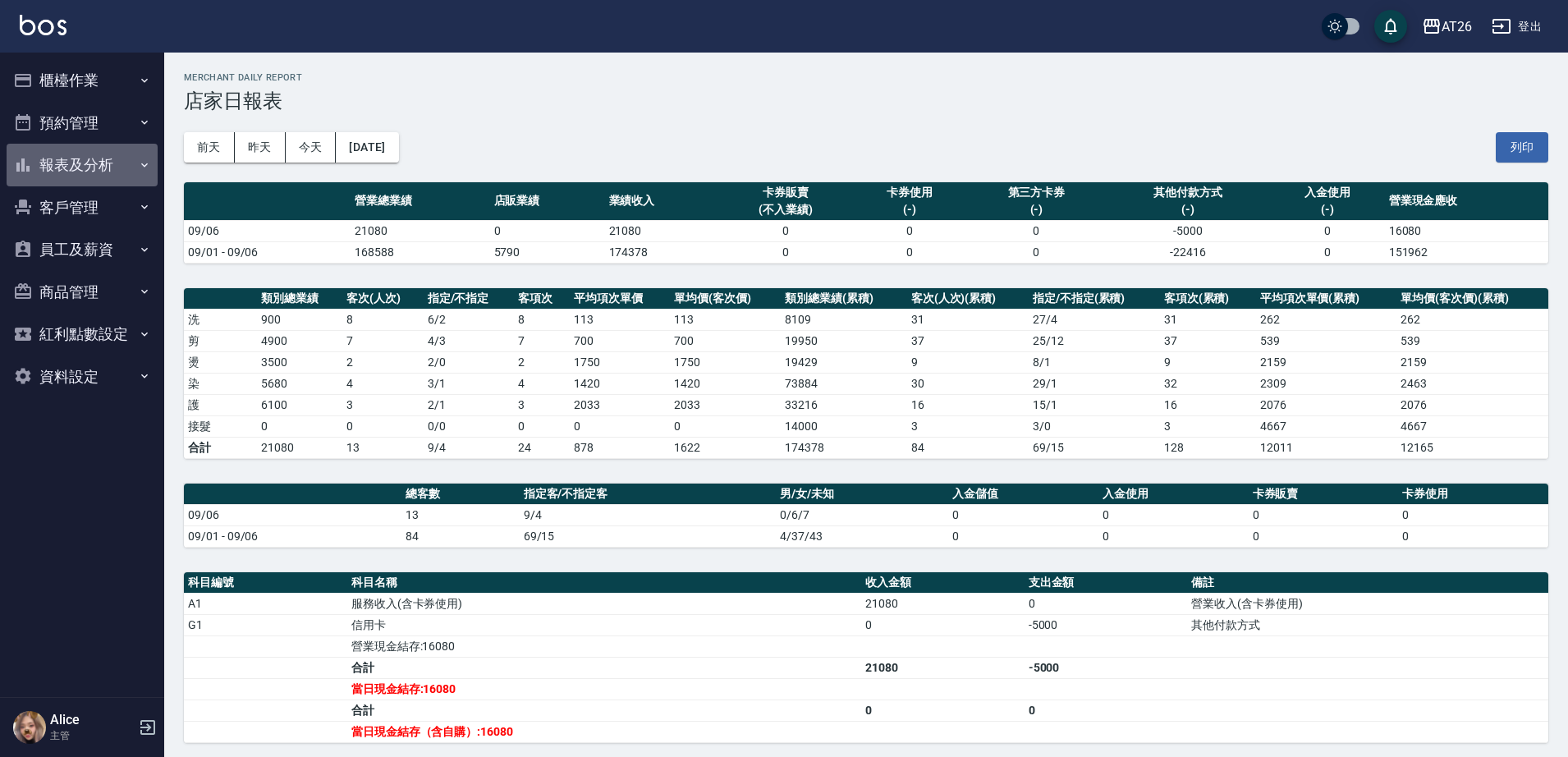
click at [110, 163] on button "報表及分析" at bounding box center [82, 165] width 151 height 42
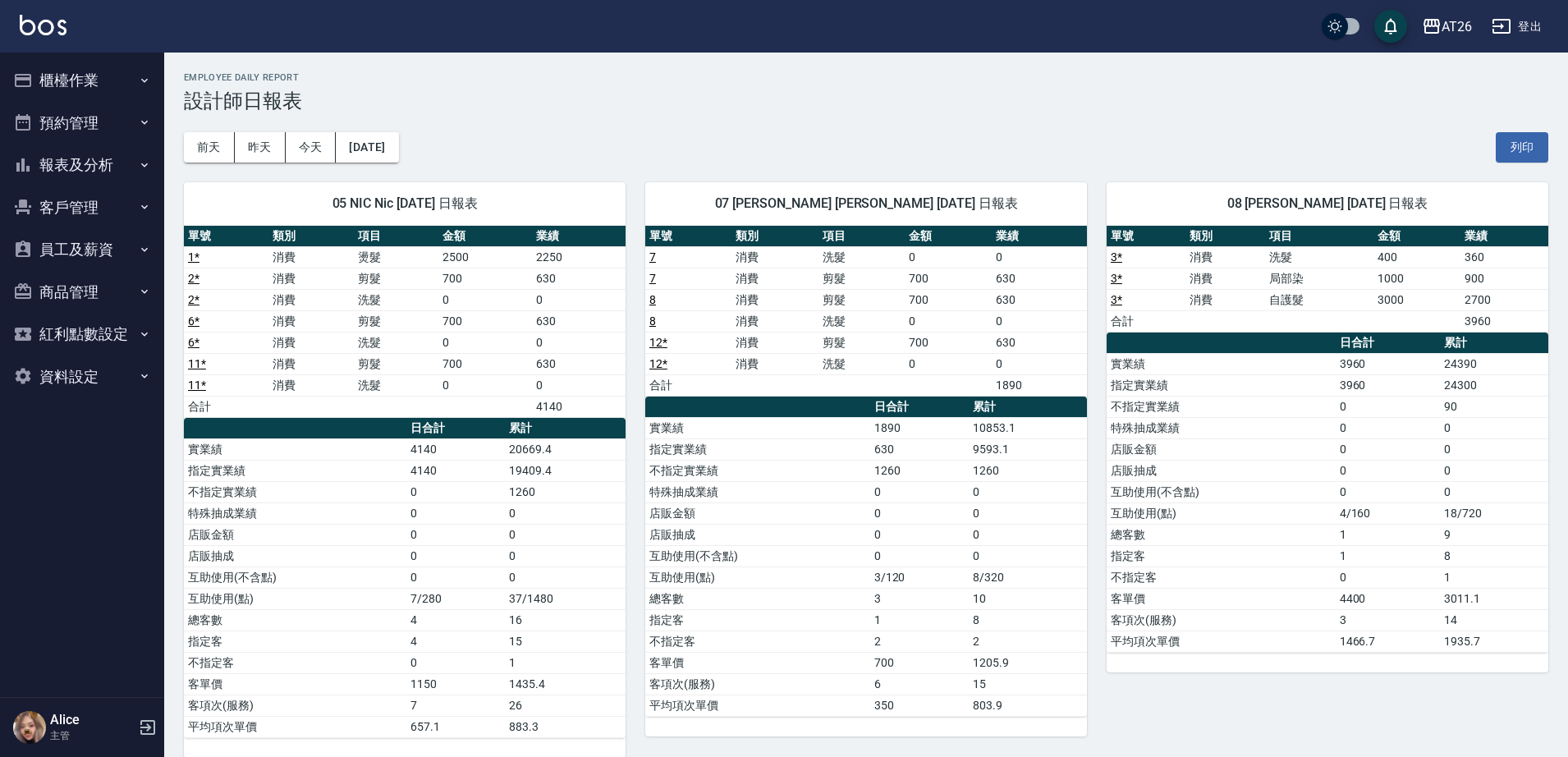
click at [538, 89] on h3 "設計師日報表" at bounding box center [866, 100] width 1365 height 23
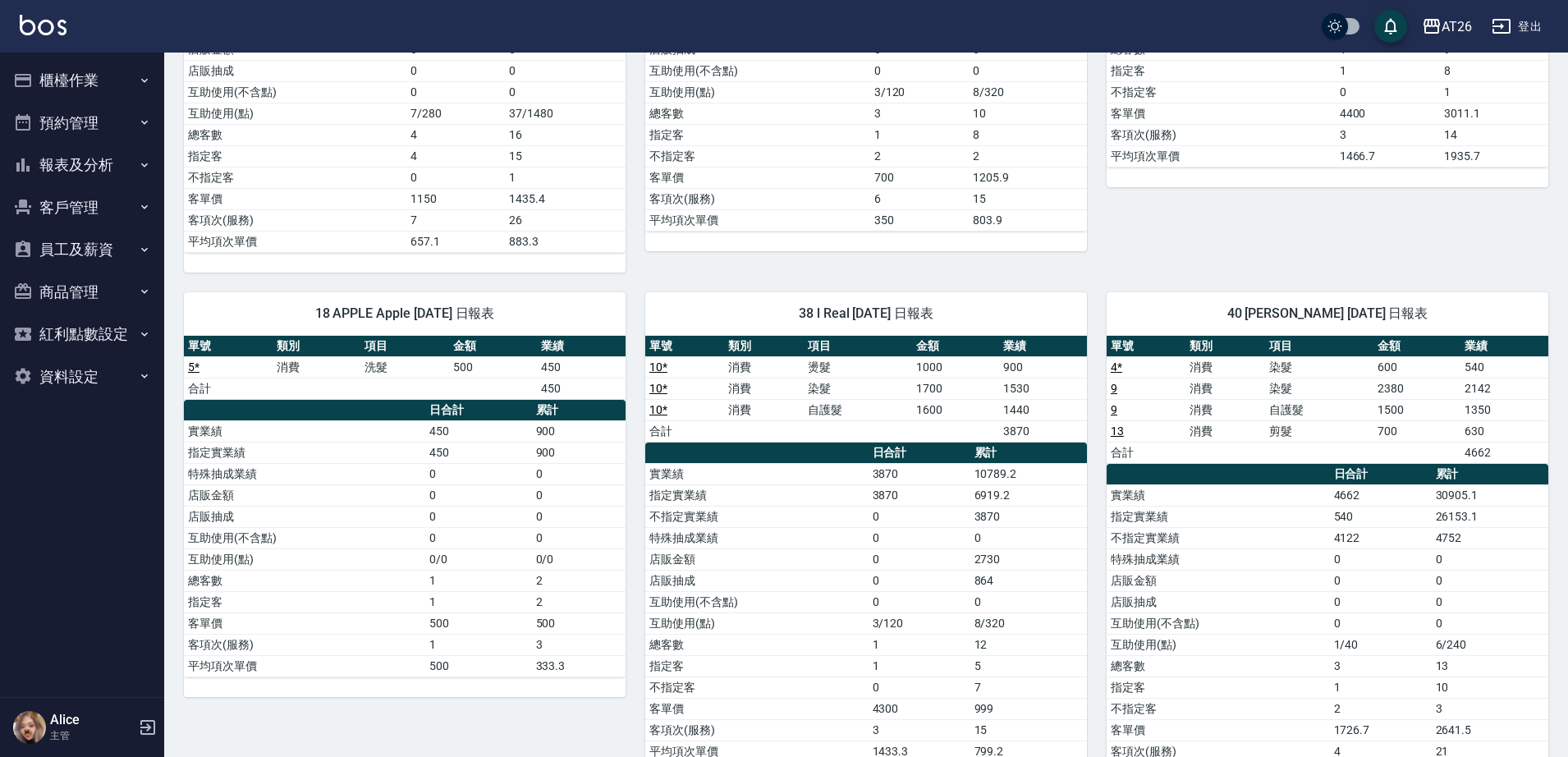
scroll to position [552, 0]
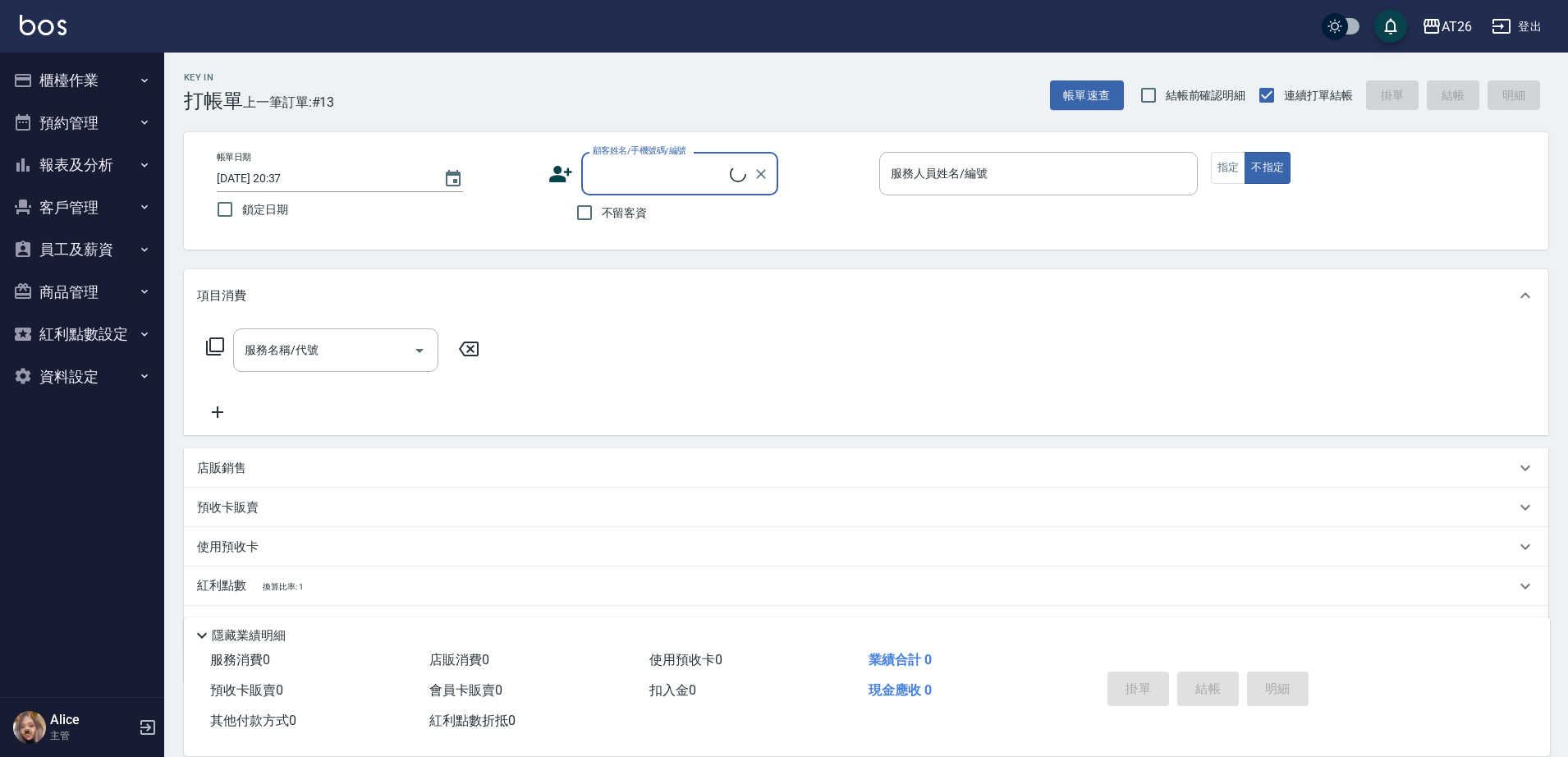
click at [671, 159] on input "顧客姓名/手機號碼/編號" at bounding box center [659, 173] width 141 height 29
type input "0984171265"
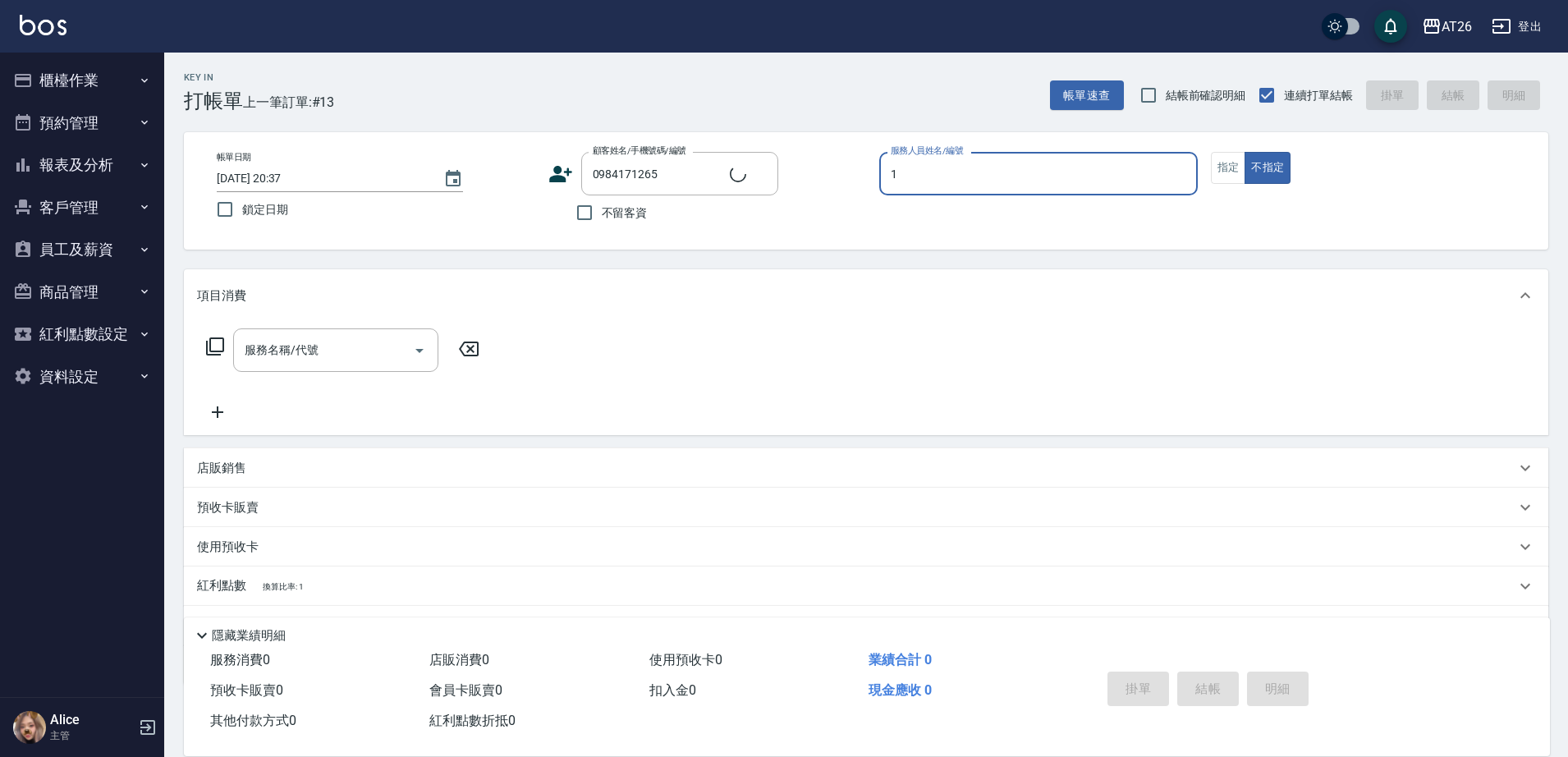
type input "10"
type input "[PERSON_NAME]😃/0984171265/null"
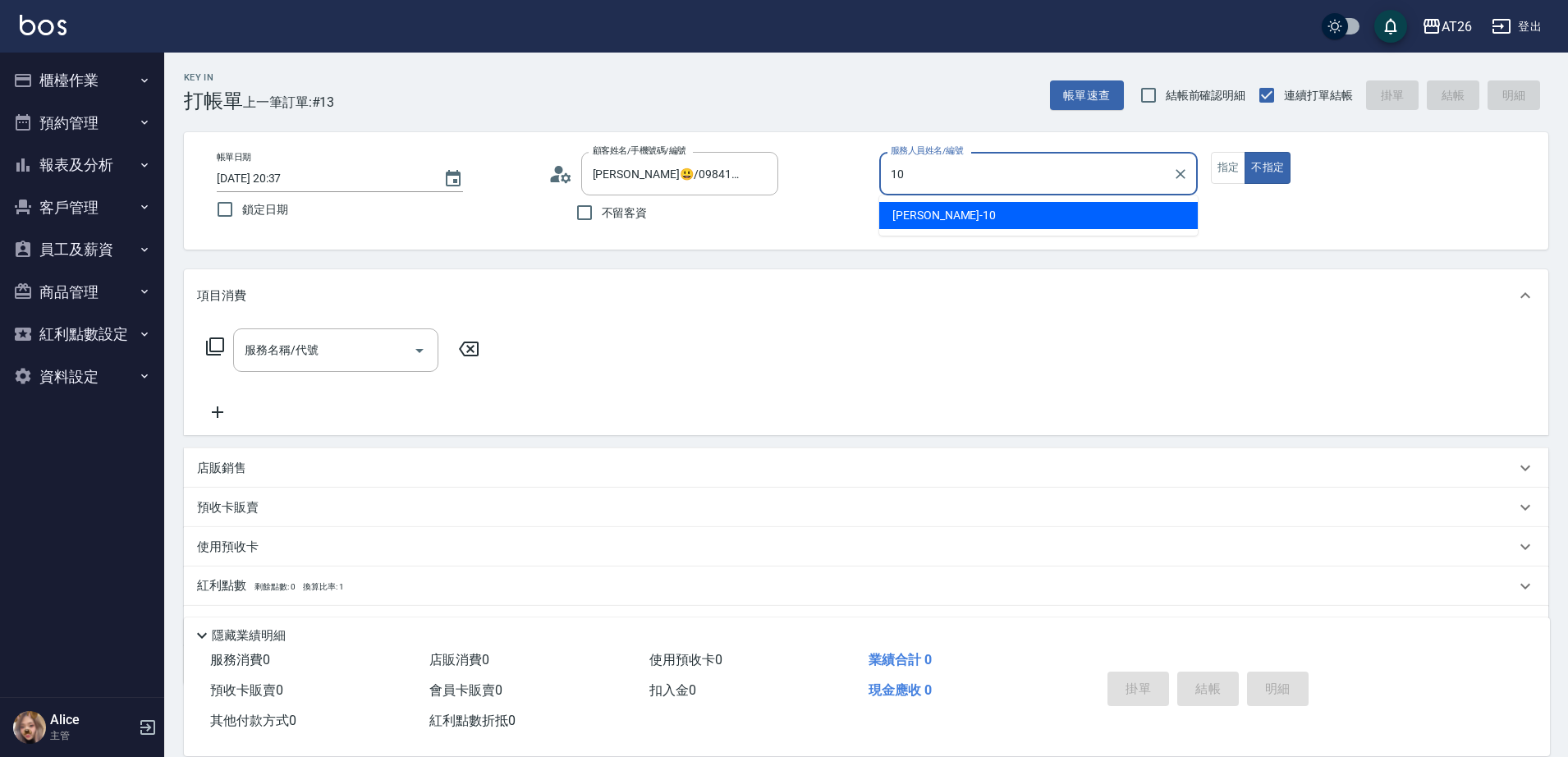
type input "10"
type button "false"
type input "[PERSON_NAME]-10"
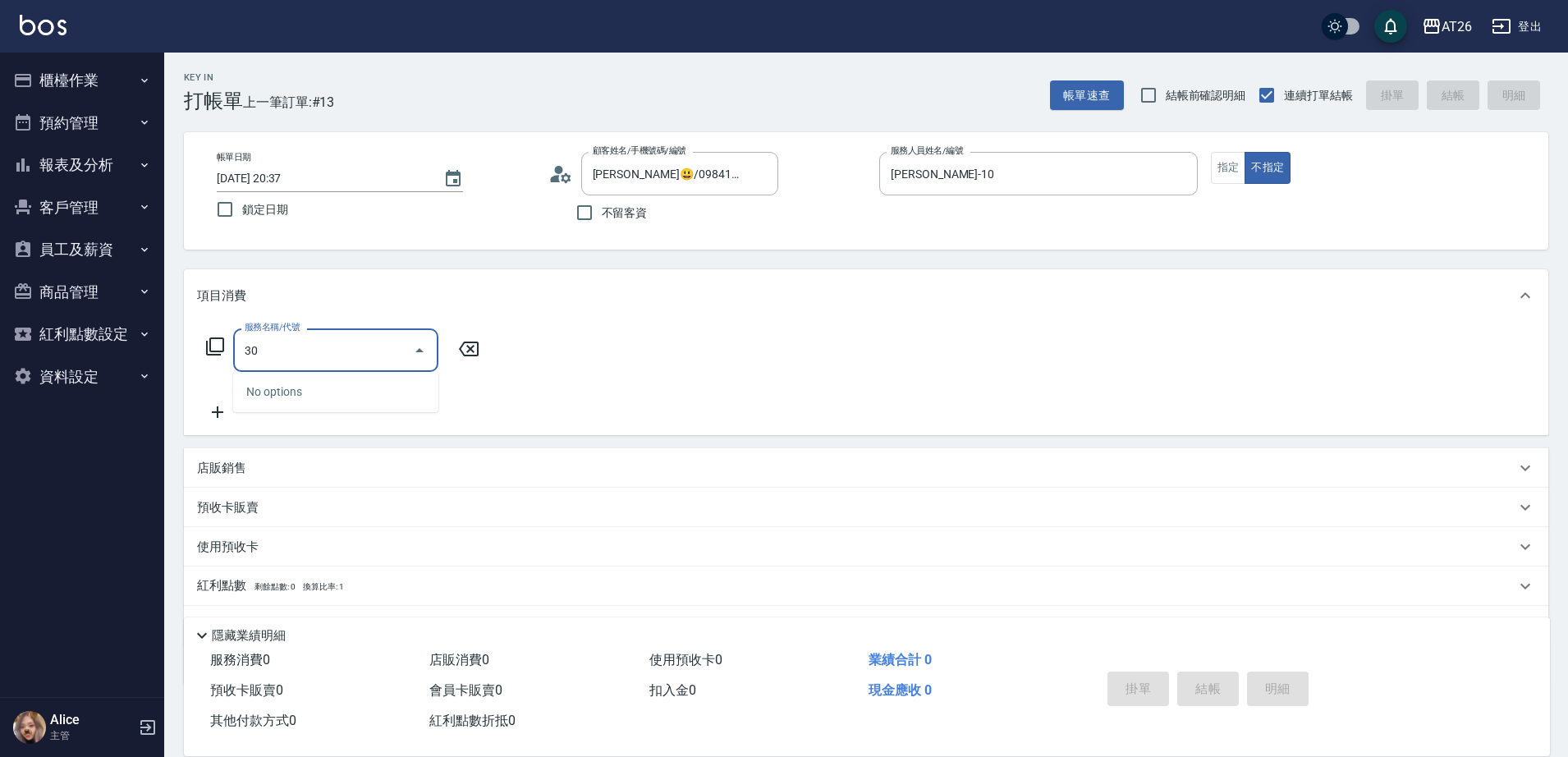
type input "3"
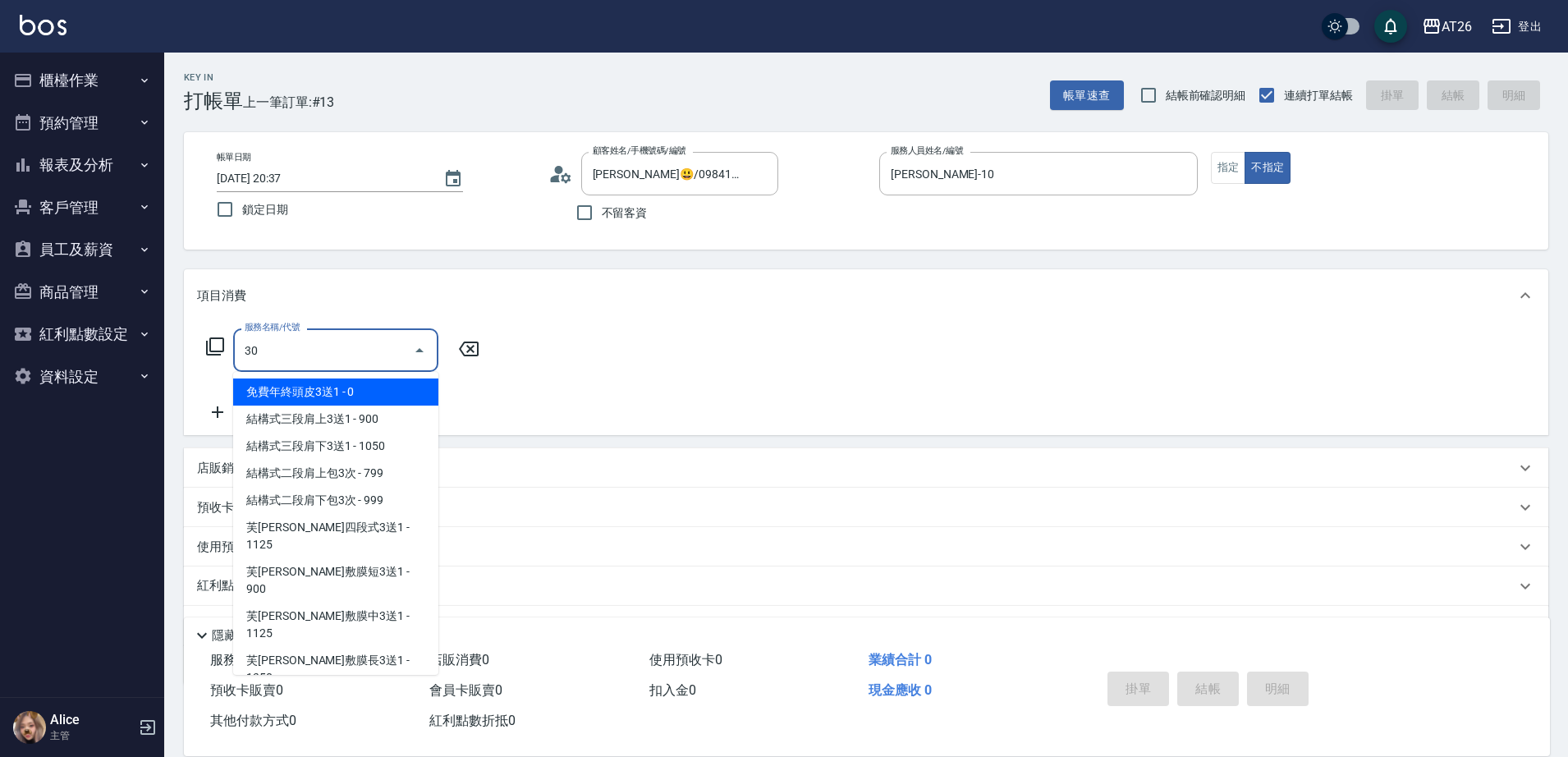
type input "303"
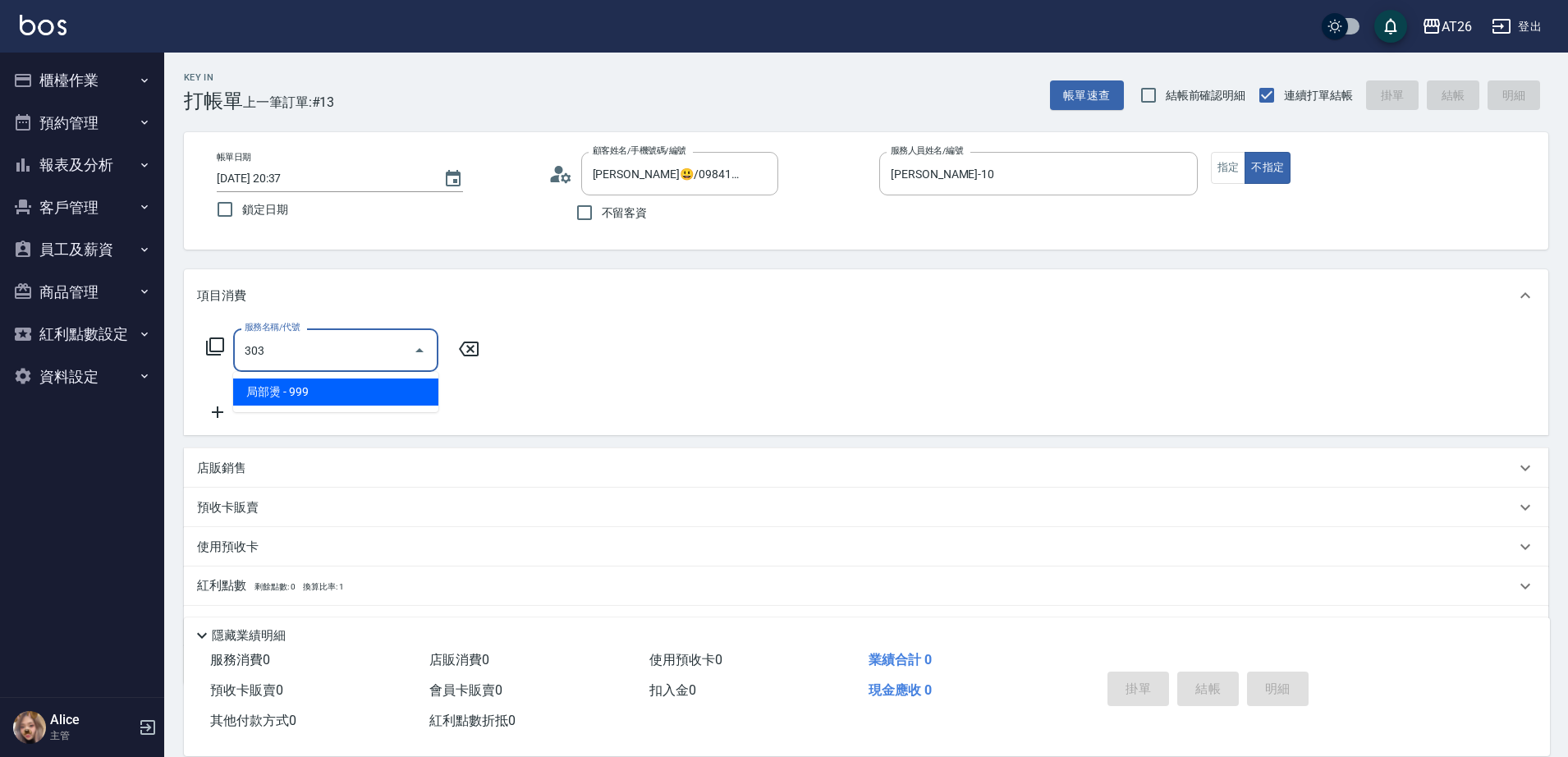
type input "90"
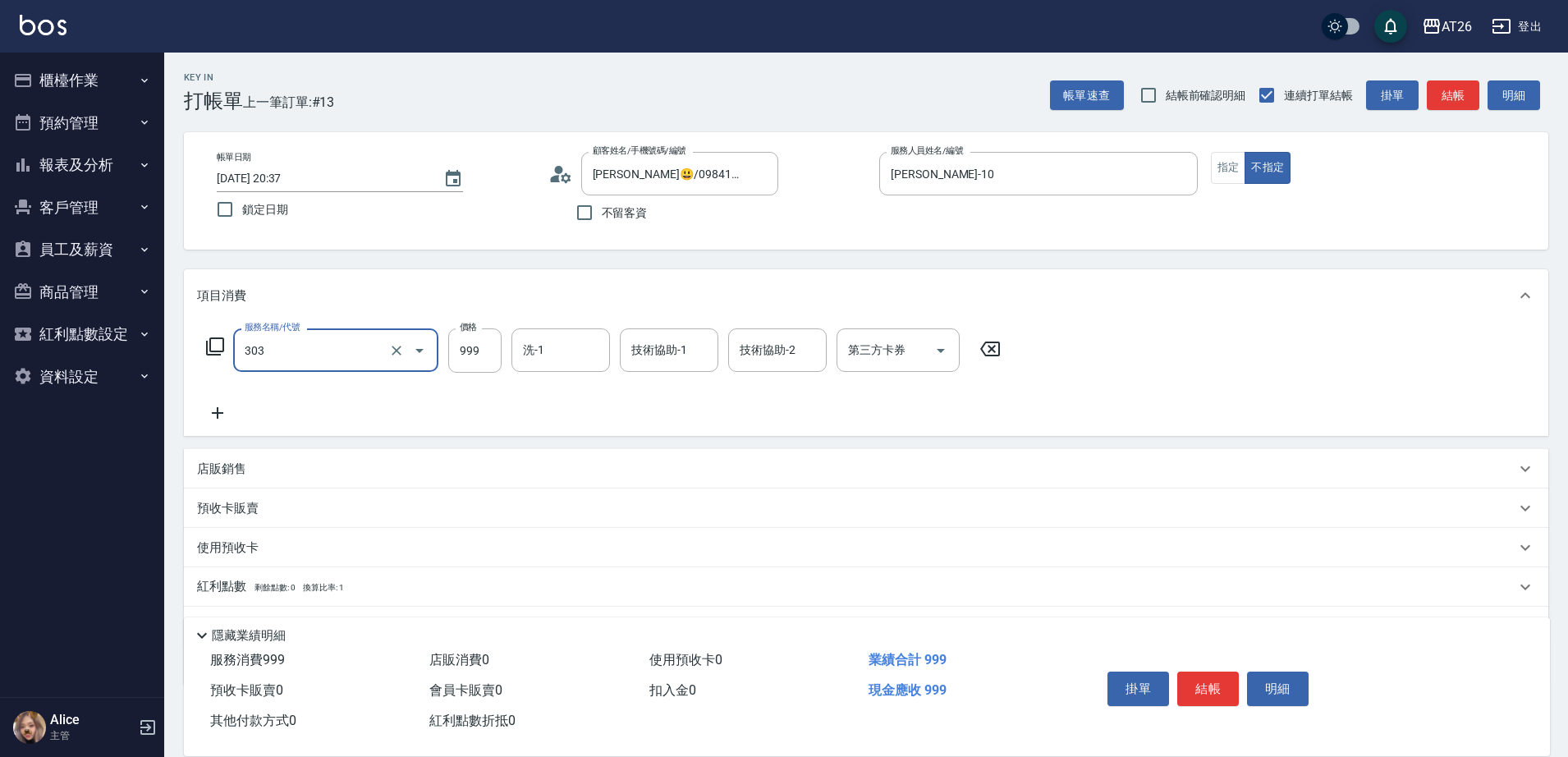
type input "3"
type input "0"
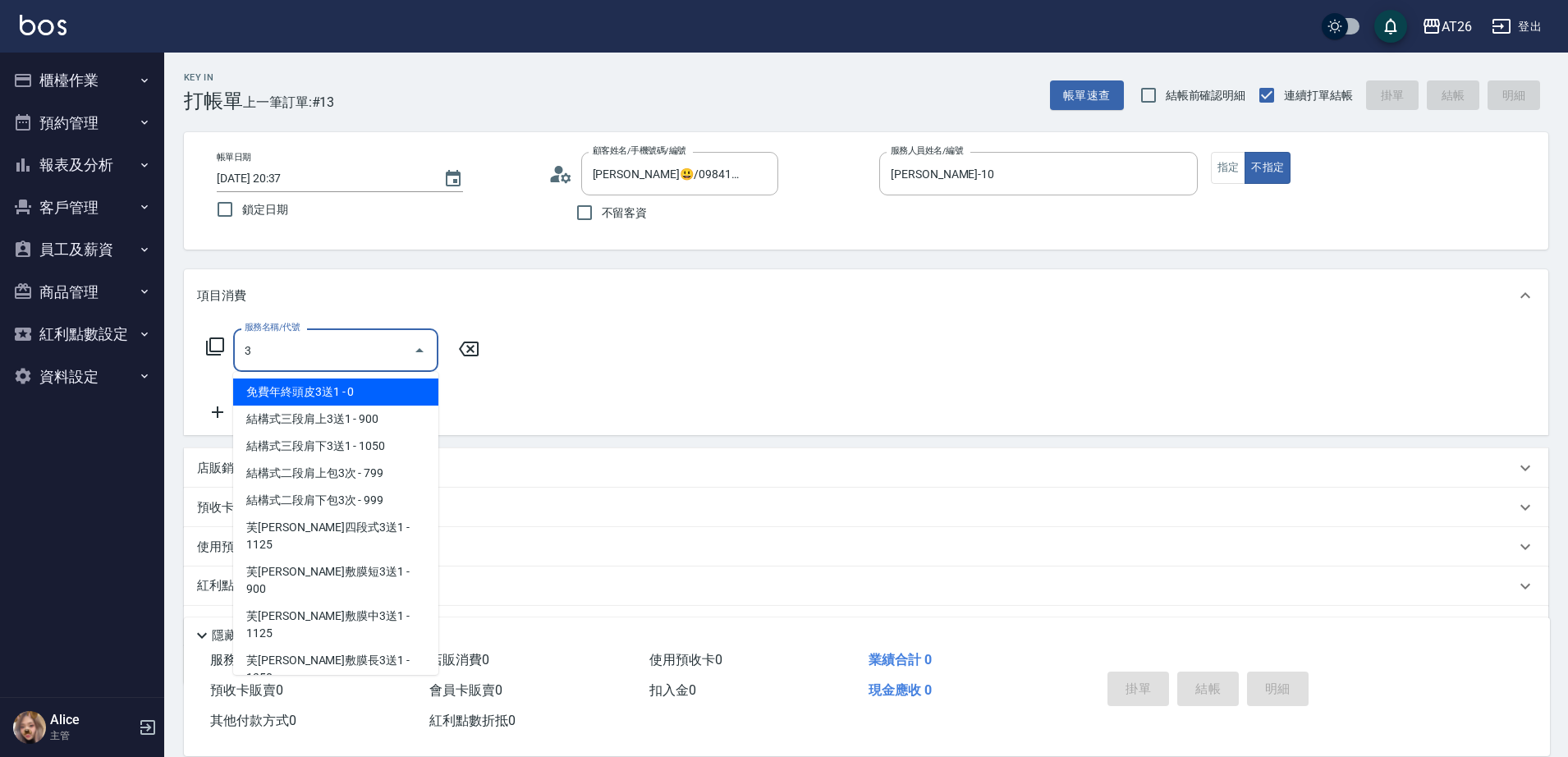
type input "免費年終頭皮3送1(1014)"
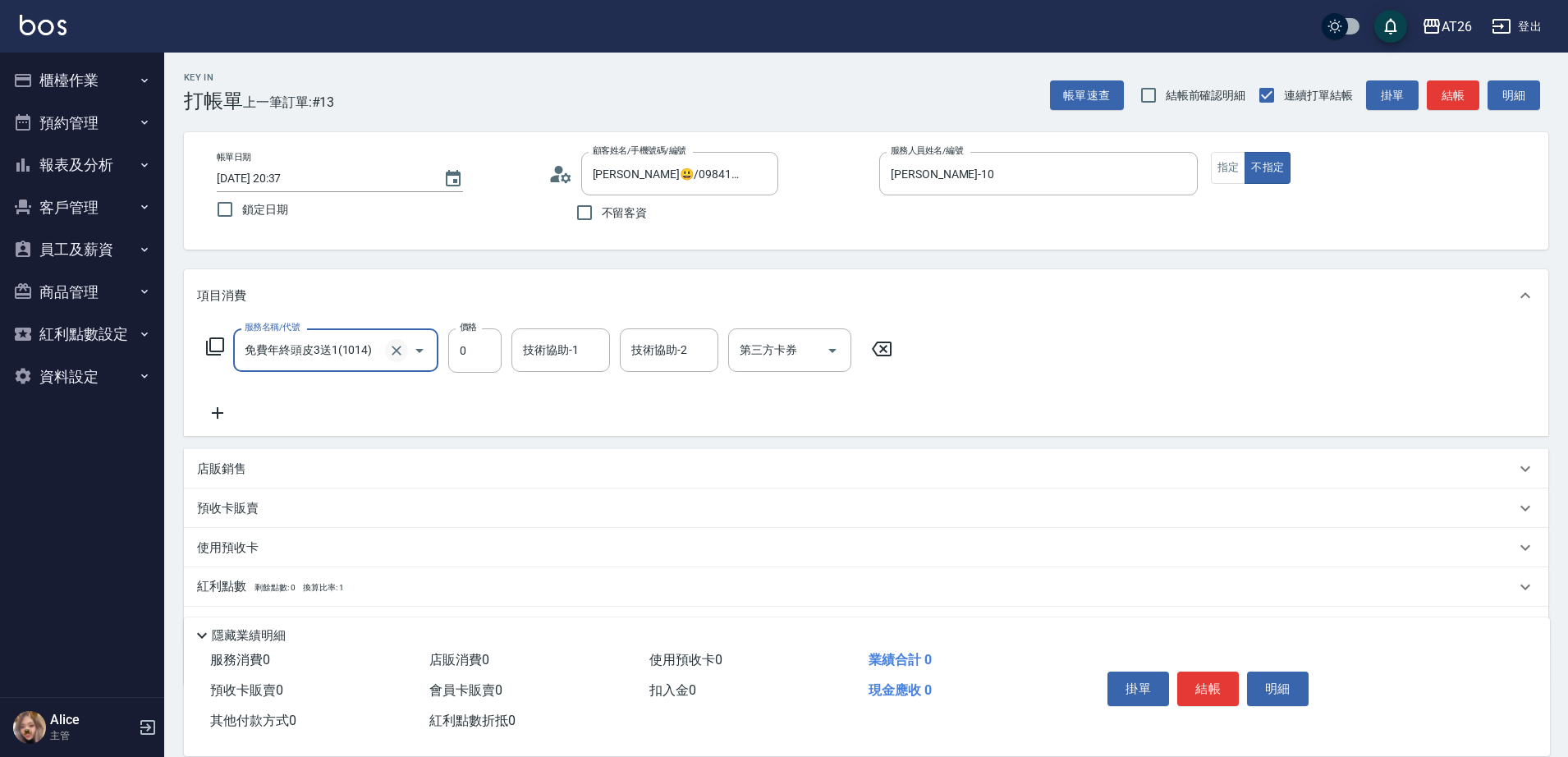
click at [398, 346] on icon "Clear" at bounding box center [396, 350] width 16 height 16
click at [307, 359] on input "服務名稱/代號" at bounding box center [313, 350] width 145 height 29
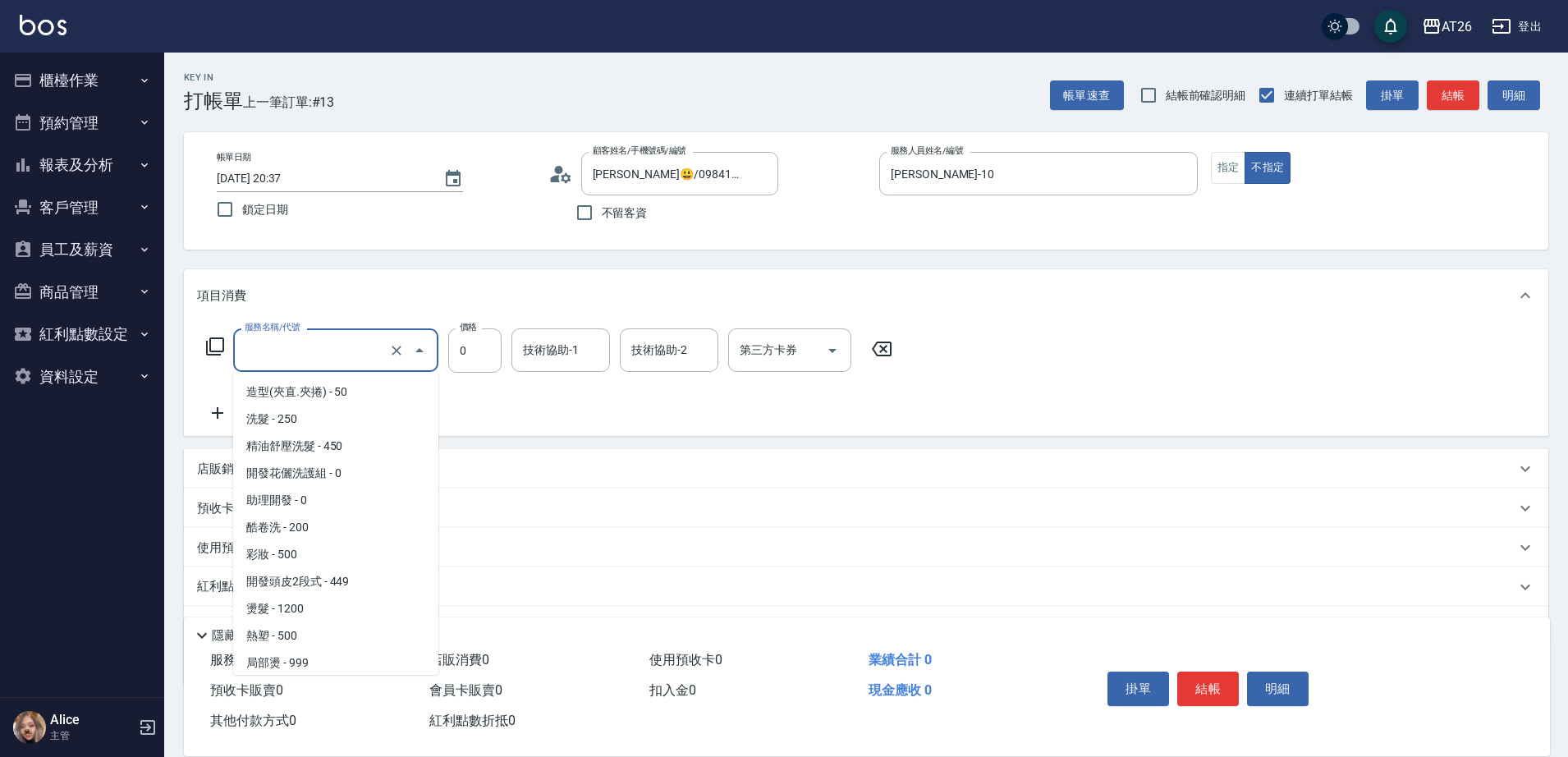
scroll to position [3578, 0]
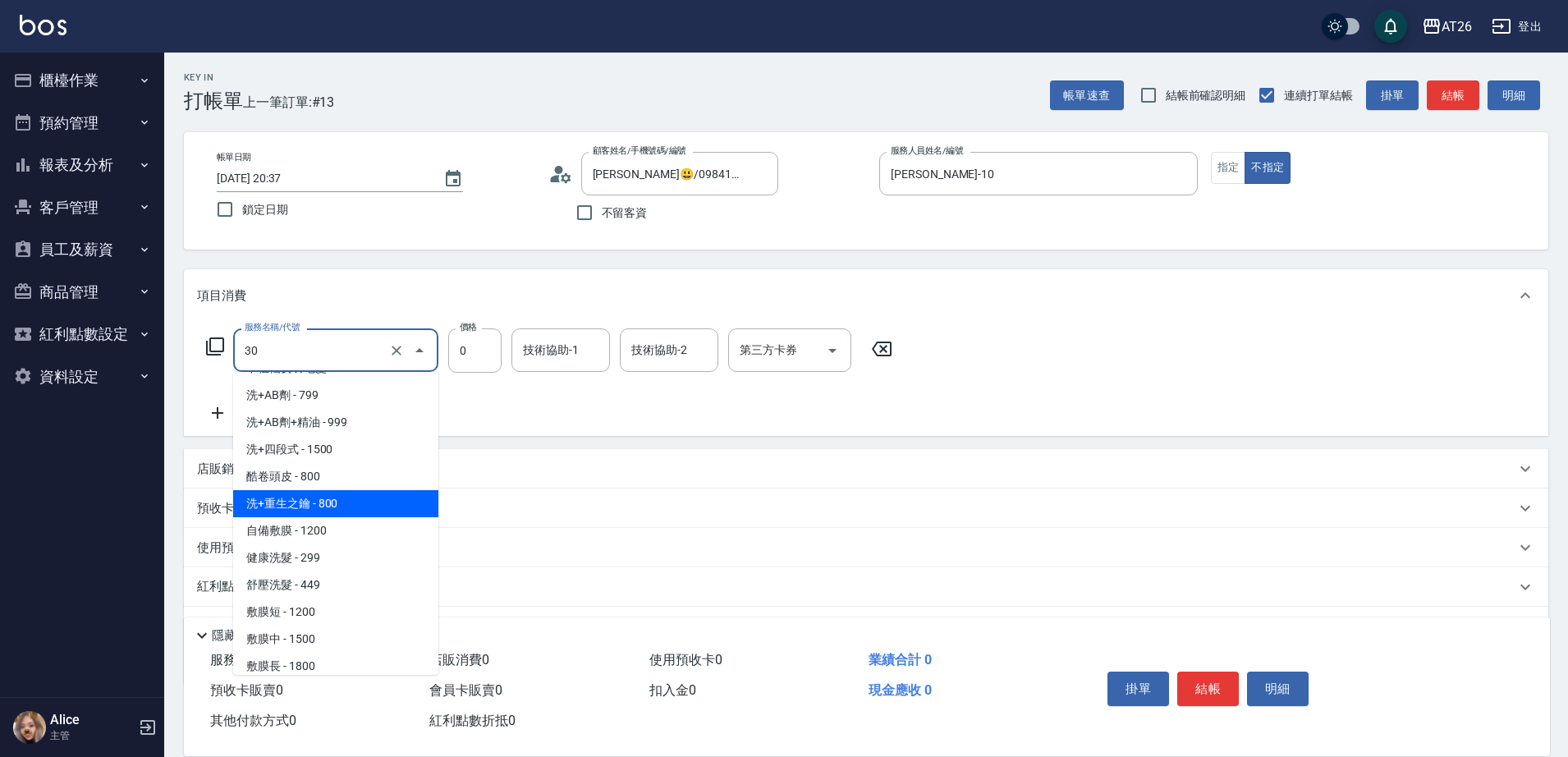
type input "303"
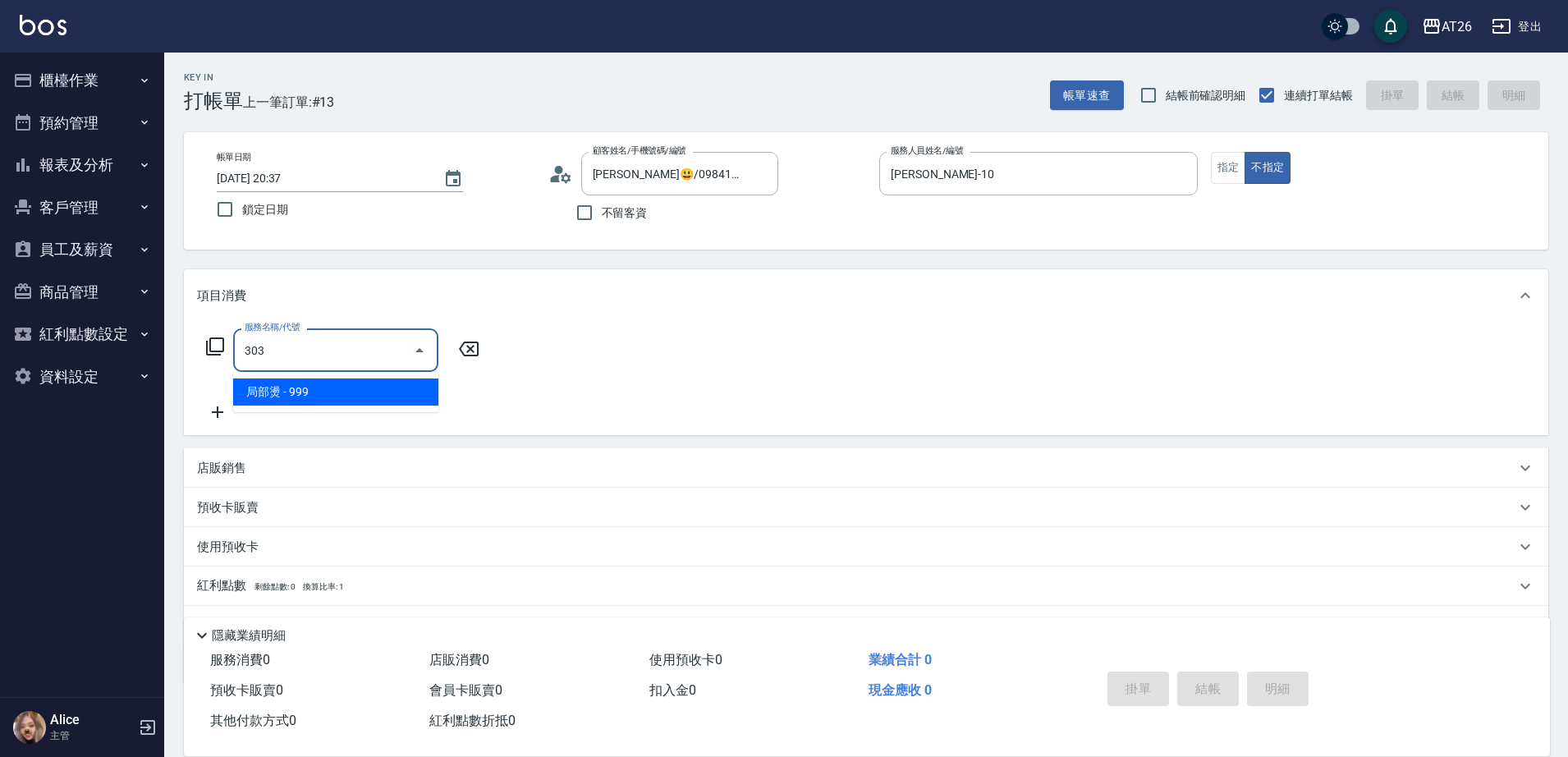
type input "90"
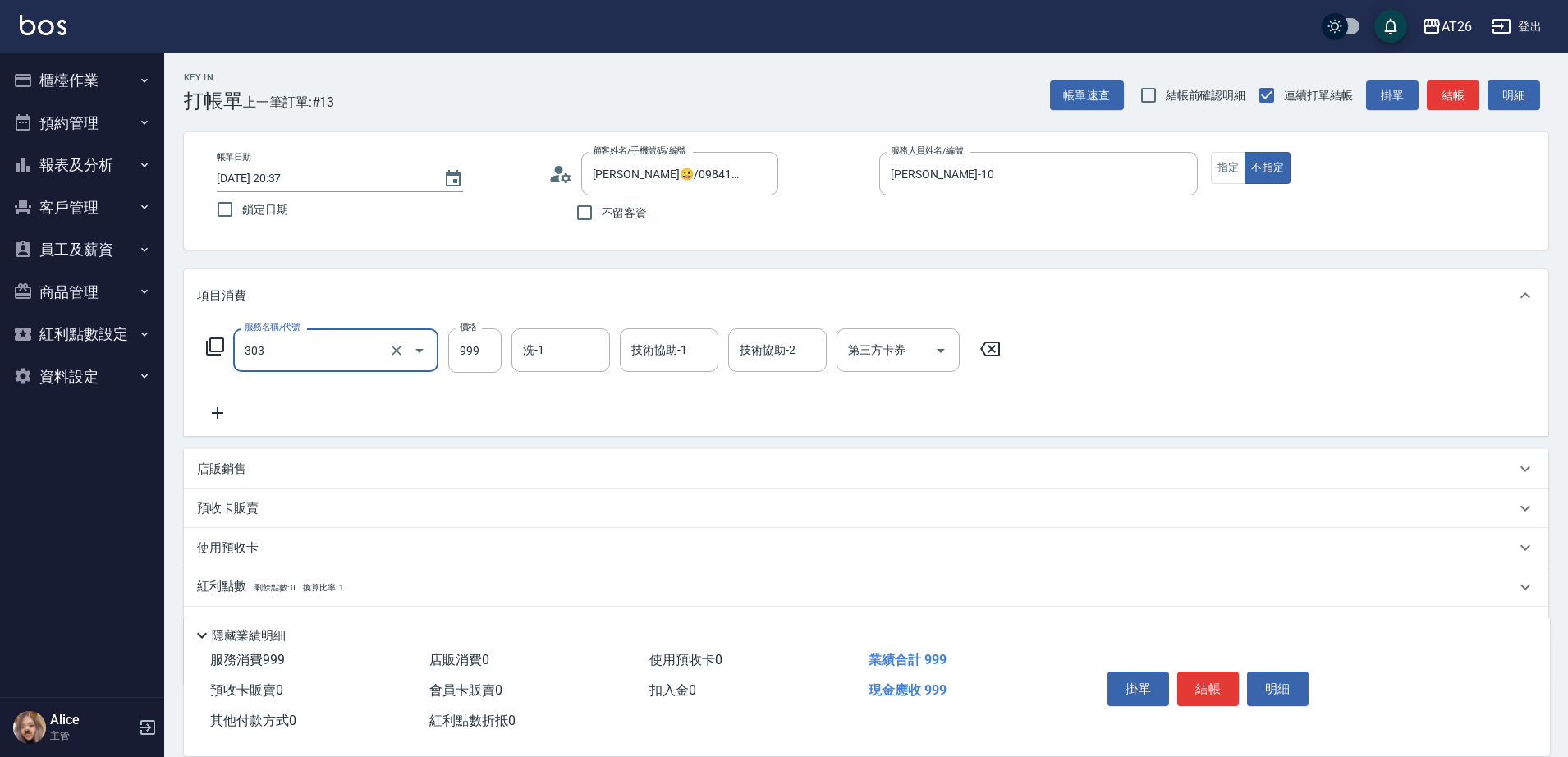
type input "局部燙(303)"
type input "8"
type input "0"
type input "800"
type input "80"
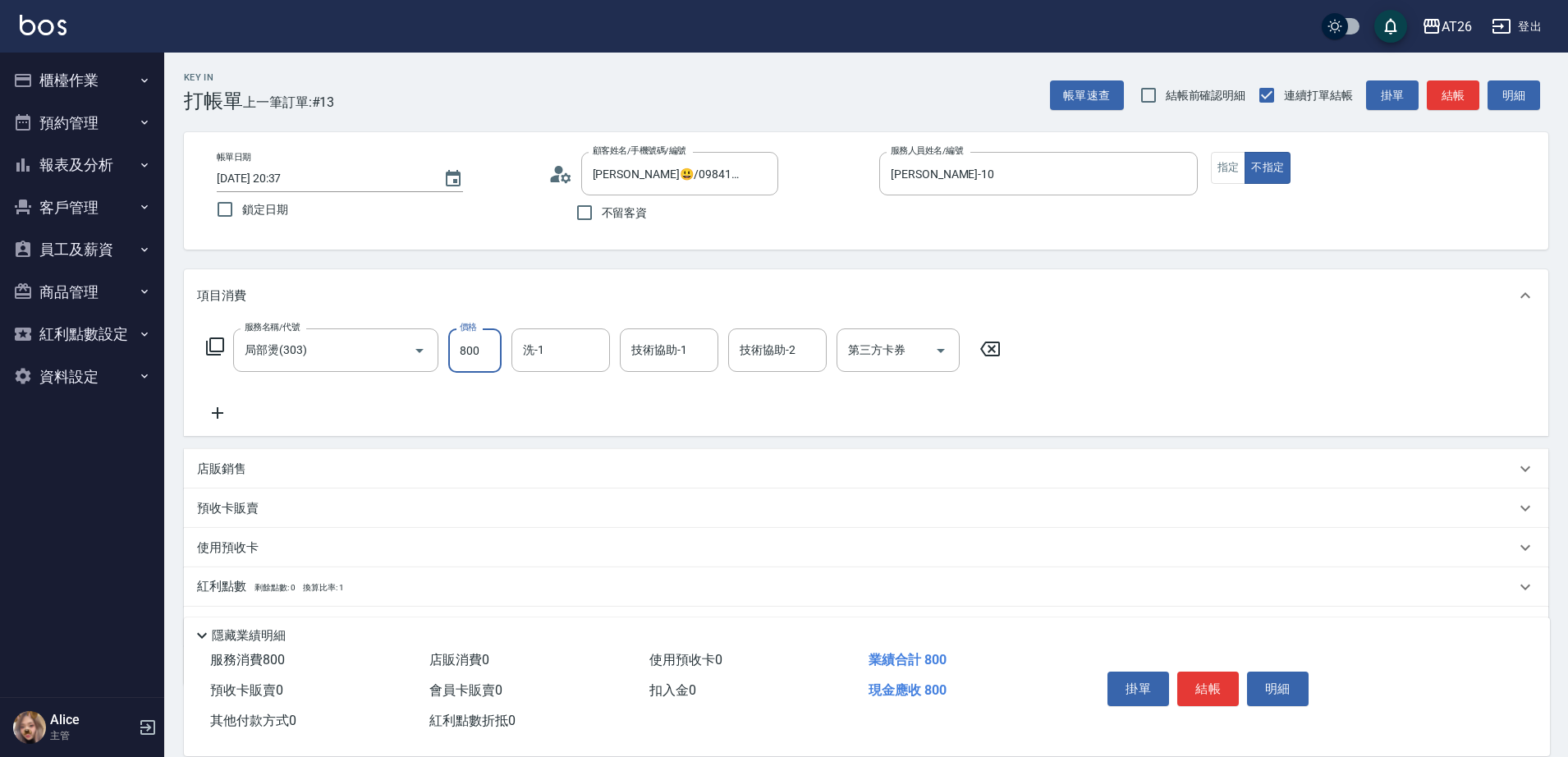
type input "800"
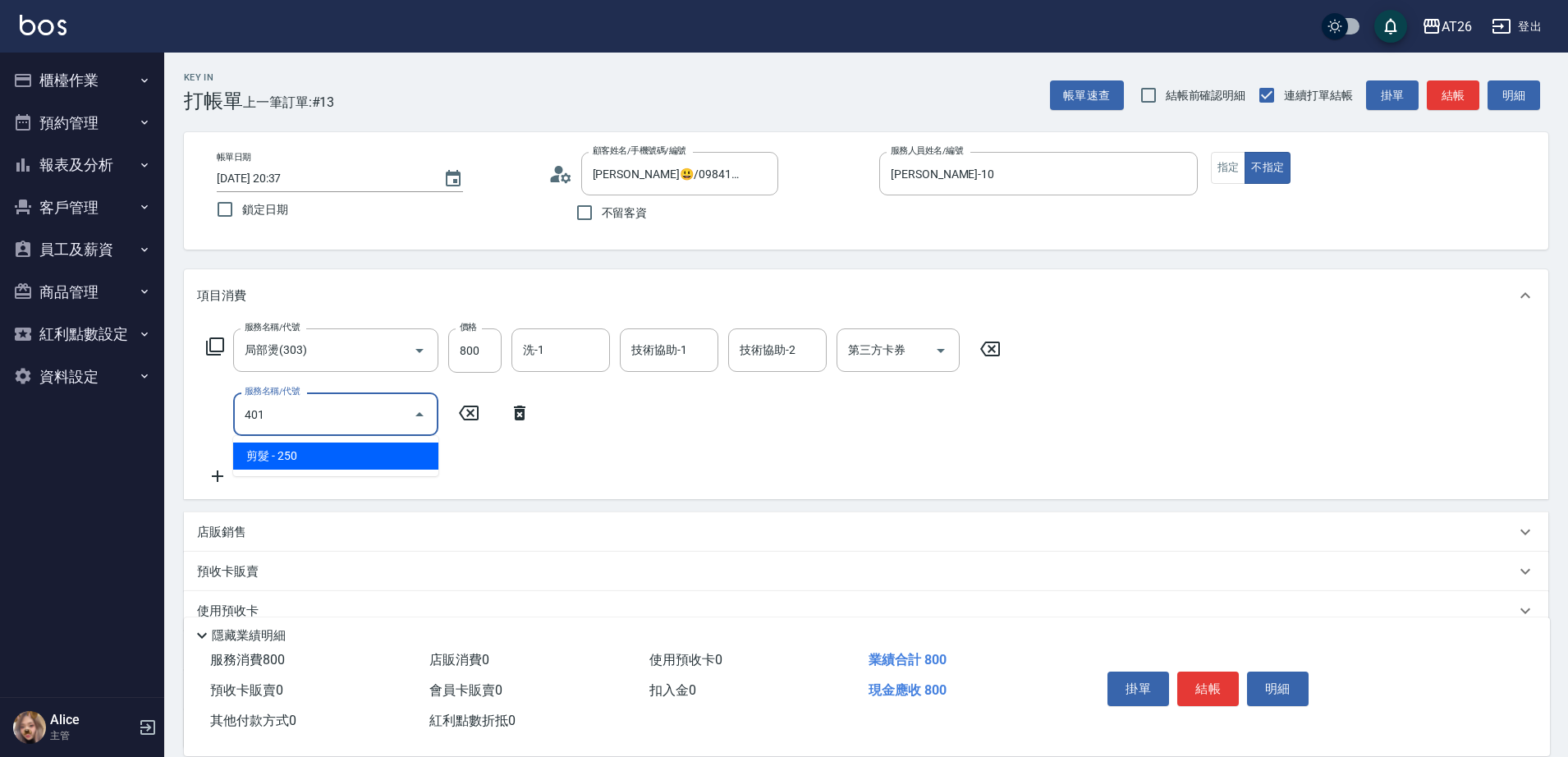
type input "401"
type input "100"
type input "剪髮(401)"
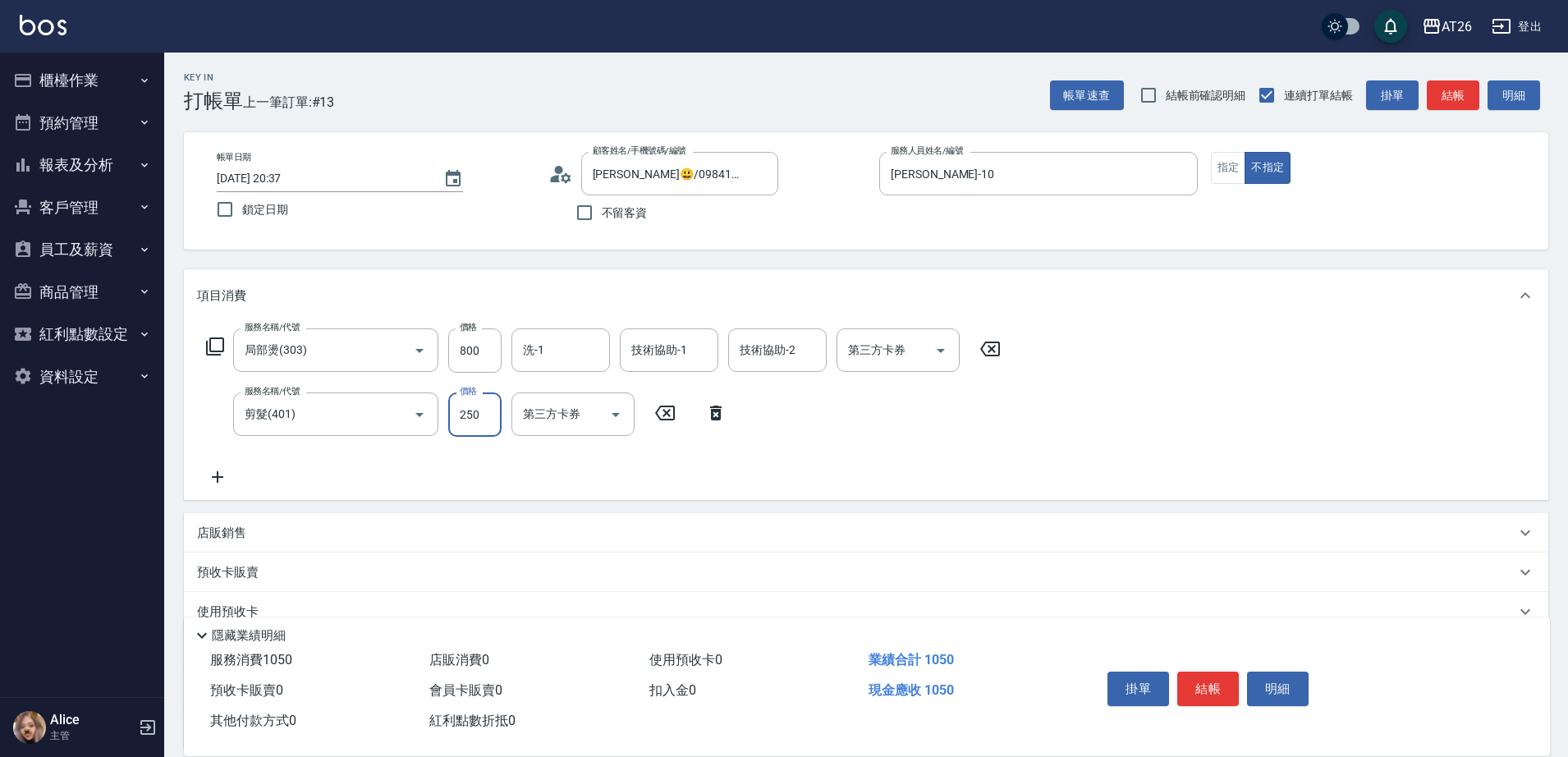
type input "8"
type input "80"
type input "800"
type input "160"
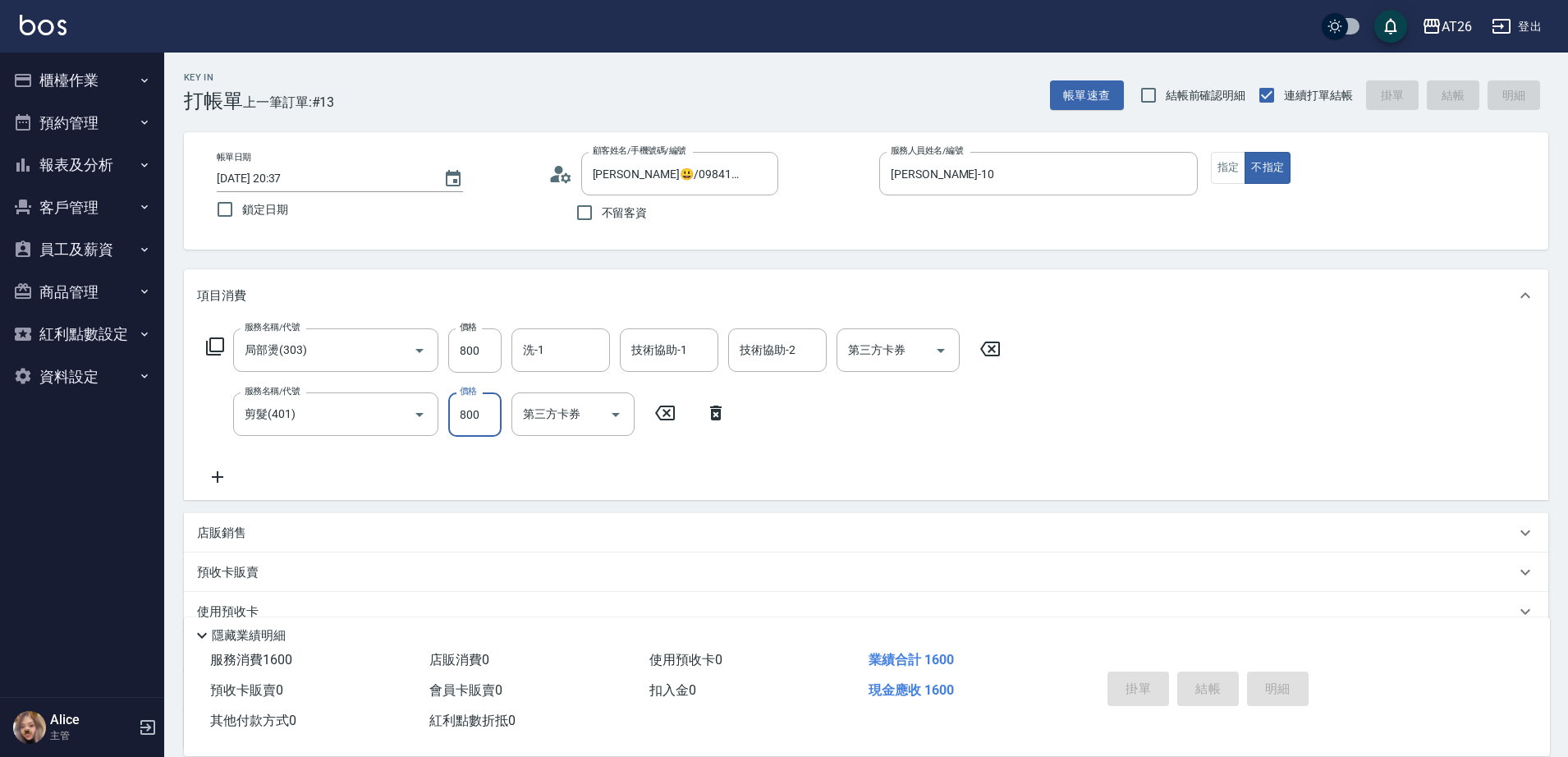
type input "2025/09/06 20:38"
type input "0"
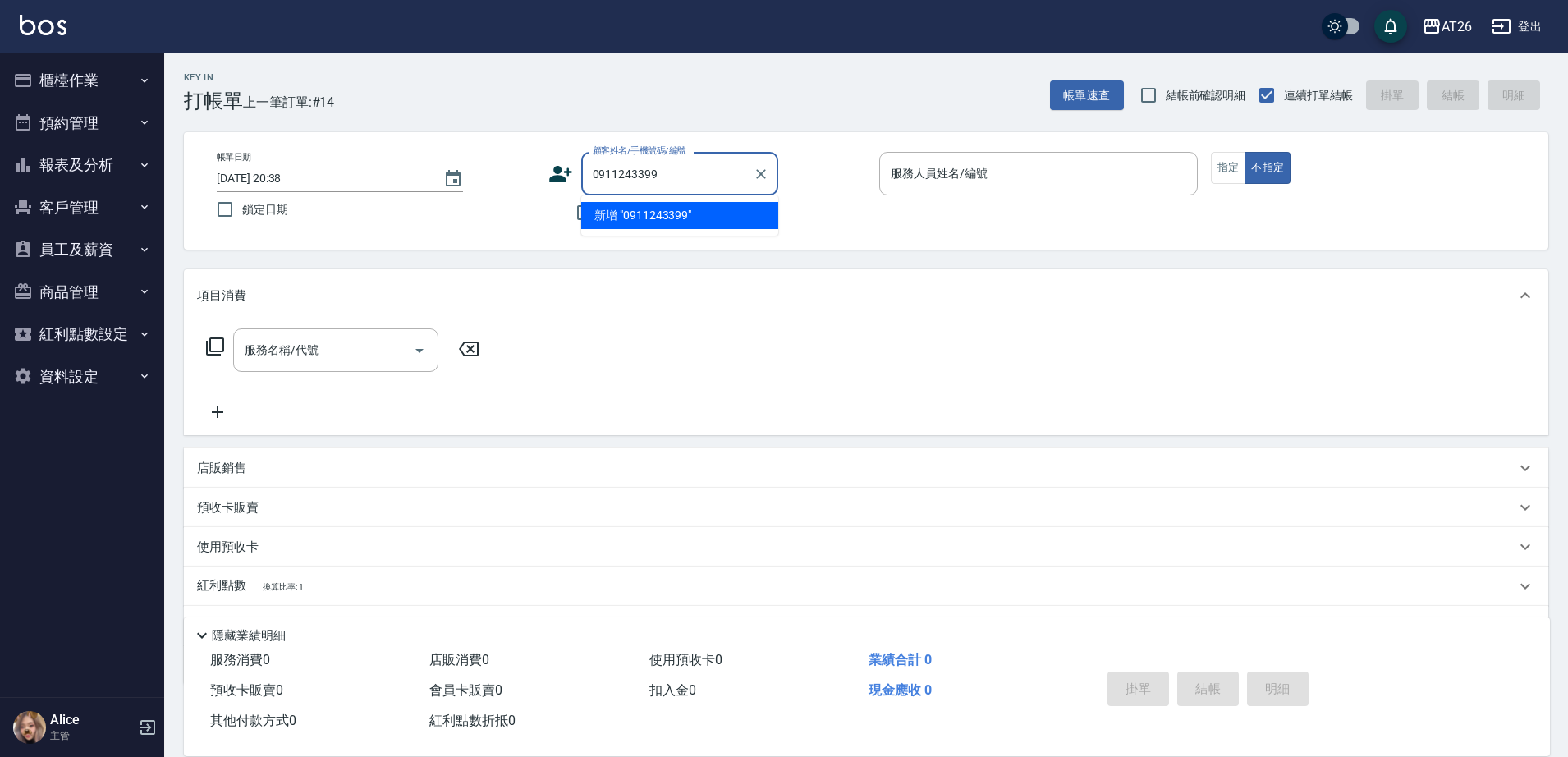
type input "0911243399"
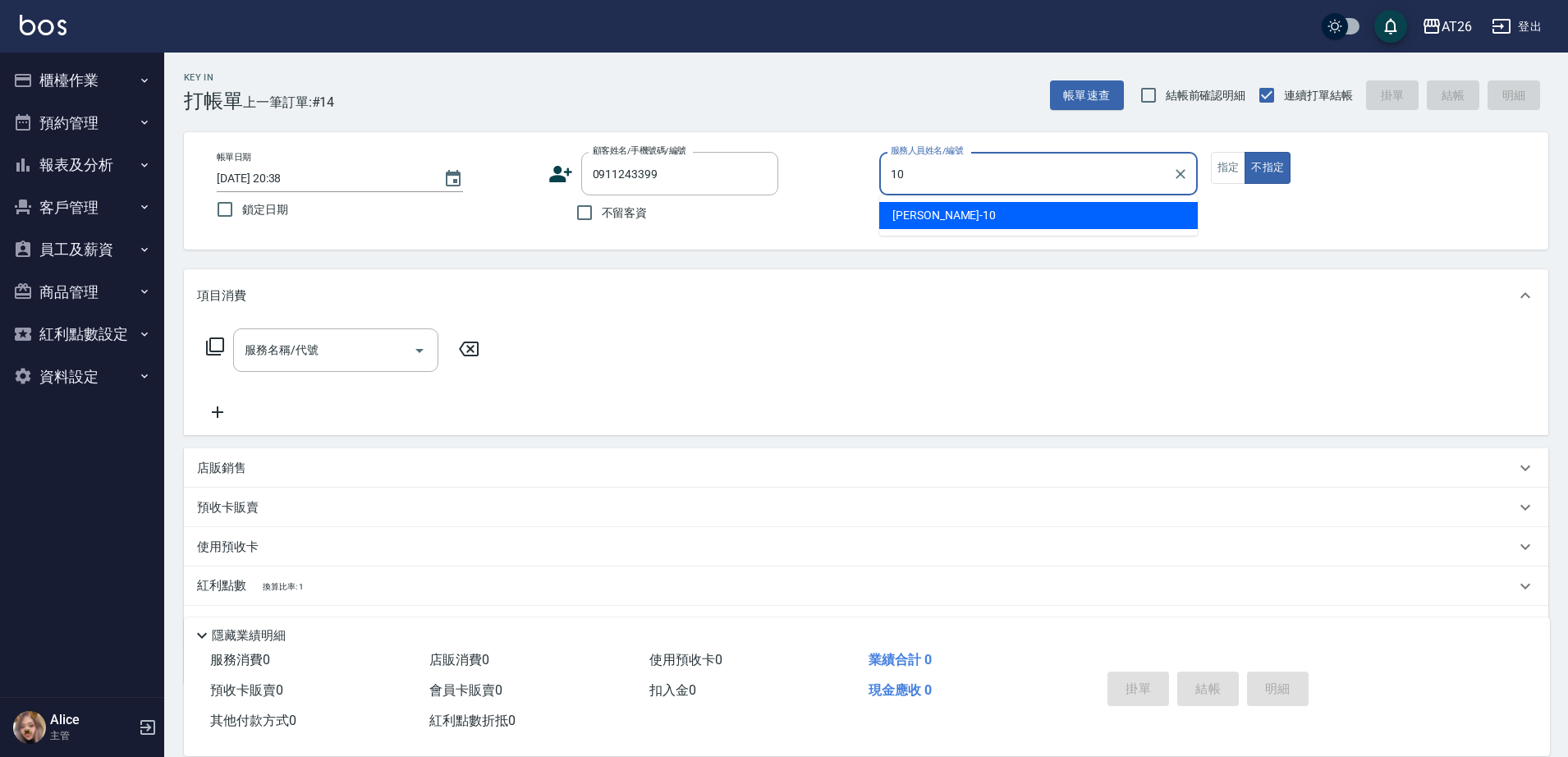
type input "Josh-10"
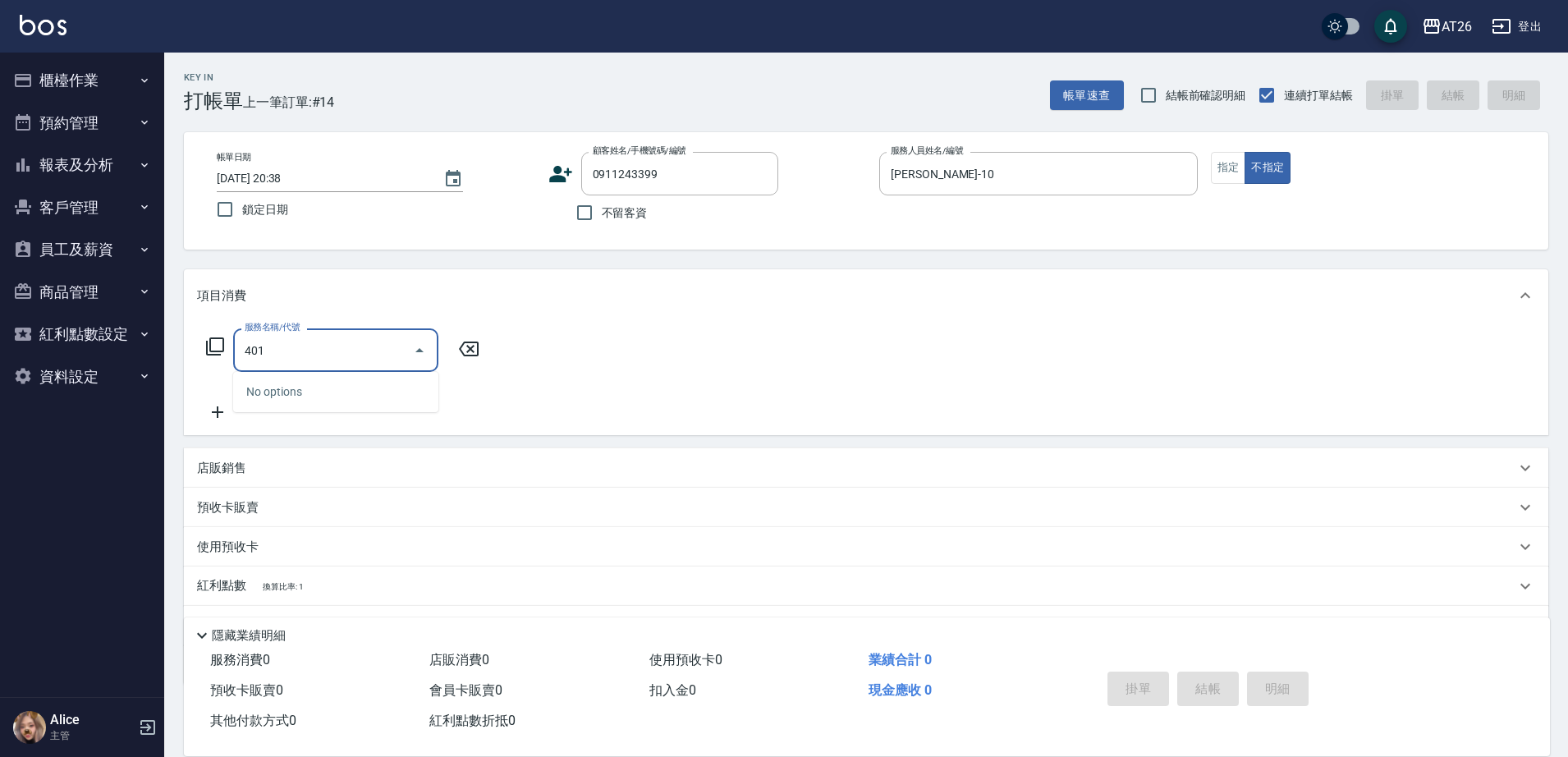
type input "剪髮(401)"
type input "20"
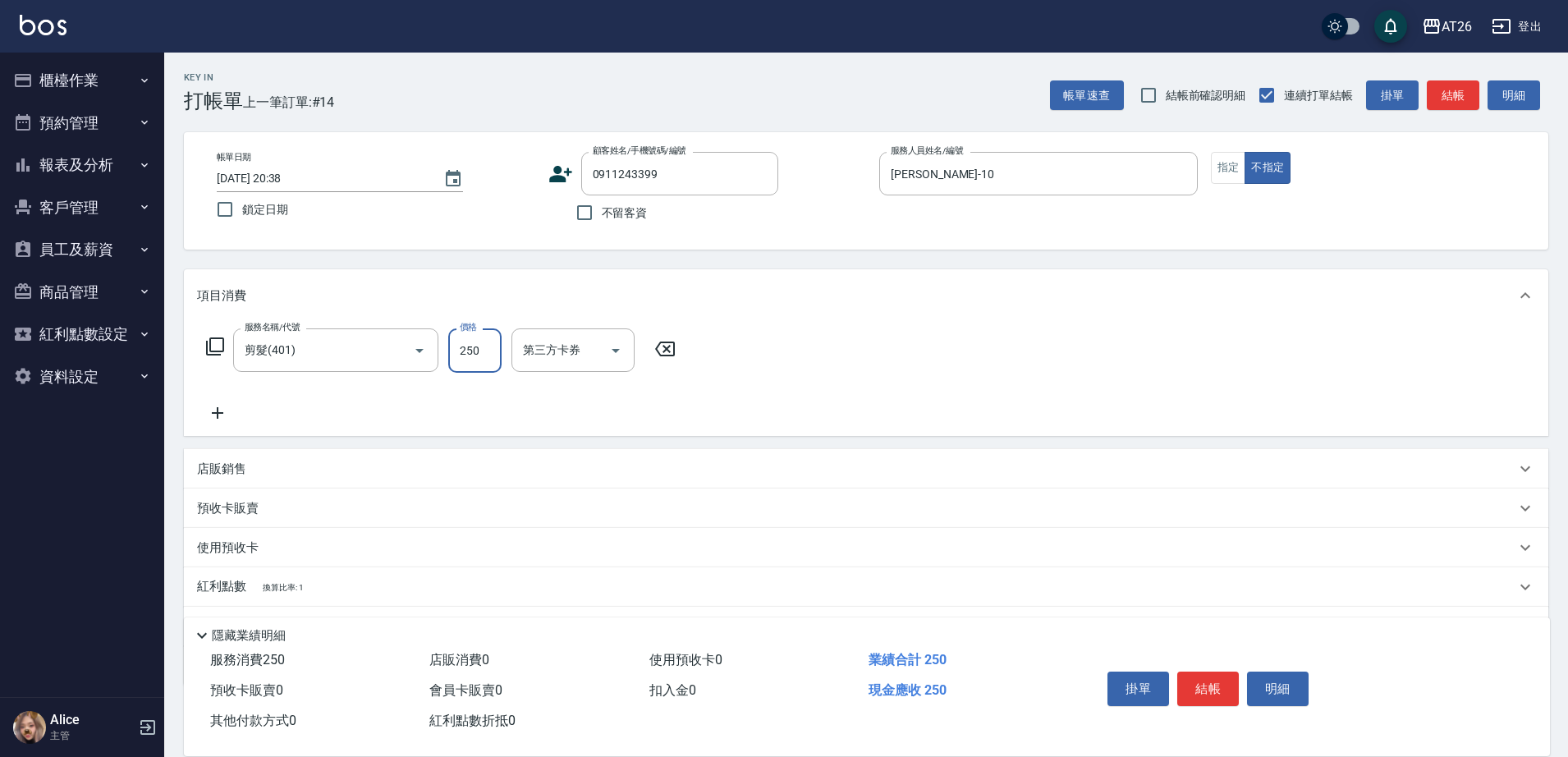
type input "8"
type input "0"
type input "800"
type input "80"
type input "800"
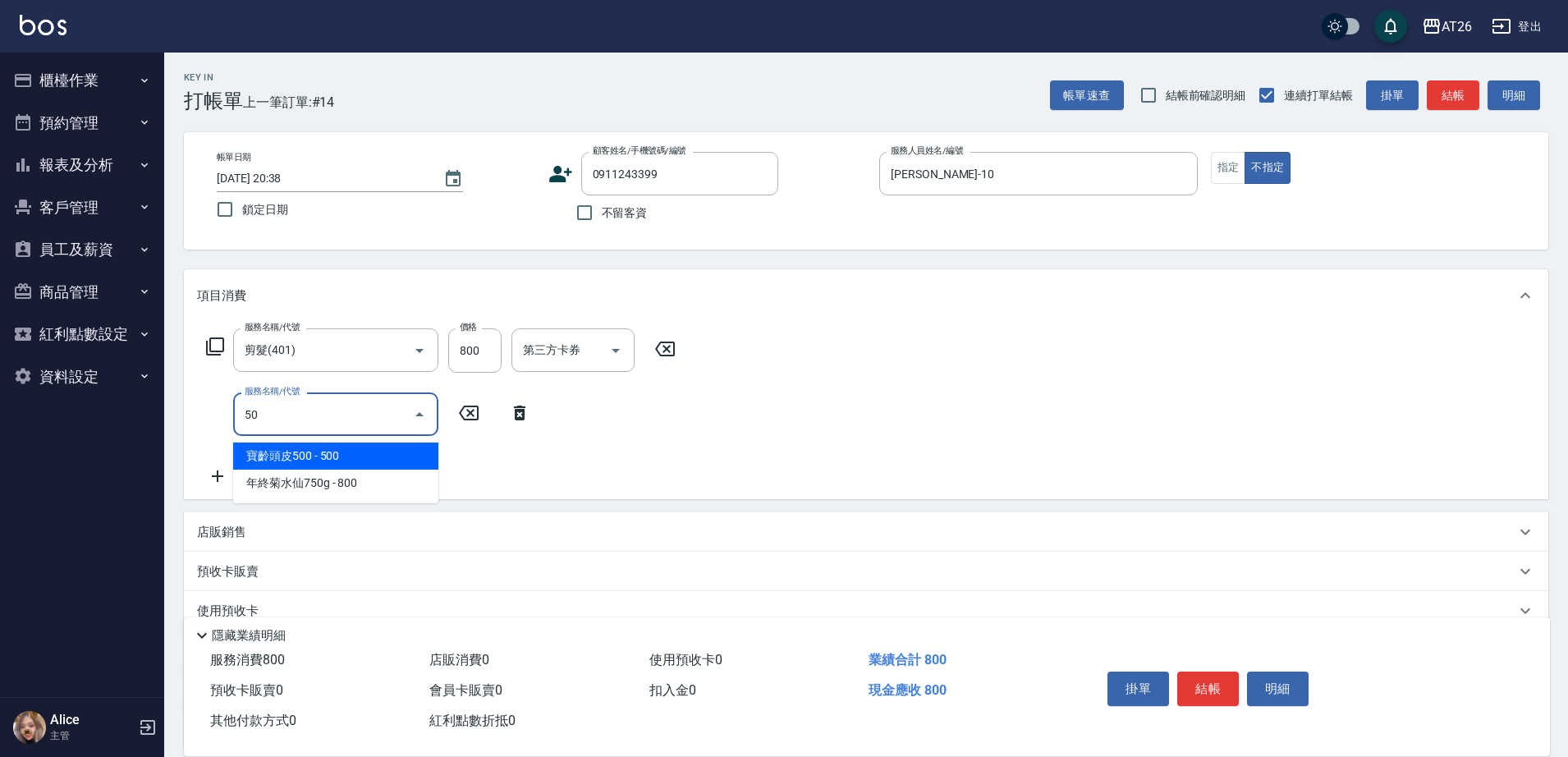
type input "501"
type input "200"
type input "染髮(501)"
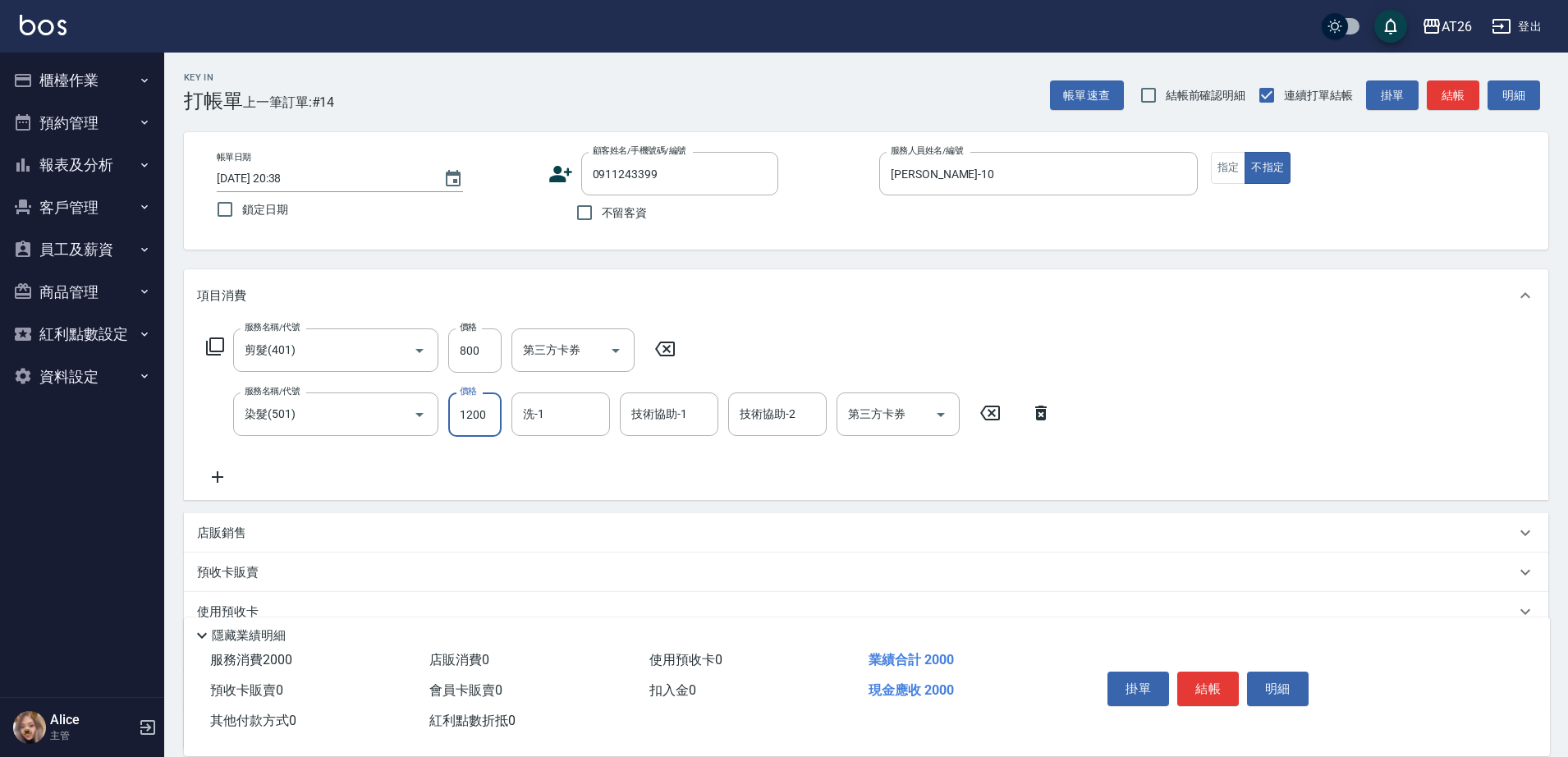
type input "2"
type input "80"
type input "298"
type input "100"
type input "2980"
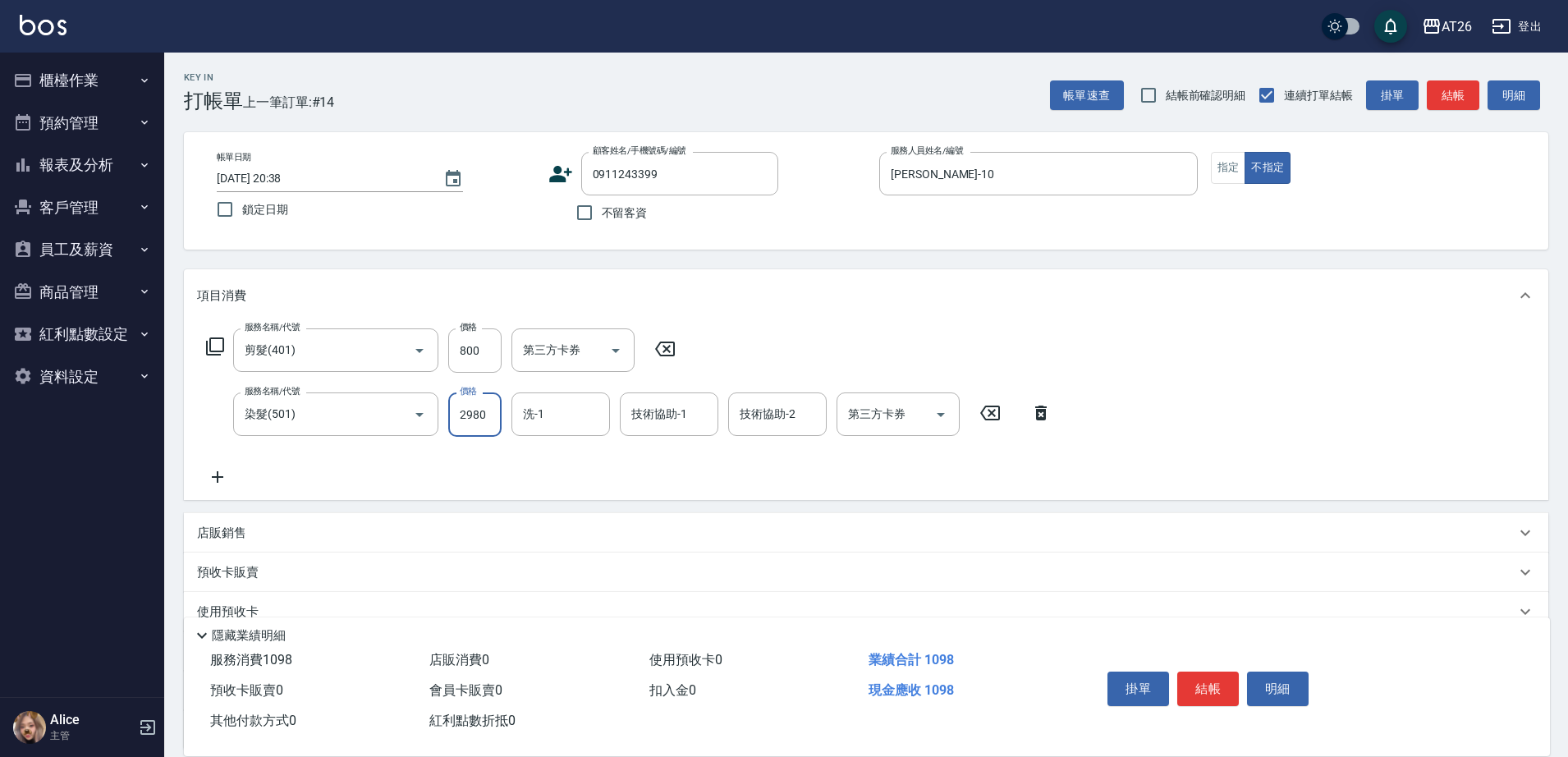
type input "370"
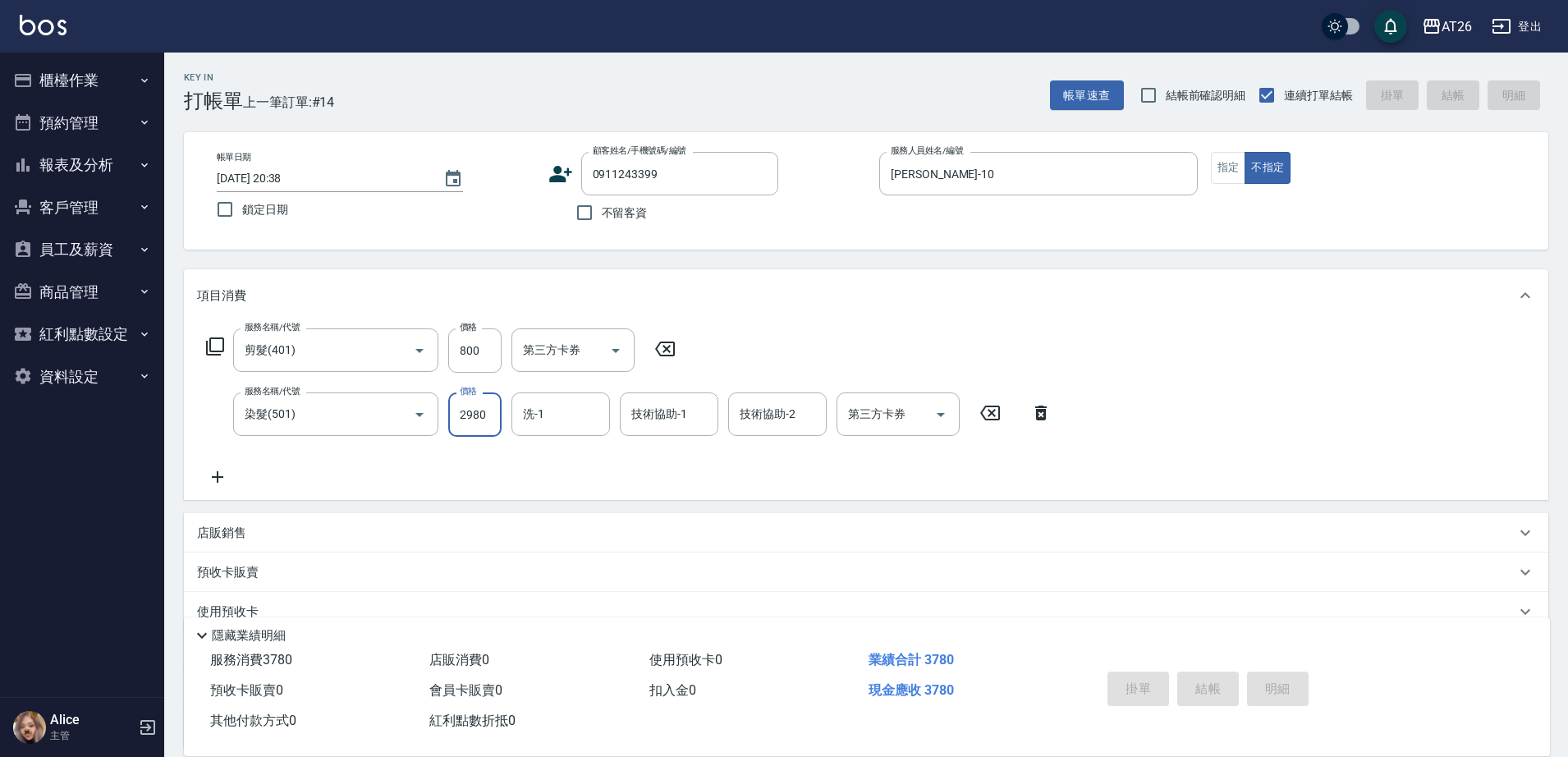
type input "2025/09/06 20:39"
type input "0"
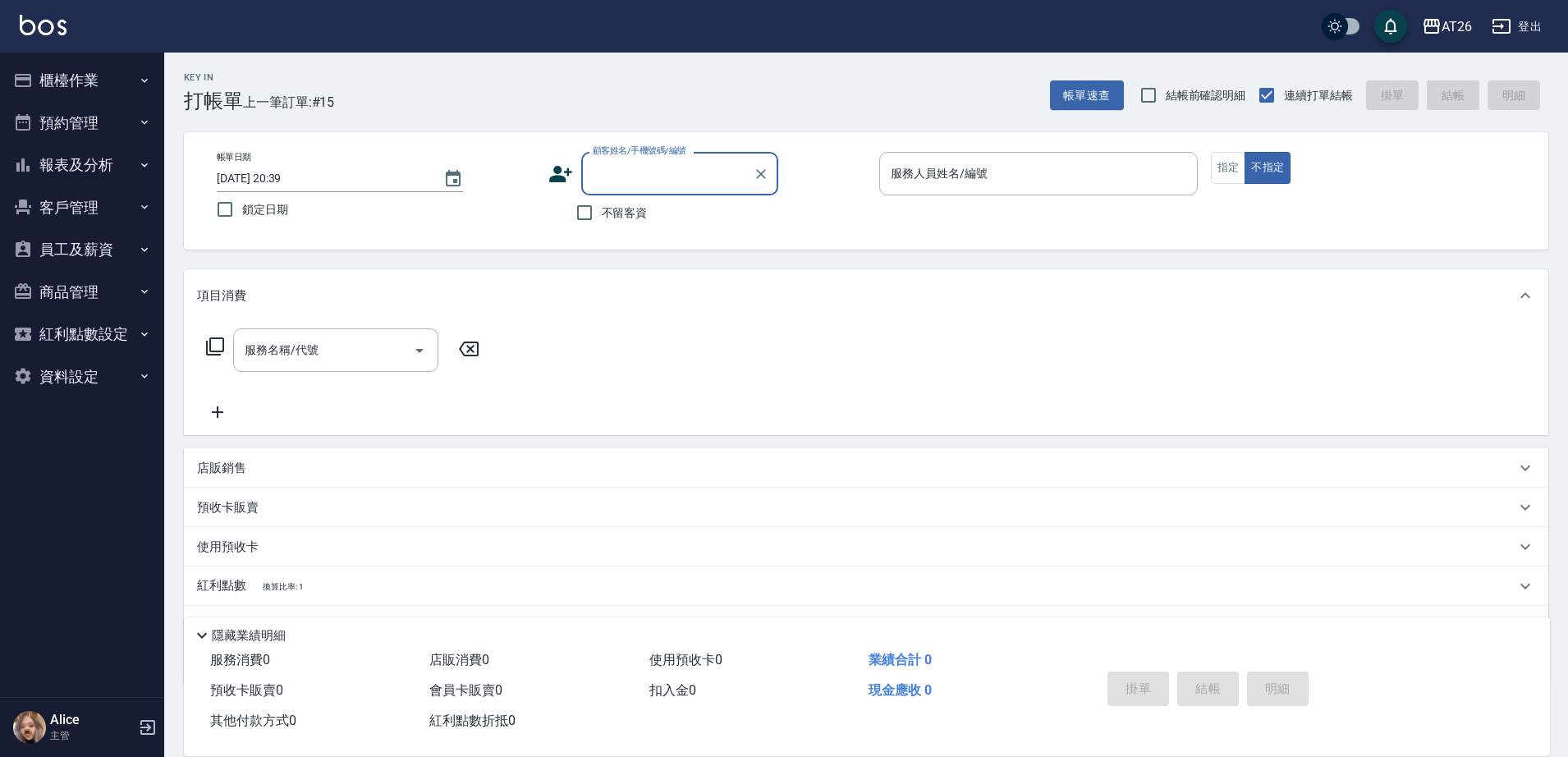
click at [102, 68] on button "櫃檯作業" at bounding box center [82, 80] width 151 height 42
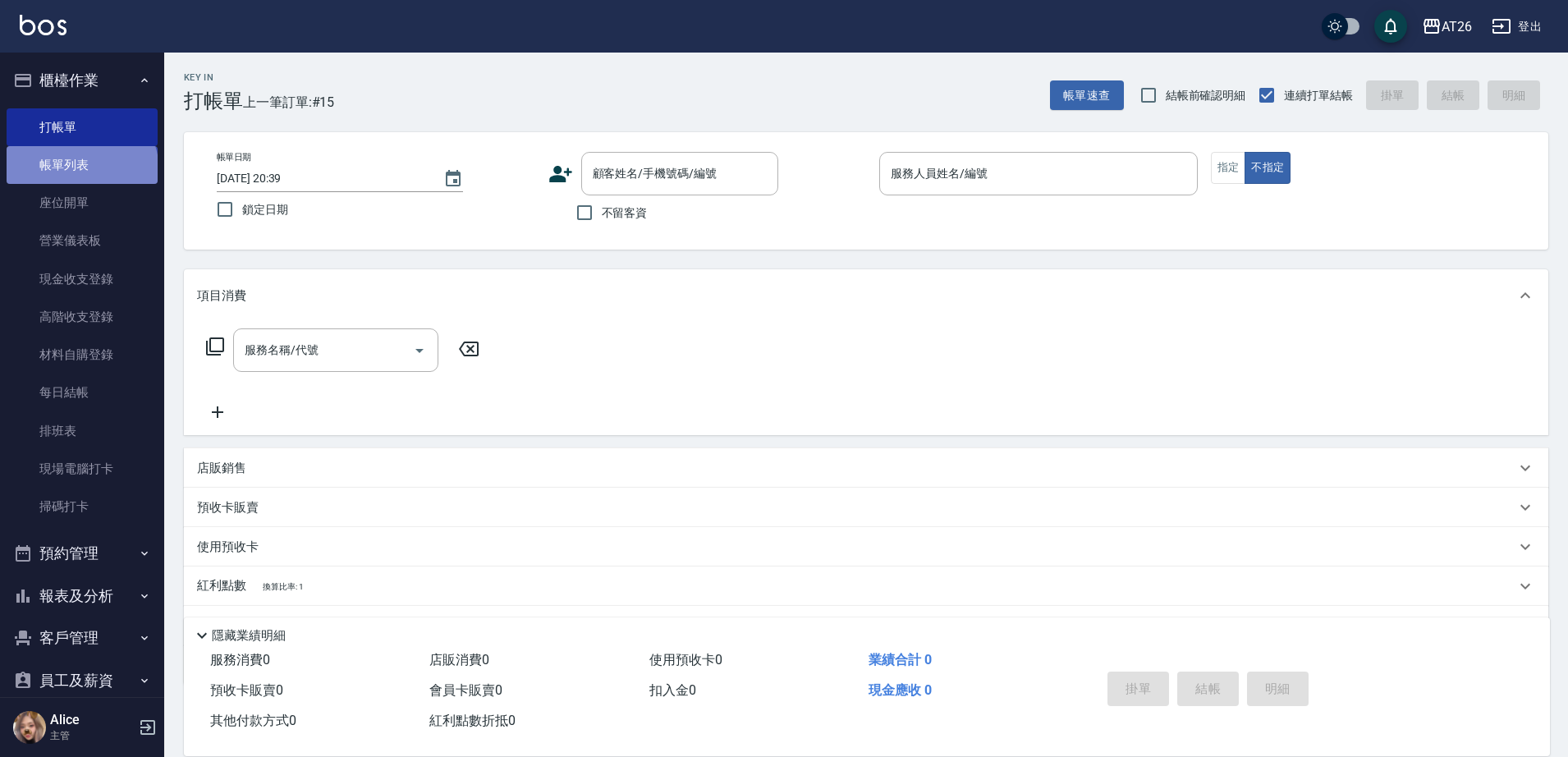
click at [81, 171] on link "帳單列表" at bounding box center [82, 165] width 151 height 38
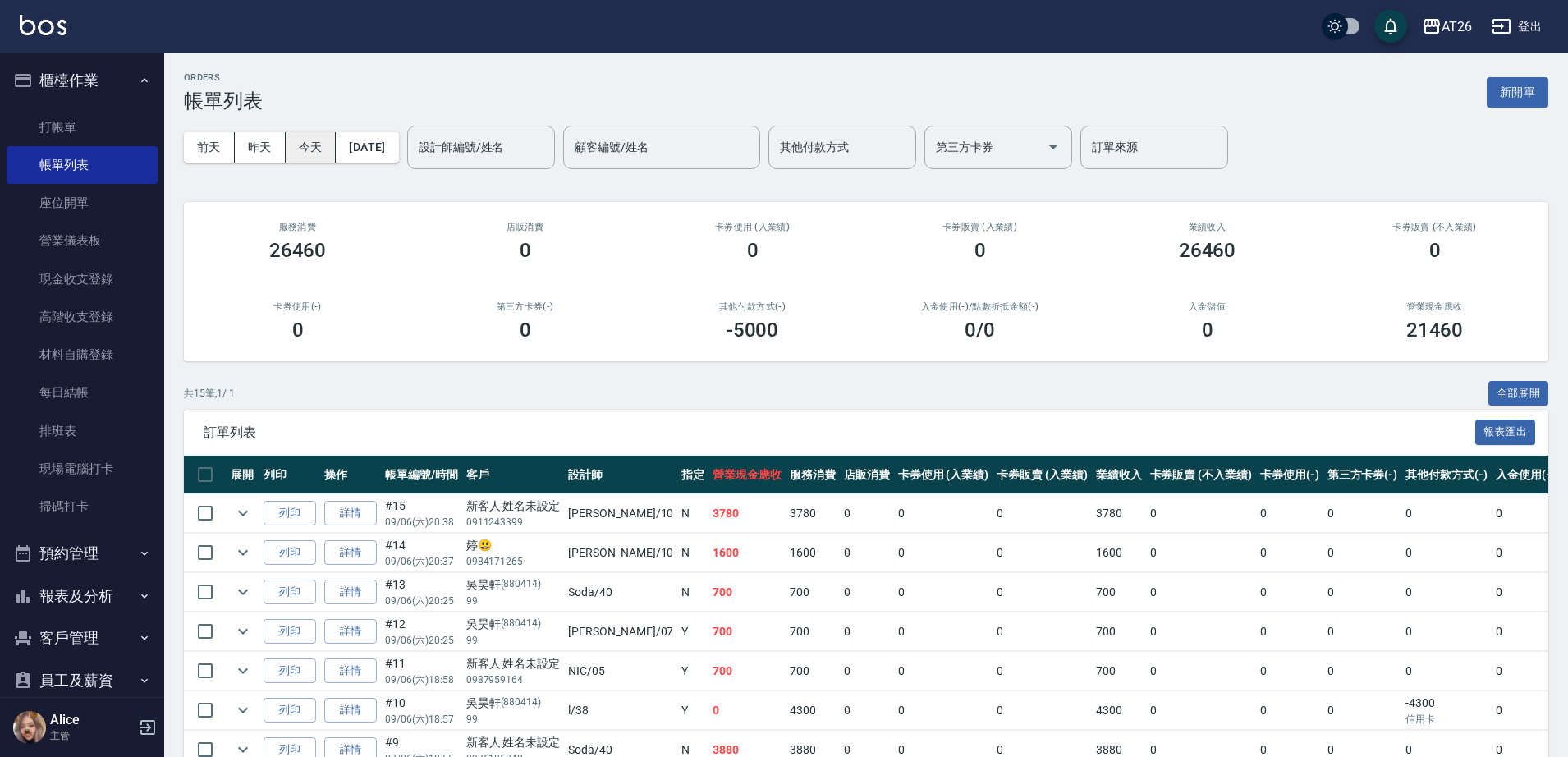
click at [304, 150] on button "今天" at bounding box center [311, 147] width 51 height 30
click at [265, 154] on button "昨天" at bounding box center [260, 147] width 51 height 30
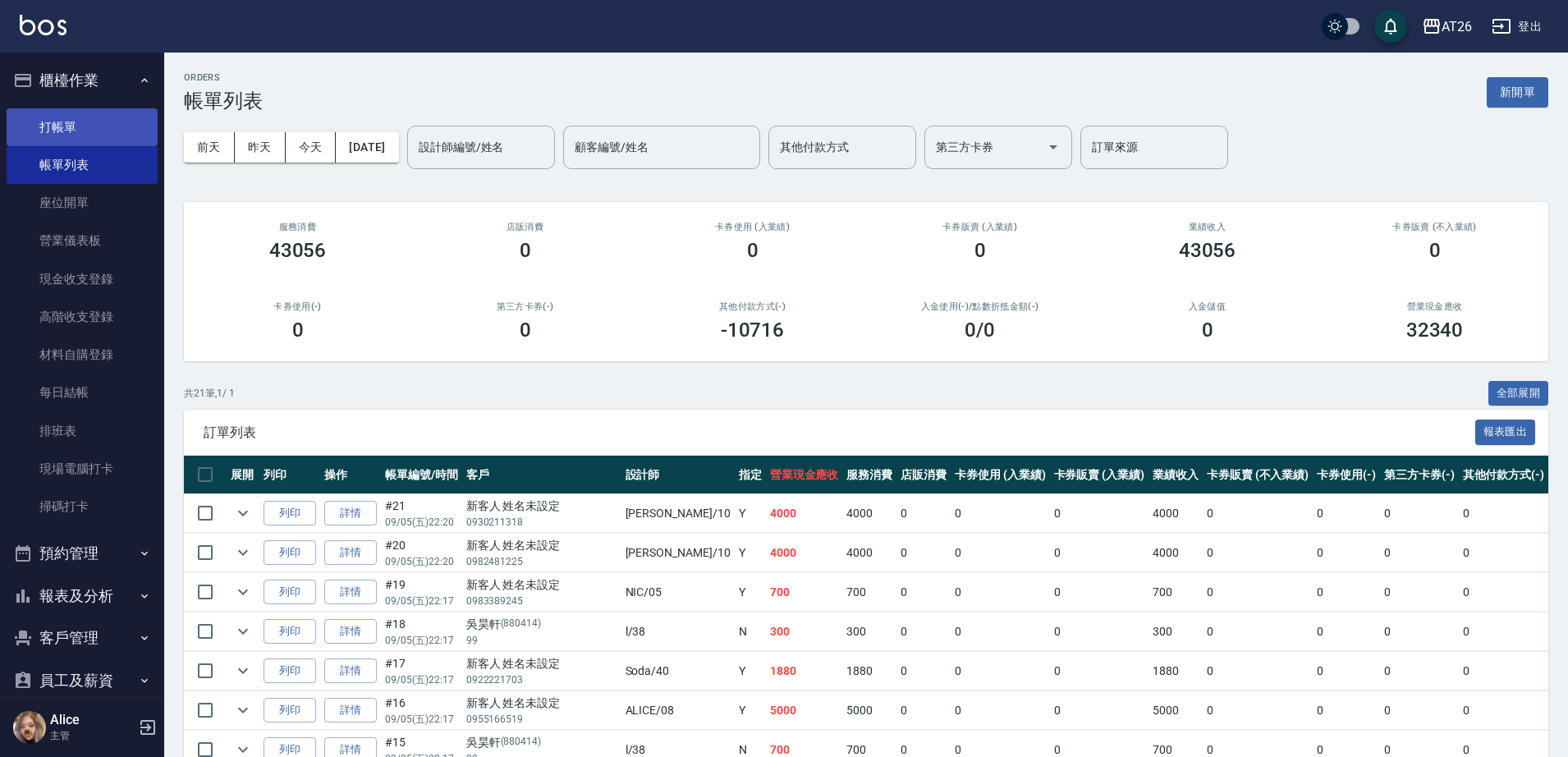
click at [90, 138] on link "打帳單" at bounding box center [82, 127] width 151 height 38
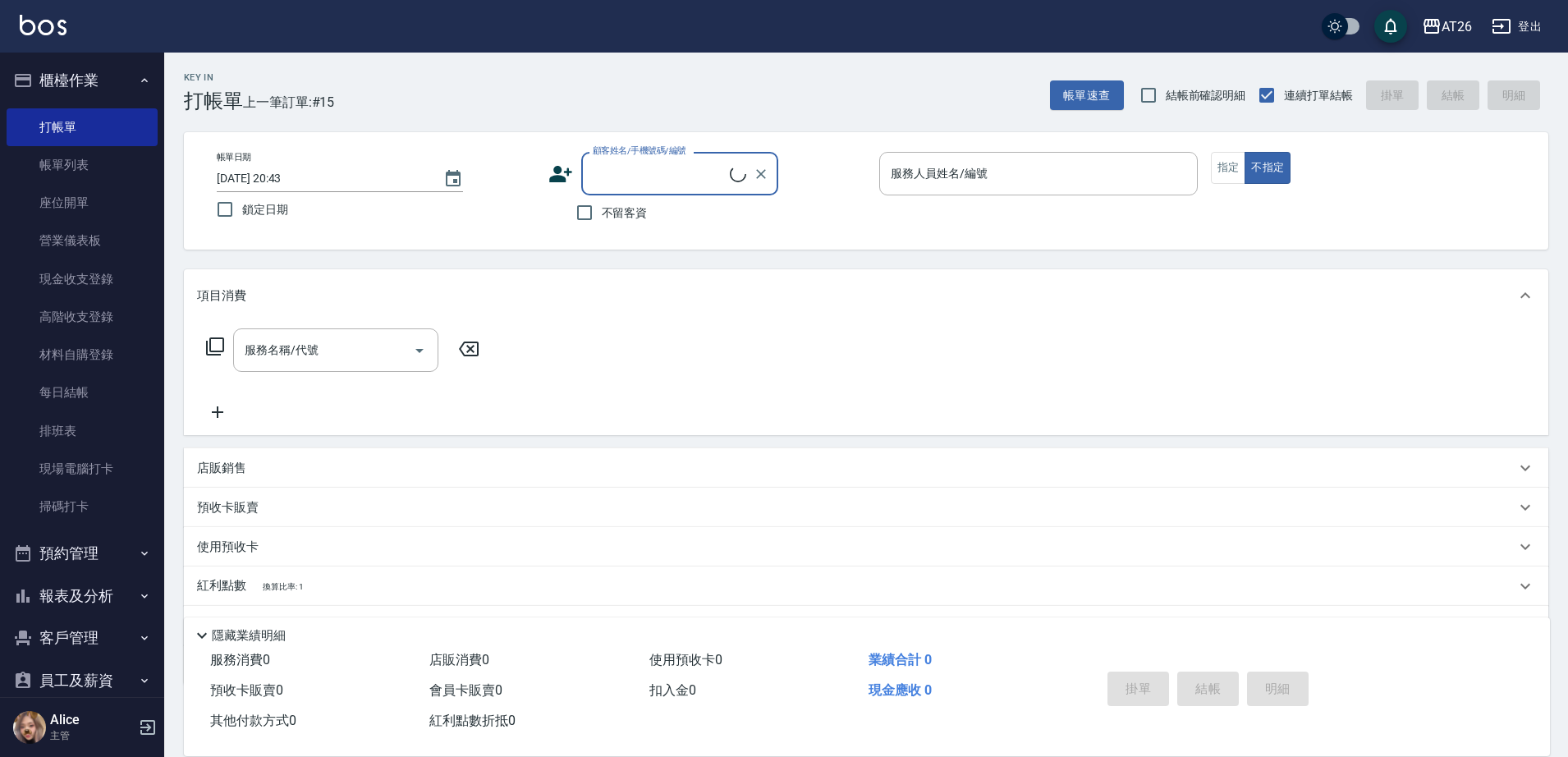
click at [680, 164] on input "顧客姓名/手機號碼/編號" at bounding box center [659, 173] width 141 height 29
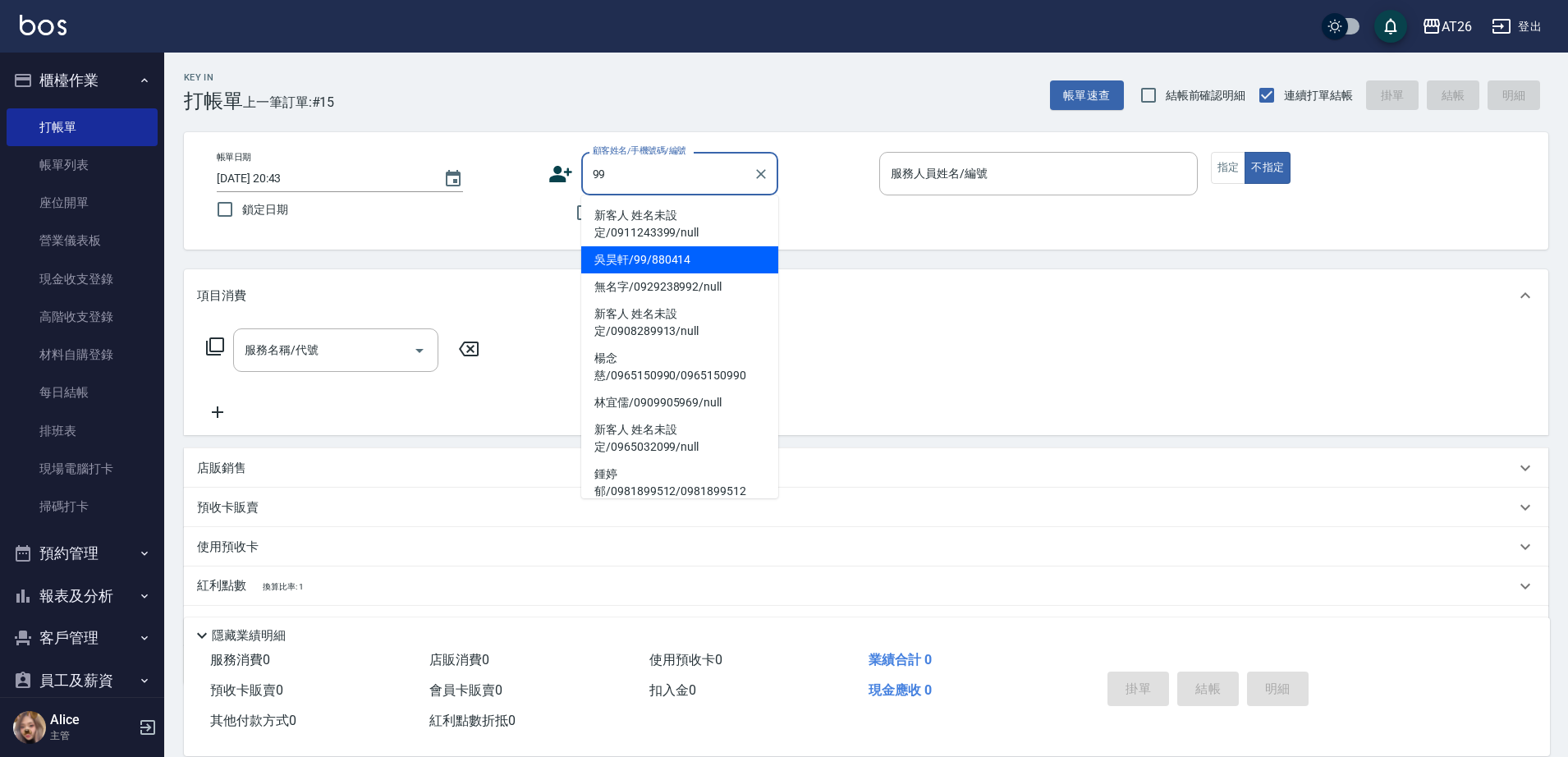
type input "吳昊軒/99/880414"
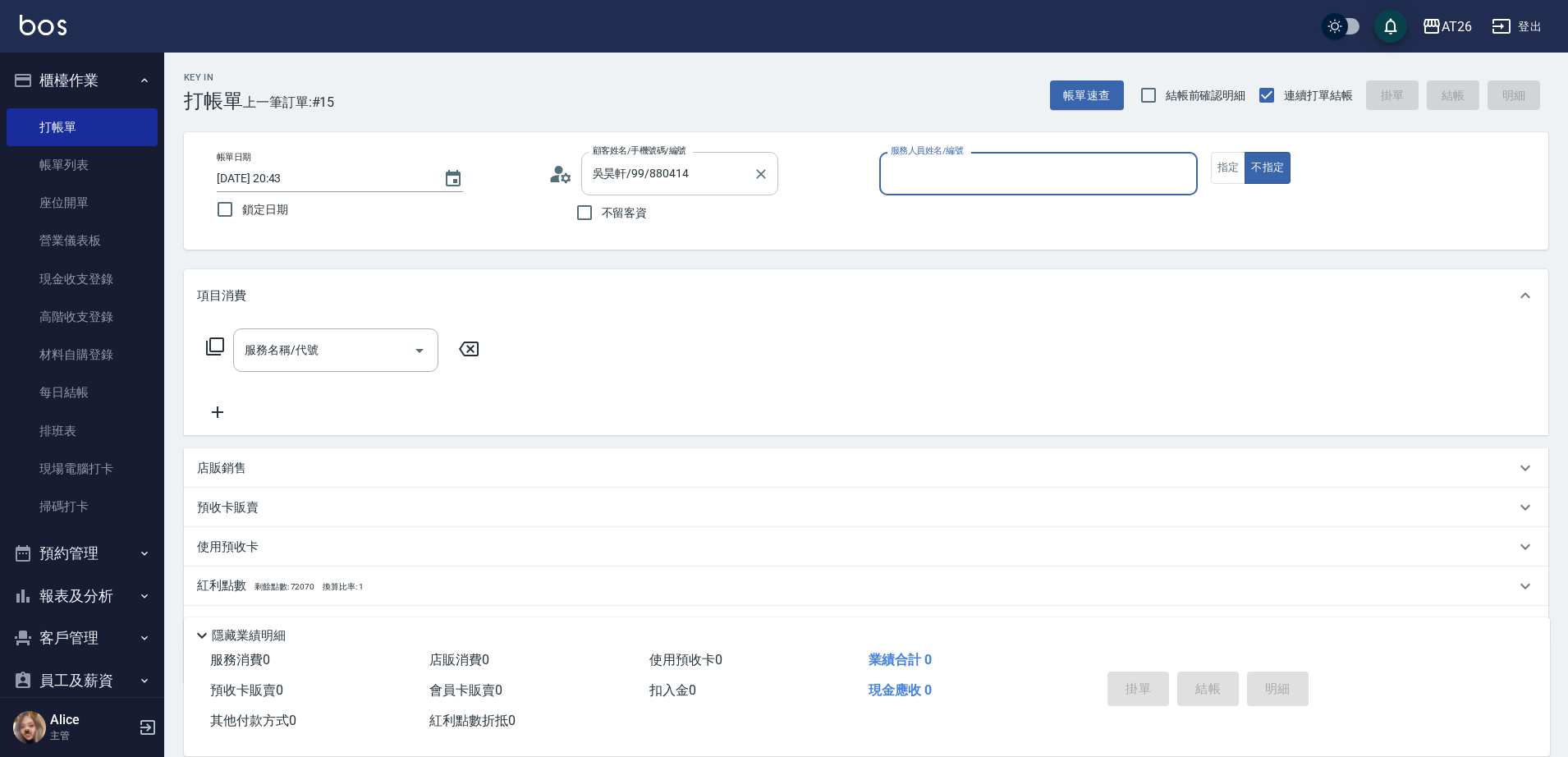
type input "1"
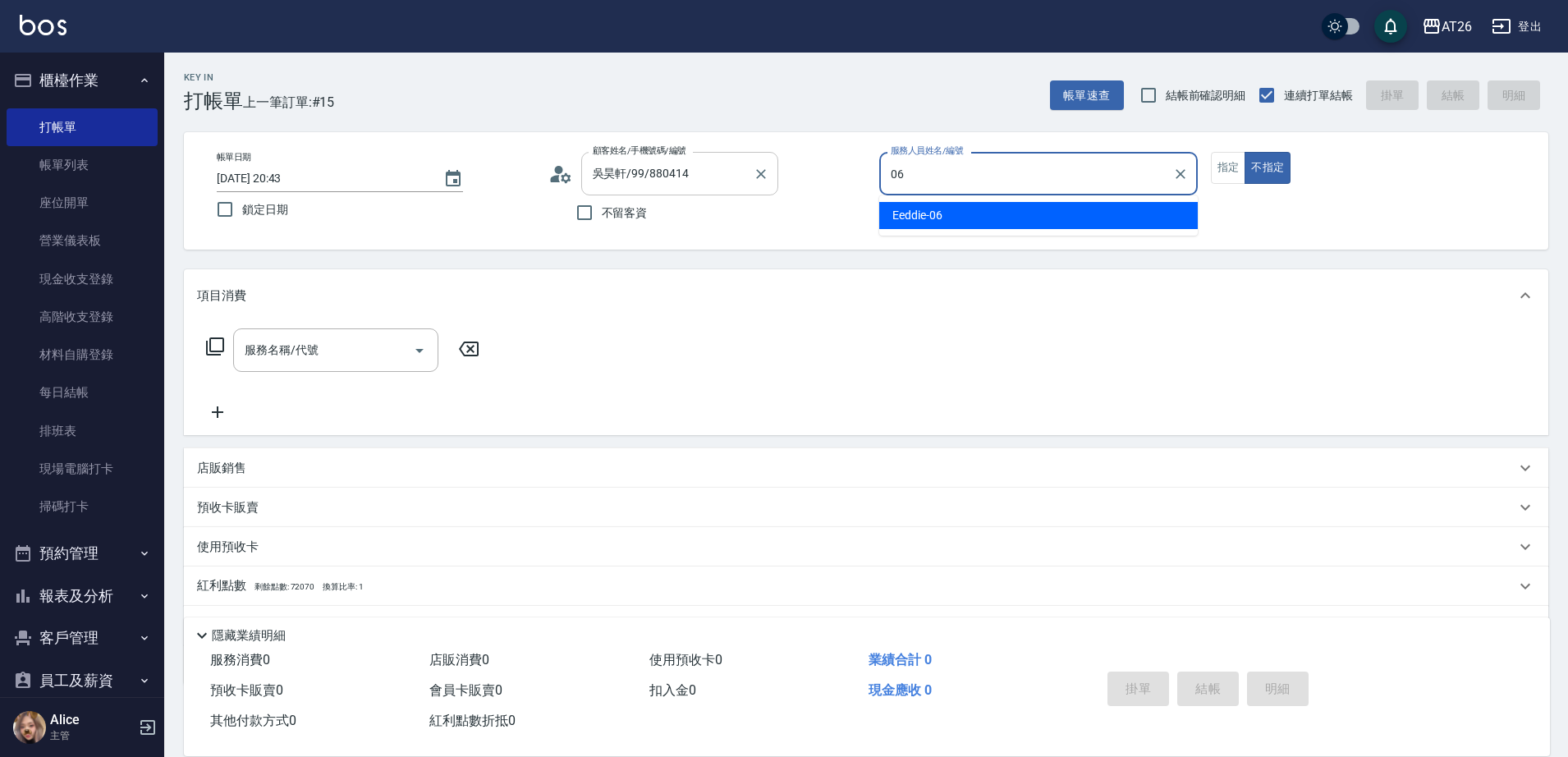
type input "Eeddie-06"
type button "false"
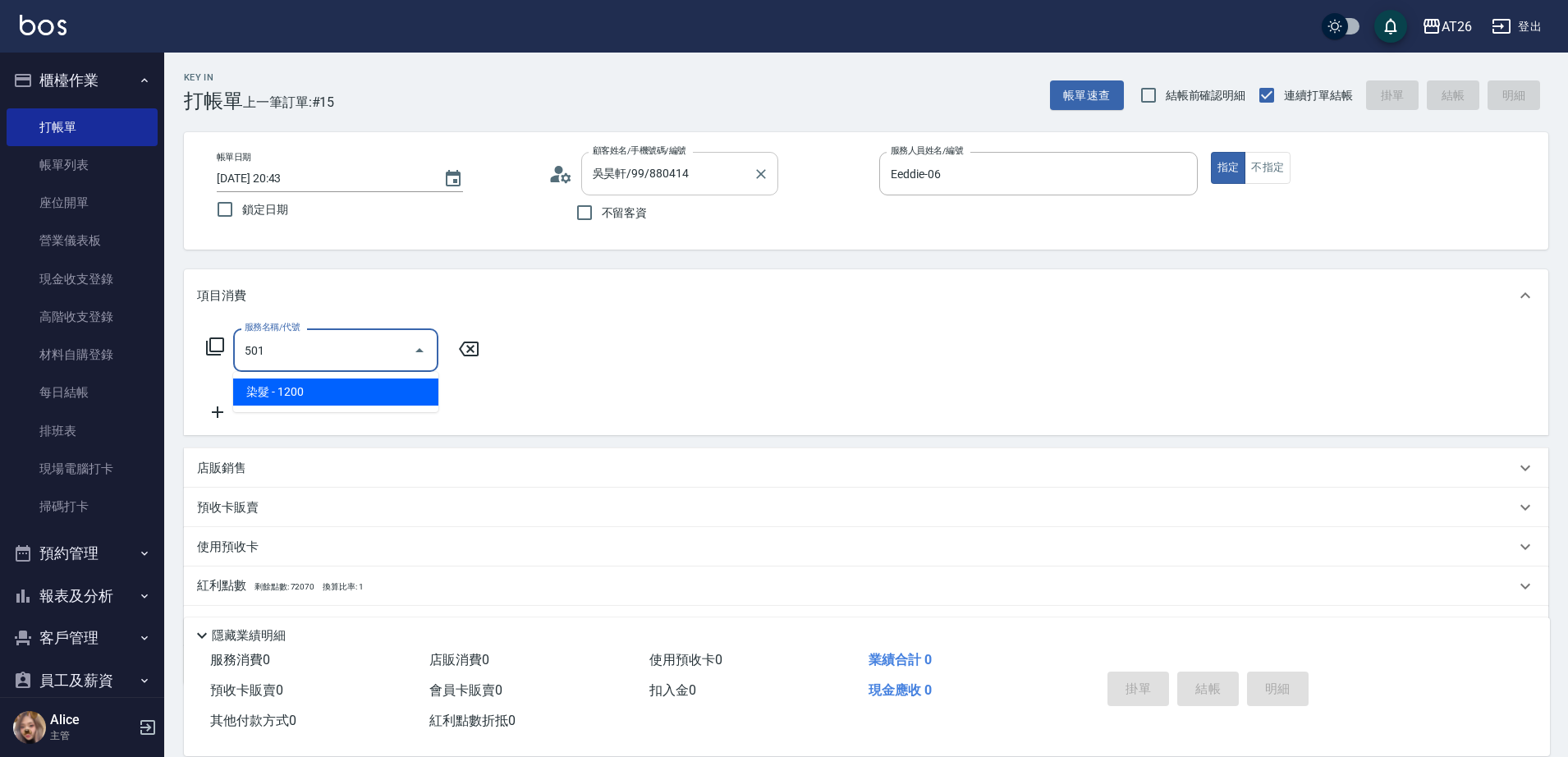
type input "染髮(501)"
type input "120"
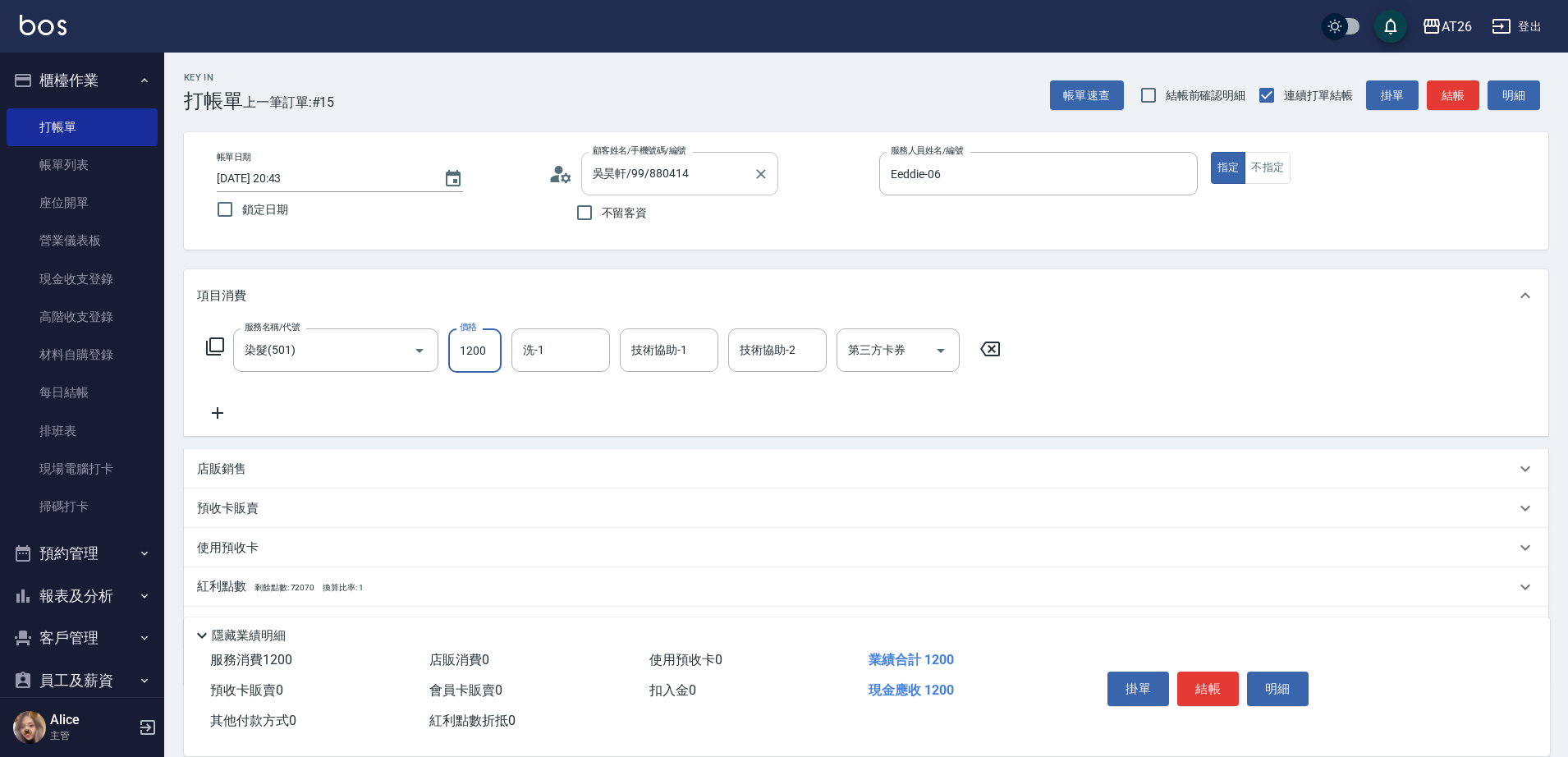
type input "3"
type input "0"
type input "349"
type input "30"
type input "3499"
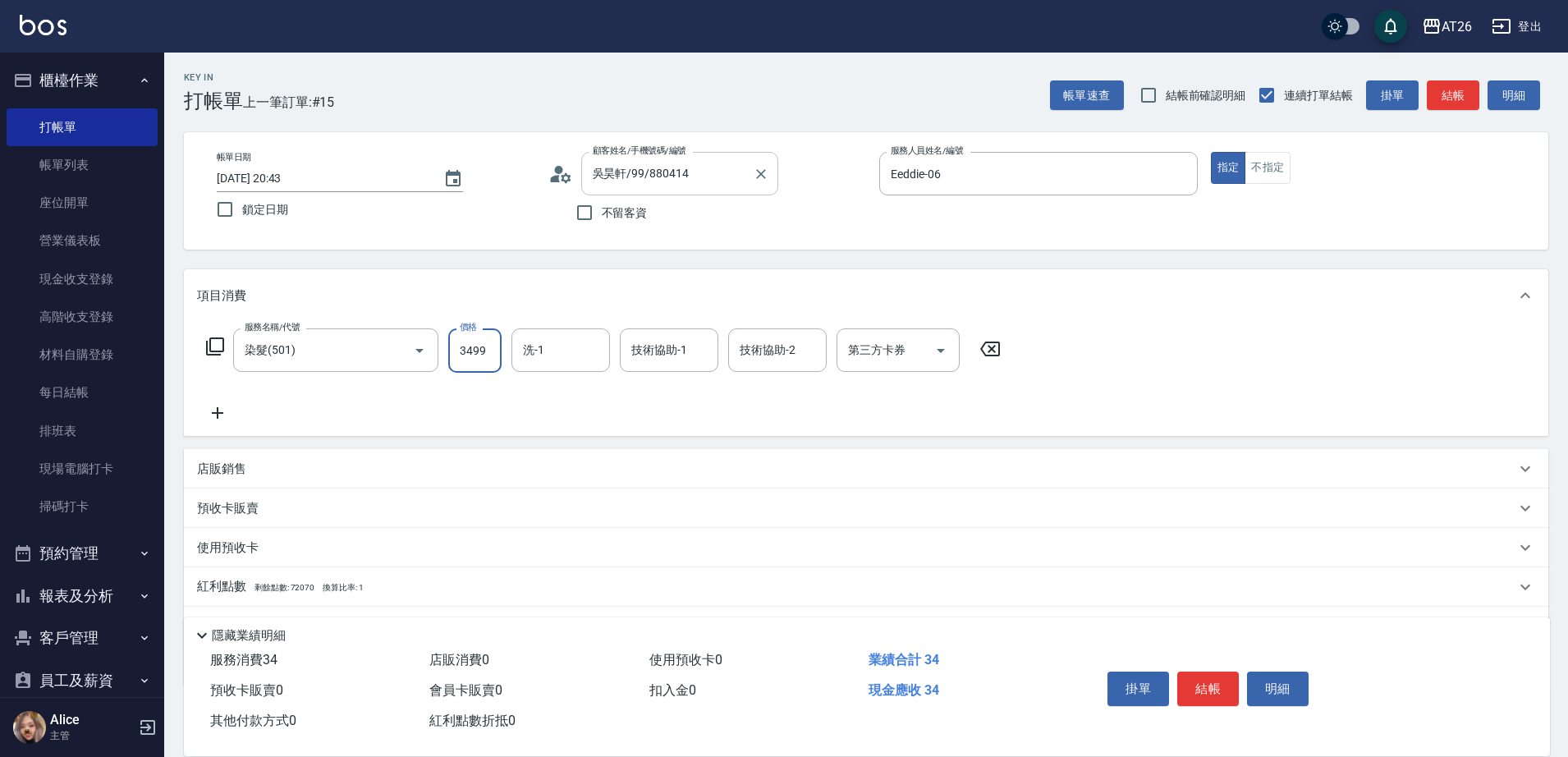
type input "340"
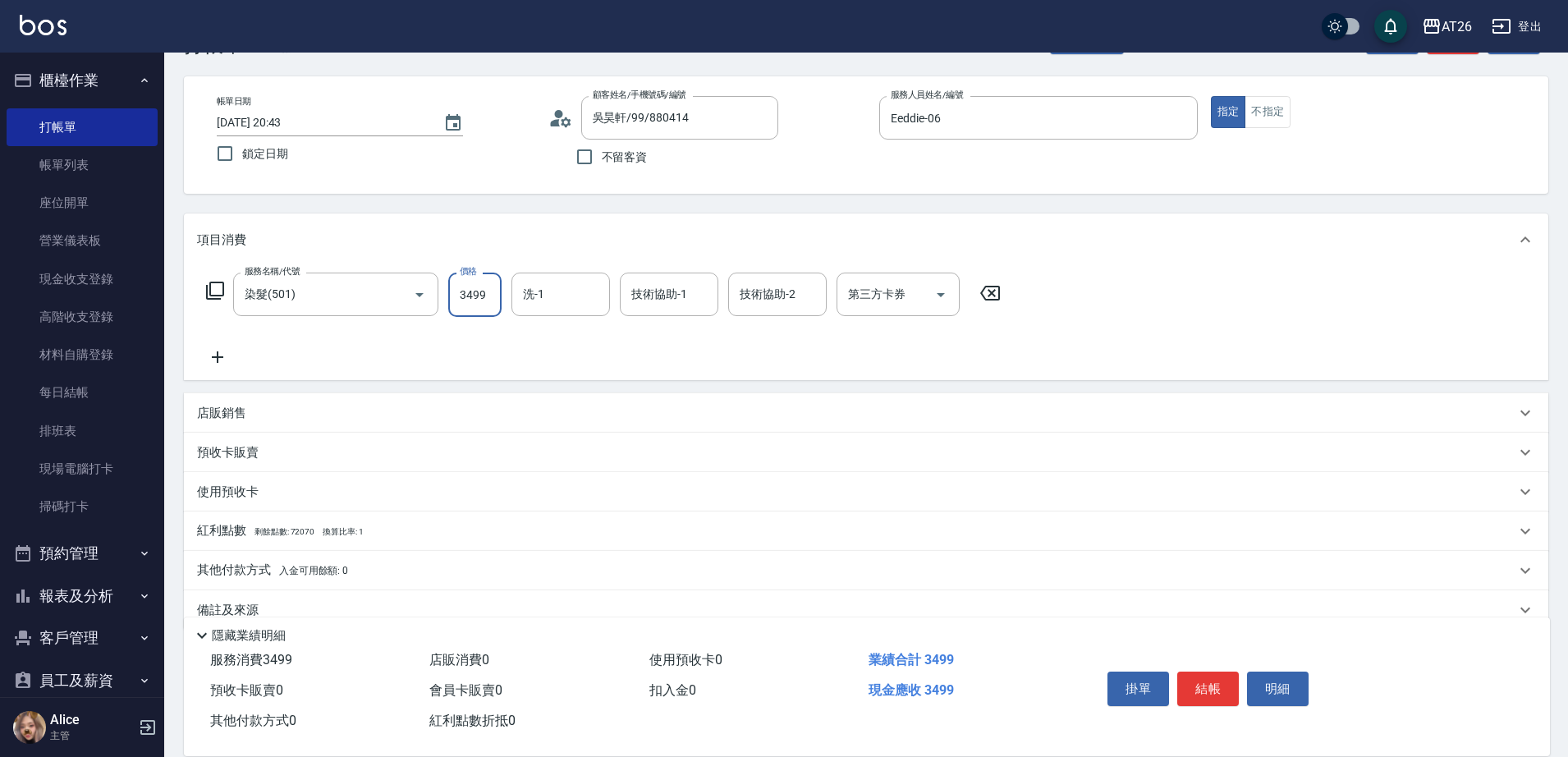
scroll to position [87, 0]
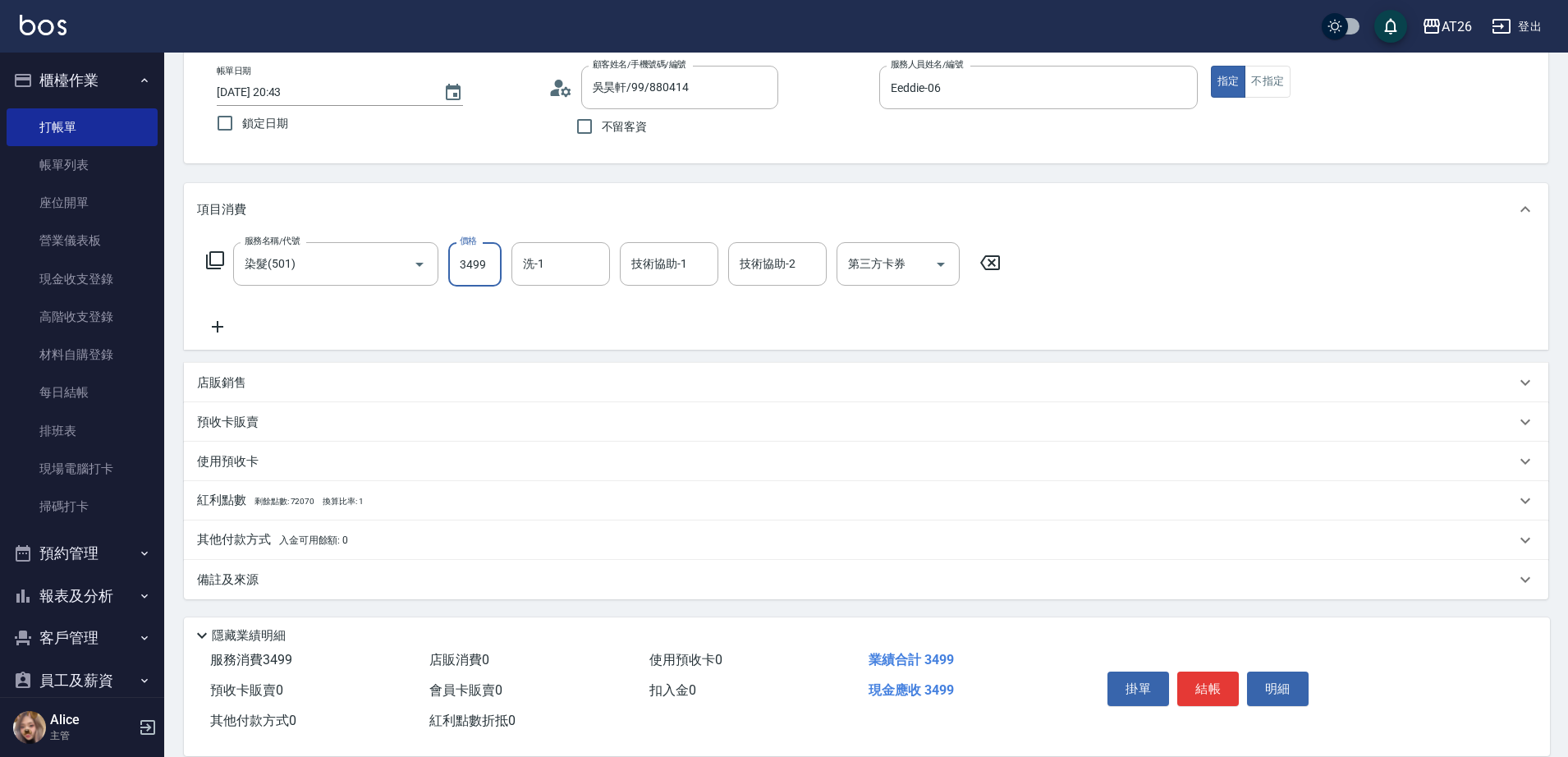
type input "3499"
click at [316, 523] on div "其他付款方式 入金可用餘額: 0" at bounding box center [866, 540] width 1365 height 40
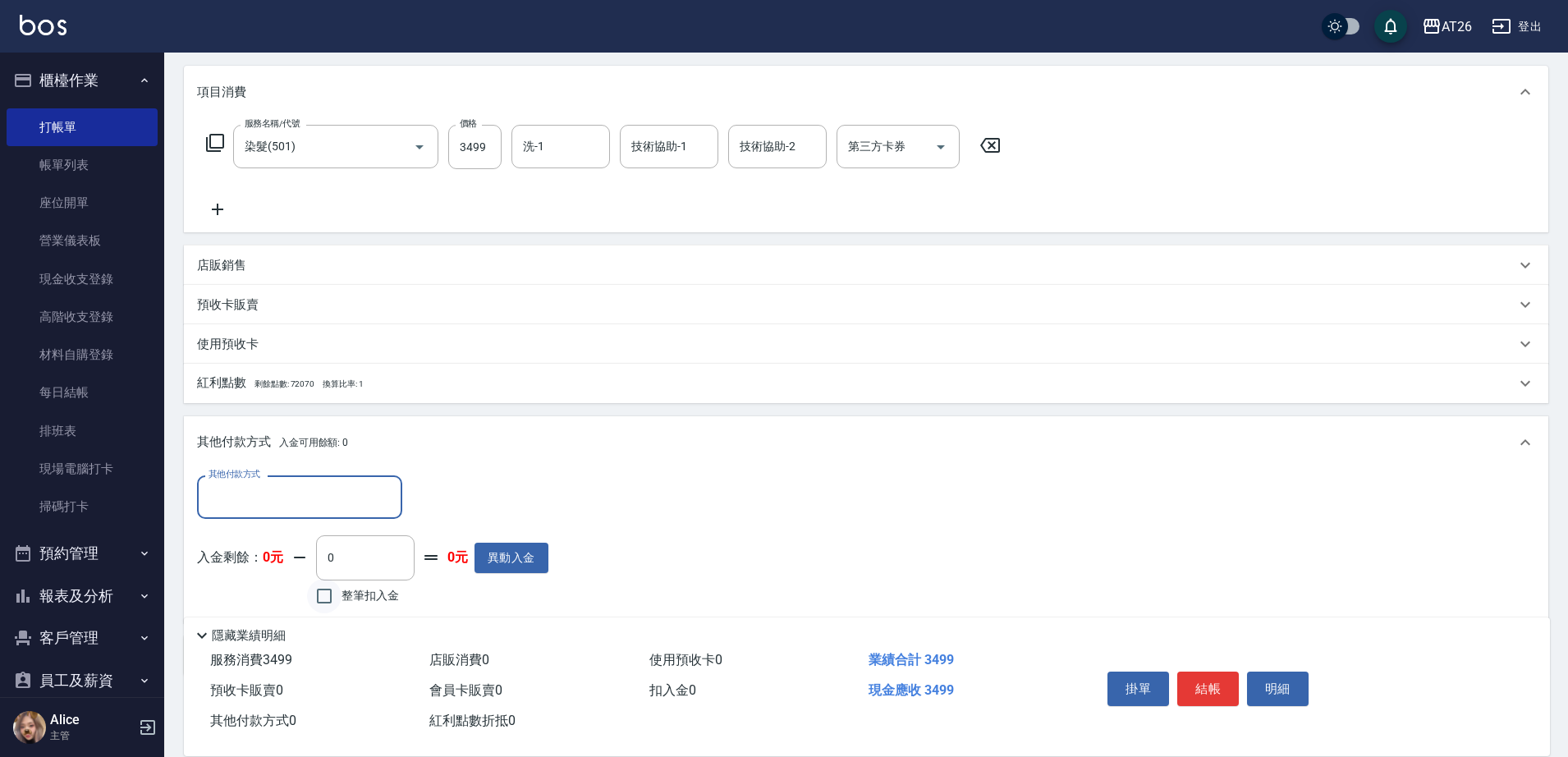
scroll to position [280, 0]
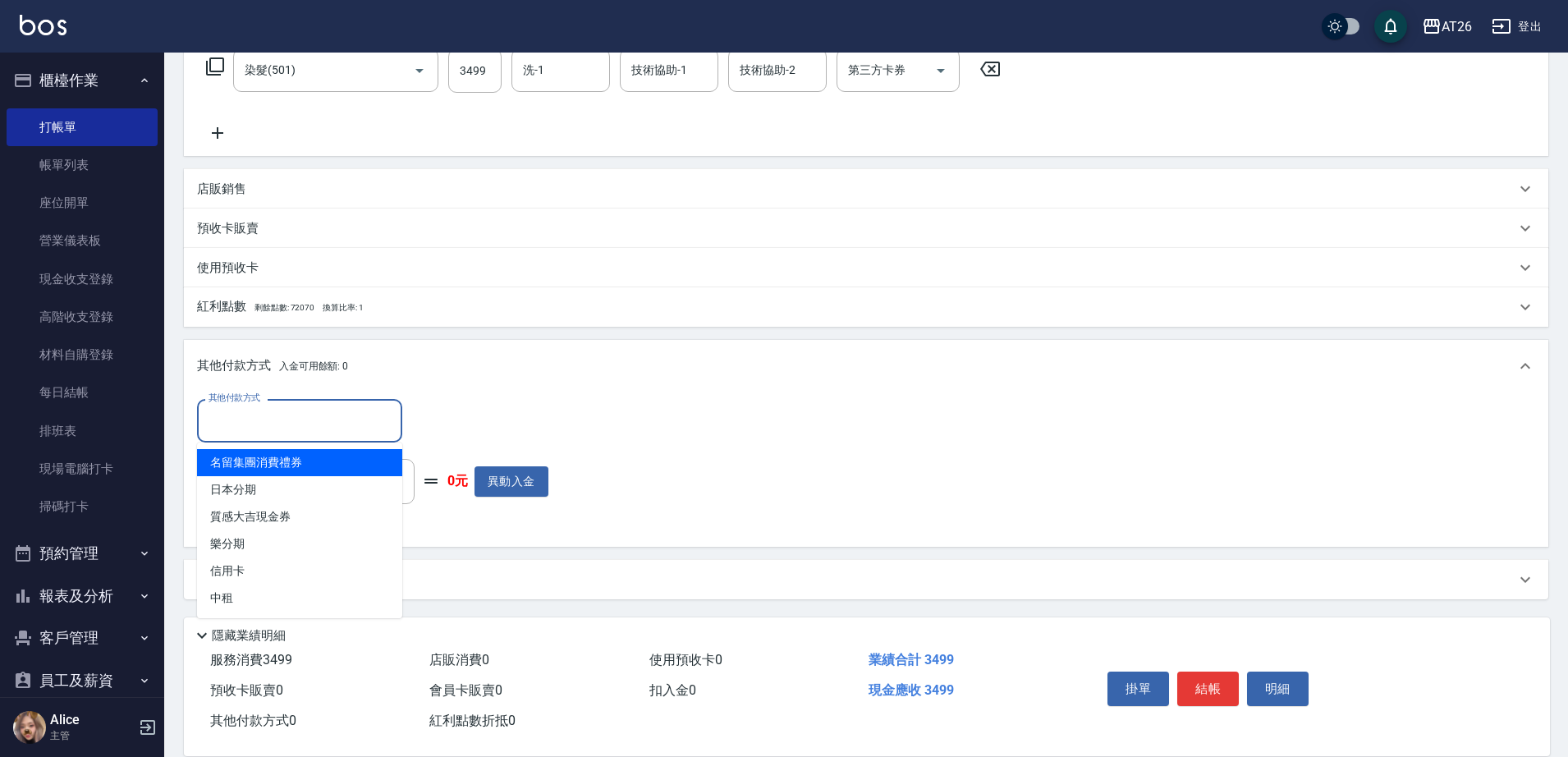
click at [327, 409] on input "其他付款方式" at bounding box center [300, 420] width 190 height 29
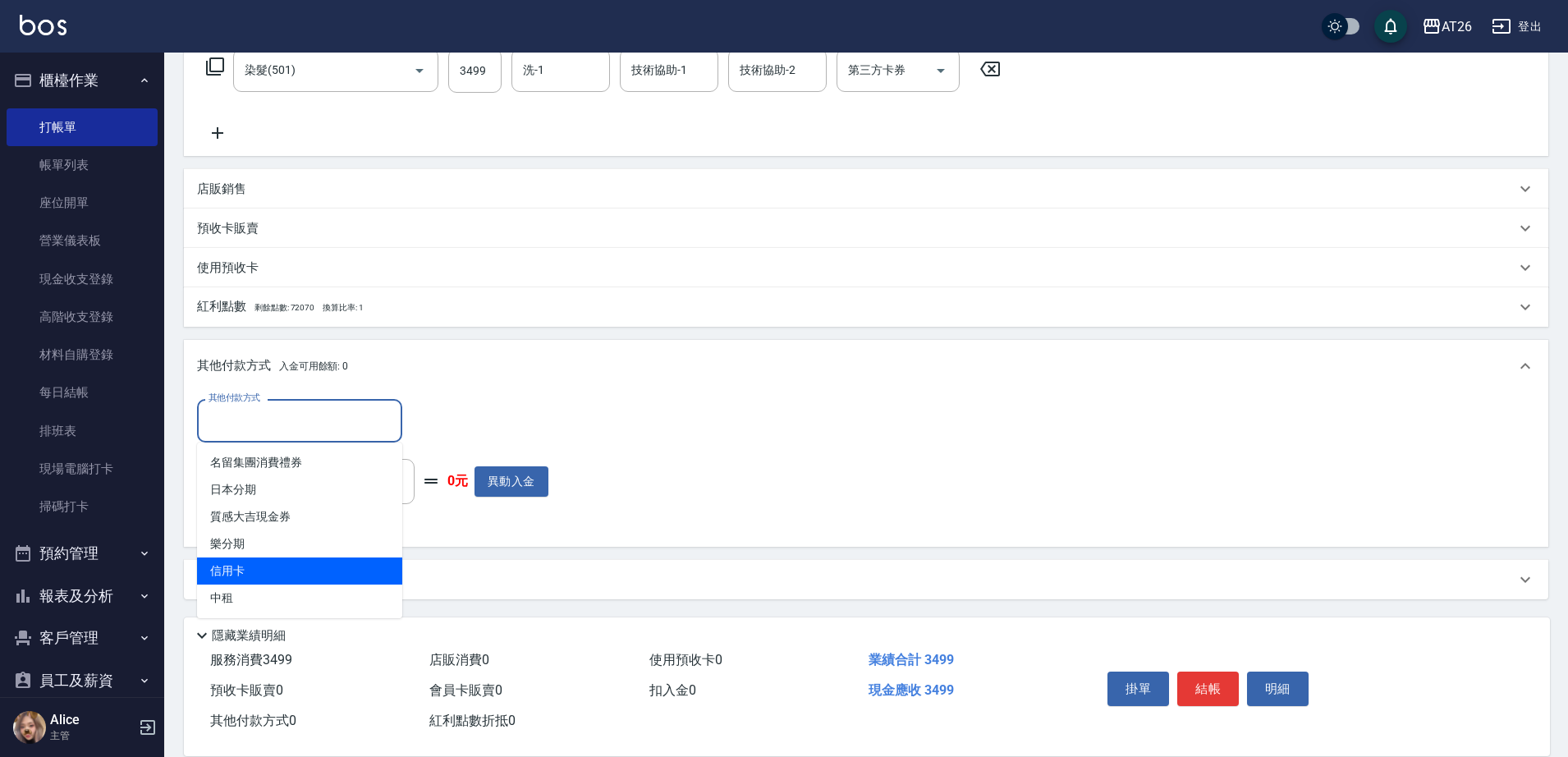
click at [296, 558] on span "信用卡" at bounding box center [300, 571] width 205 height 27
type input "信用卡"
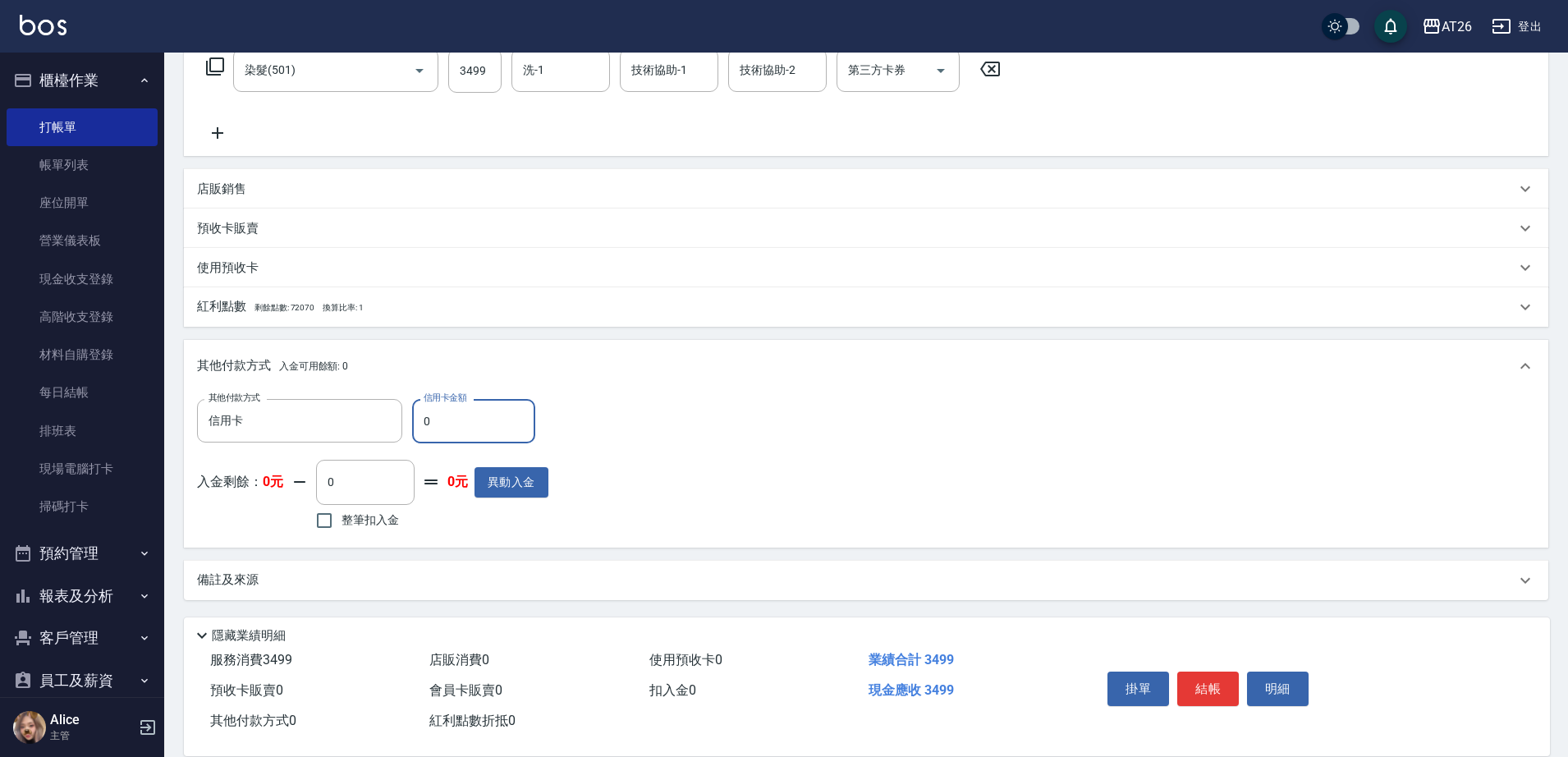
click at [437, 419] on input "0" at bounding box center [474, 421] width 123 height 44
type input "349"
type input "310"
type input "3499"
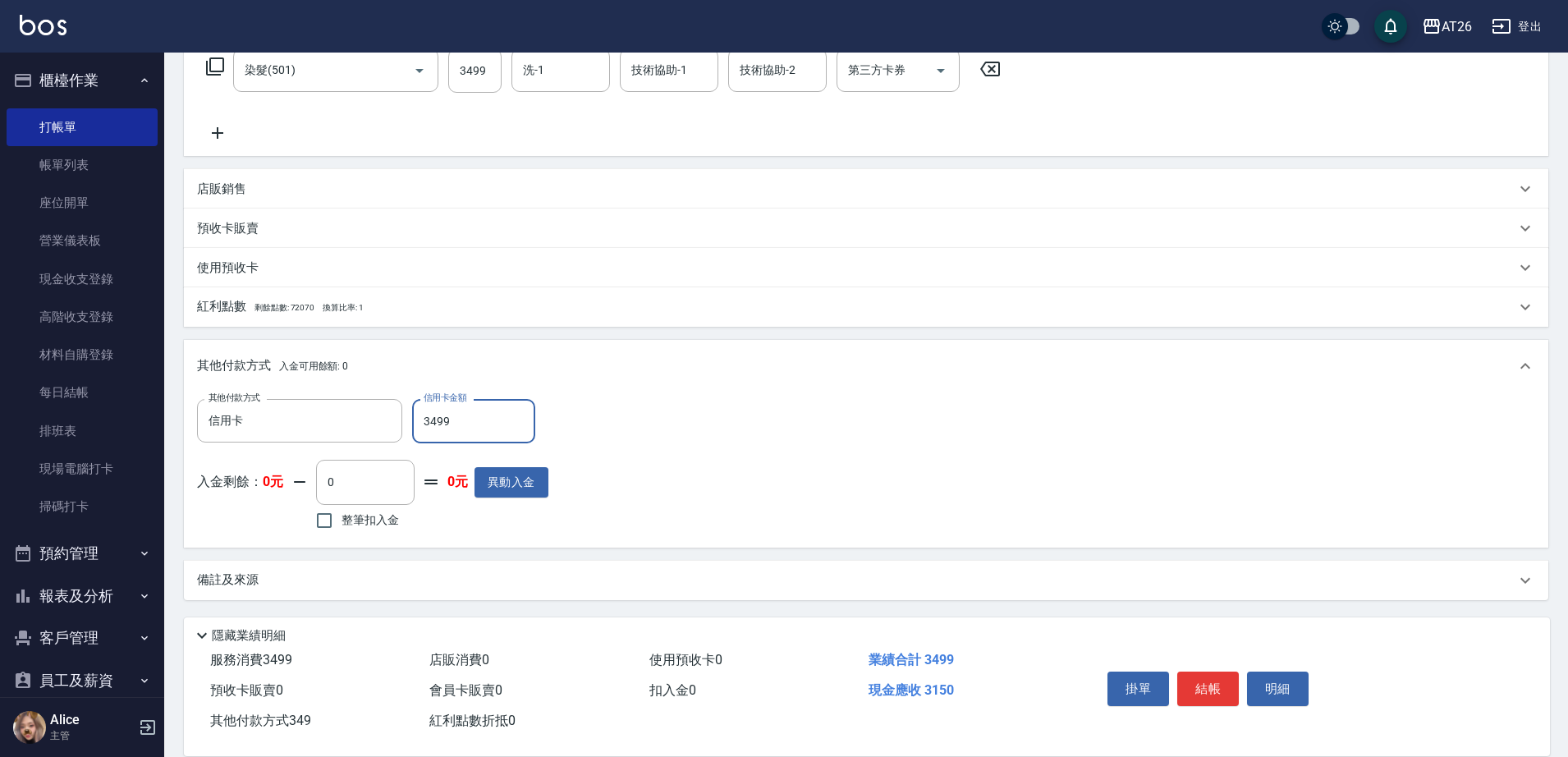
type input "0"
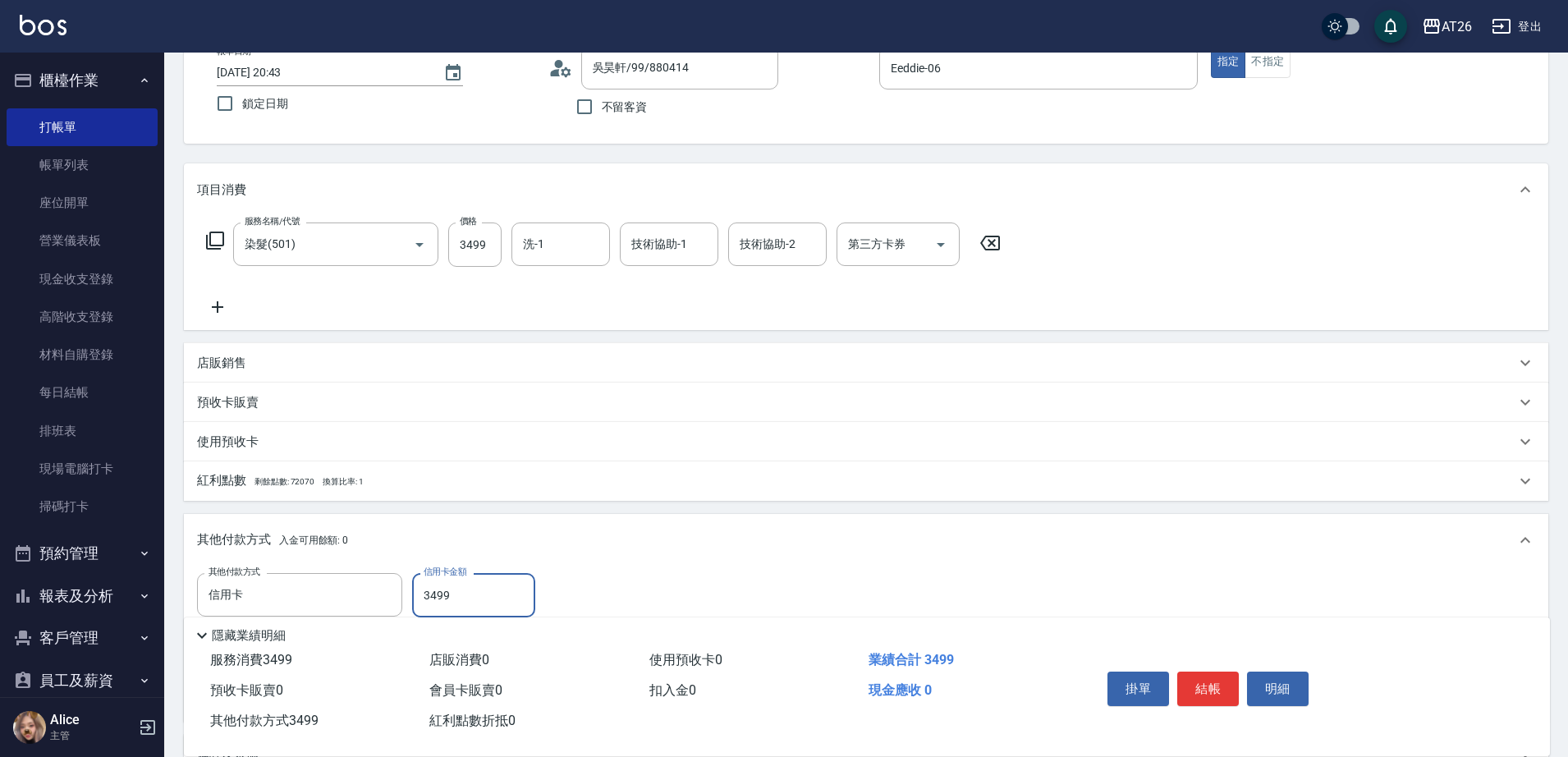
scroll to position [0, 0]
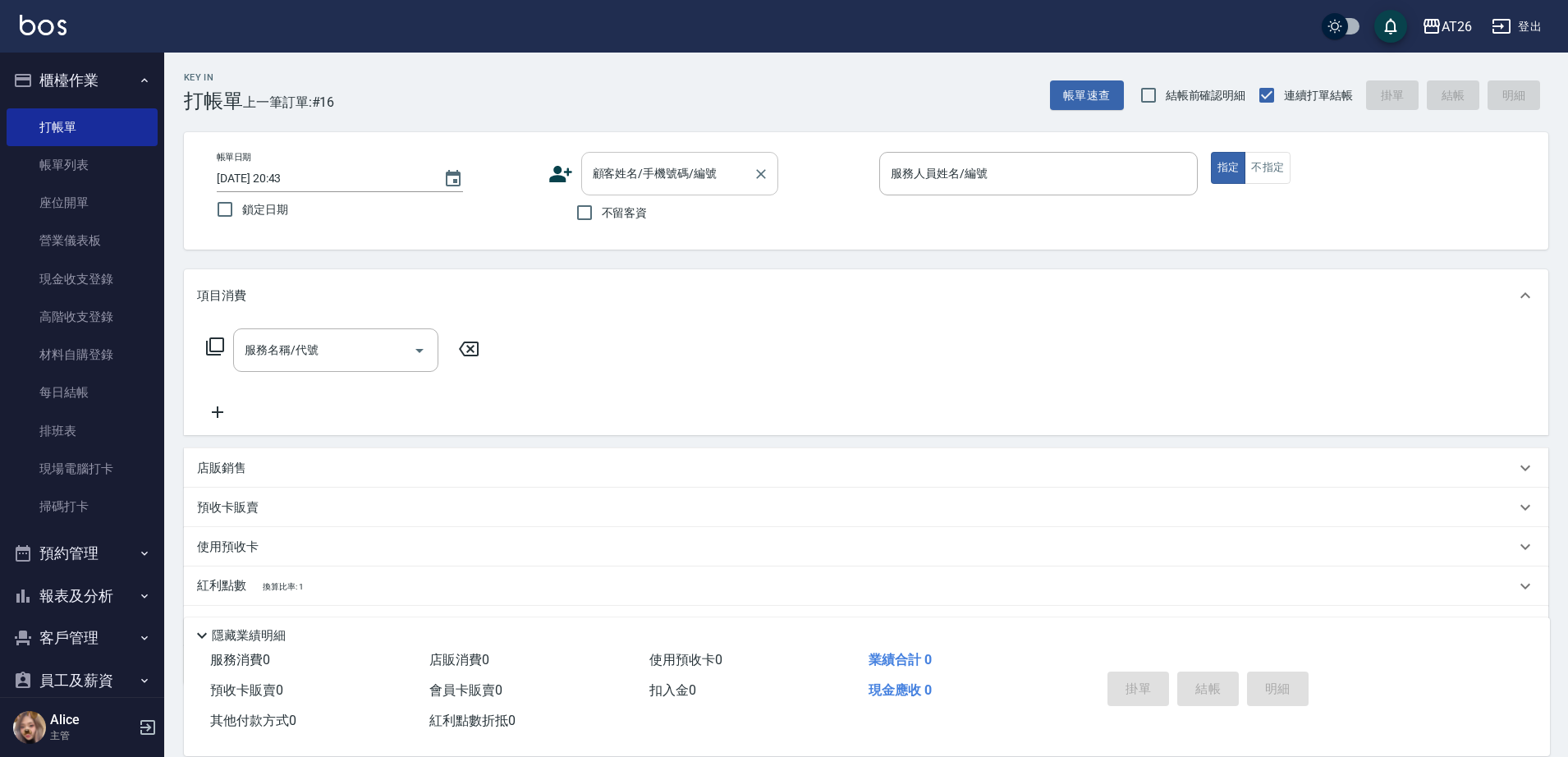
click at [681, 173] on input "顧客姓名/手機號碼/編號" at bounding box center [668, 173] width 158 height 29
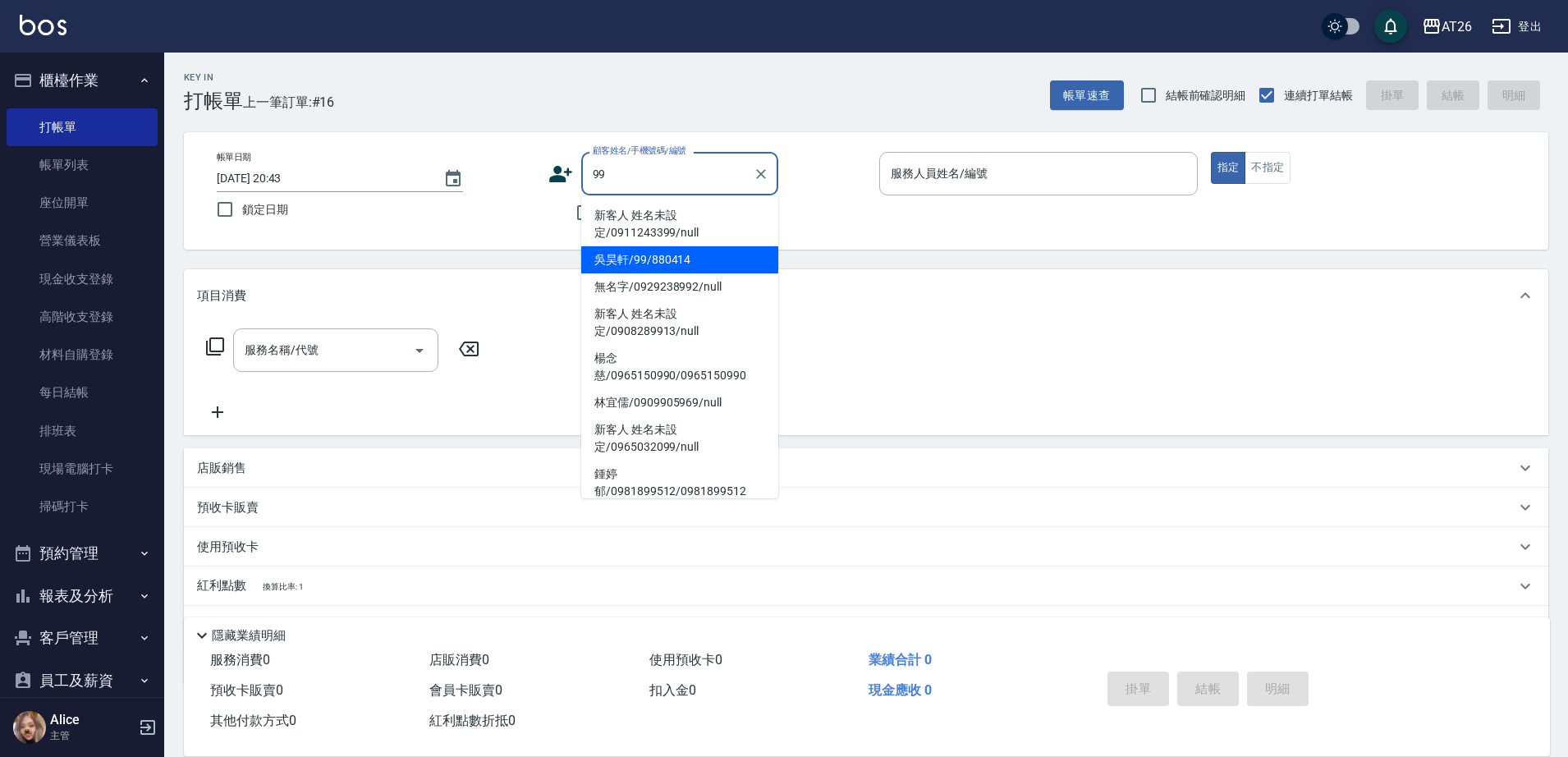
type input "吳昊軒/99/880414"
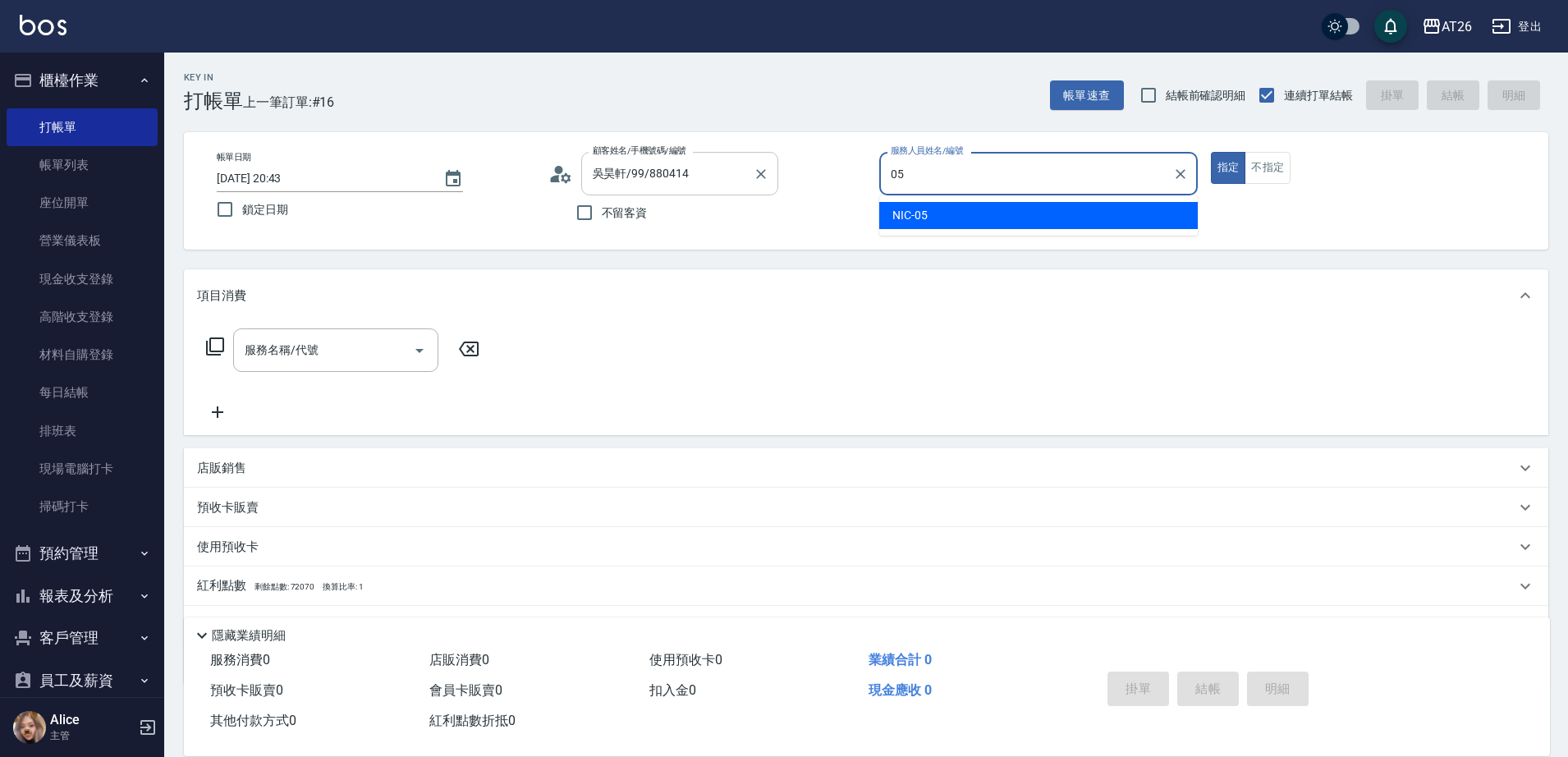
type input "05"
type button "true"
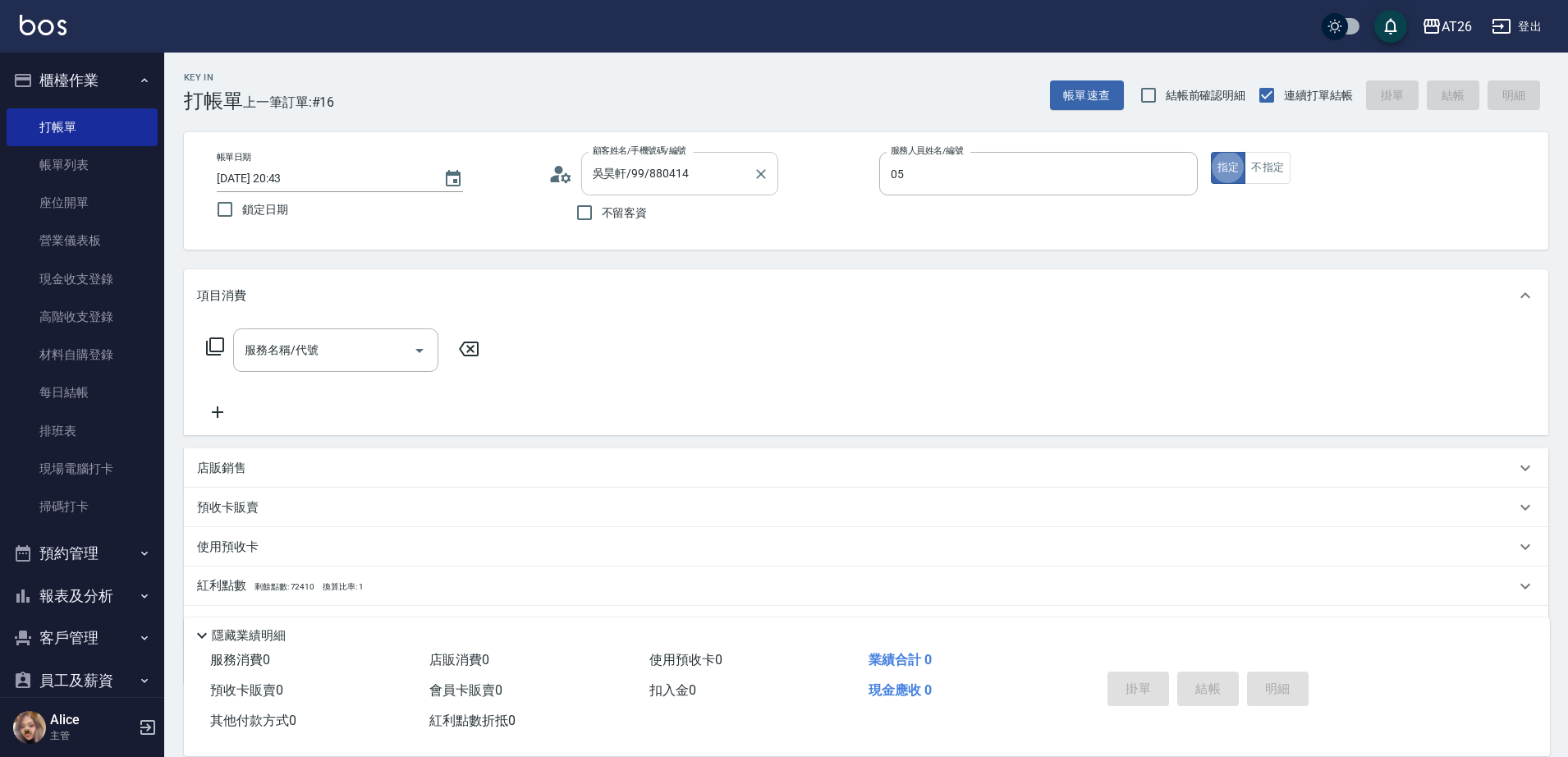
type input "NIC-05"
click at [1272, 159] on button "不指定" at bounding box center [1267, 167] width 46 height 32
click at [332, 345] on input "服務名稱/代號" at bounding box center [323, 350] width 165 height 29
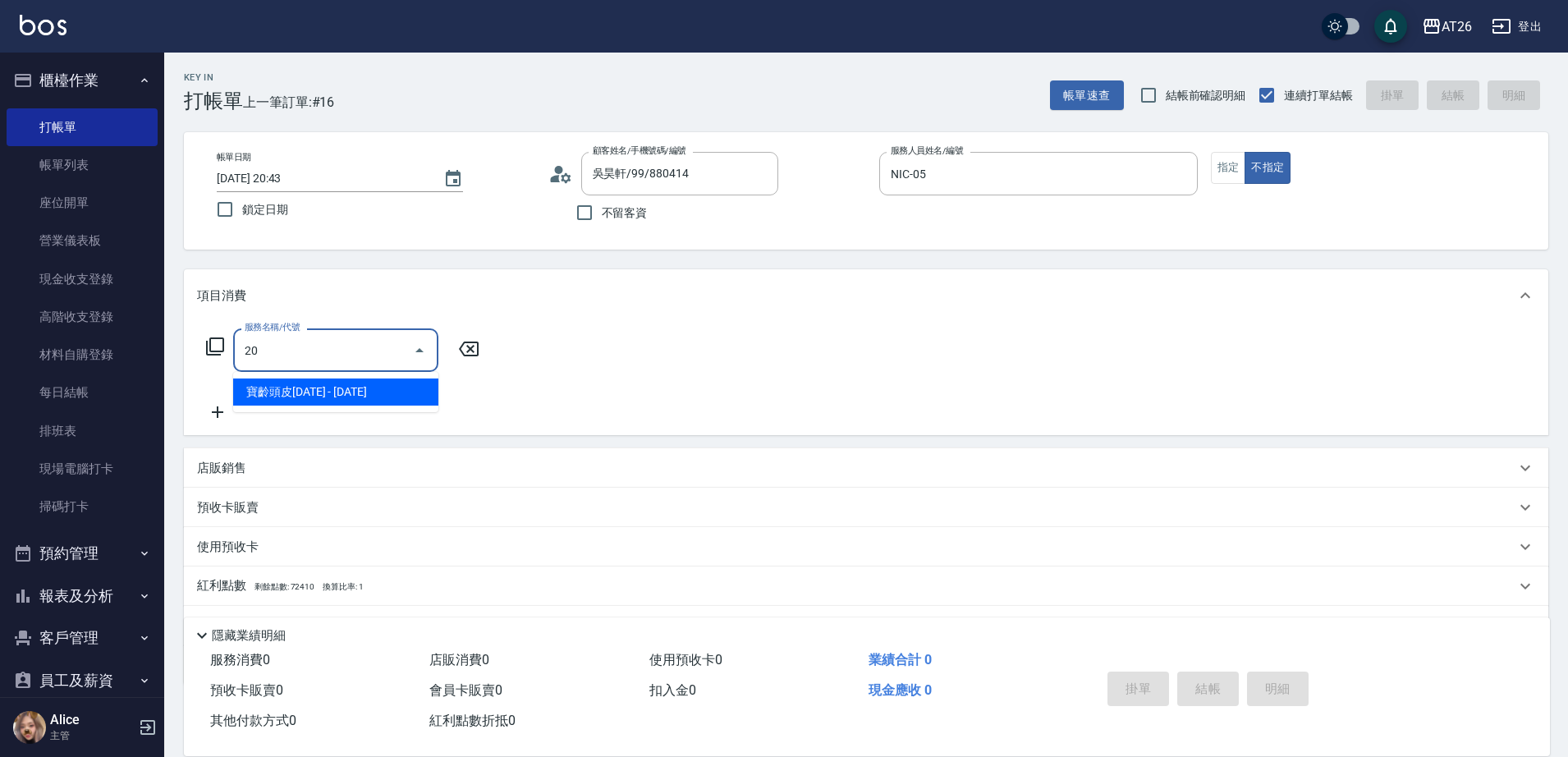
type input "201"
type input "20"
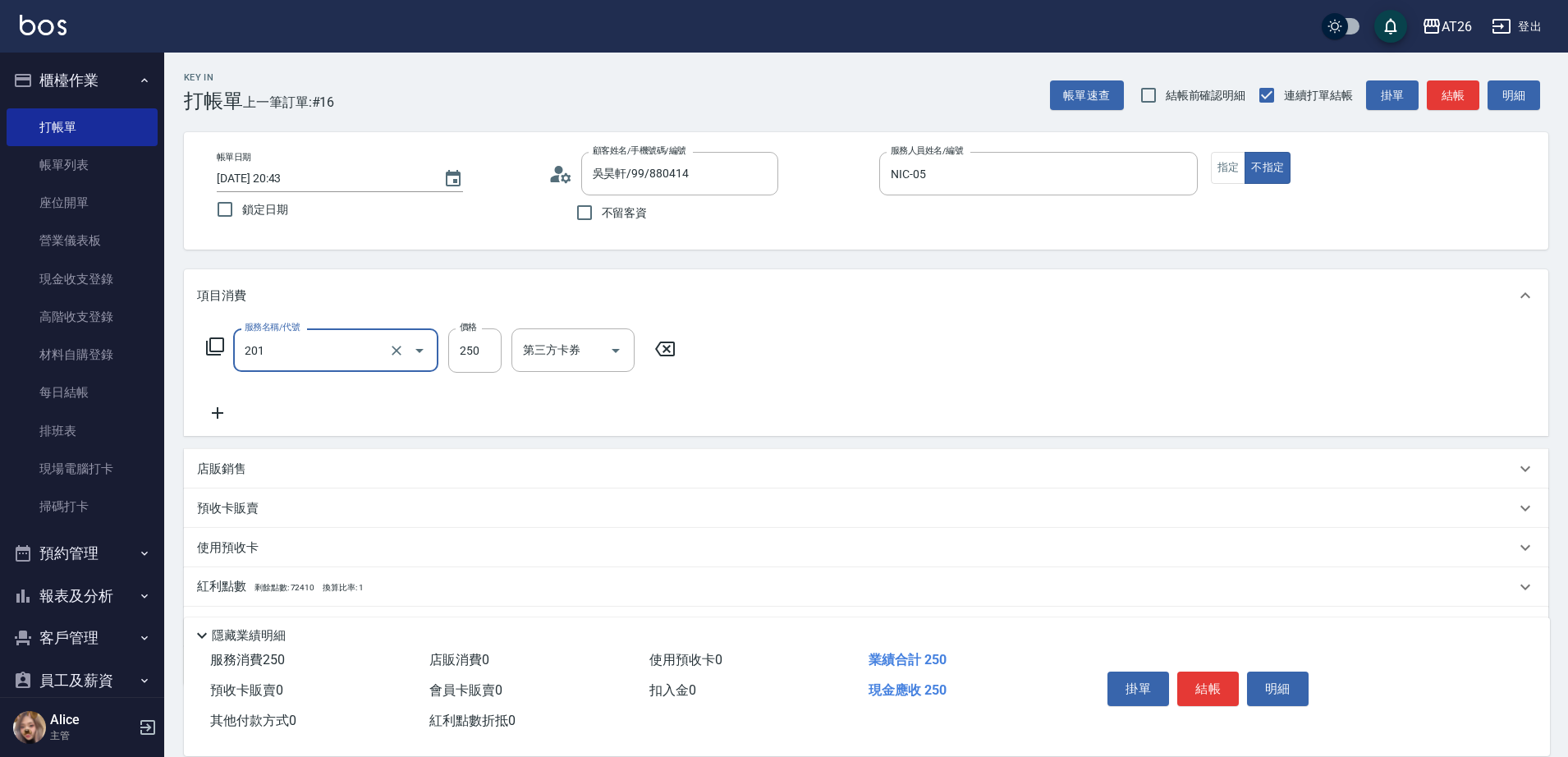
type input "洗髮(201)"
type input "4"
type input "0"
type input "400"
type input "40"
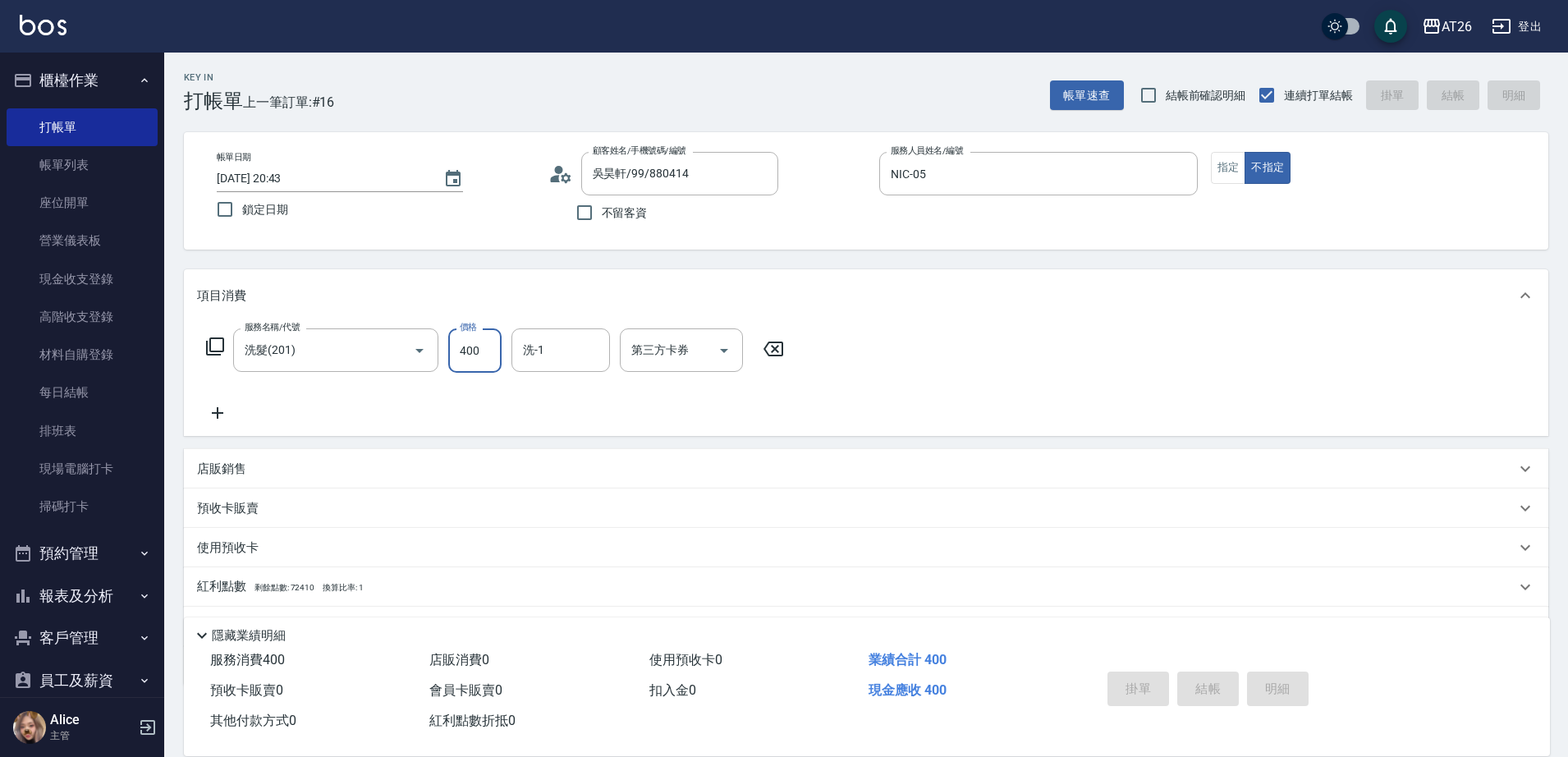
type input "2025/09/06 20:47"
type input "0"
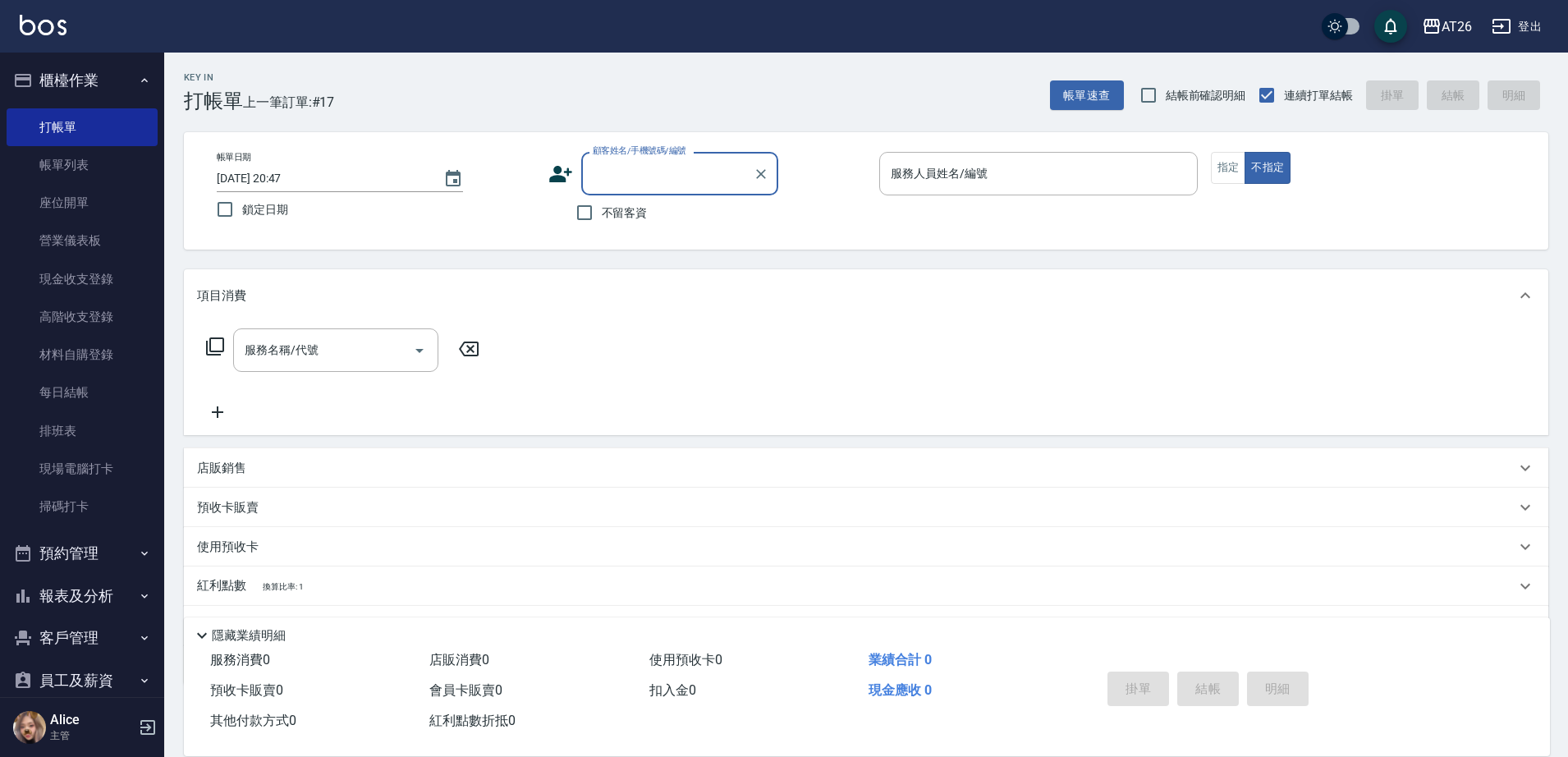
click at [633, 176] on input "顧客姓名/手機號碼/編號" at bounding box center [668, 173] width 158 height 29
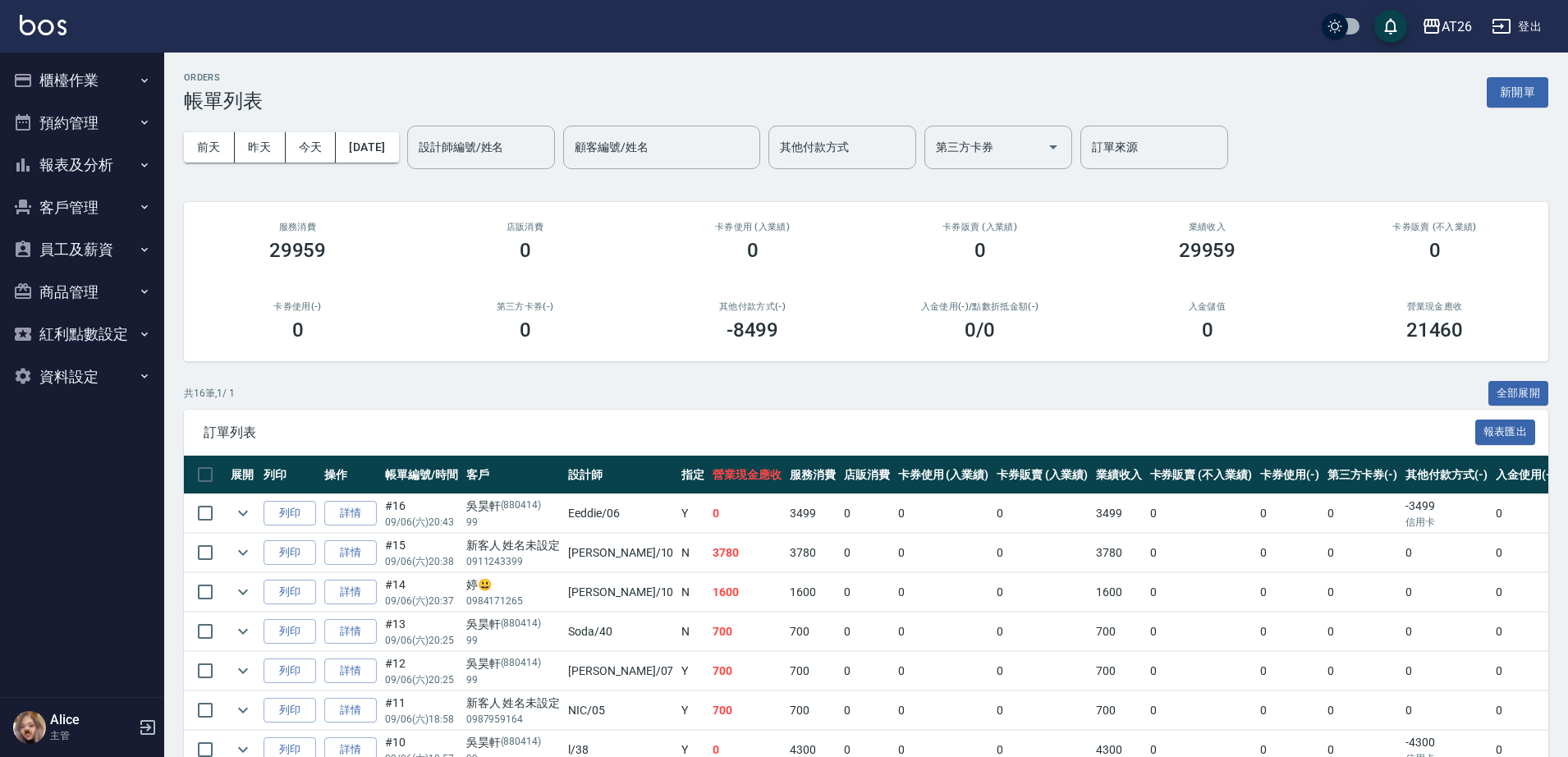
scroll to position [103, 0]
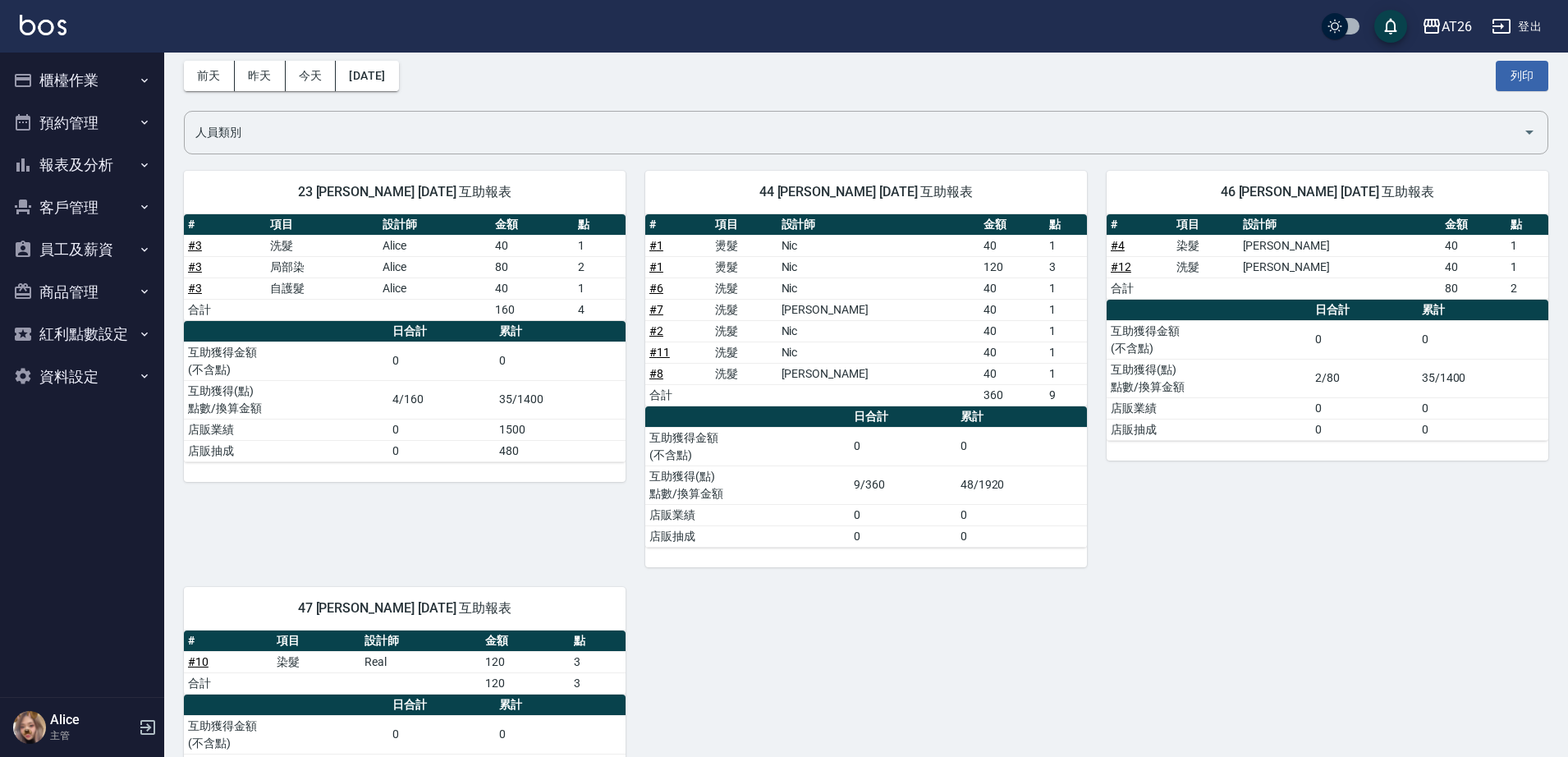
scroll to position [190, 0]
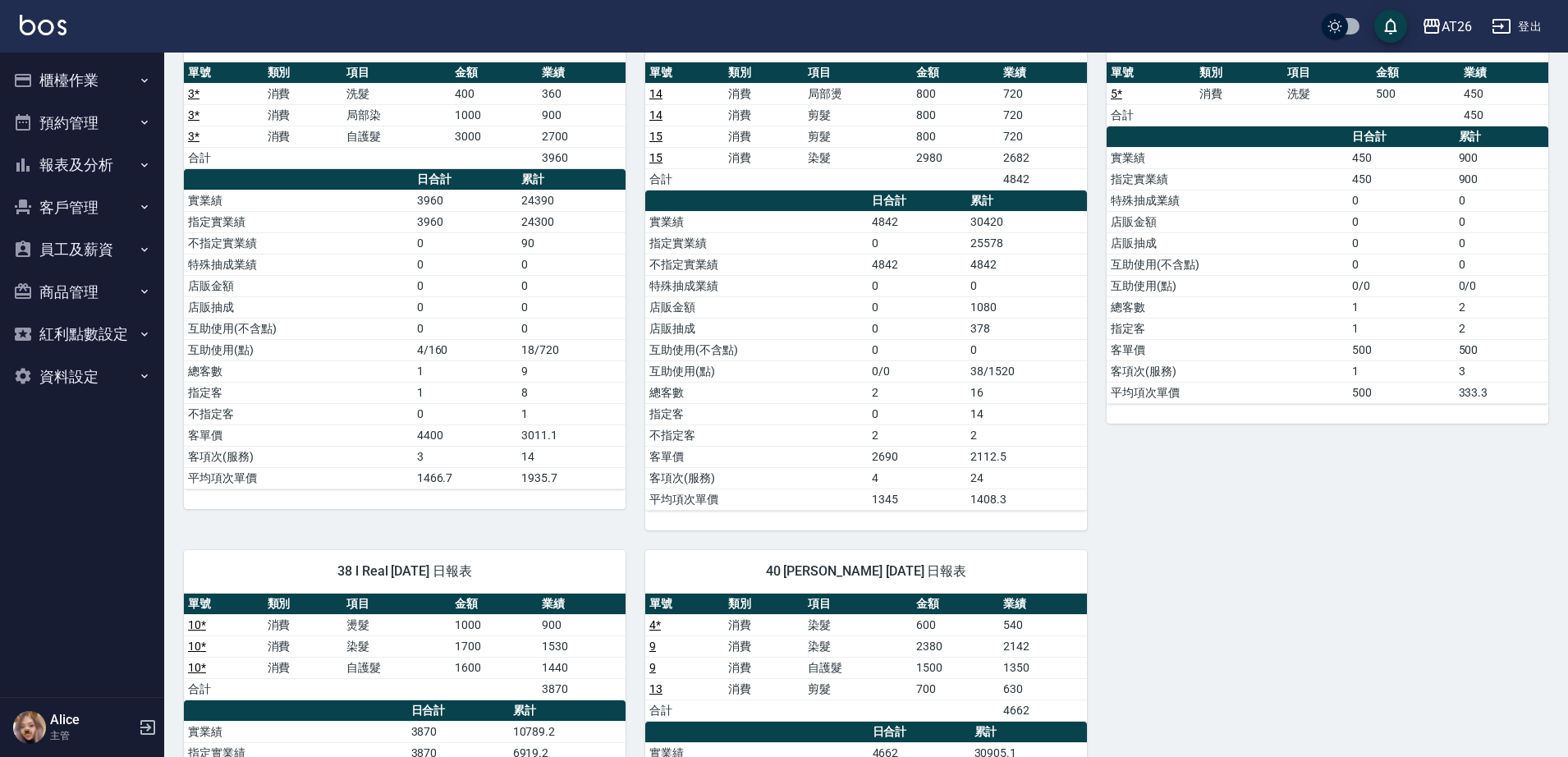
scroll to position [592, 0]
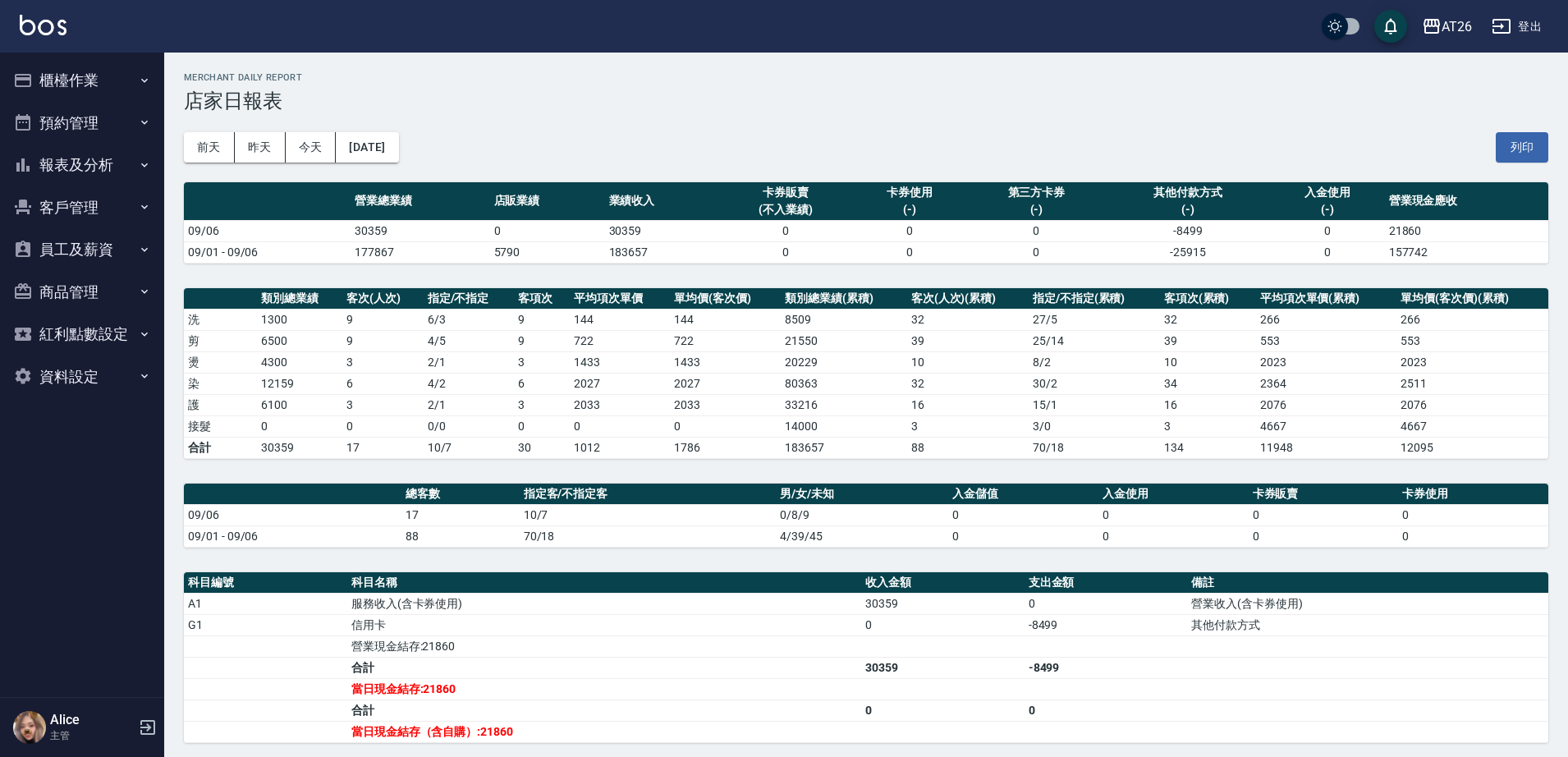
scroll to position [103, 0]
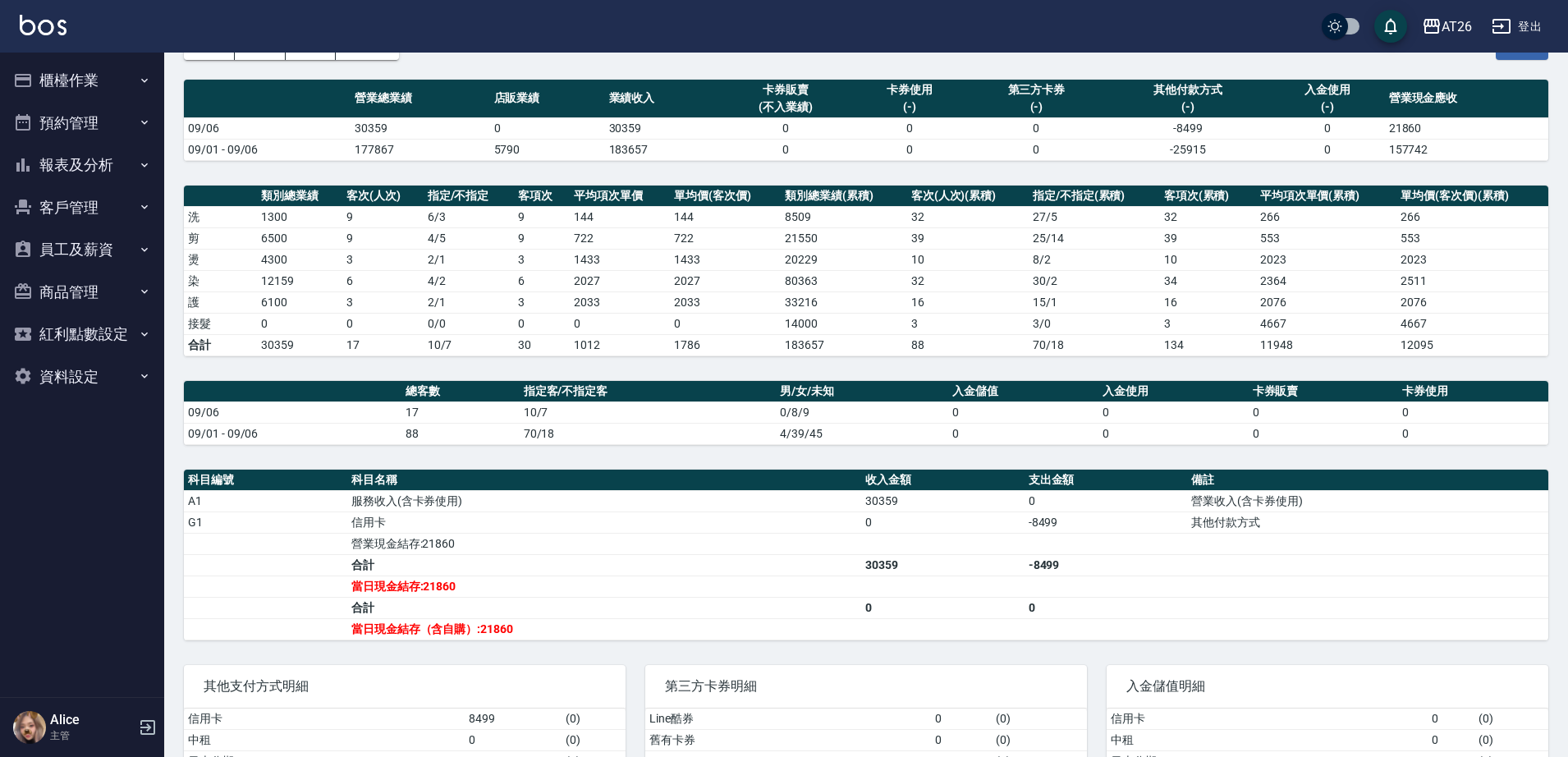
click at [103, 184] on button "報表及分析" at bounding box center [82, 165] width 151 height 42
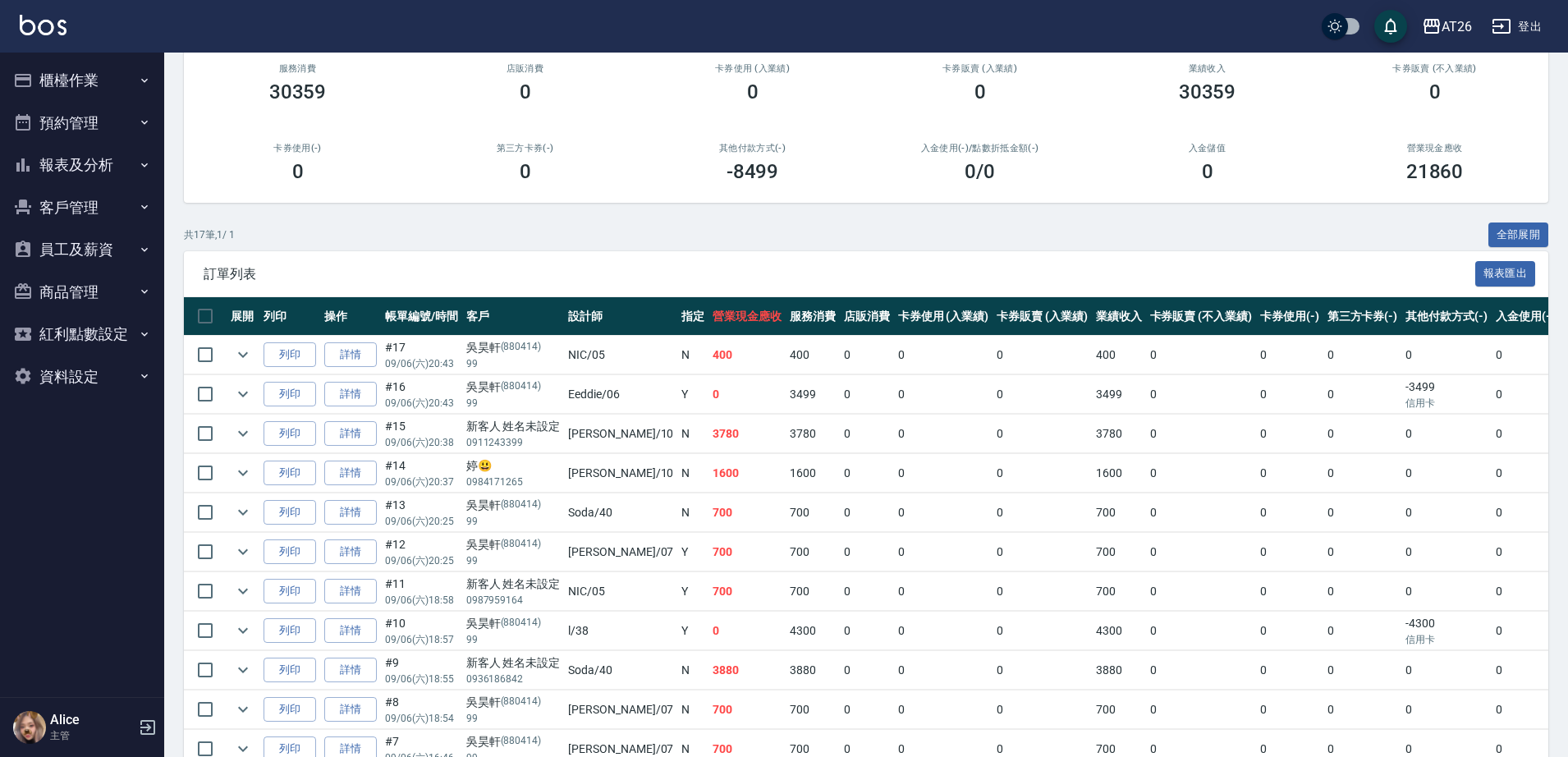
scroll to position [205, 0]
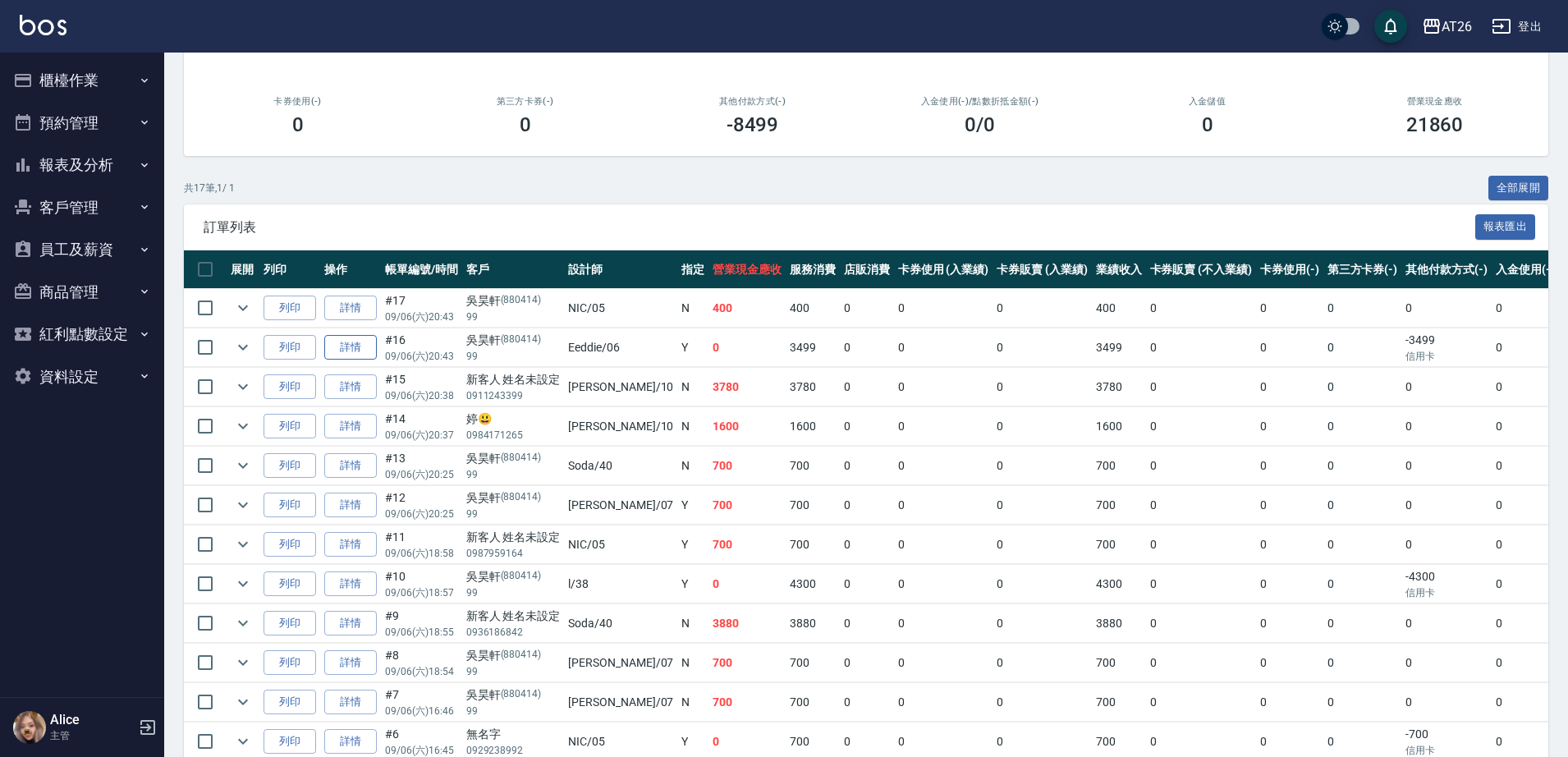
click at [334, 351] on link "詳情" at bounding box center [350, 347] width 53 height 25
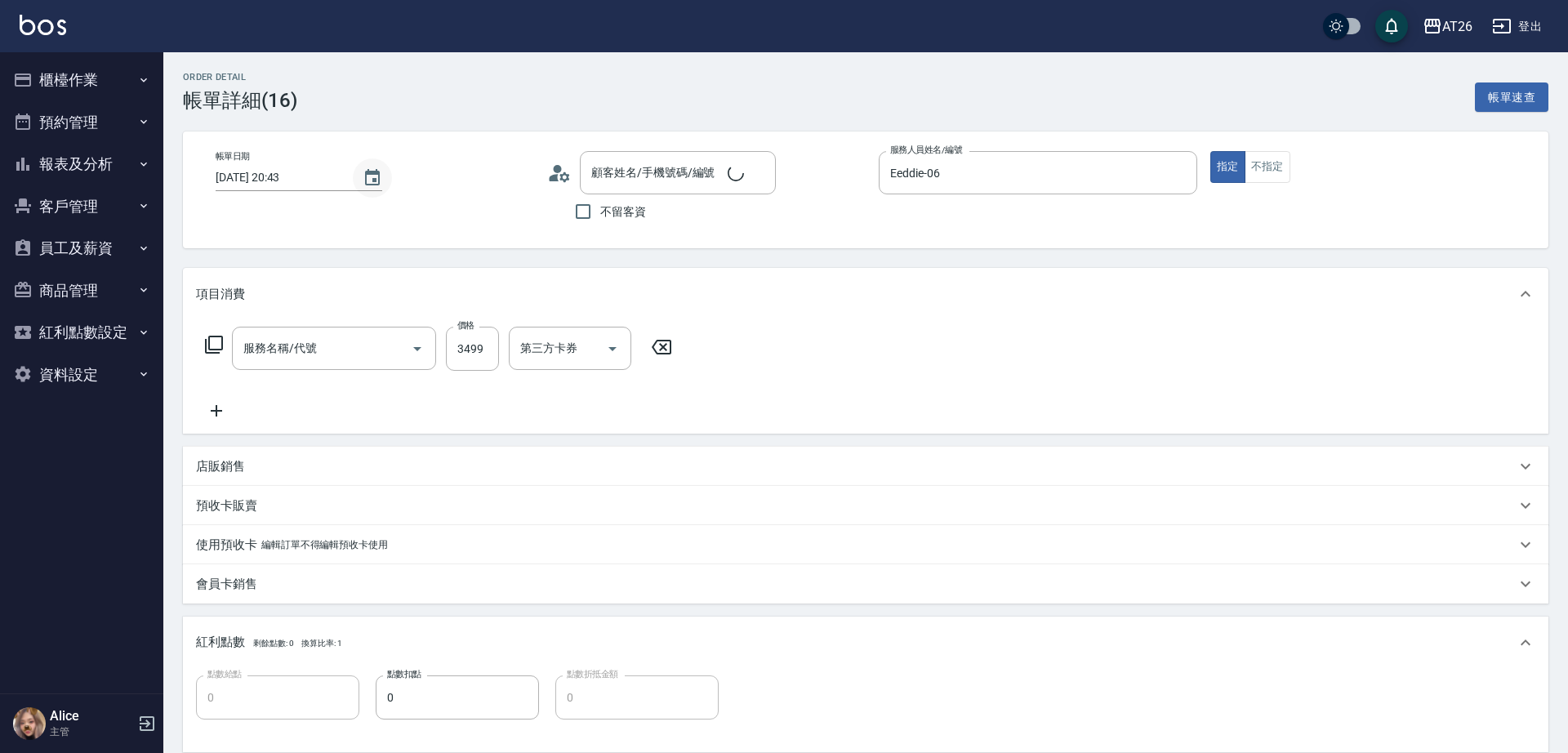
type input "[DATE] 20:43"
type input "Eeddie-06"
type input "0"
type input "染髮(501)"
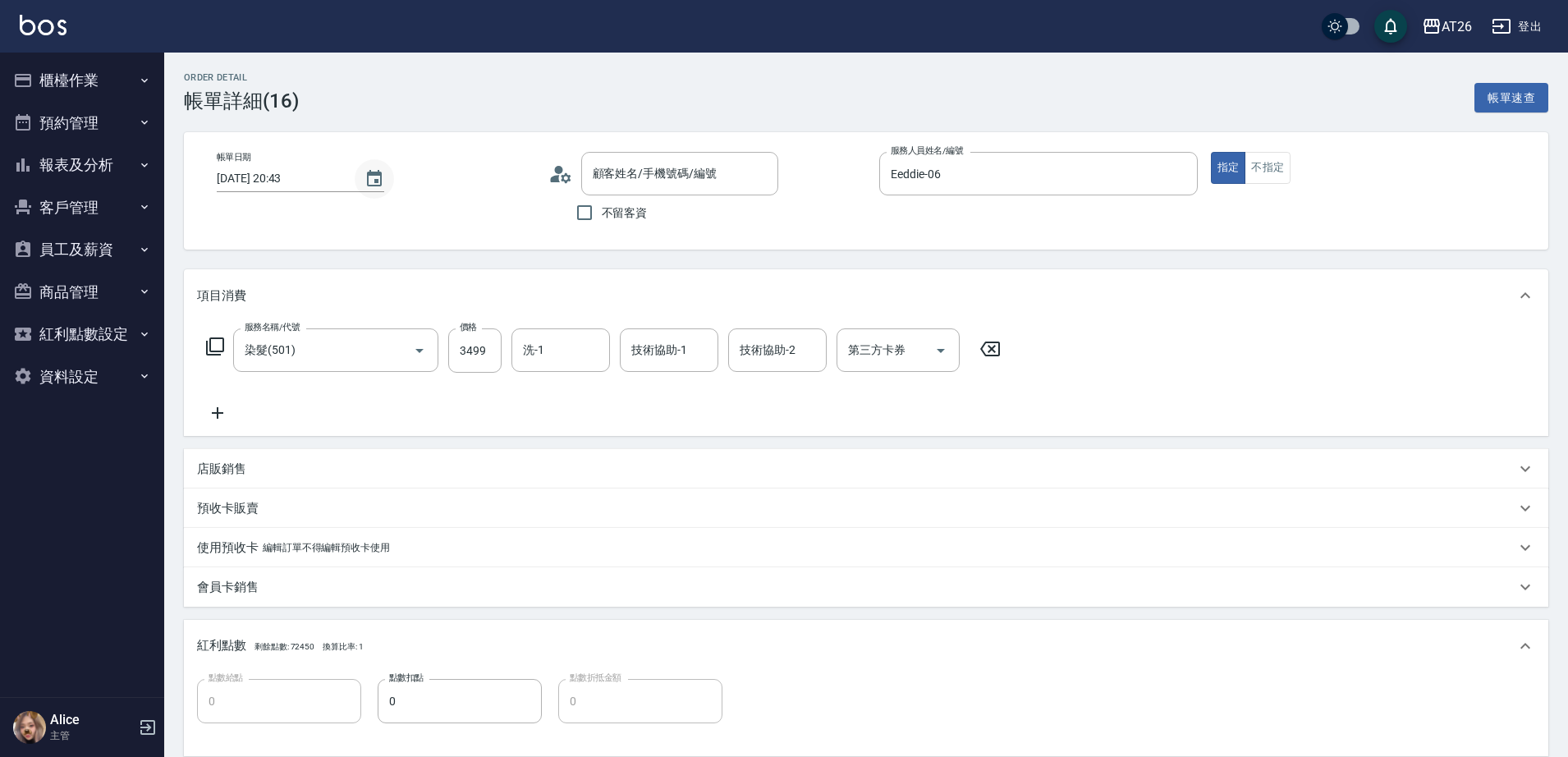
type input "吳昊軒/99/880414"
click at [371, 185] on icon "Choose date, selected date is 2025-09-06" at bounding box center [374, 178] width 15 height 16
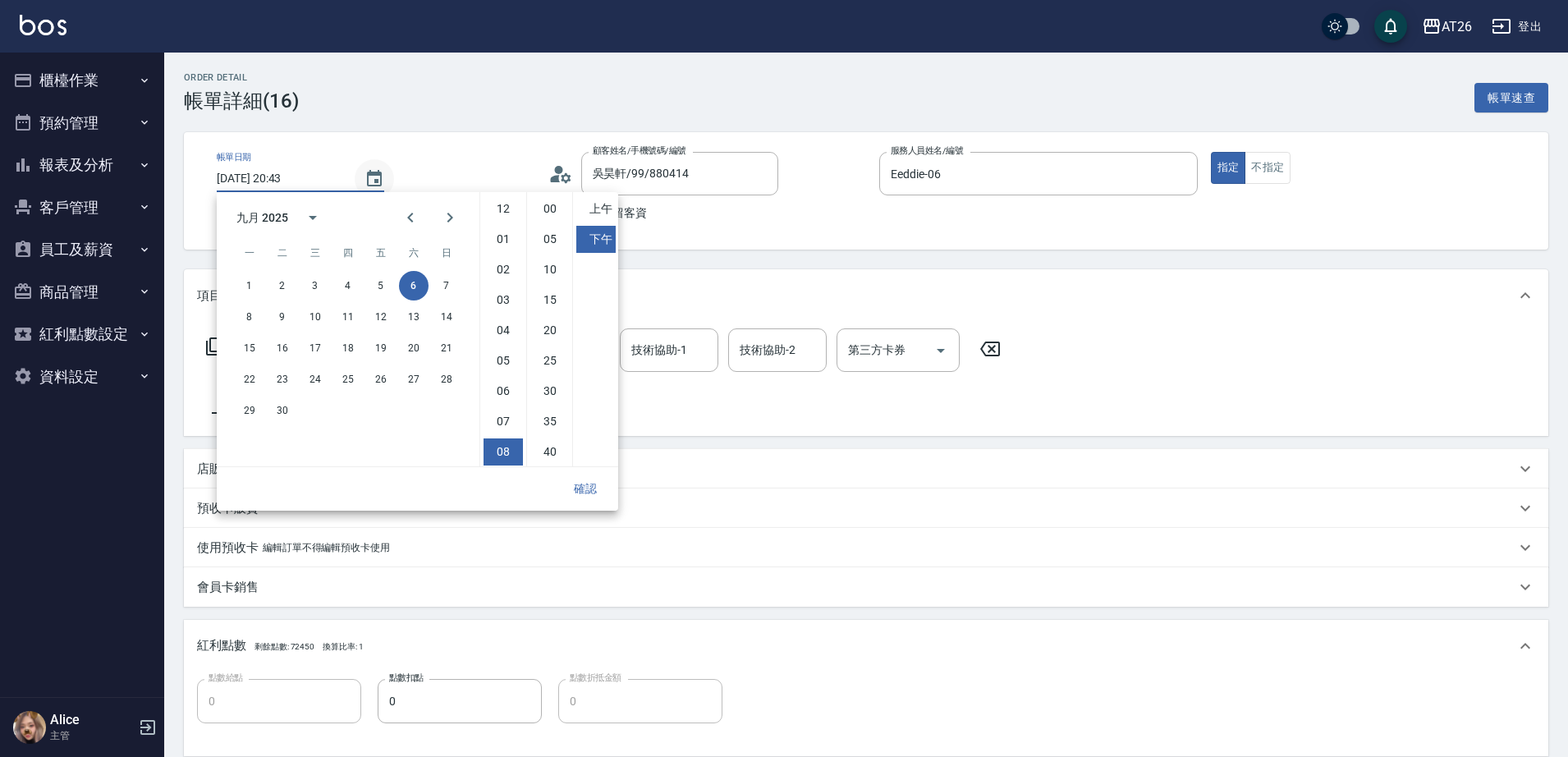
scroll to position [92, 0]
click at [379, 281] on button "5" at bounding box center [381, 286] width 29 height 29
type input "[DATE] 20:43"
click at [588, 485] on button "確認" at bounding box center [585, 488] width 53 height 30
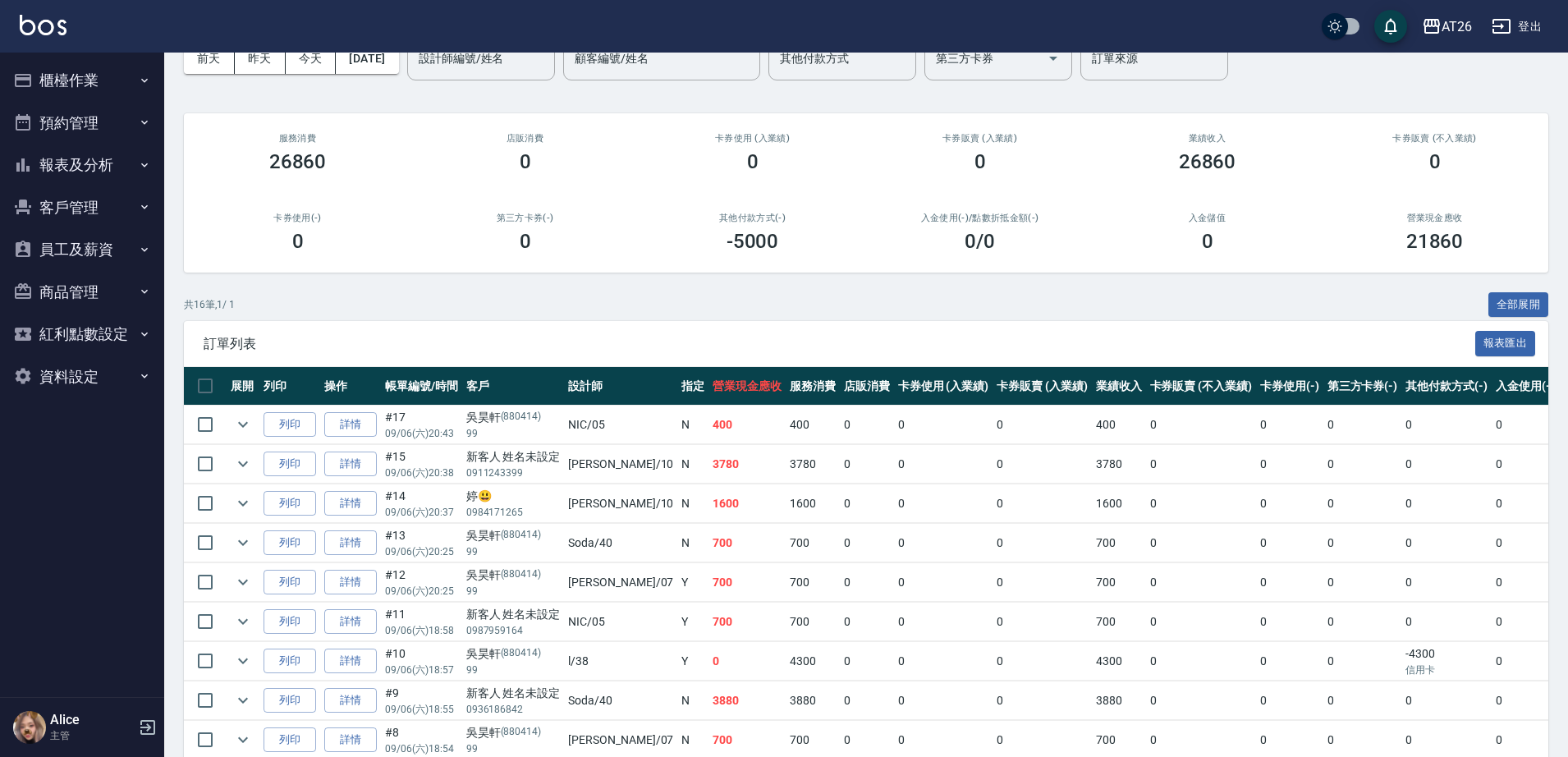
scroll to position [205, 0]
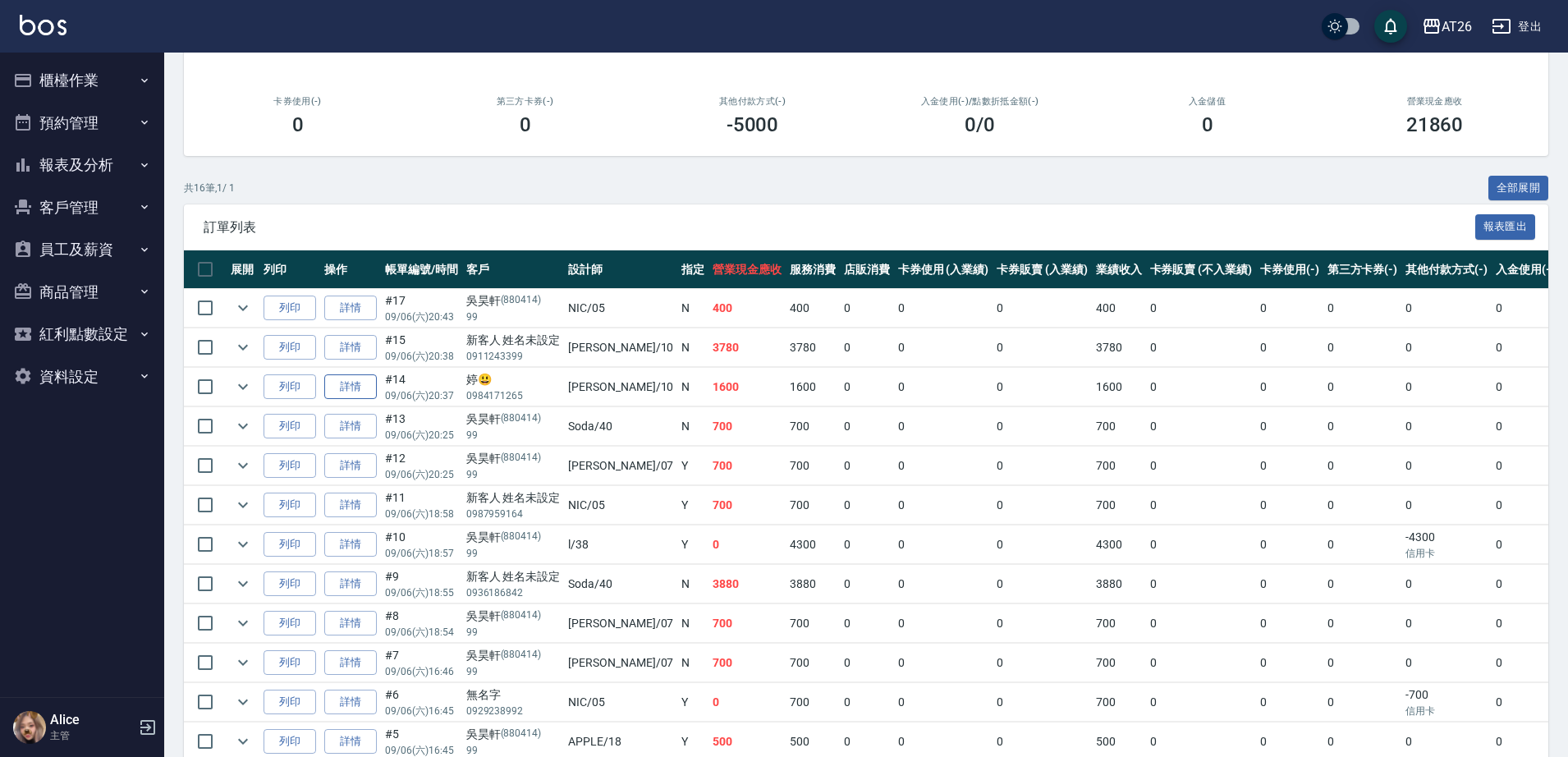
click at [366, 387] on link "詳情" at bounding box center [350, 386] width 53 height 25
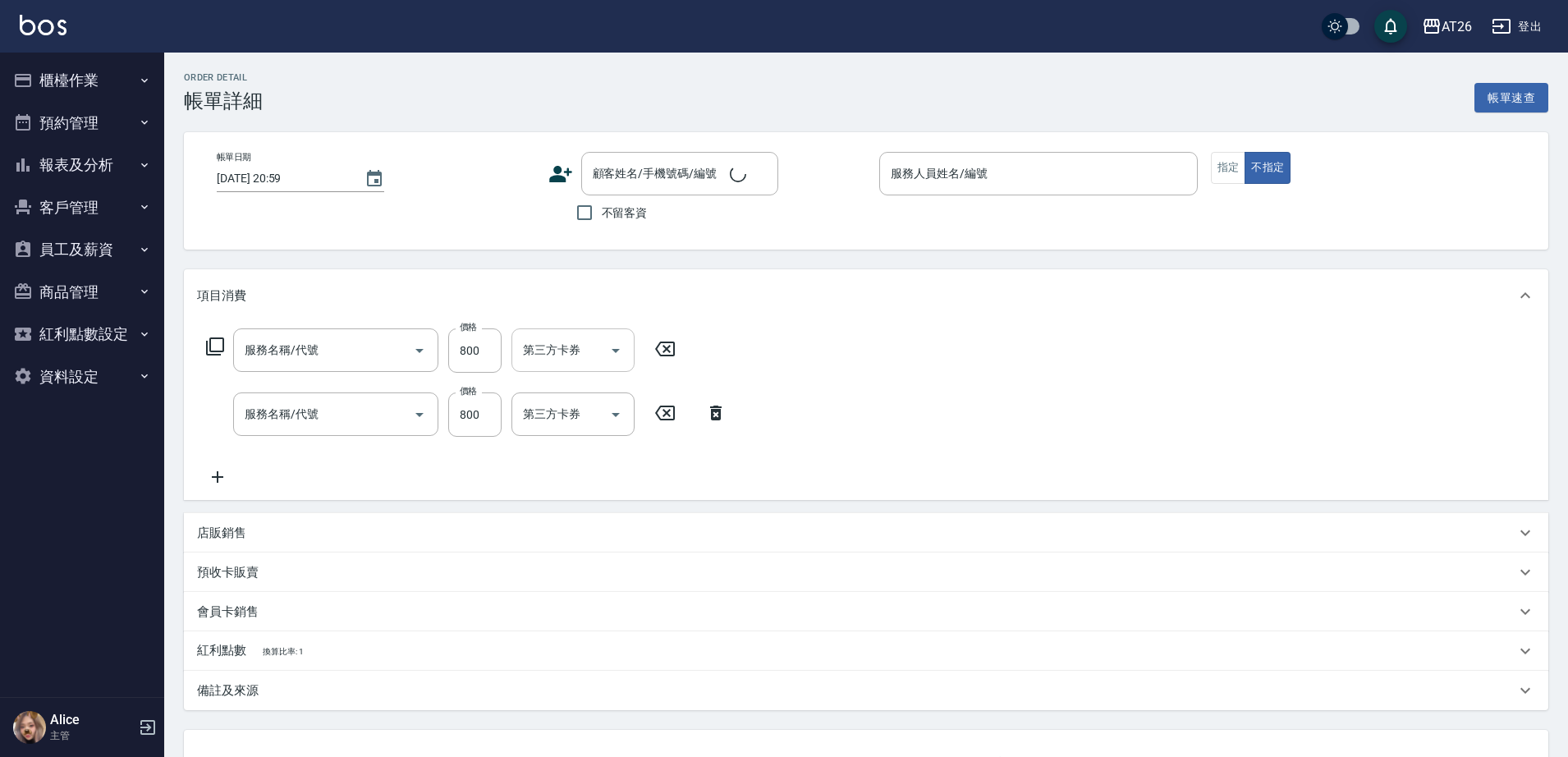
type input "[DATE] 20:37"
type input "[PERSON_NAME]-10"
type input "160"
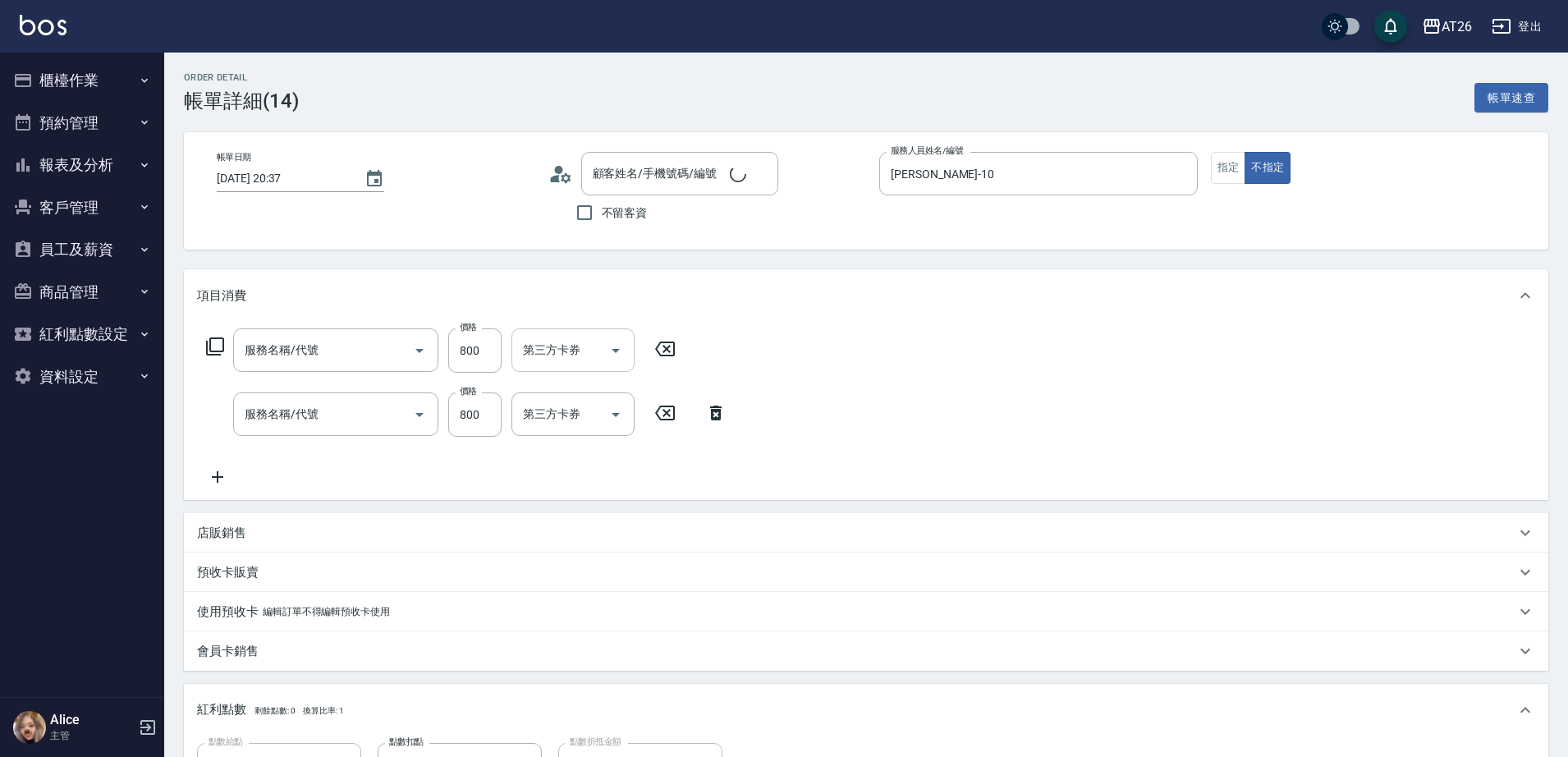
type input "[PERSON_NAME]😃/0984171265/null"
type input "剪髮(401)"
type input "局部燙(303)"
click at [585, 417] on input "洗-1" at bounding box center [560, 414] width 84 height 29
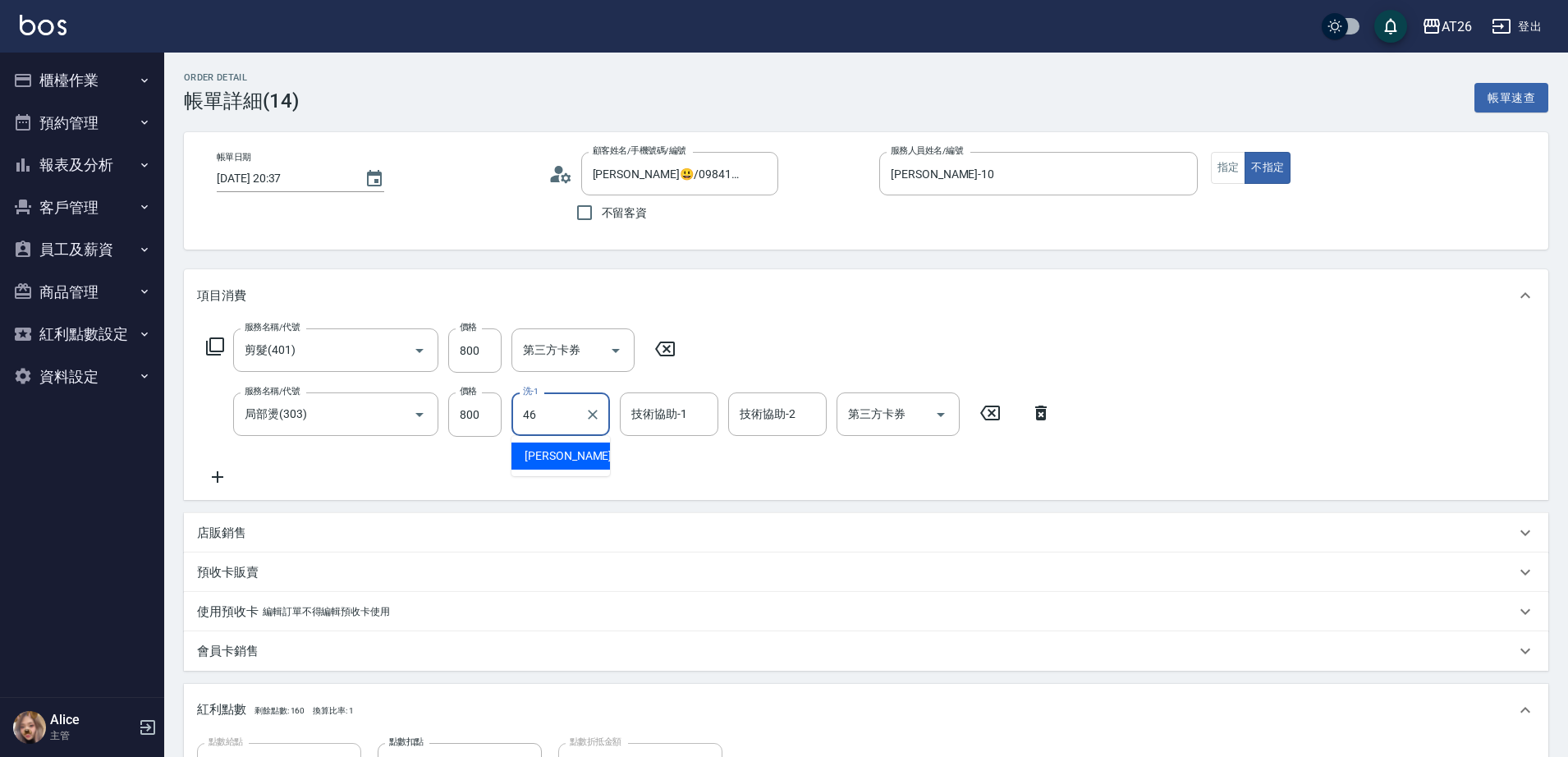
type input "[PERSON_NAME]-46"
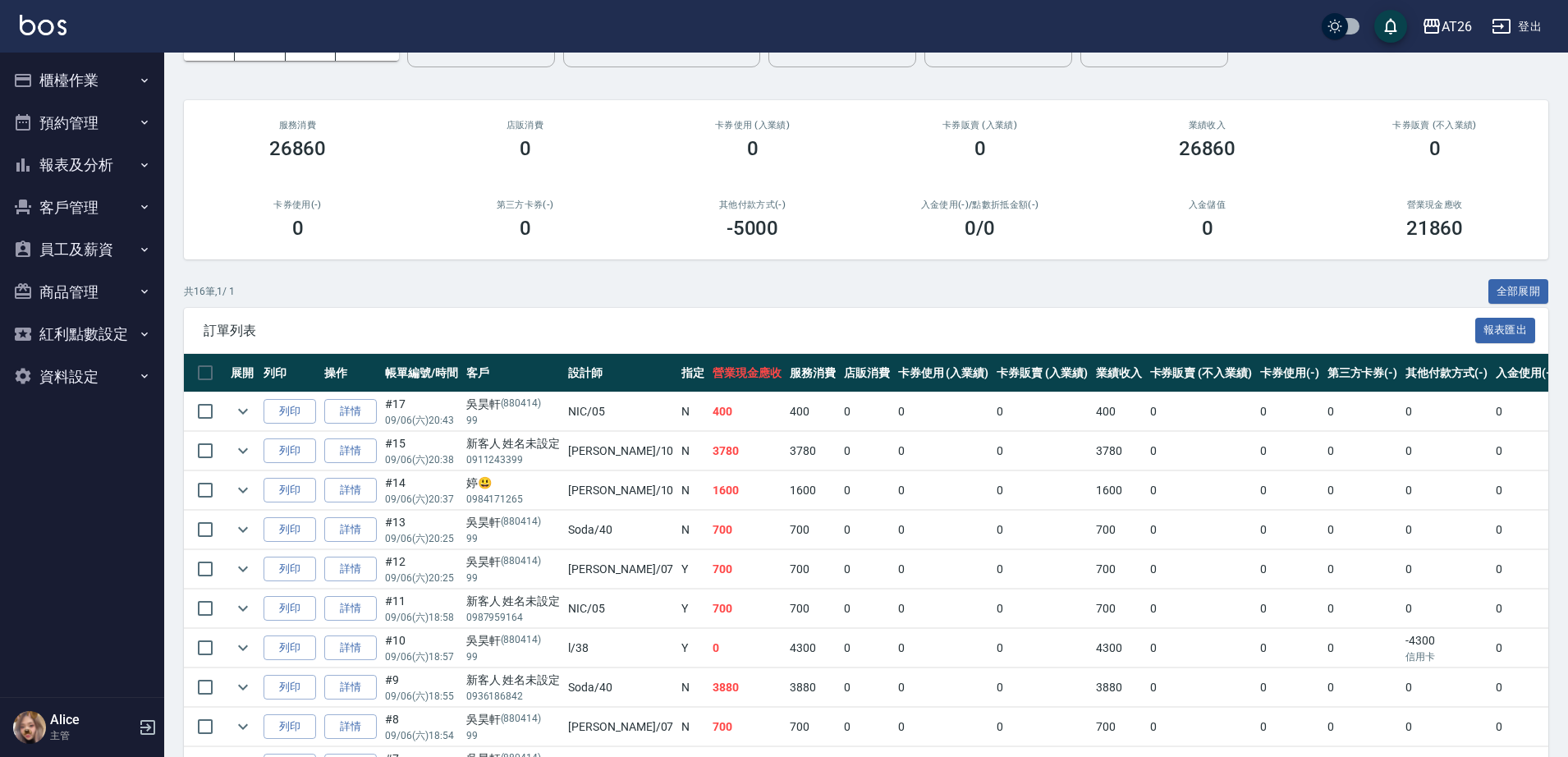
scroll to position [103, 0]
click at [357, 488] on link "詳情" at bounding box center [350, 489] width 53 height 25
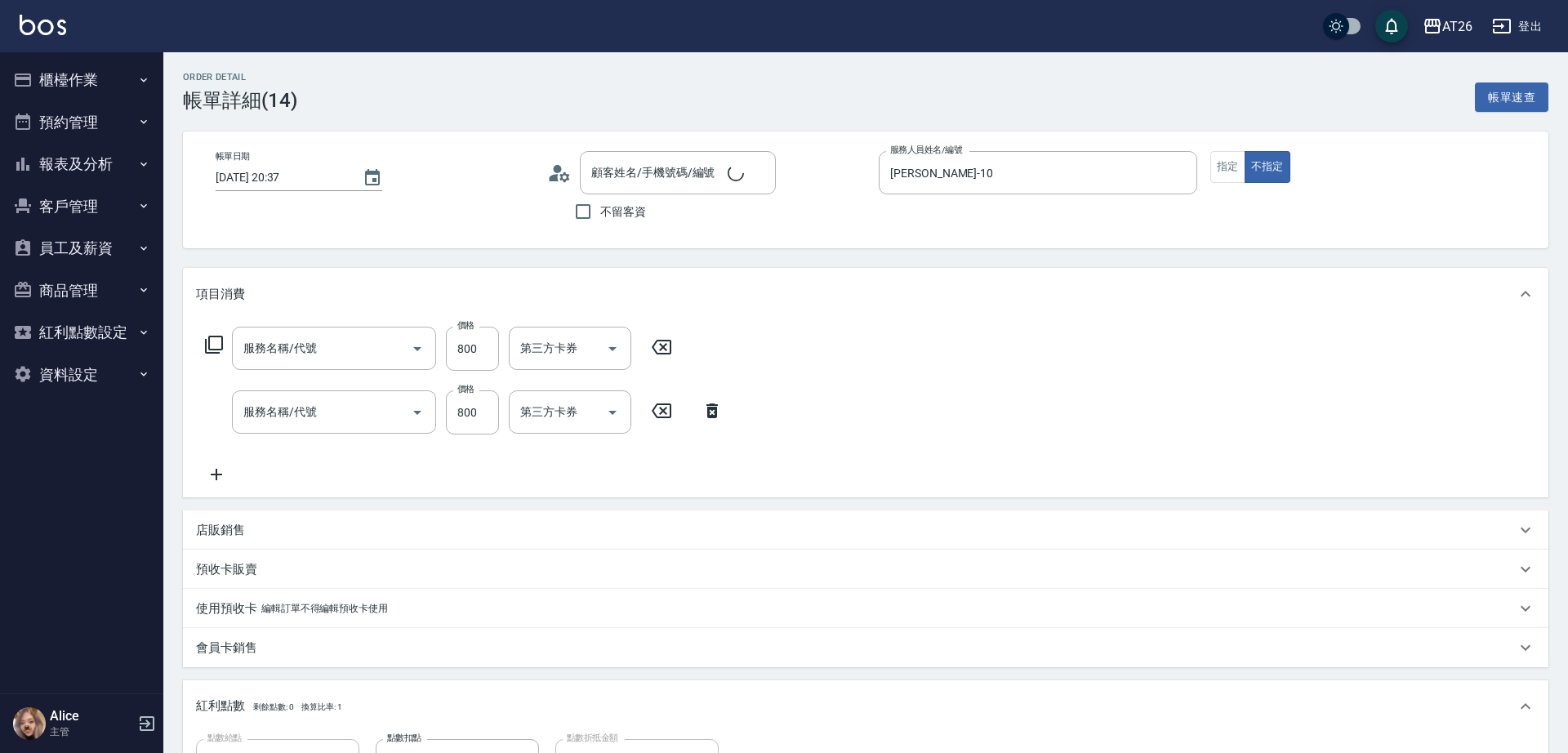
type input "[DATE] 20:37"
type input "[PERSON_NAME]-10"
type input "160"
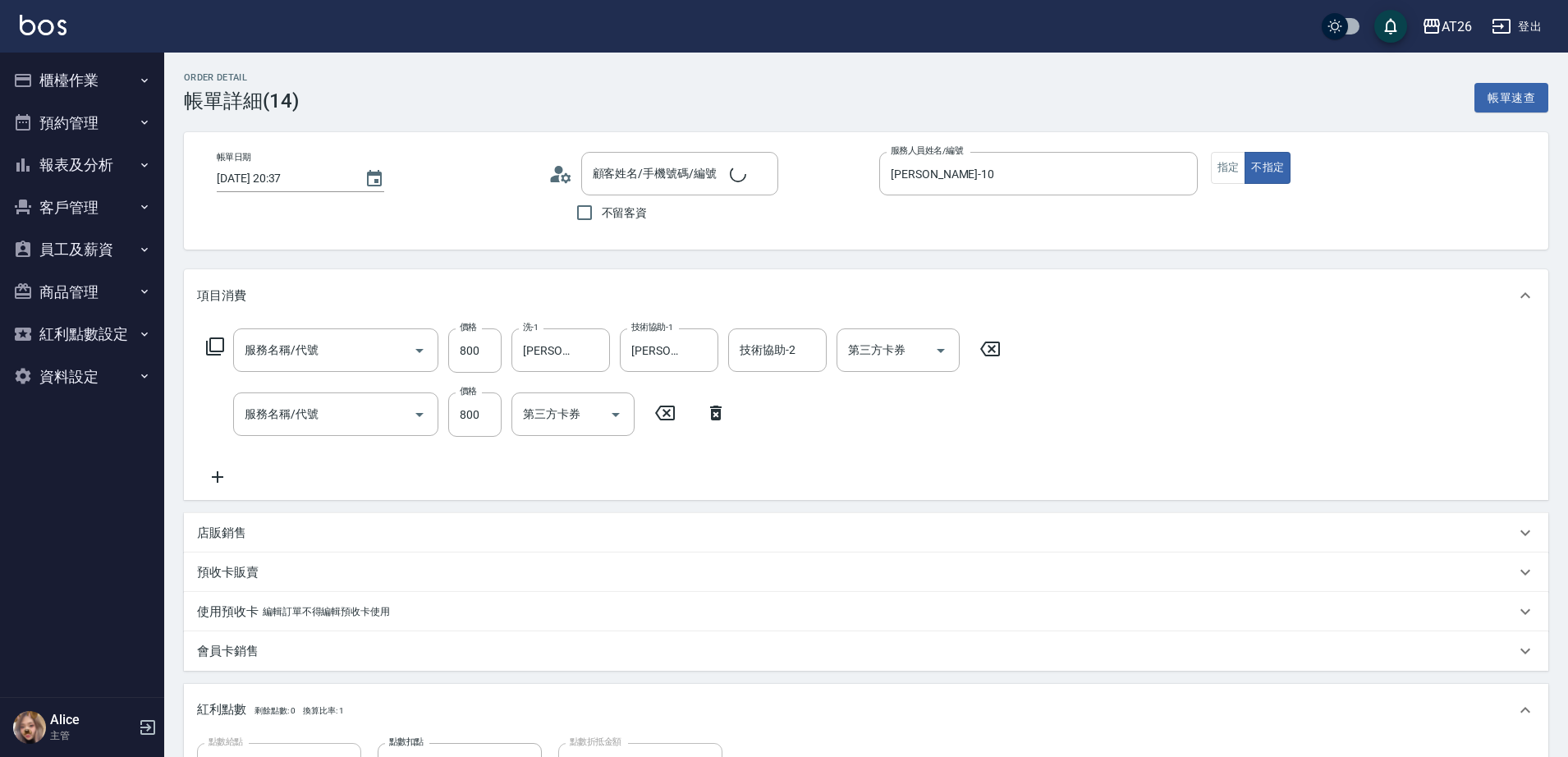
type input "[PERSON_NAME]😃/0984171265/null"
type input "局部燙(303)"
type input "剪髮(401)"
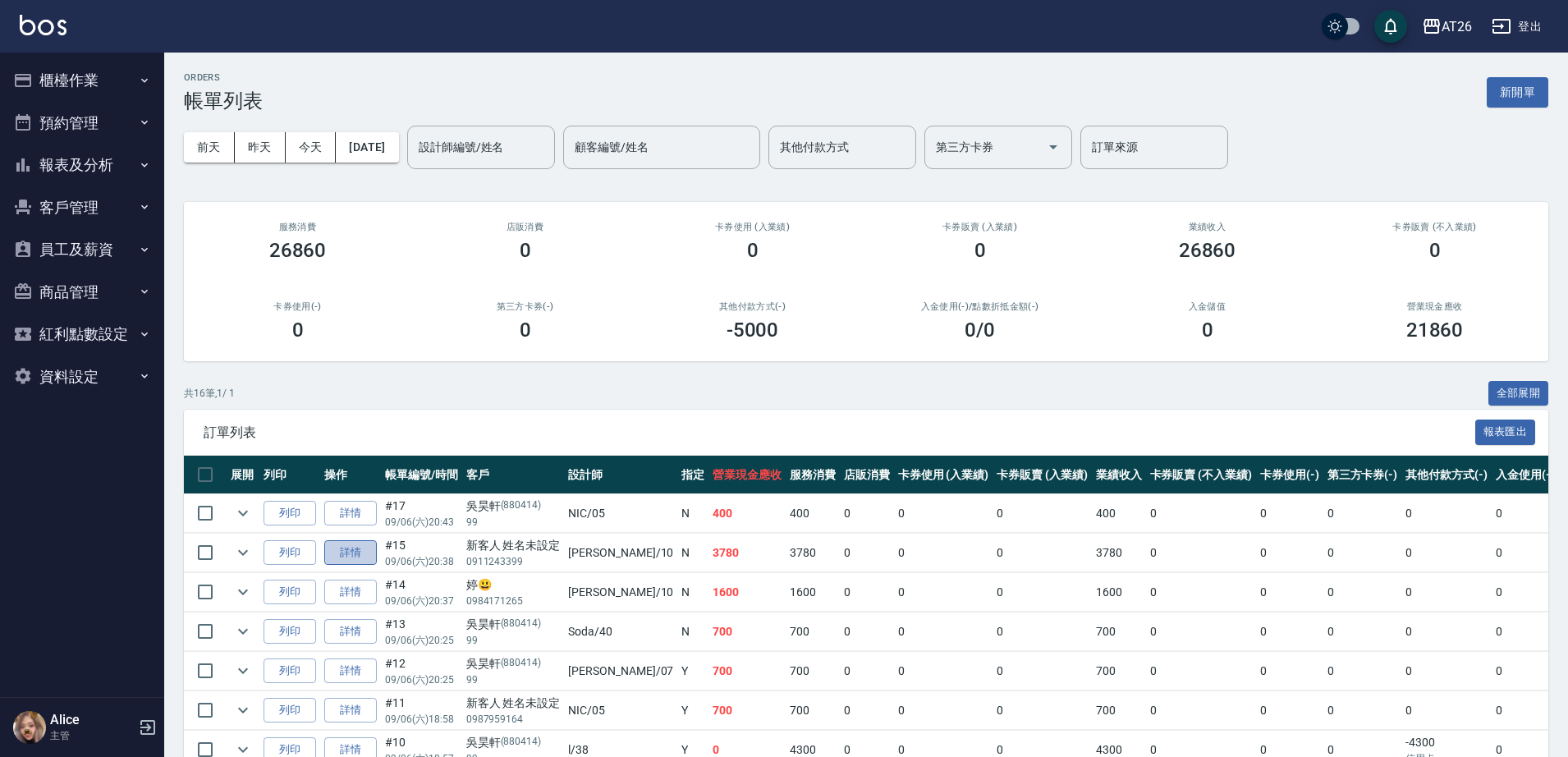
click at [365, 554] on link "詳情" at bounding box center [350, 553] width 53 height 25
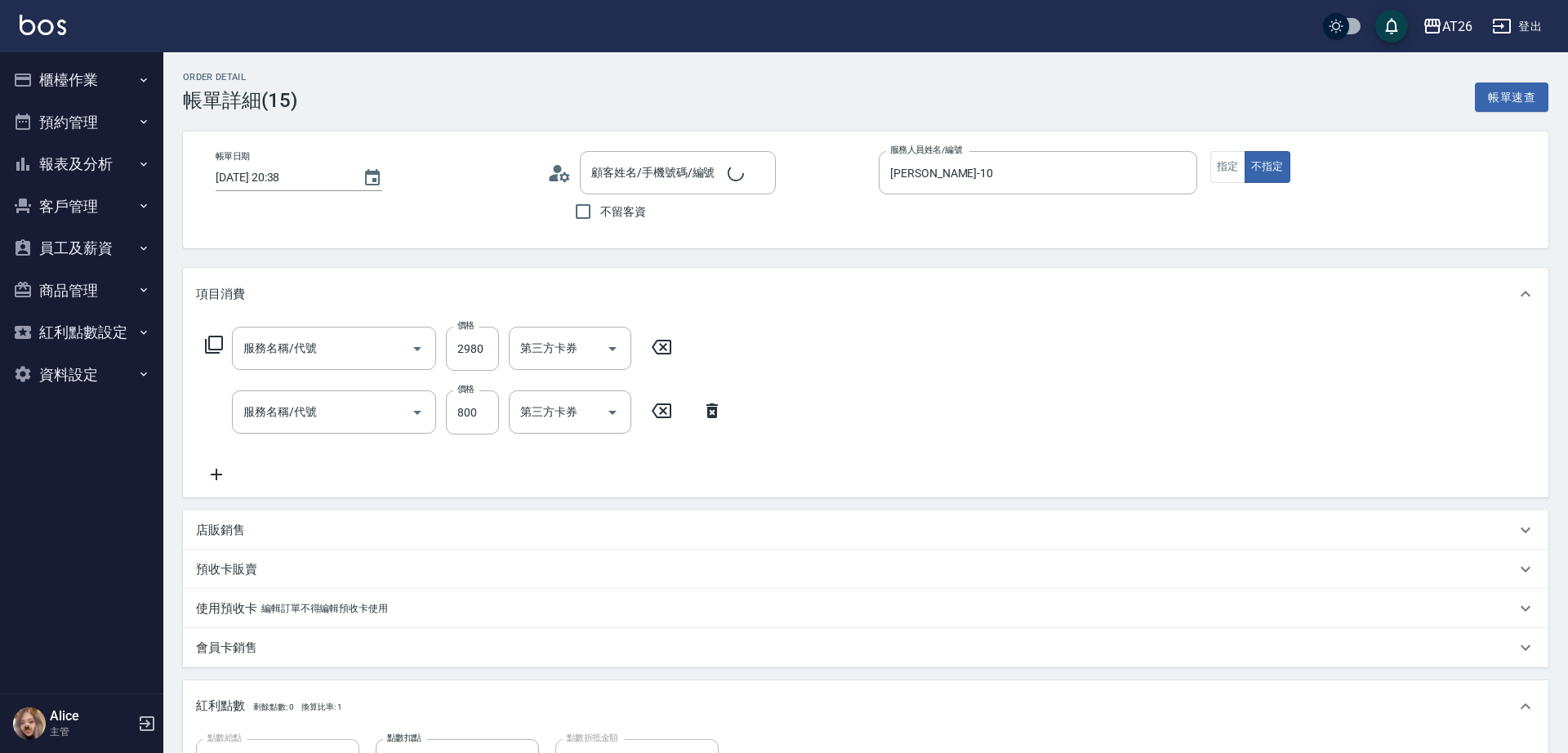
type input "[DATE] 20:38"
type input "[PERSON_NAME]-10"
type input "370"
type input "新客人 姓名未設定/0911243399/null"
type input "染髮(501)"
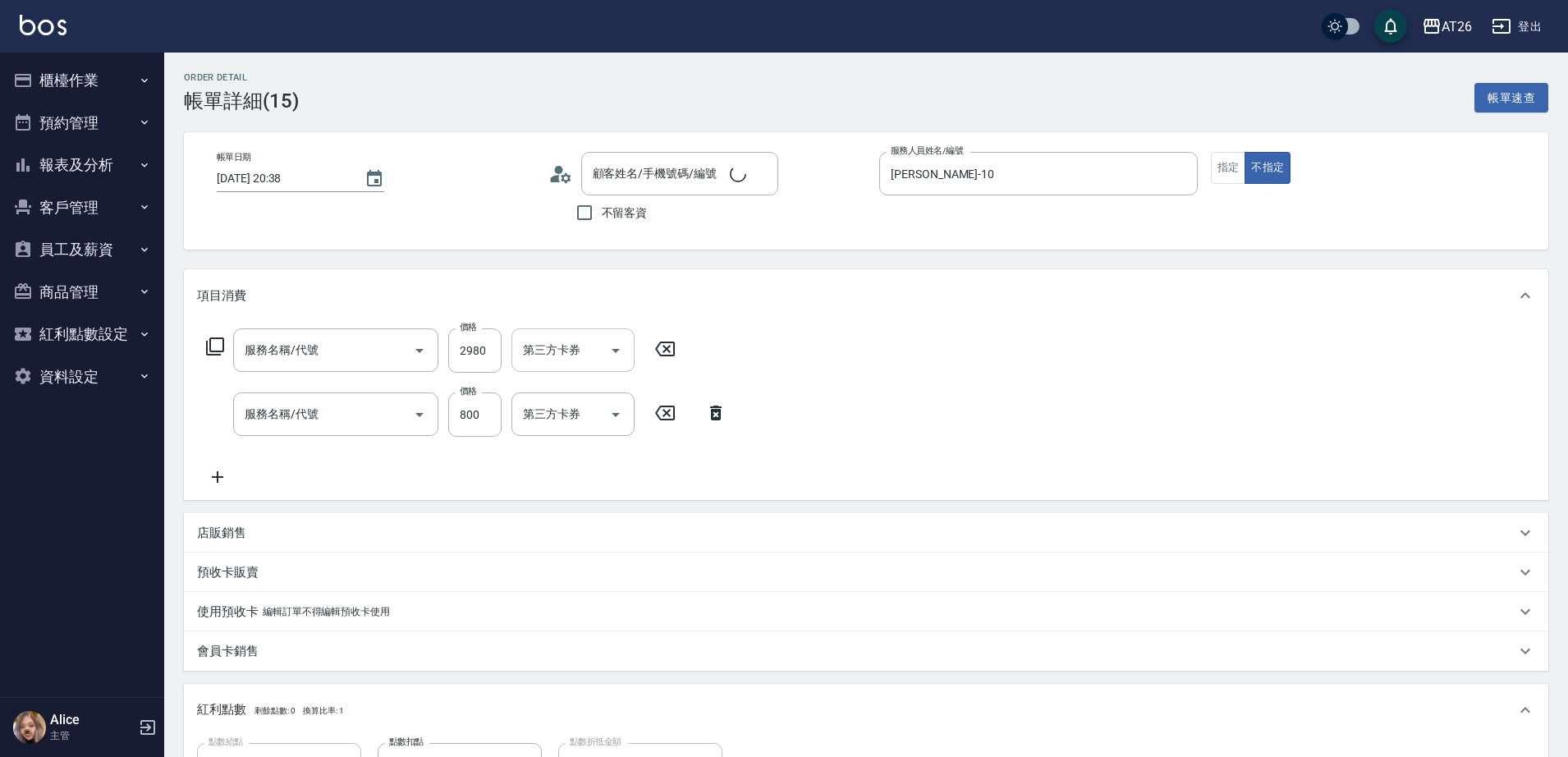
type input "剪髮(401)"
click at [565, 349] on input "洗-1" at bounding box center [560, 350] width 84 height 29
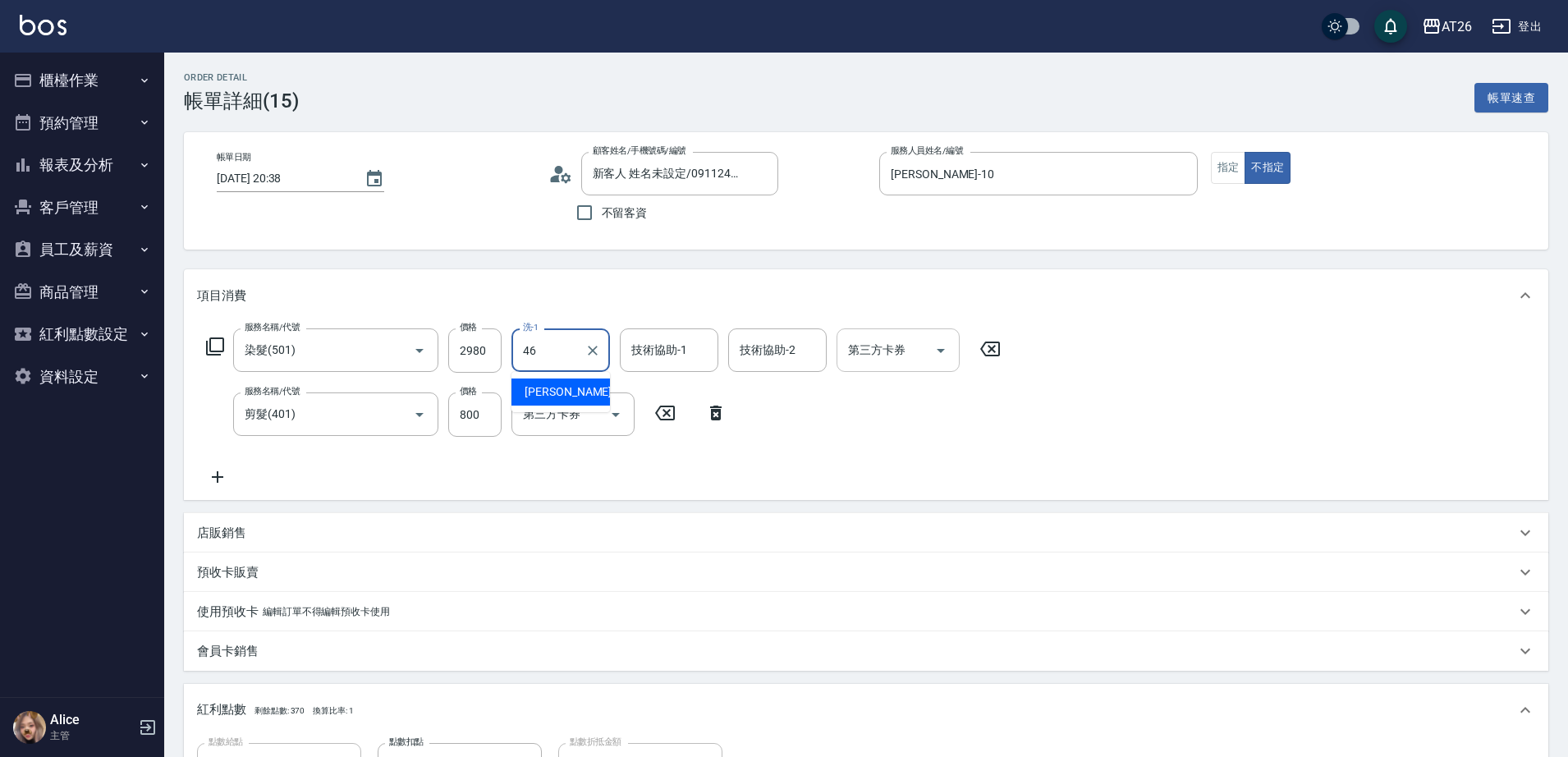
type input "[PERSON_NAME]-46"
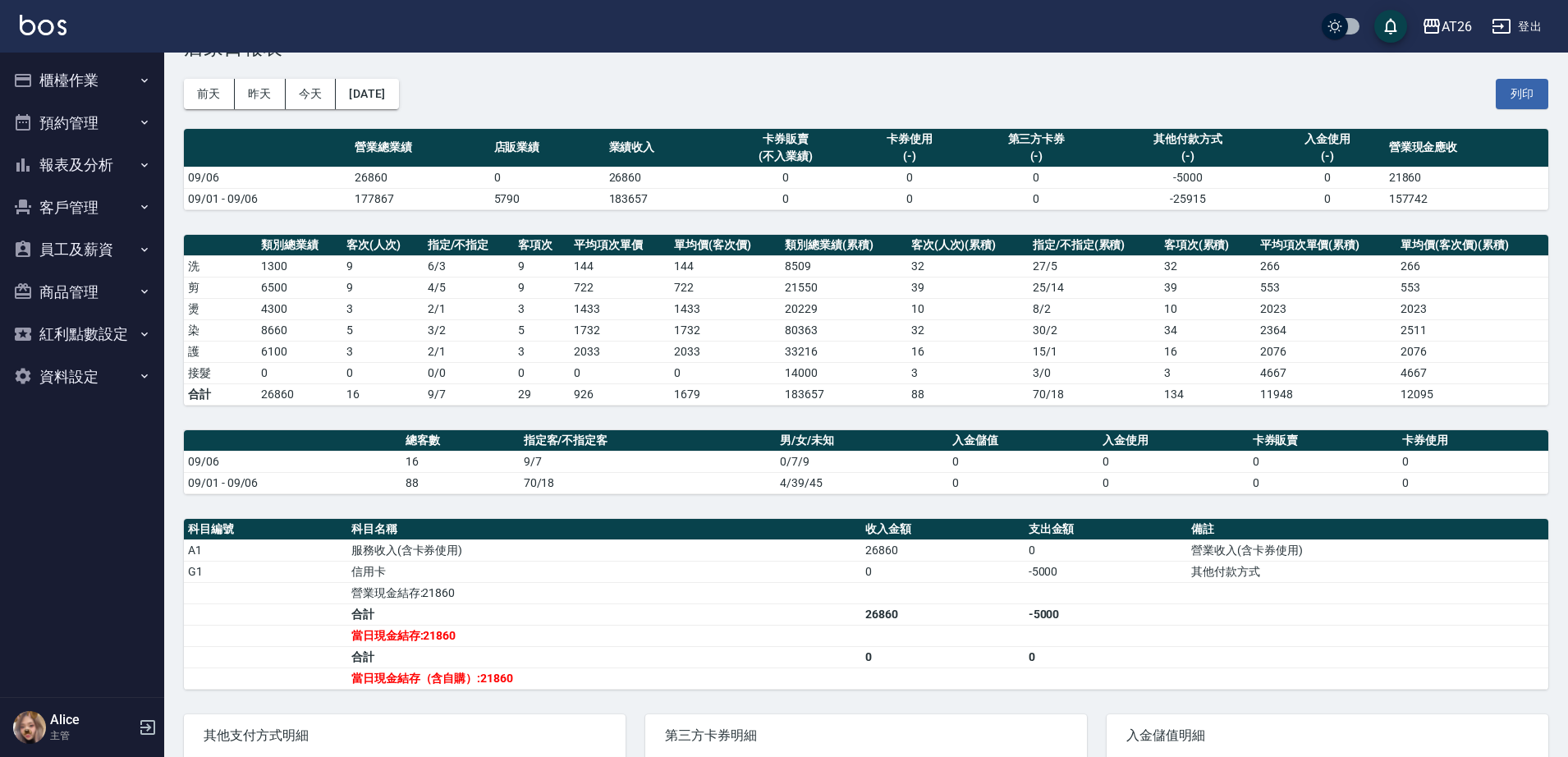
scroll to position [103, 0]
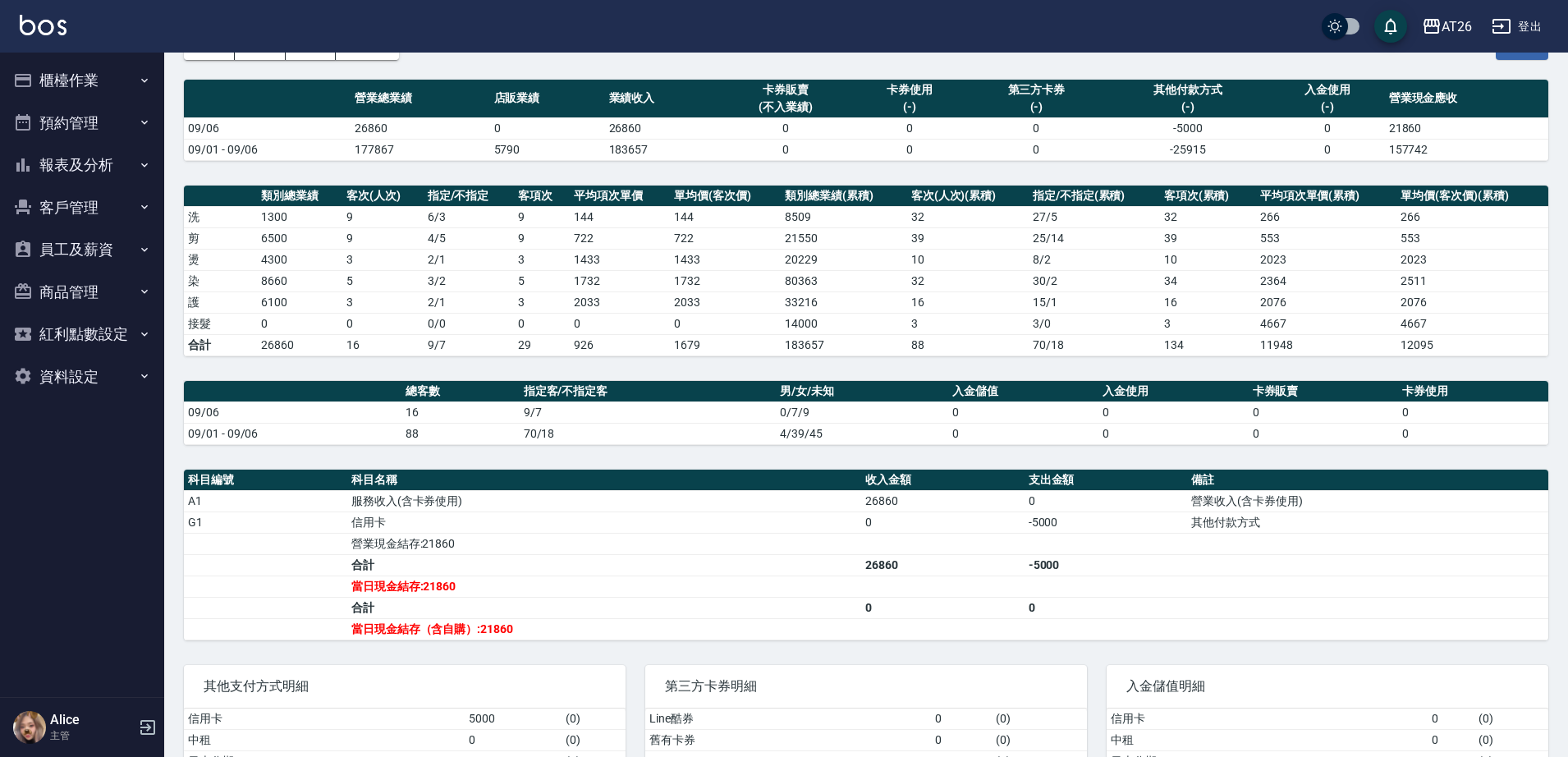
click at [95, 165] on button "報表及分析" at bounding box center [82, 165] width 151 height 42
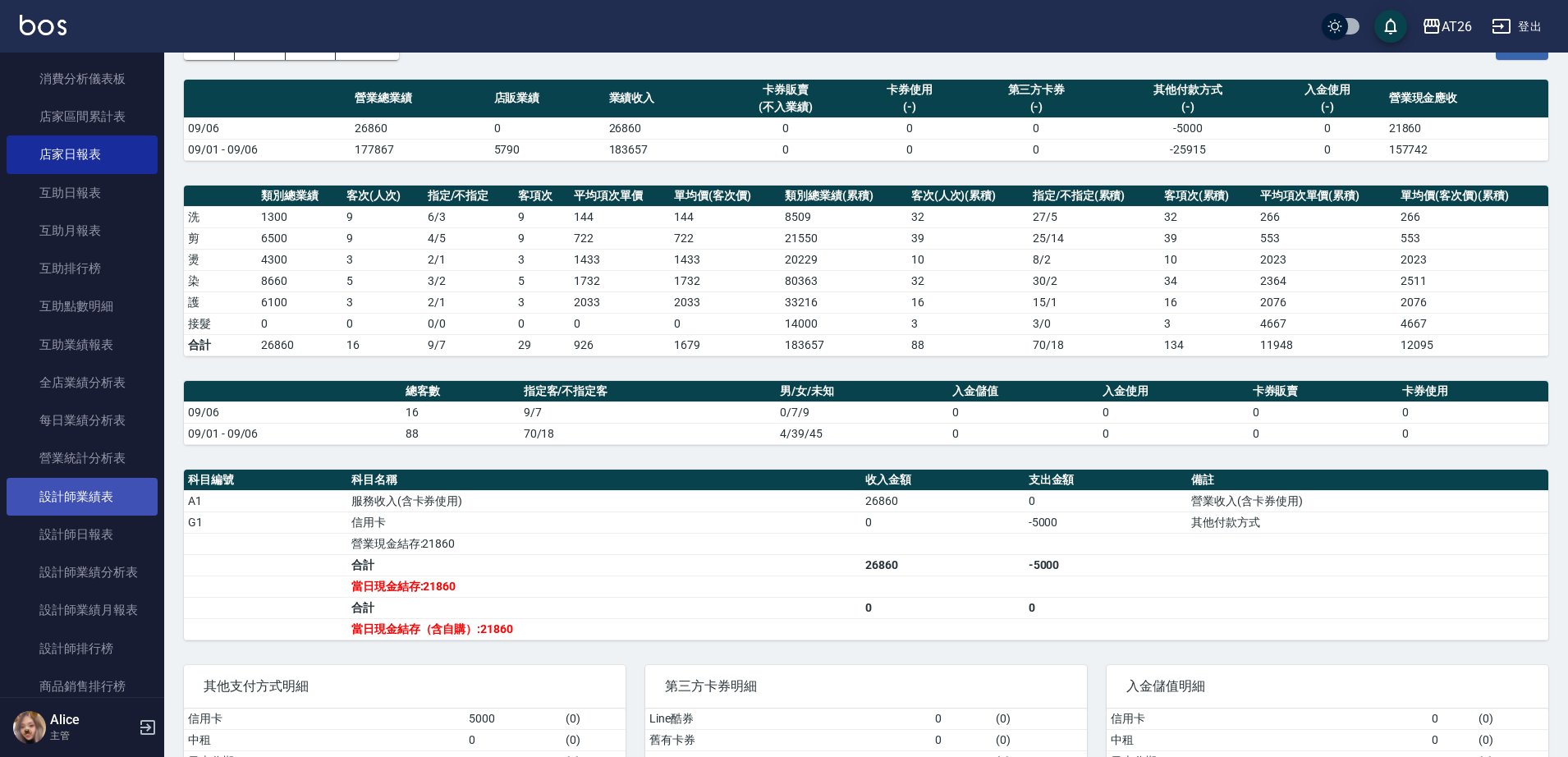
scroll to position [205, 0]
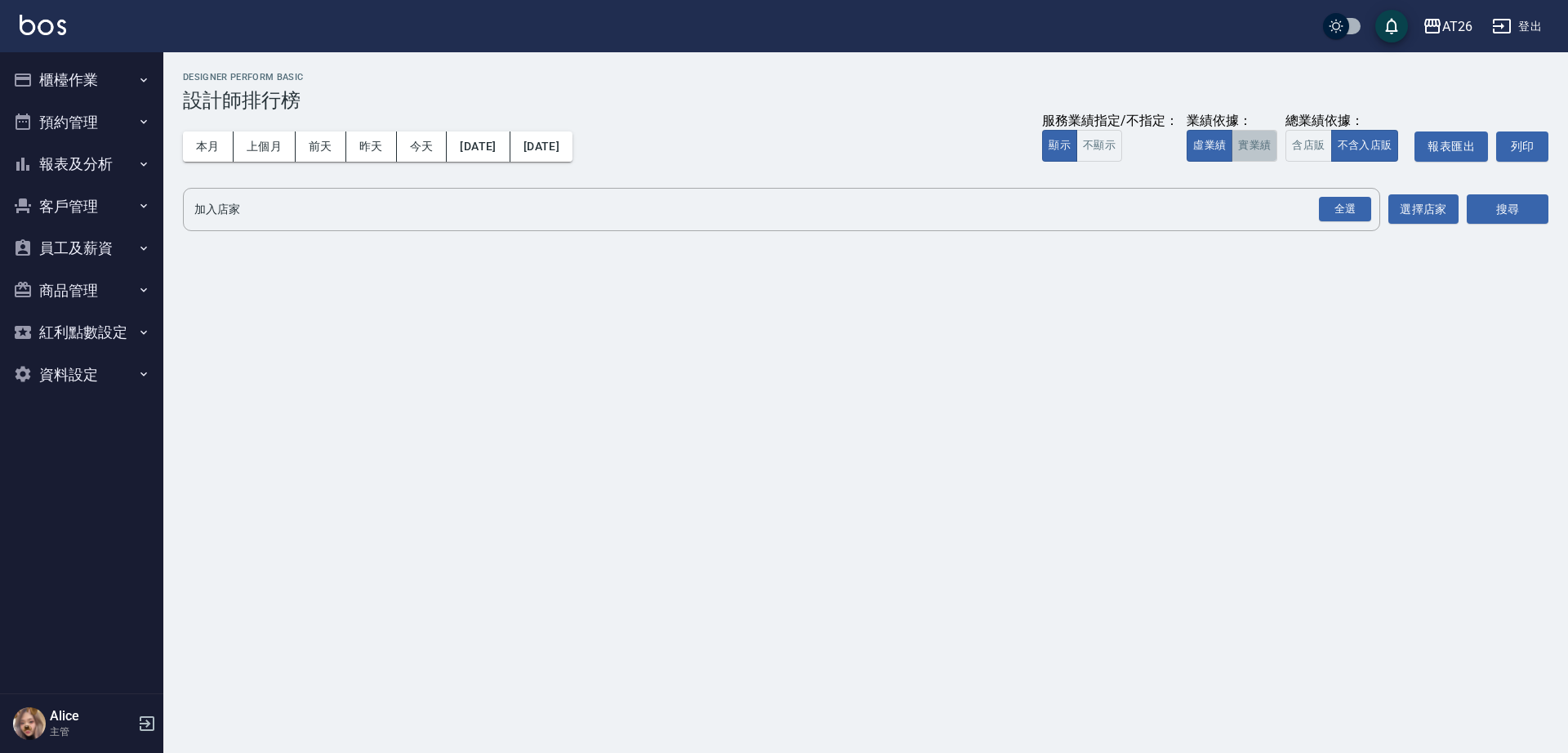
click at [1270, 135] on button "實業績" at bounding box center [1254, 146] width 46 height 32
click at [1328, 212] on div "全選" at bounding box center [1345, 208] width 53 height 25
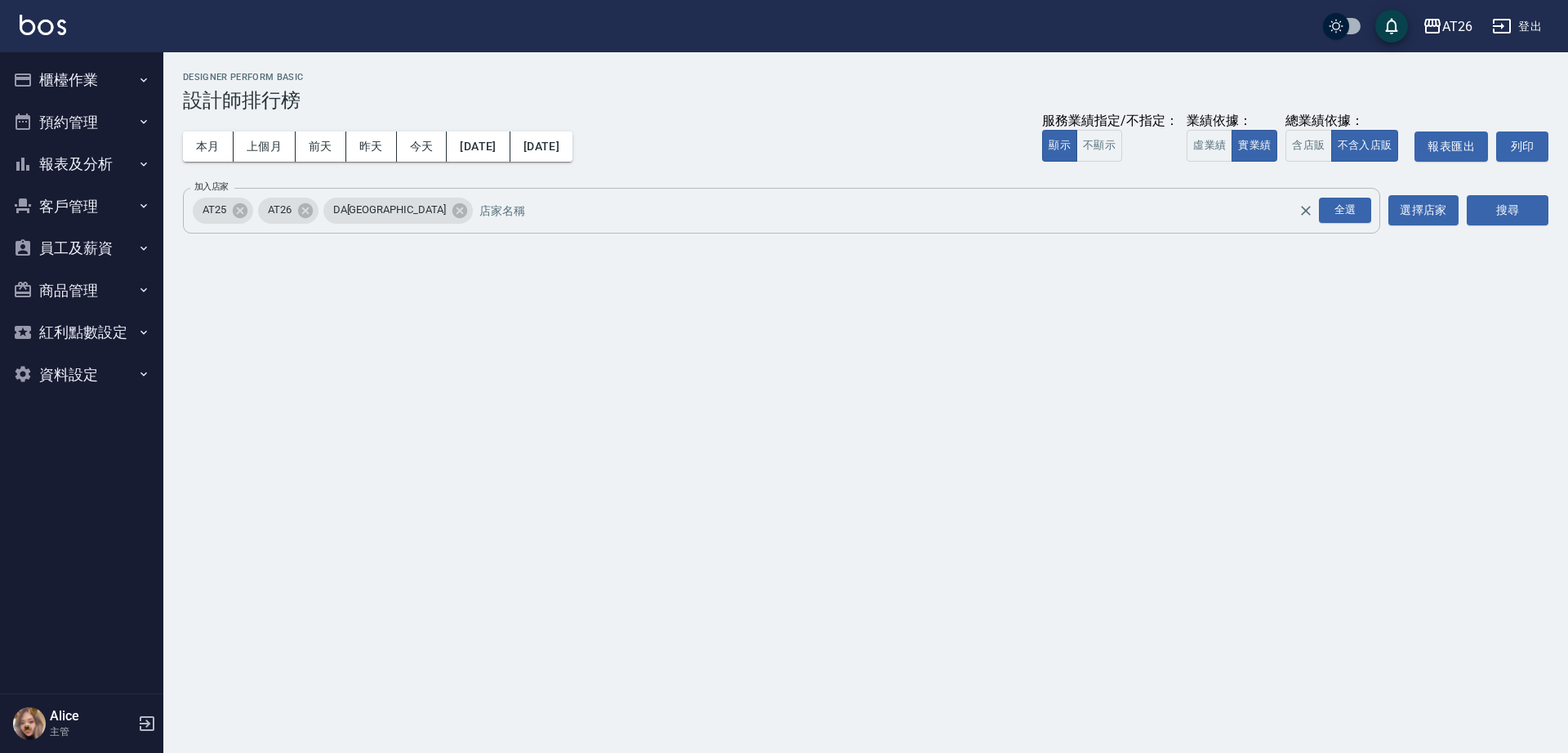
click at [452, 211] on icon at bounding box center [459, 209] width 15 height 15
click at [242, 209] on icon at bounding box center [240, 210] width 18 height 18
click at [1520, 210] on button "搜尋" at bounding box center [1508, 210] width 82 height 30
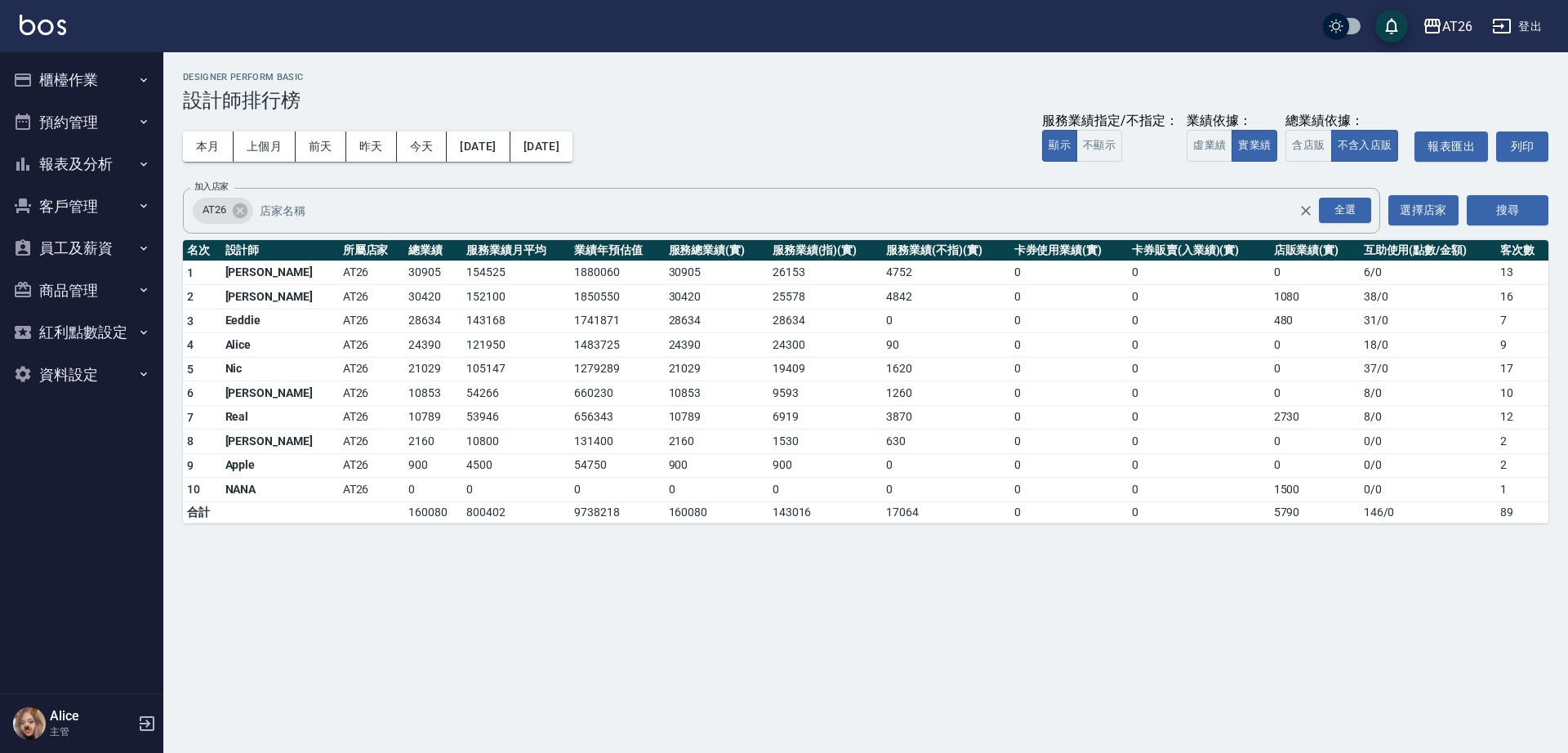
click at [311, 548] on div "AT26 [DATE] - [DATE] 設計師排行榜 列印時間： [DATE][PHONE_NUMBER]:52 Designer Perform Basi…" at bounding box center [784, 376] width 1568 height 753
click at [527, 90] on h3 "設計師排行榜" at bounding box center [865, 100] width 1366 height 23
click at [432, 141] on button "今天" at bounding box center [422, 146] width 51 height 30
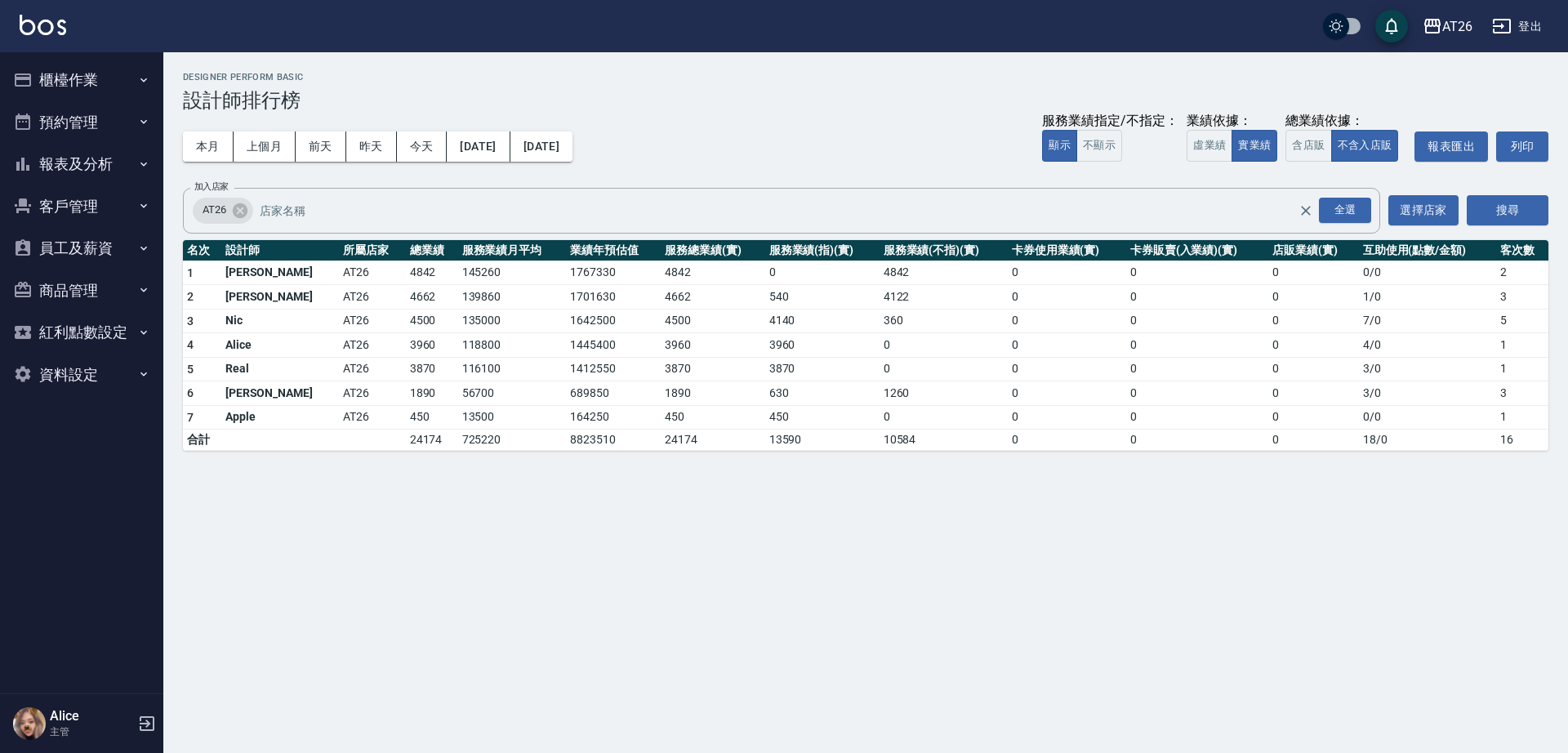
click at [597, 103] on h3 "設計師排行榜" at bounding box center [865, 100] width 1366 height 23
click at [104, 149] on button "報表及分析" at bounding box center [82, 164] width 150 height 42
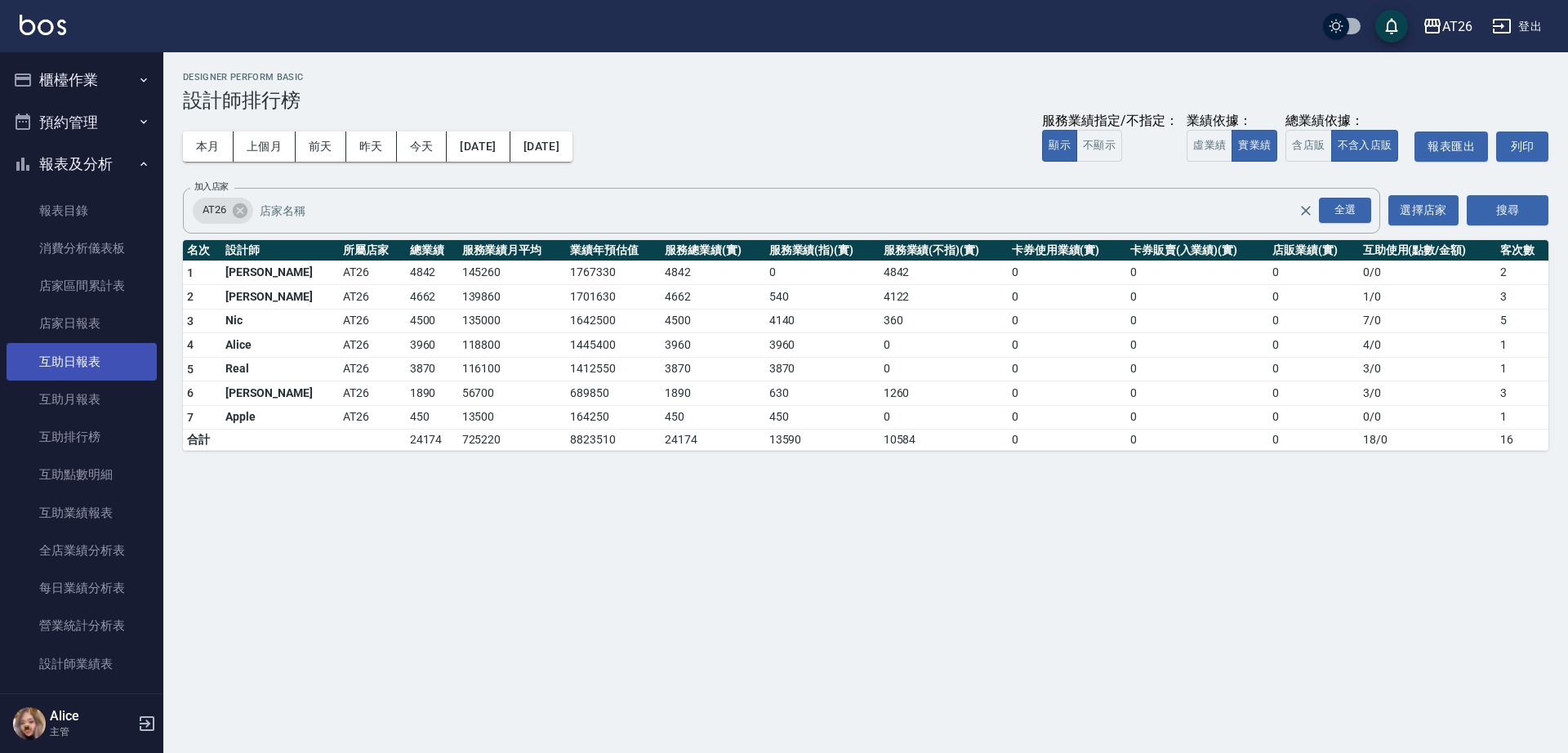
click at [83, 363] on link "互助日報表" at bounding box center [82, 362] width 150 height 38
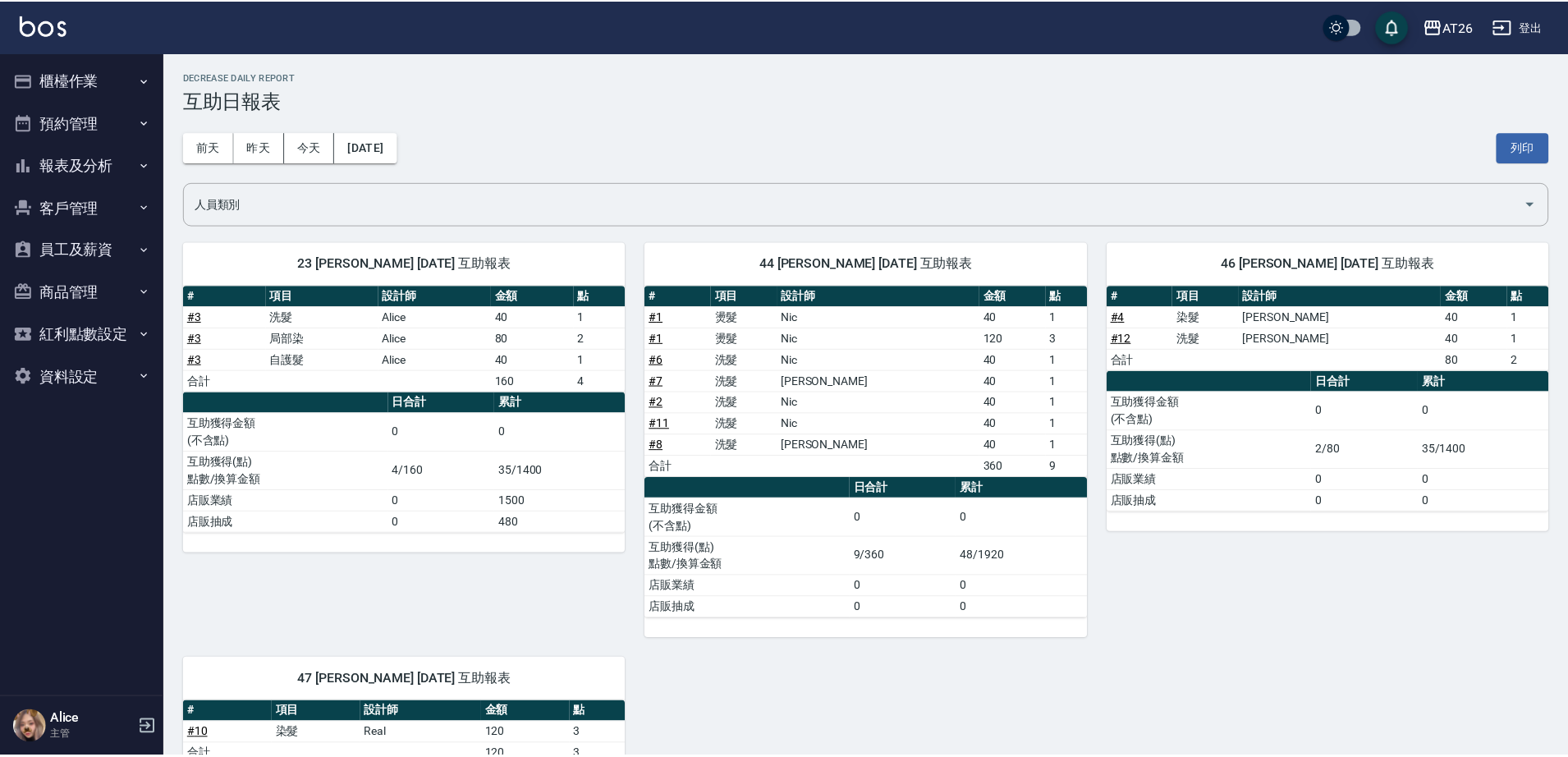
scroll to position [190, 0]
